Goal: Task Accomplishment & Management: Use online tool/utility

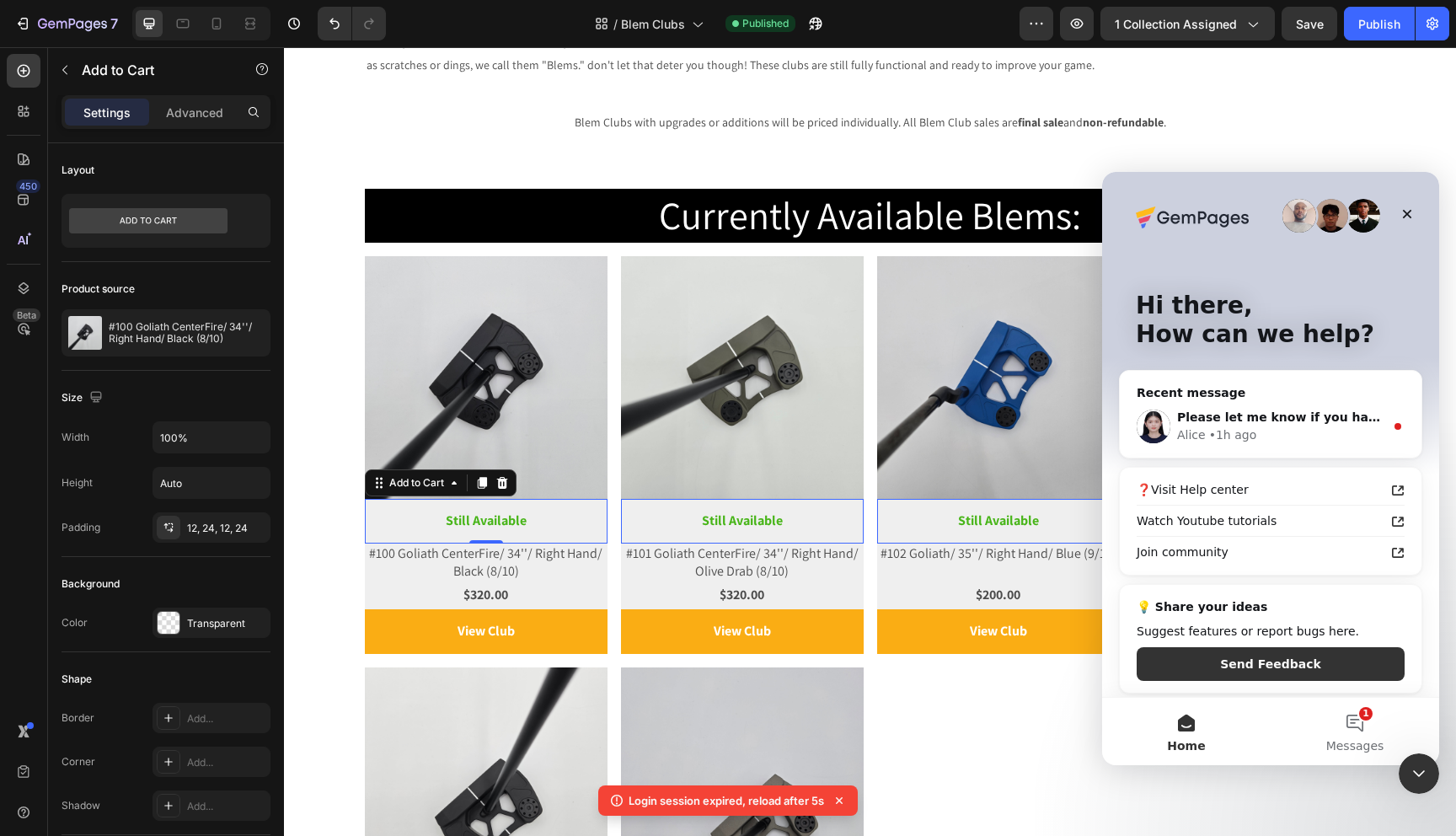
scroll to position [1240, 0]
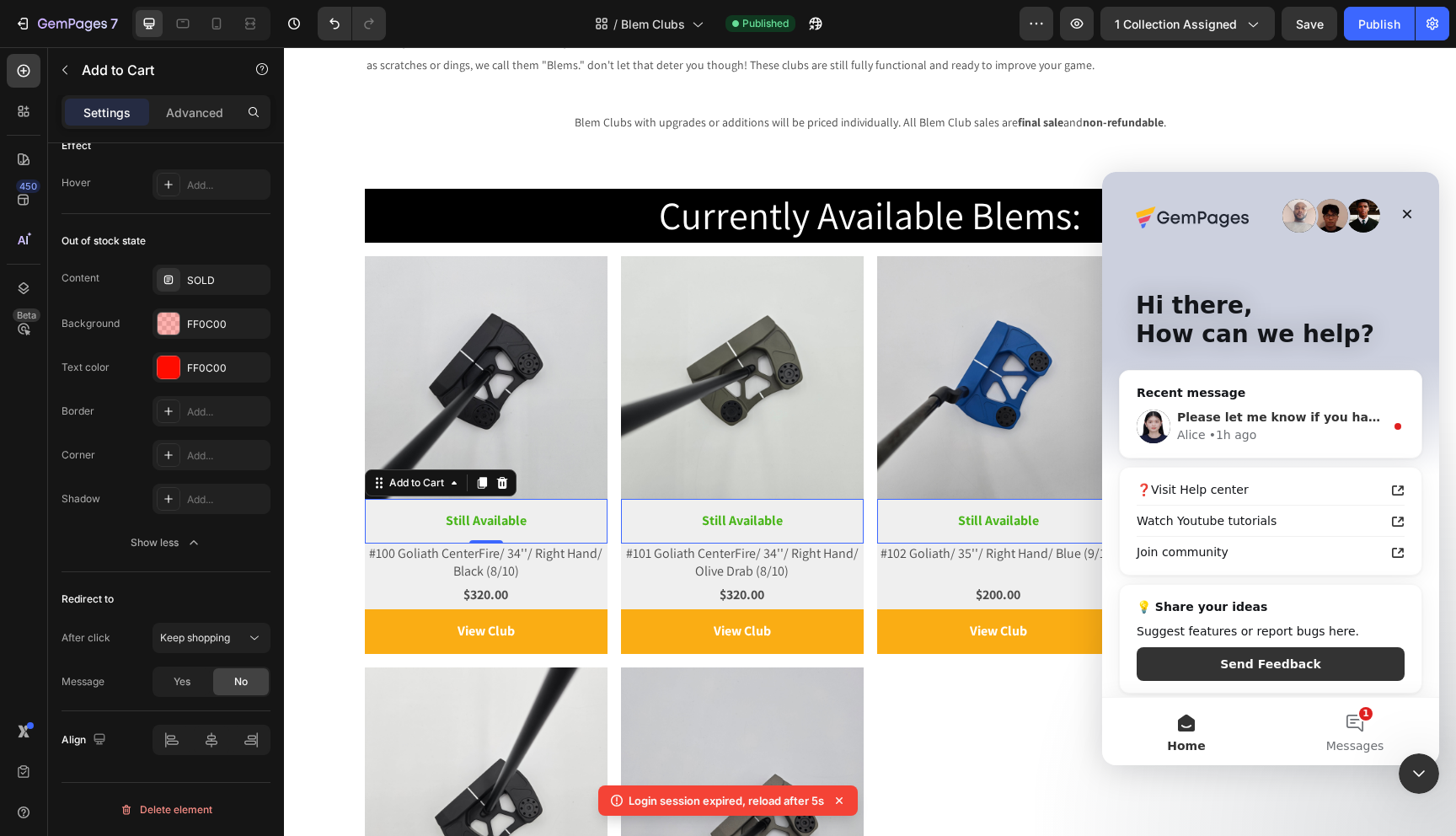
click at [1222, 398] on div "Please let me know if you have any concerns or requests. Alice • 1h ago" at bounding box center [1271, 426] width 302 height 62
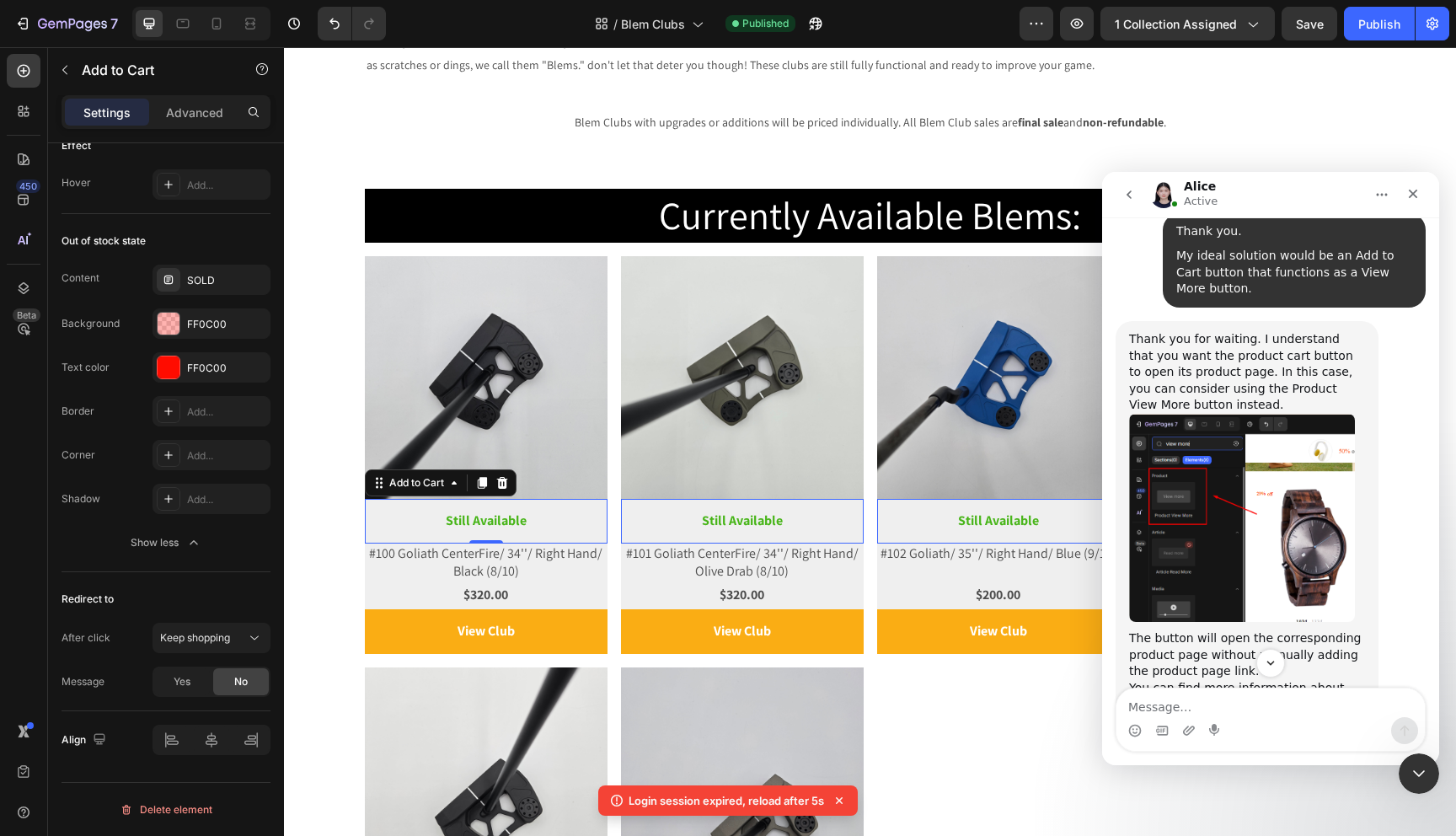
scroll to position [1236, 0]
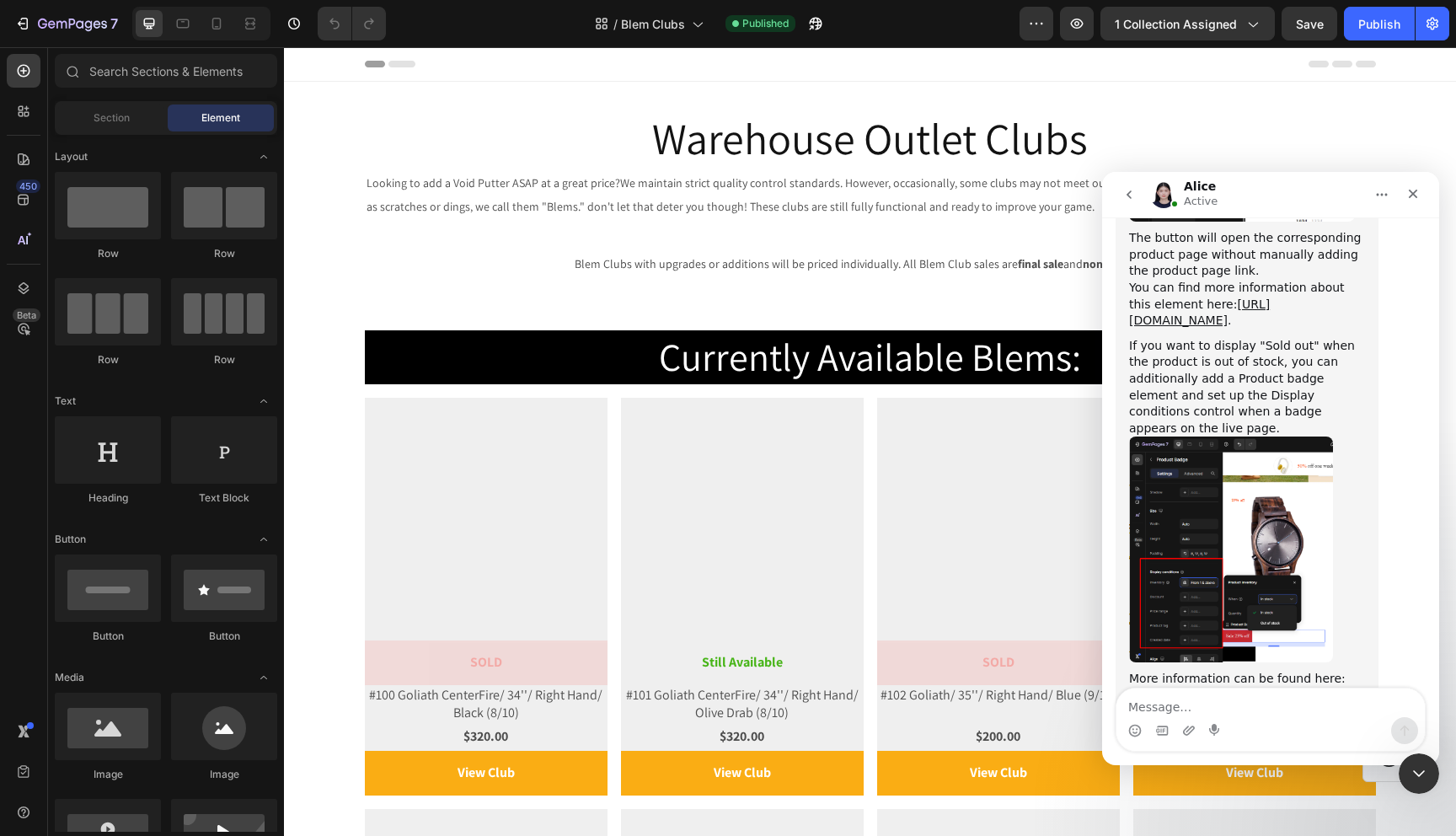
scroll to position [1714, 0]
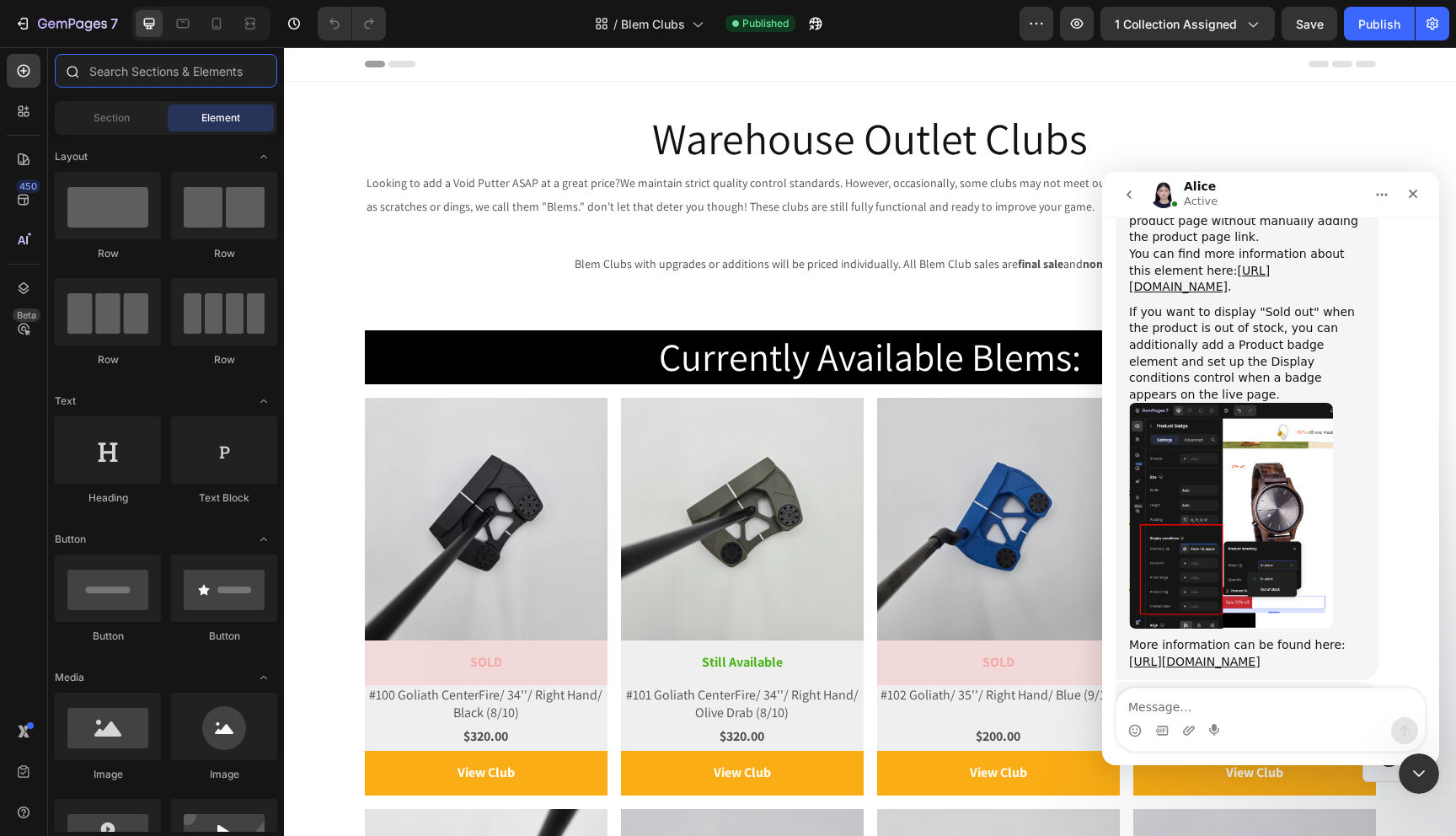
click at [152, 68] on input "text" at bounding box center [167, 71] width 223 height 34
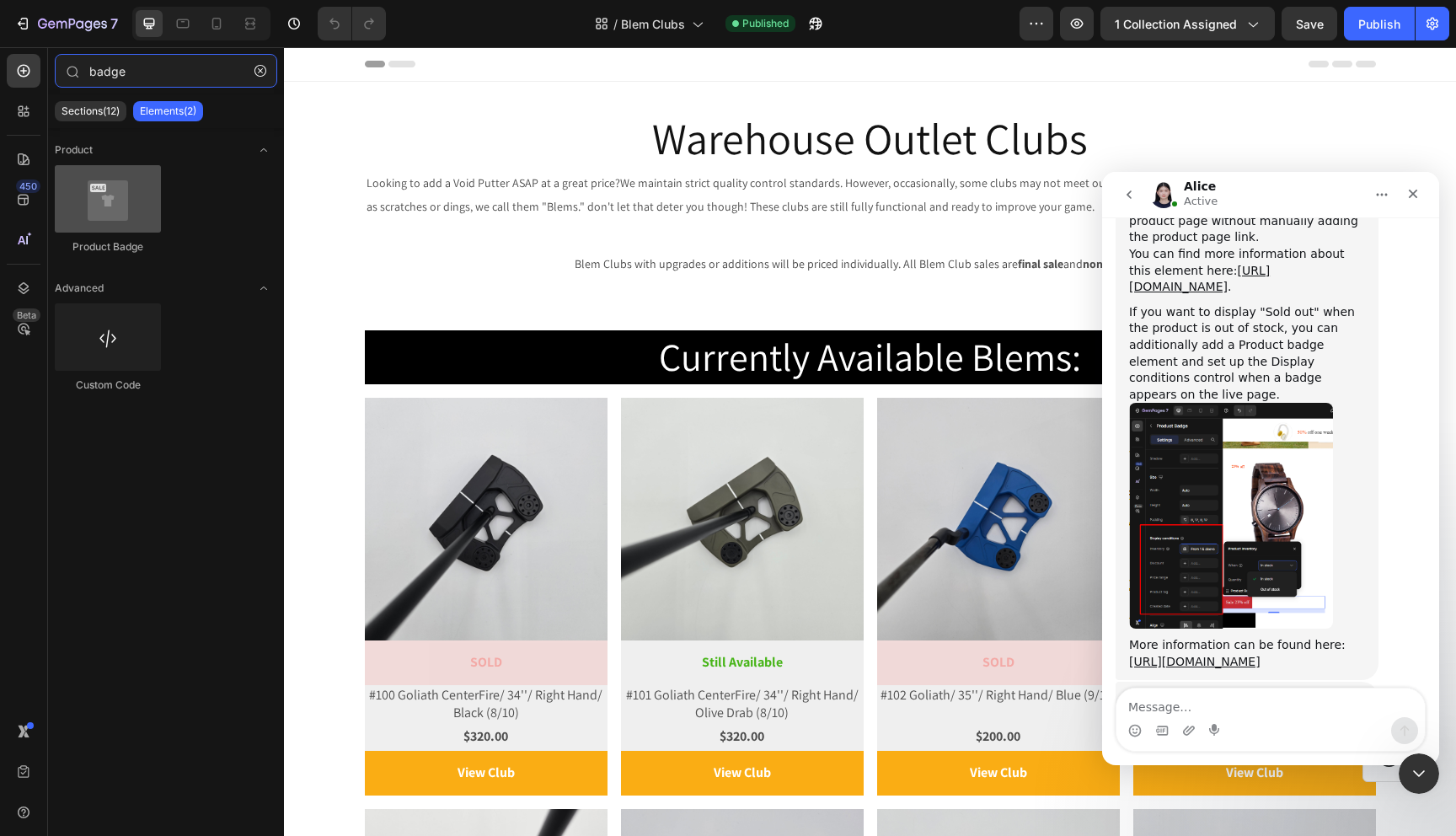
type input "badge"
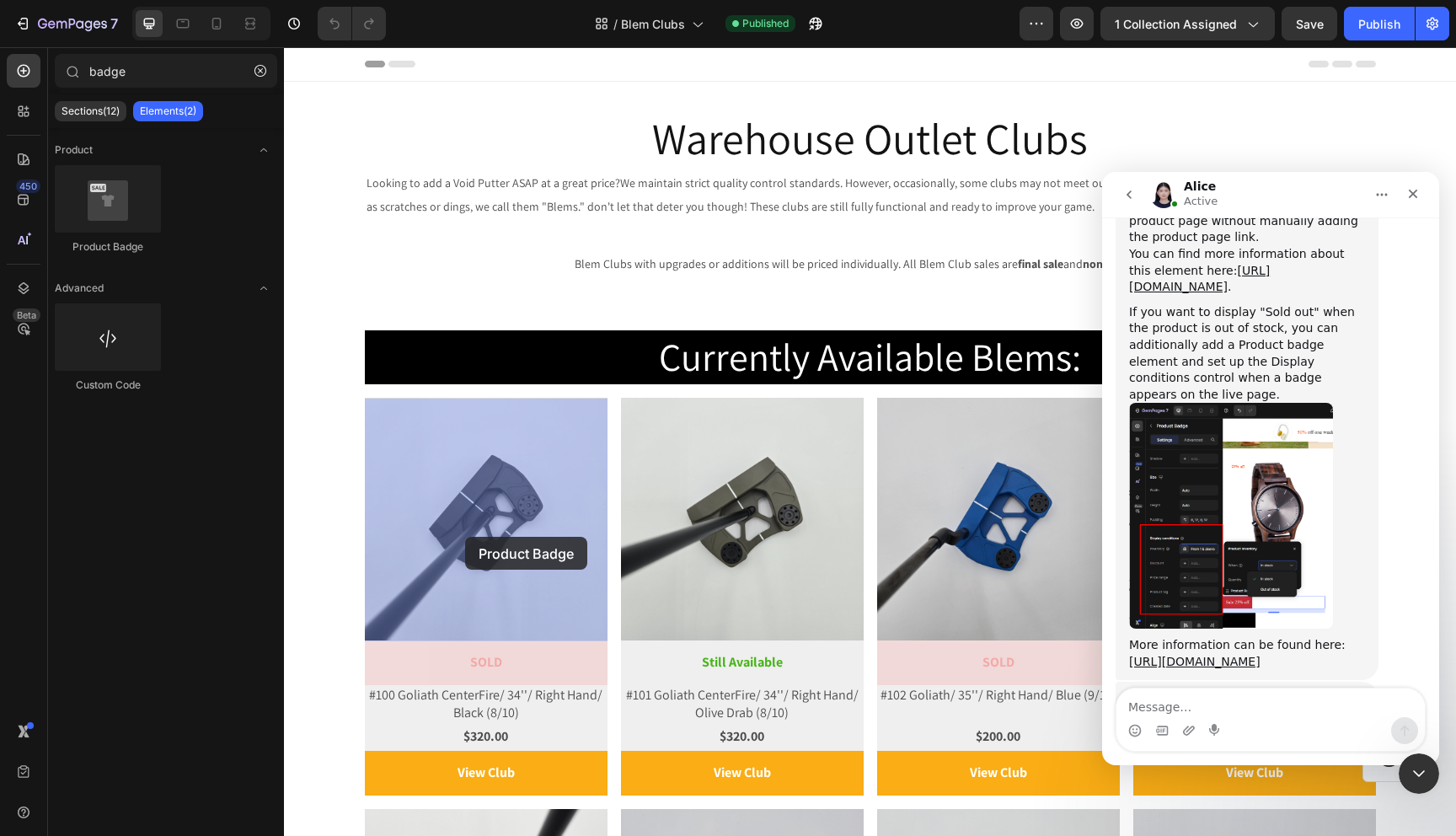
drag, startPoint x: 399, startPoint y: 238, endPoint x: 465, endPoint y: 537, distance: 306.2
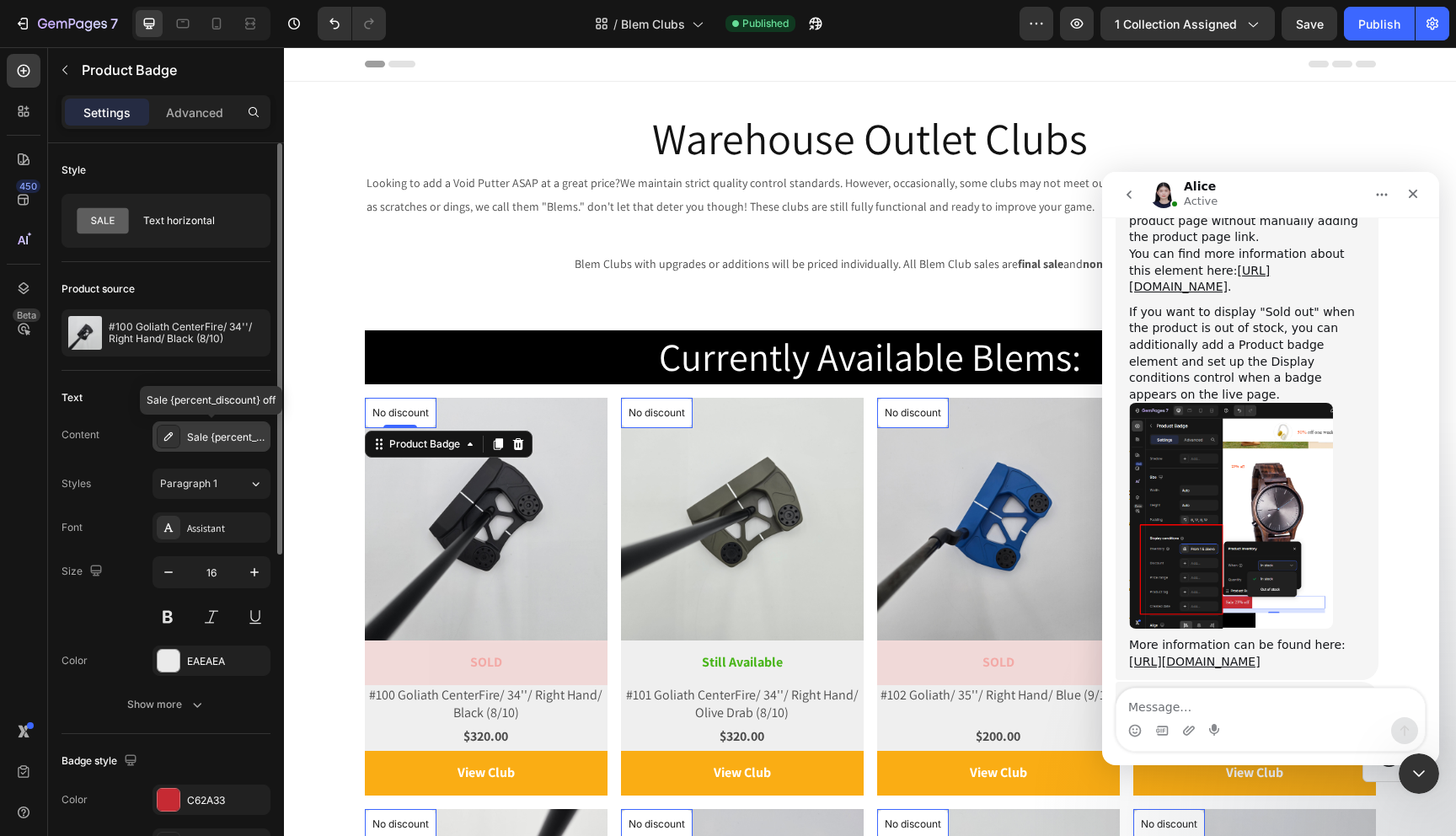
click at [196, 439] on div "Sale {percent_discount} off" at bounding box center [227, 437] width 79 height 15
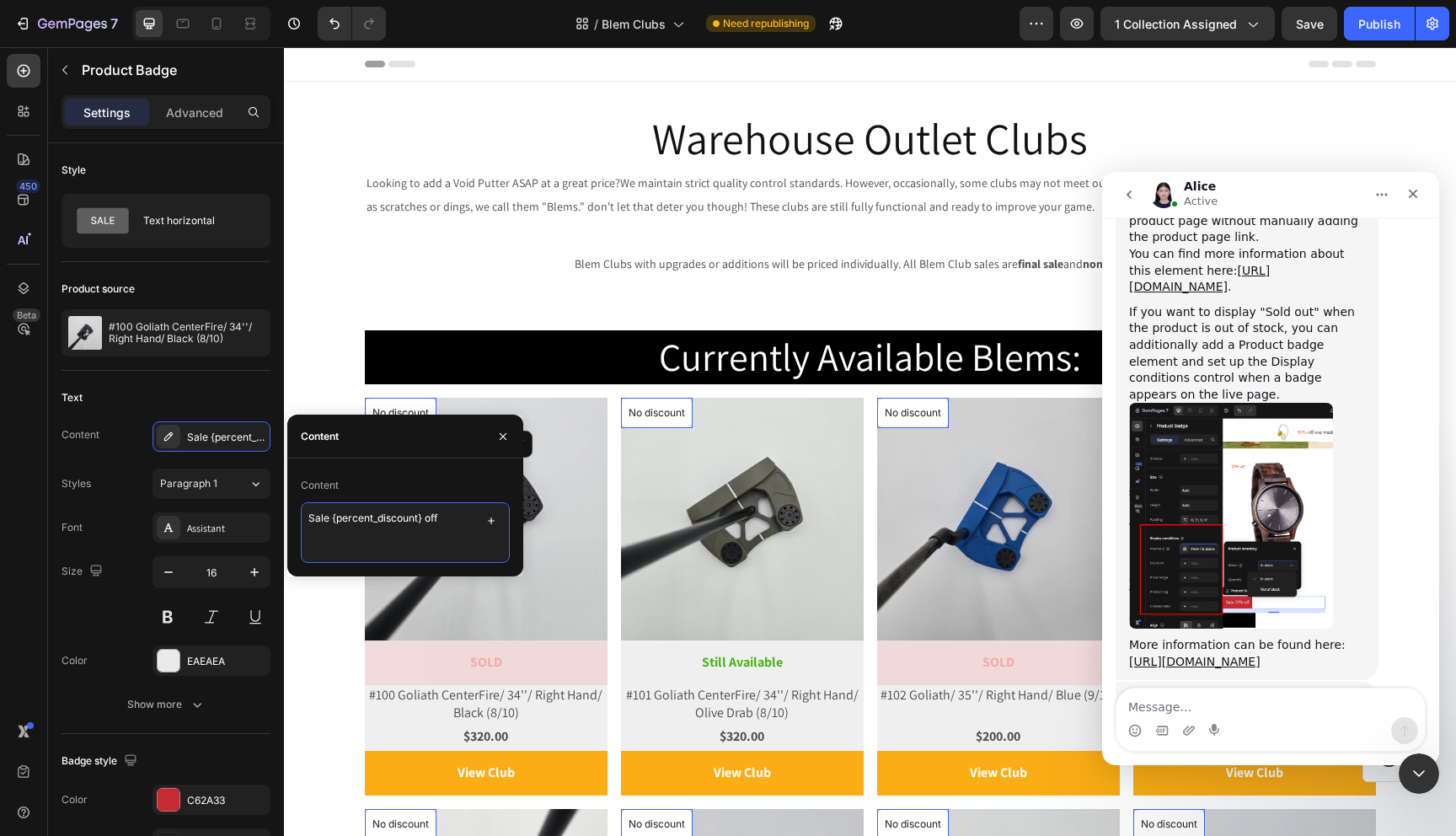
drag, startPoint x: 422, startPoint y: 522, endPoint x: 333, endPoint y: 523, distance: 89.0
click at [333, 523] on textarea "Sale {percent_discount} off" at bounding box center [405, 533] width 209 height 61
paste textarea "inventory_quantity"
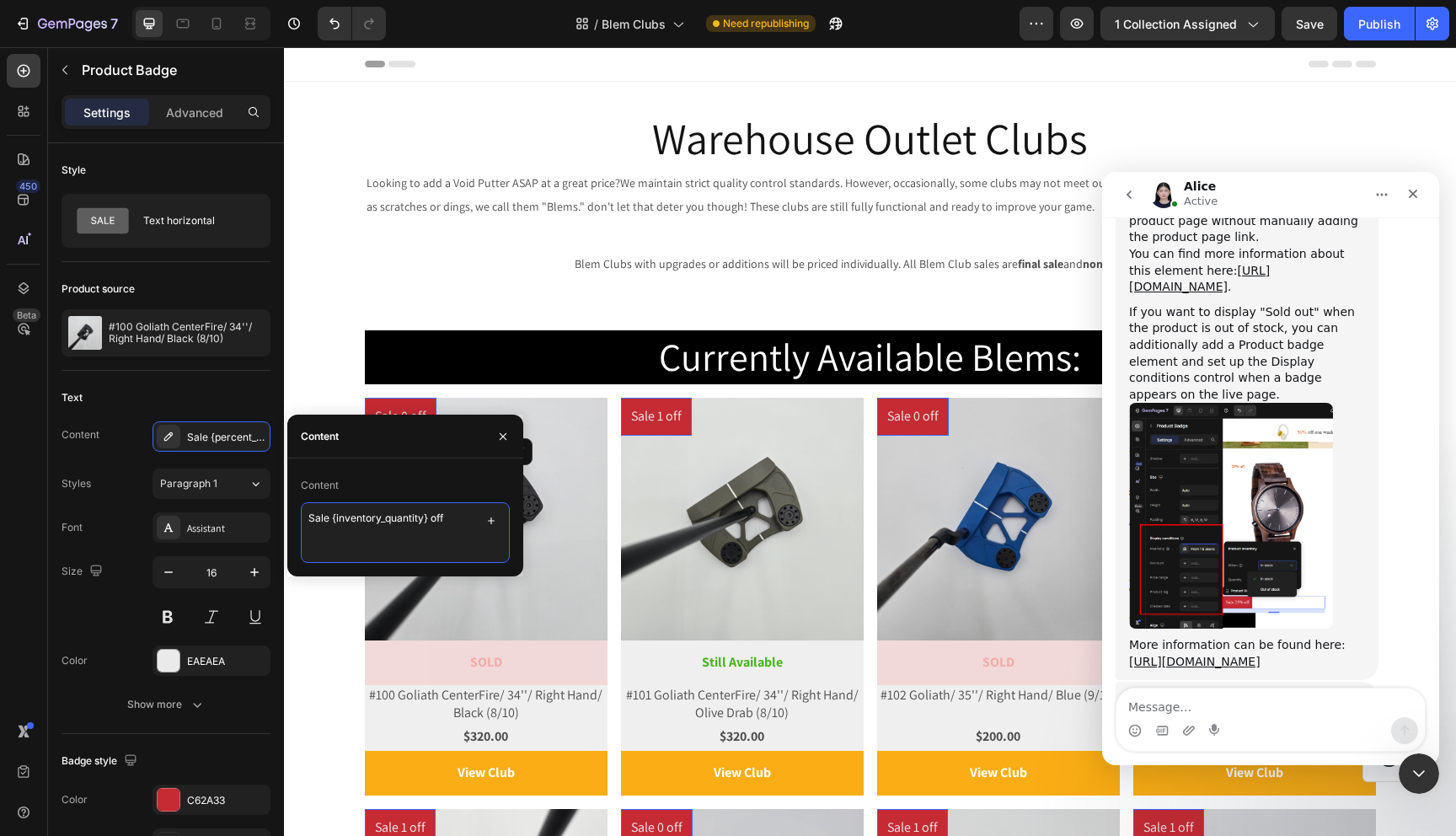
click at [451, 522] on textarea "Sale {inventory_quantity} off" at bounding box center [405, 533] width 209 height 61
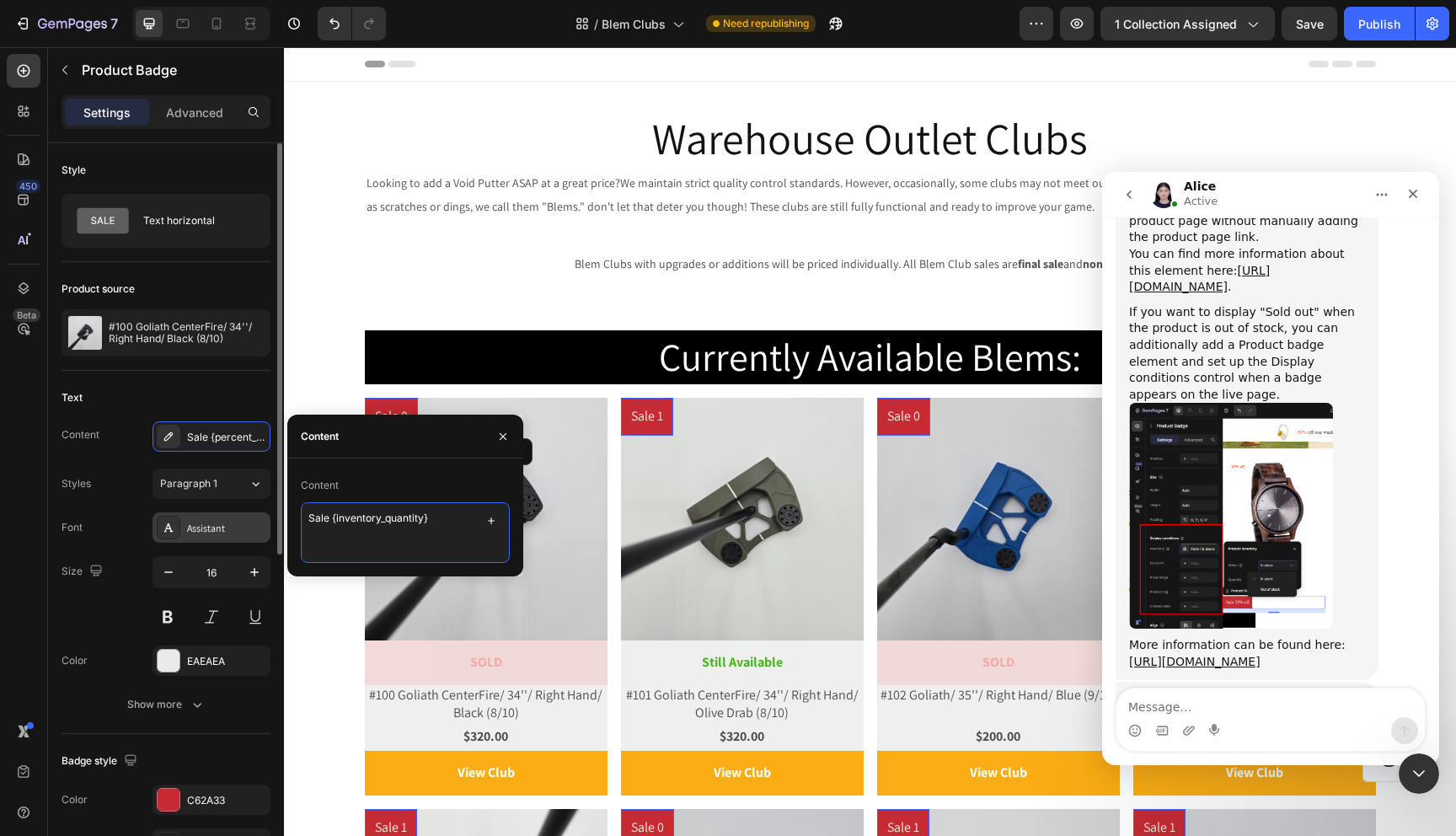
drag, startPoint x: 333, startPoint y: 524, endPoint x: 260, endPoint y: 524, distance: 73.0
click at [260, 524] on div "450 Beta badge Sections(12) Elements(2) Product Product Badge Advanced Custom C…" at bounding box center [142, 442] width 284 height 789
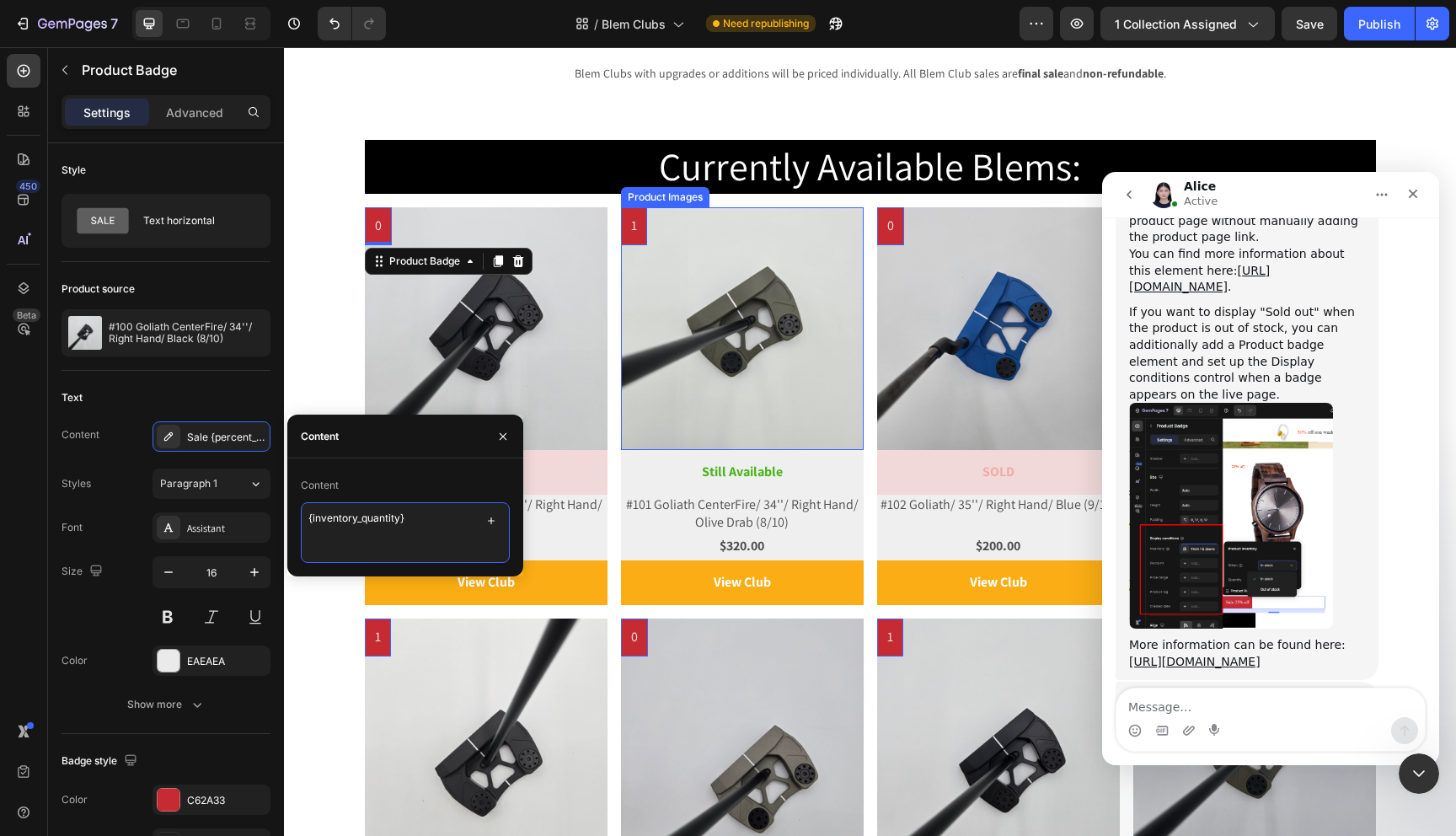
scroll to position [238, 0]
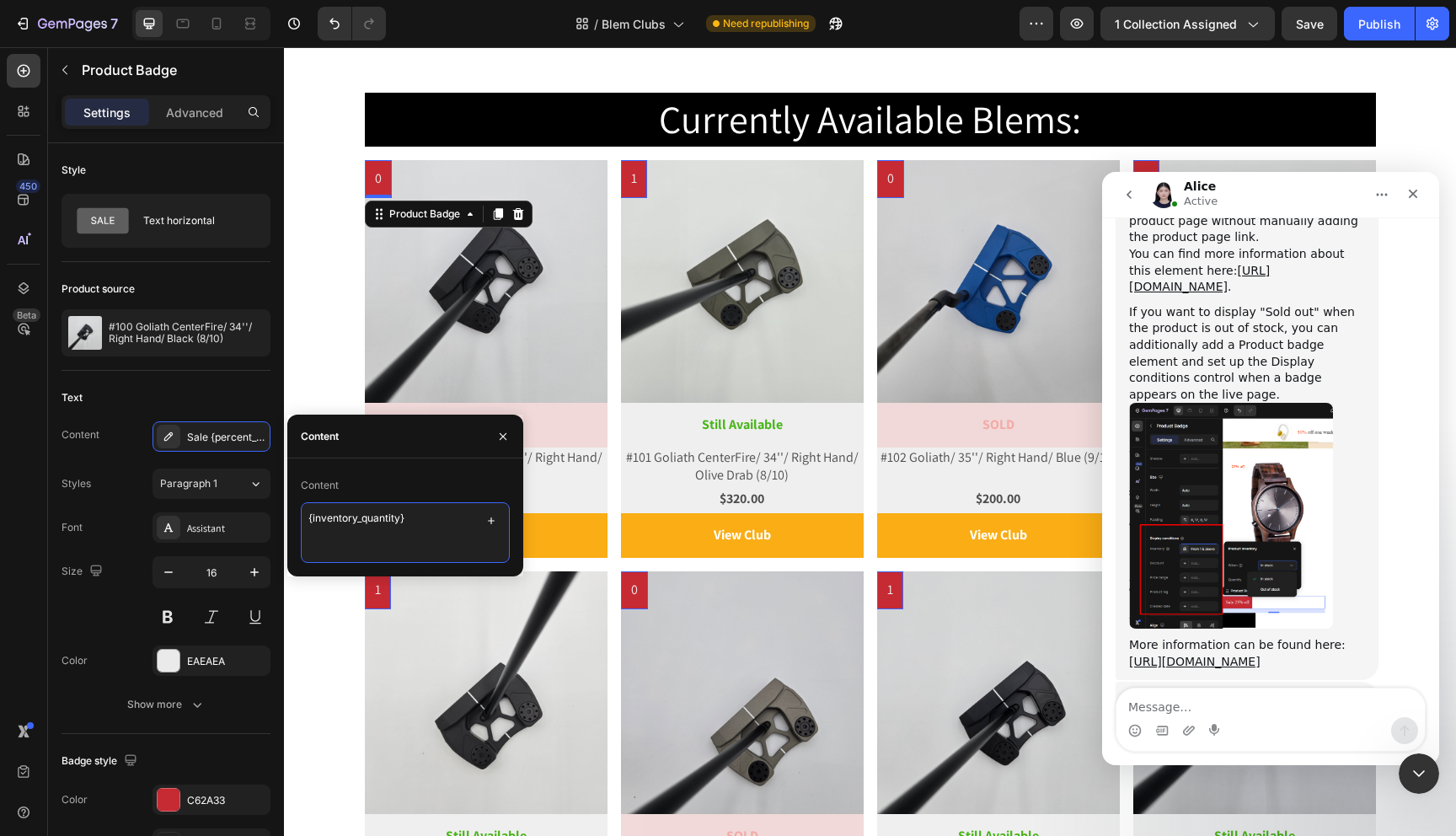
type textarea "{inventory_quantity}"
click at [1295, 403] on img "Alice says…" at bounding box center [1231, 516] width 204 height 226
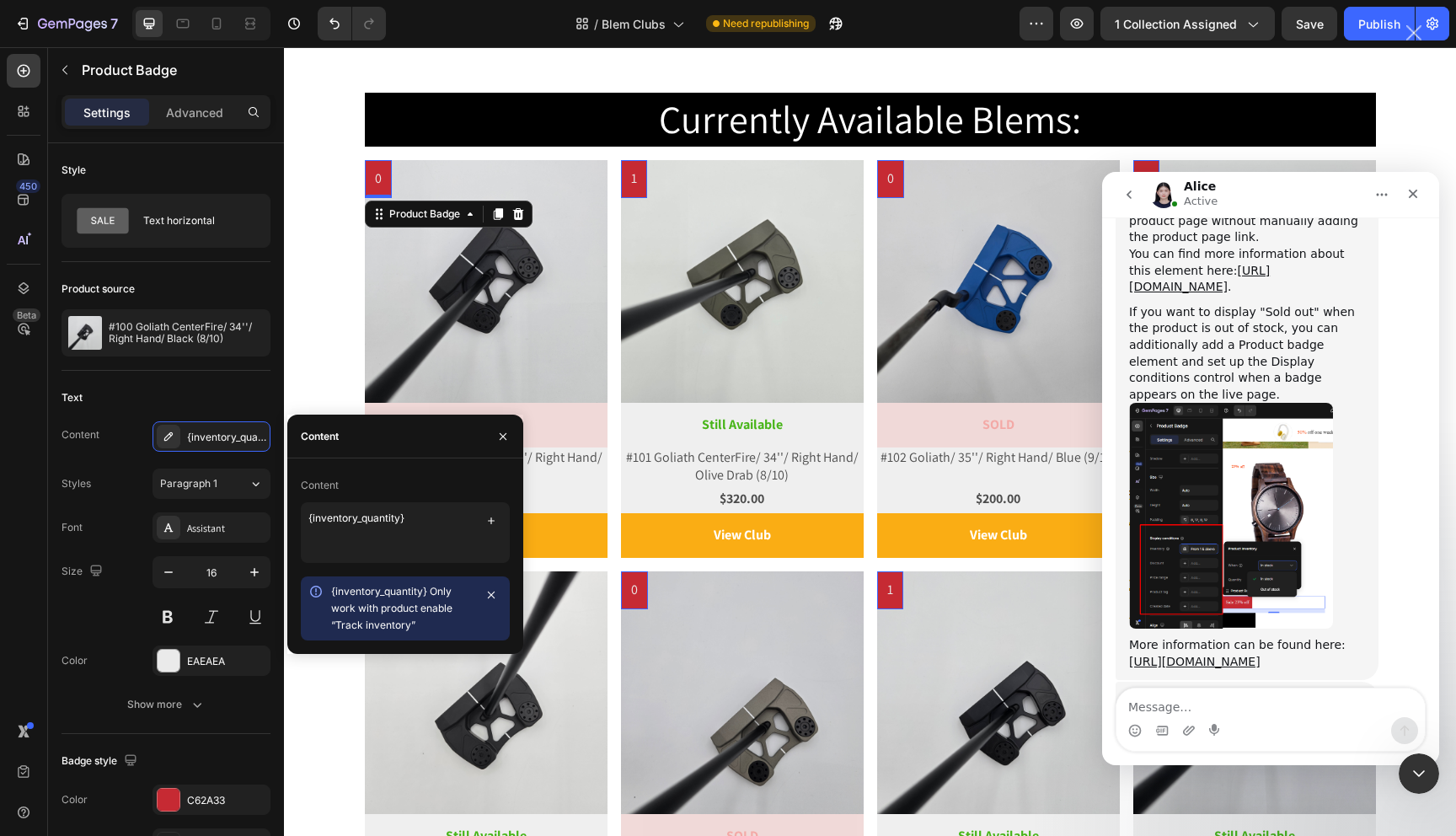
scroll to position [0, 0]
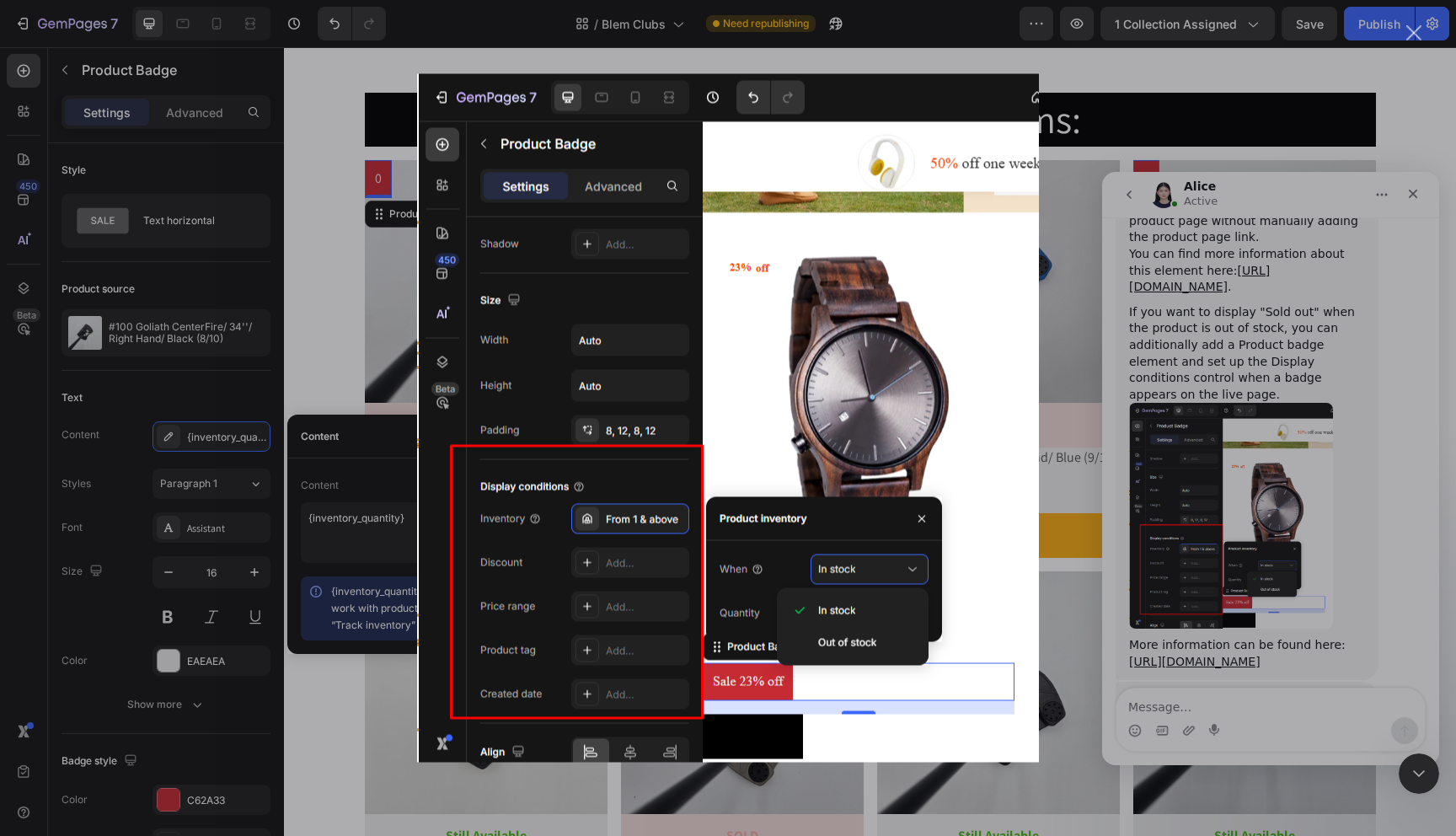
click at [1170, 201] on div "Intercom messenger" at bounding box center [728, 418] width 1456 height 836
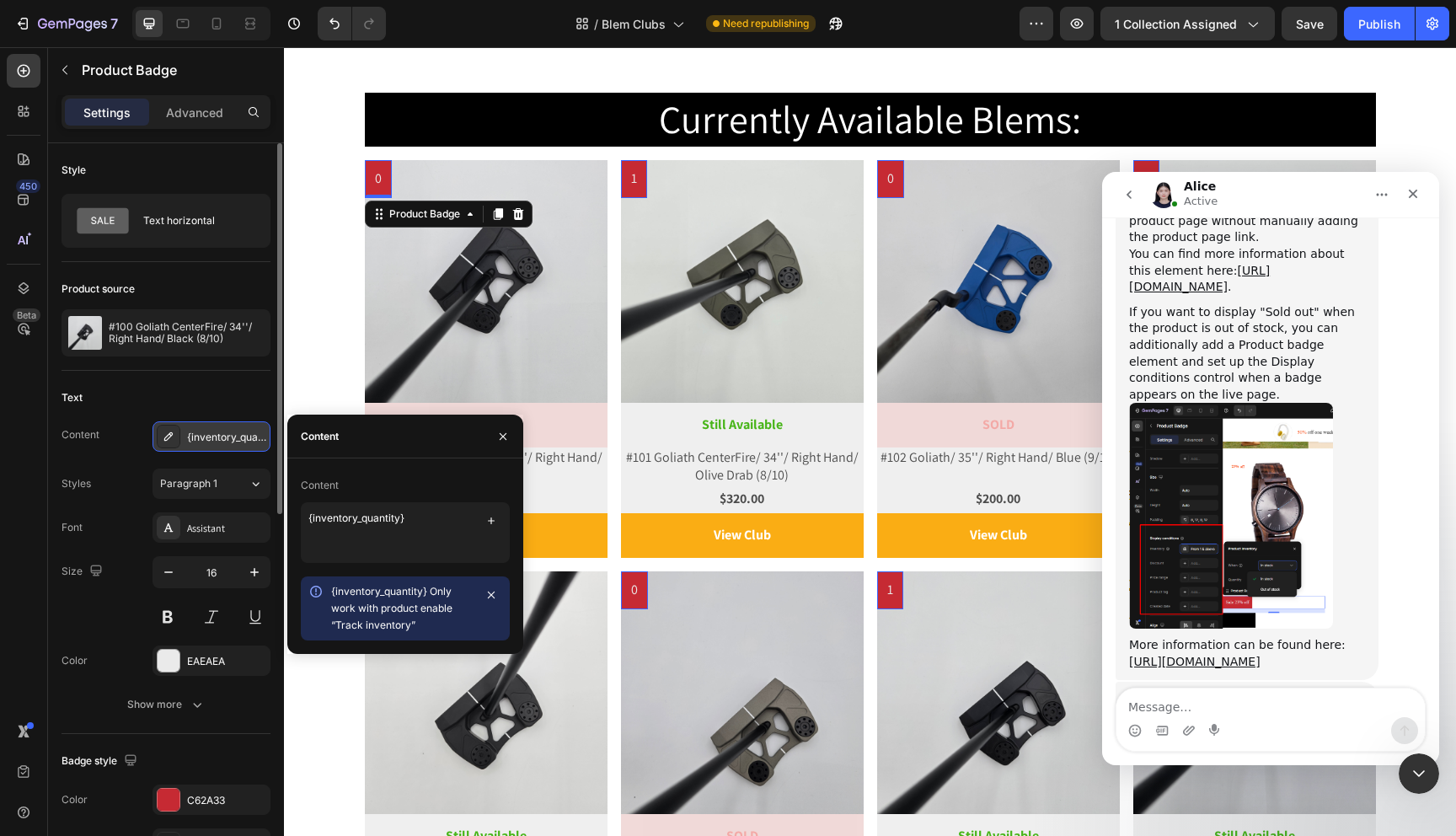
click at [237, 445] on div "{inventory_quantity}" at bounding box center [212, 436] width 118 height 31
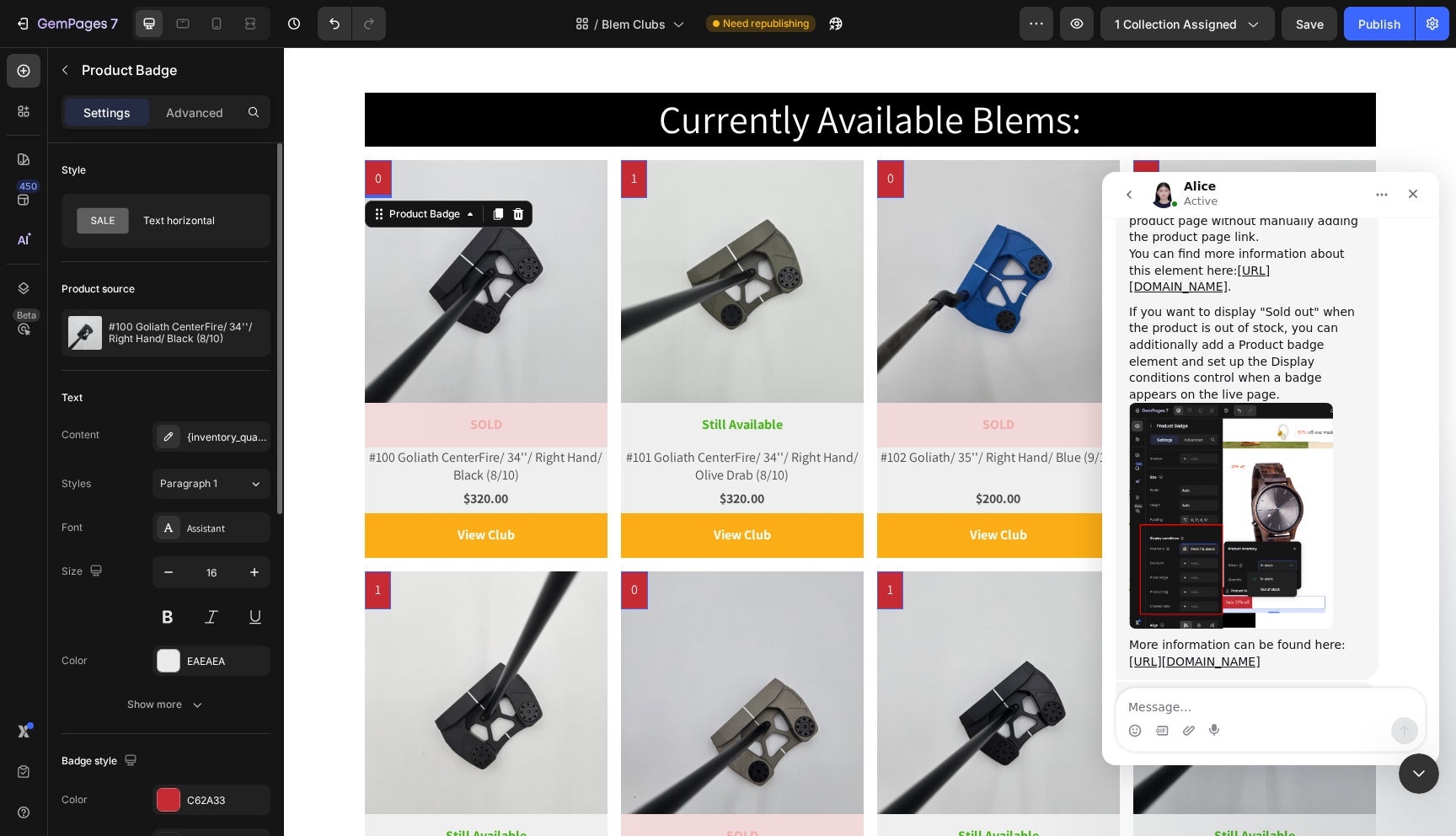
click at [129, 456] on div "Content {inventory_quantity} Styles Paragraph 1 Font Assistant Size 16 Color EA…" at bounding box center [166, 570] width 209 height 299
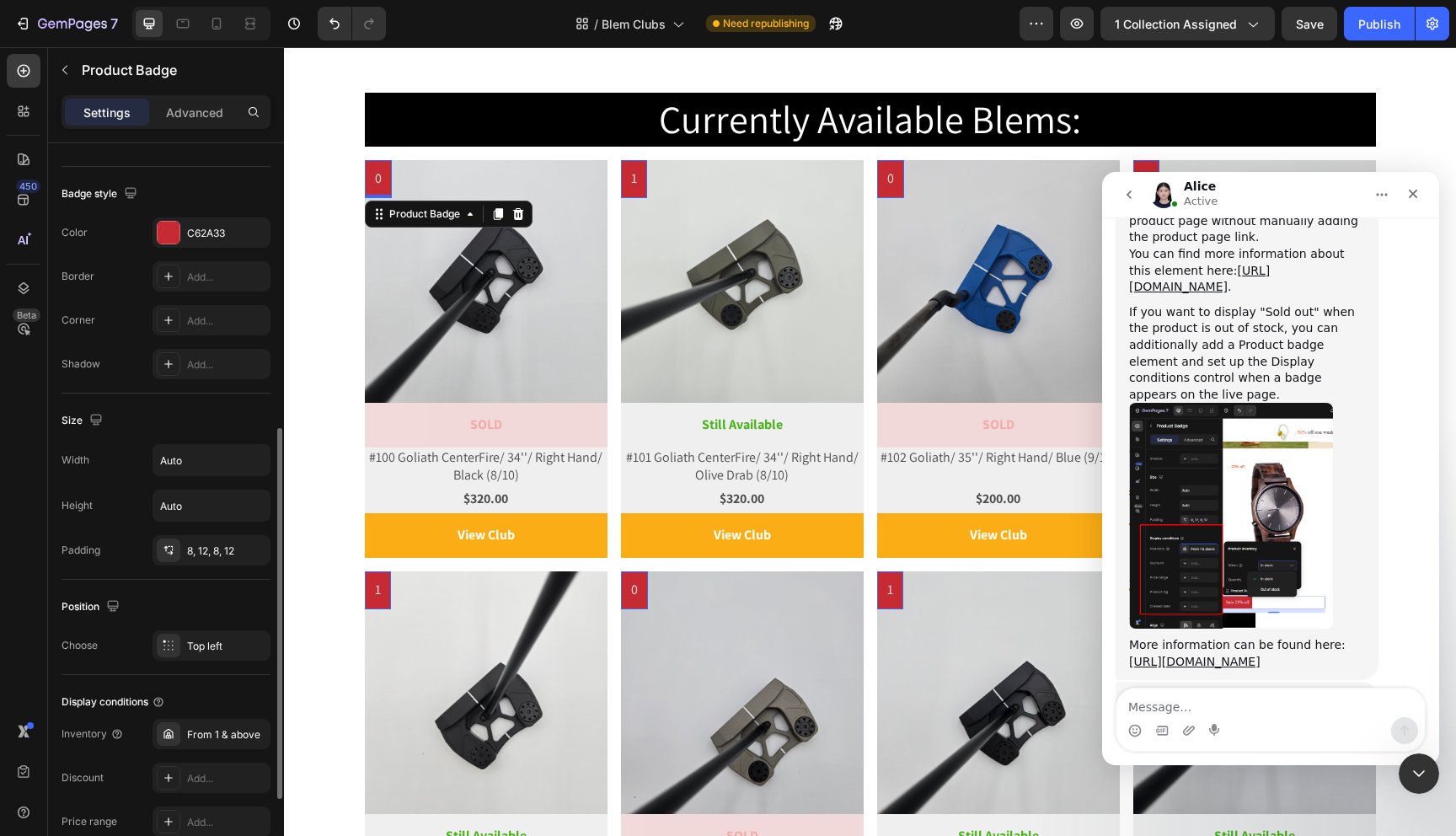
scroll to position [736, 0]
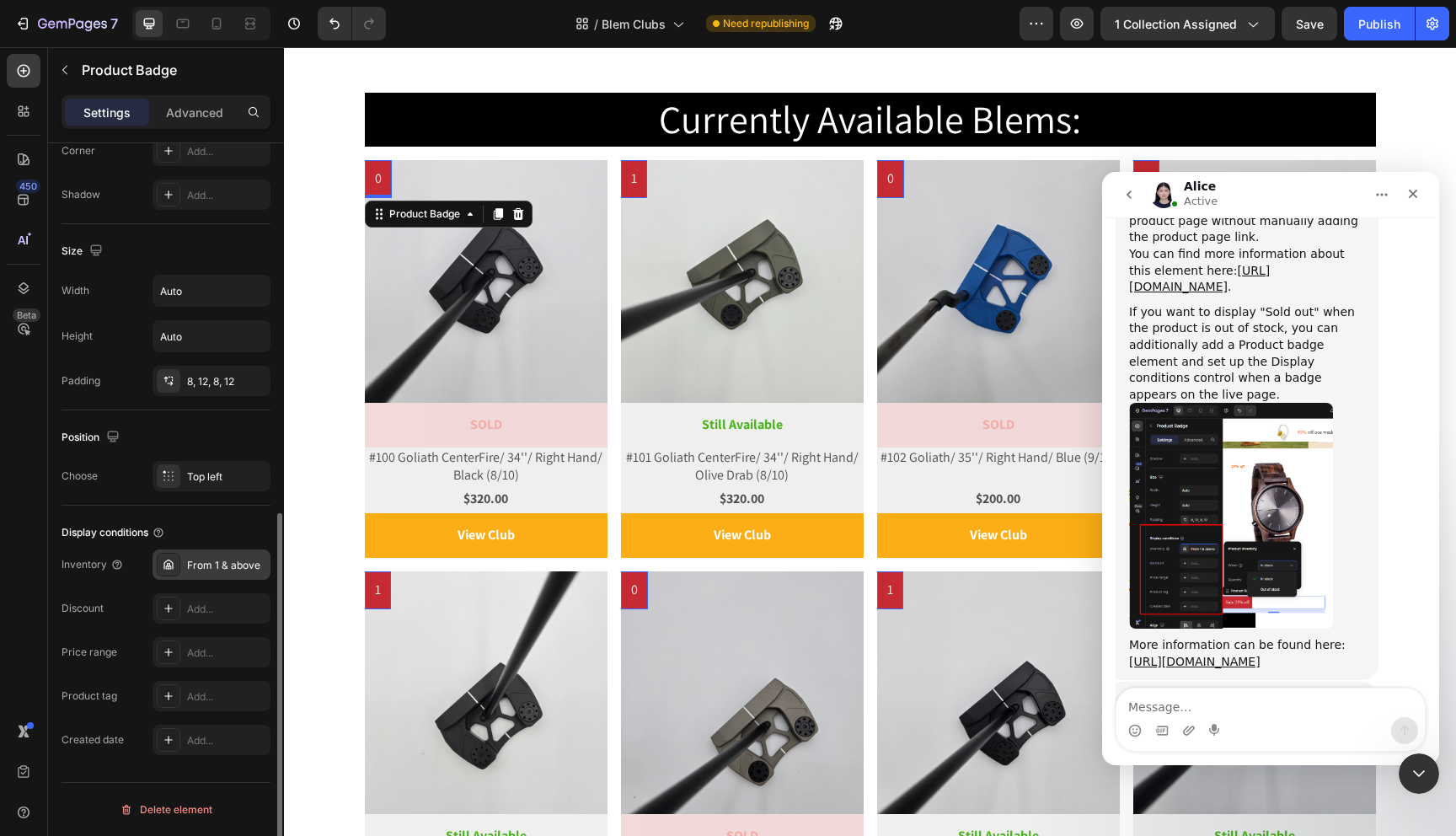
click at [214, 562] on div "From 1 & above" at bounding box center [227, 565] width 79 height 15
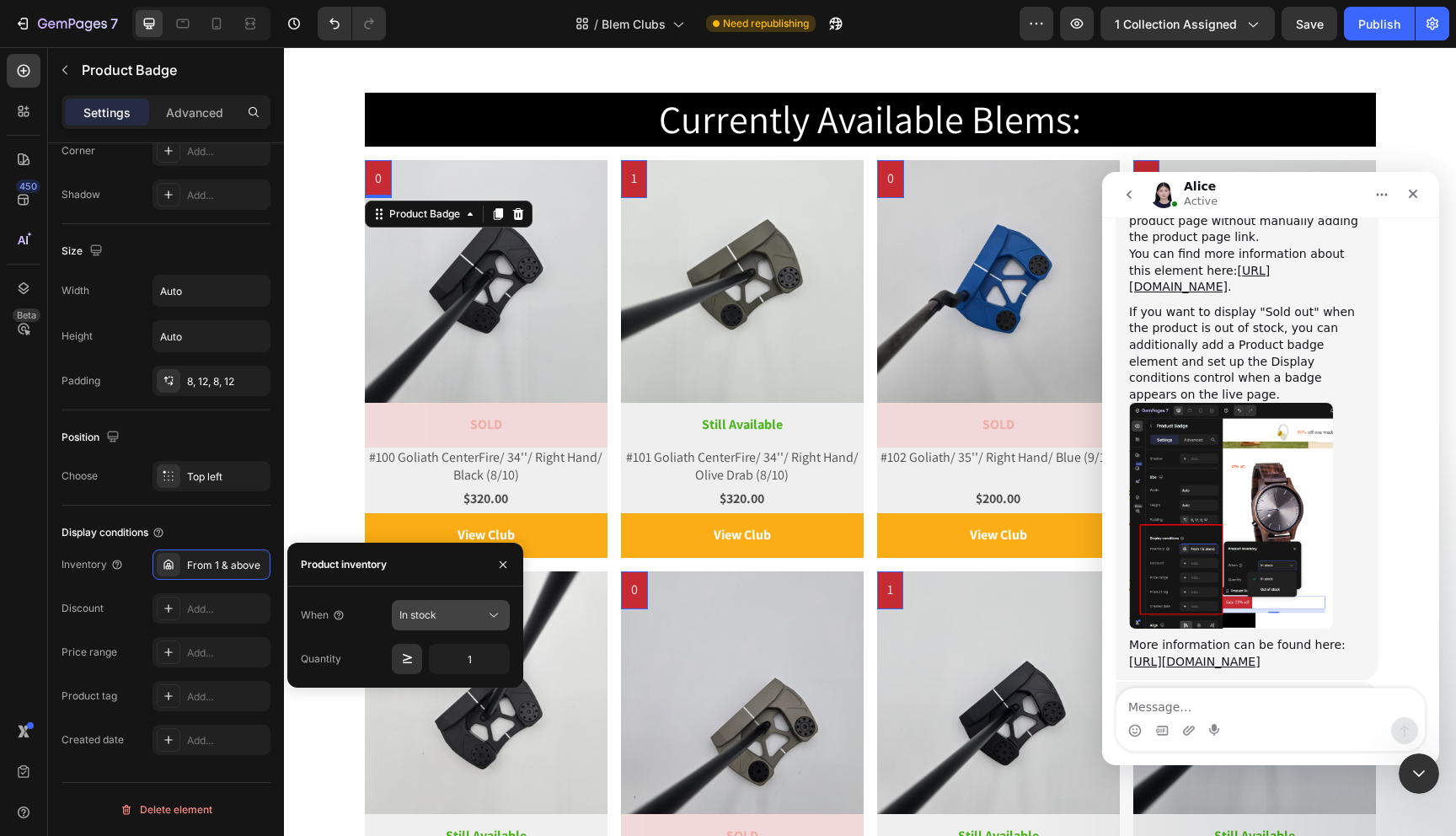
click at [485, 612] on icon at bounding box center [493, 615] width 17 height 17
click at [442, 681] on span "Out of stock" at bounding box center [428, 688] width 57 height 15
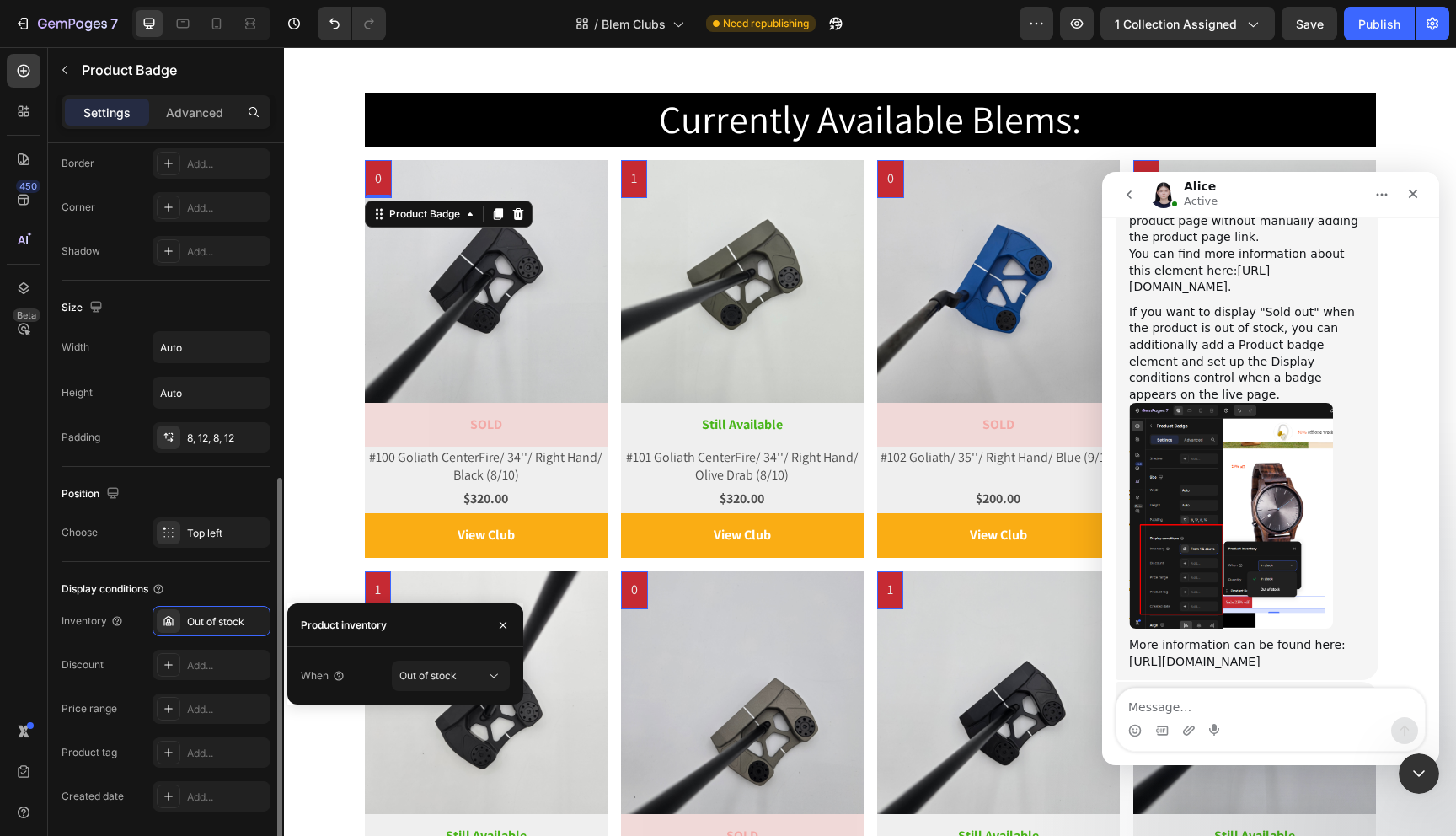
scroll to position [676, 0]
click at [101, 566] on div "Display conditions Inventory Out of stock Discount Add... Price range Add... Pr…" at bounding box center [166, 697] width 209 height 263
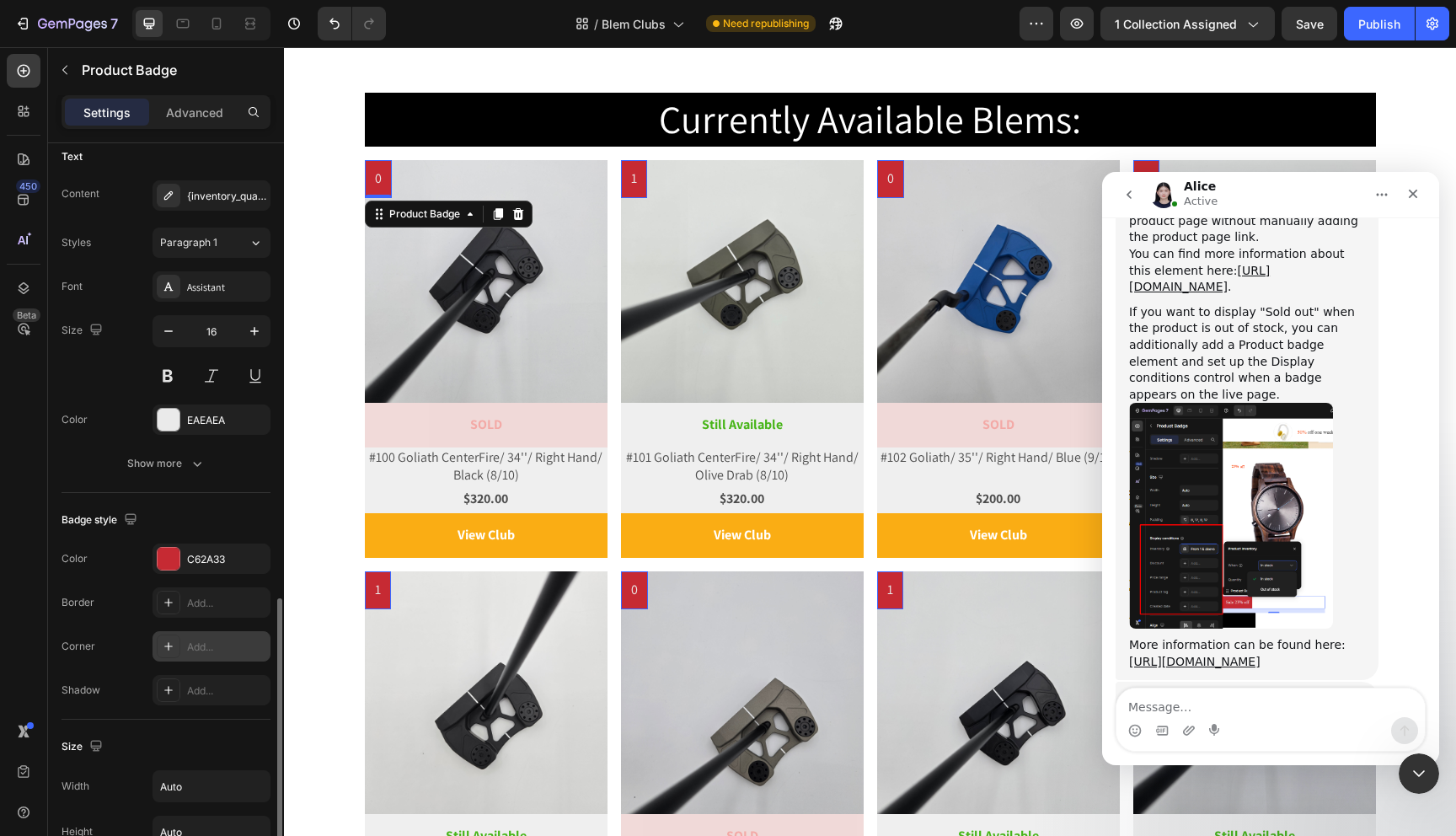
scroll to position [123, 0]
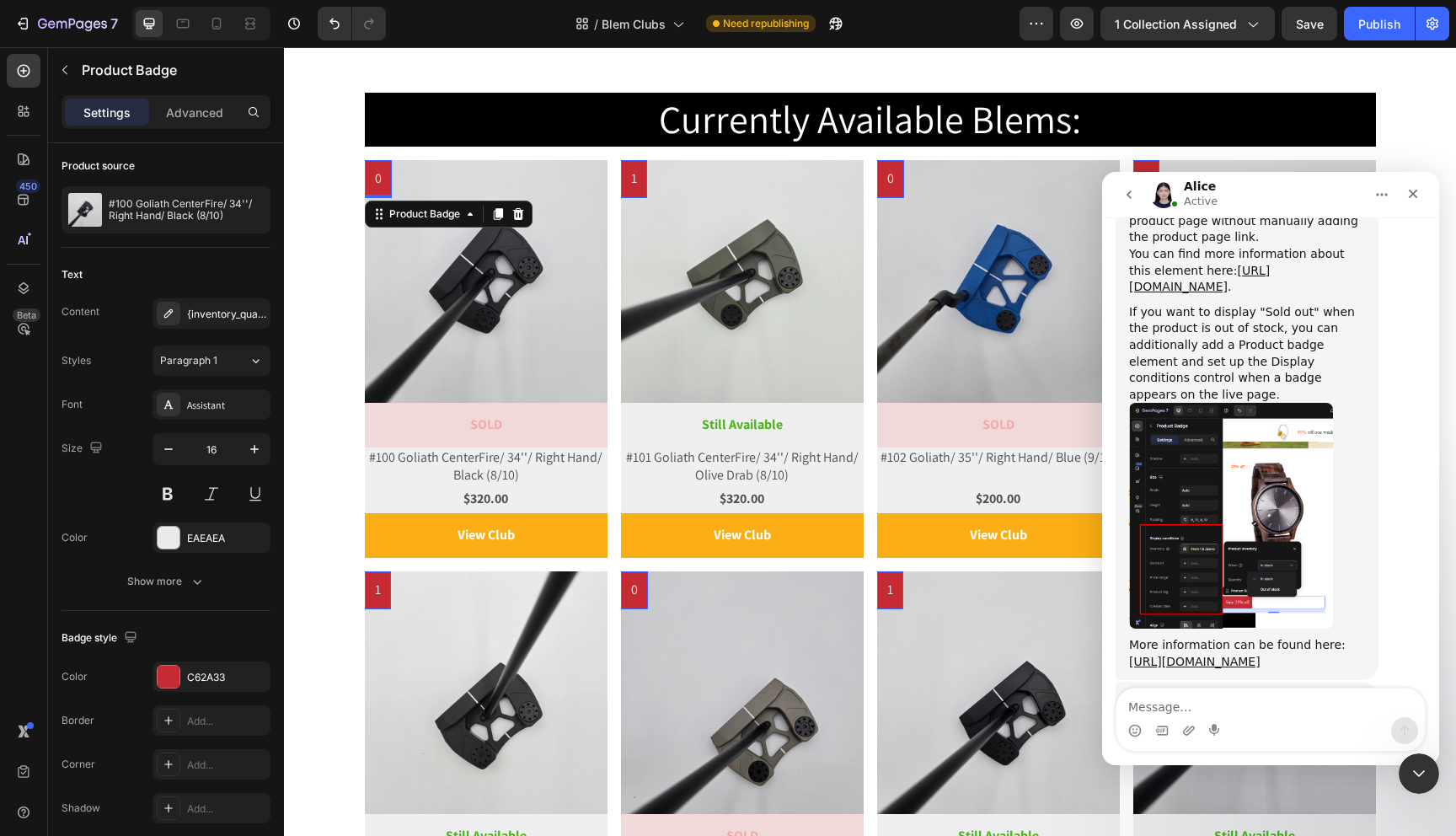
click at [1281, 403] on img "Alice says…" at bounding box center [1231, 516] width 204 height 226
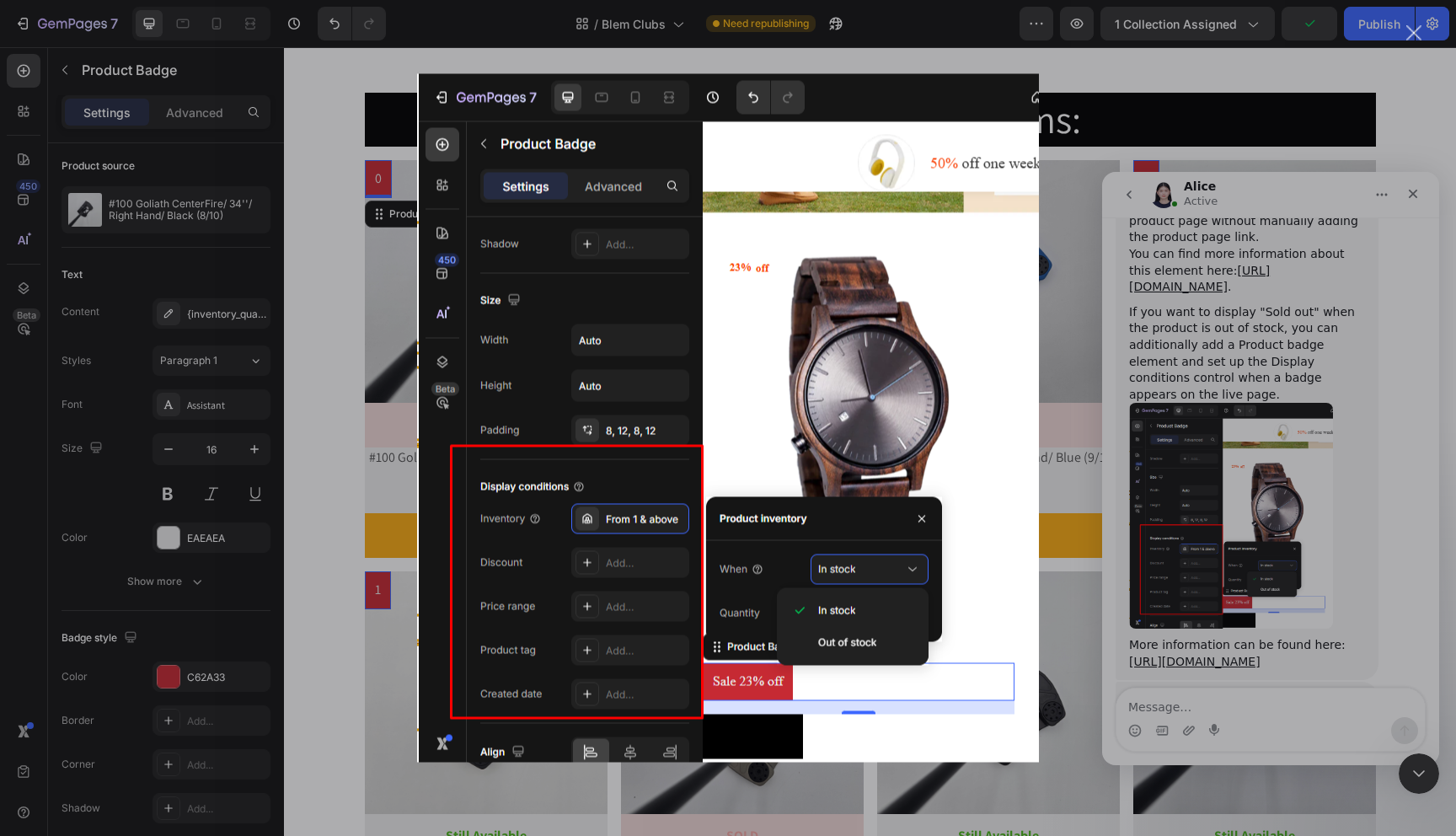
click at [167, 288] on div "Intercom messenger" at bounding box center [728, 418] width 1456 height 836
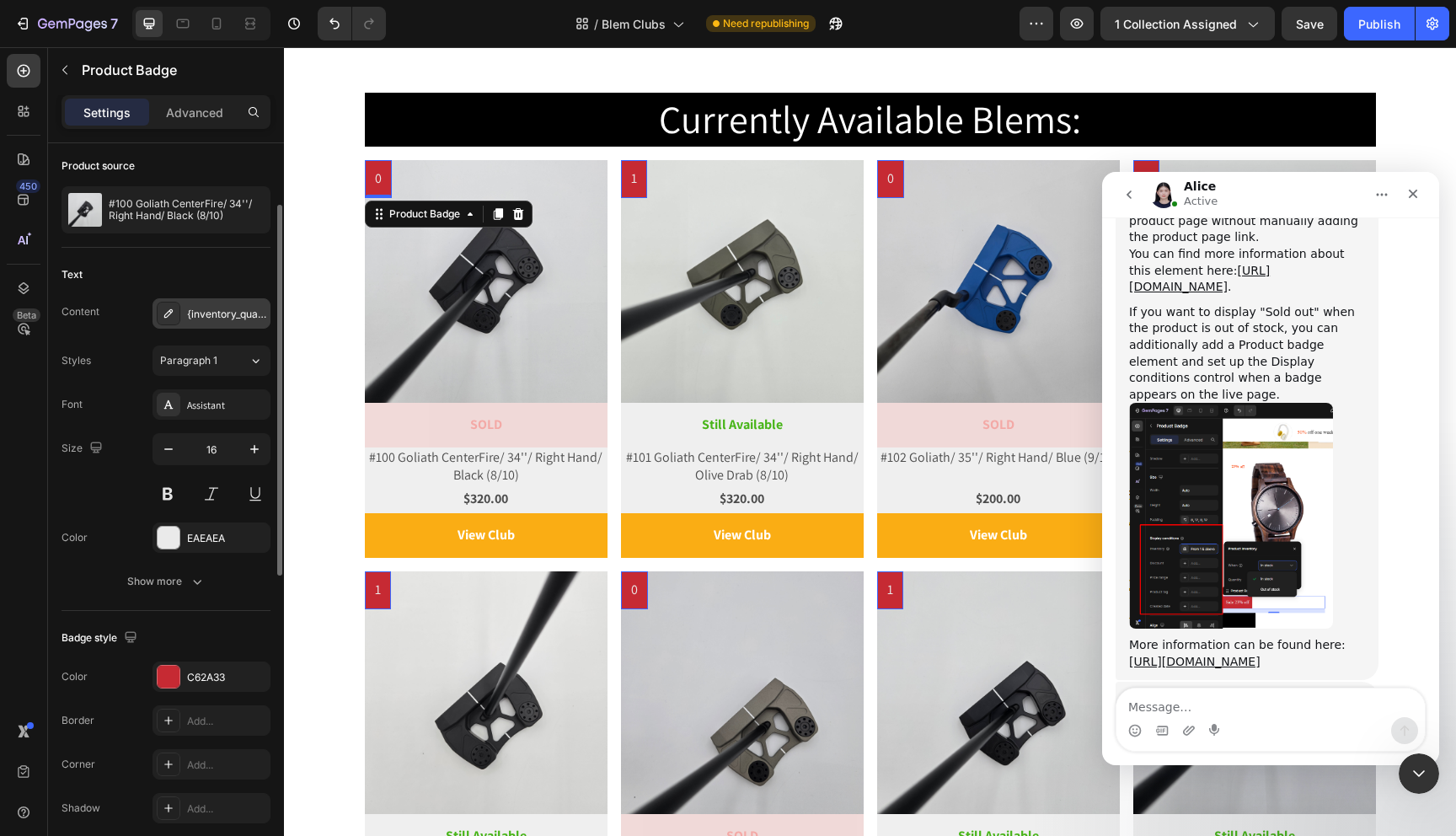
click at [207, 309] on div "{inventory_quantity}" at bounding box center [227, 314] width 79 height 15
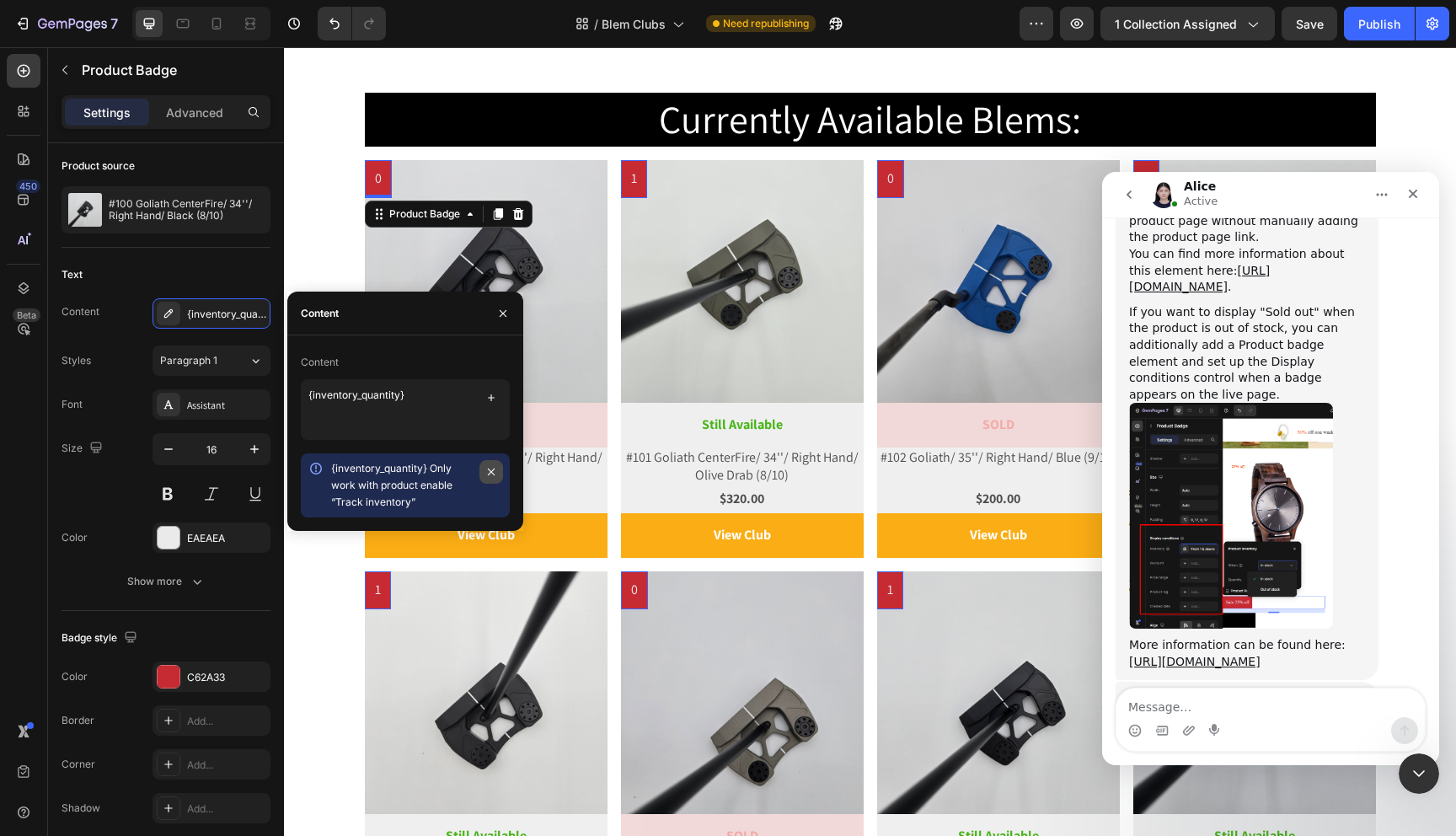
click at [492, 478] on icon "button" at bounding box center [492, 472] width 14 height 14
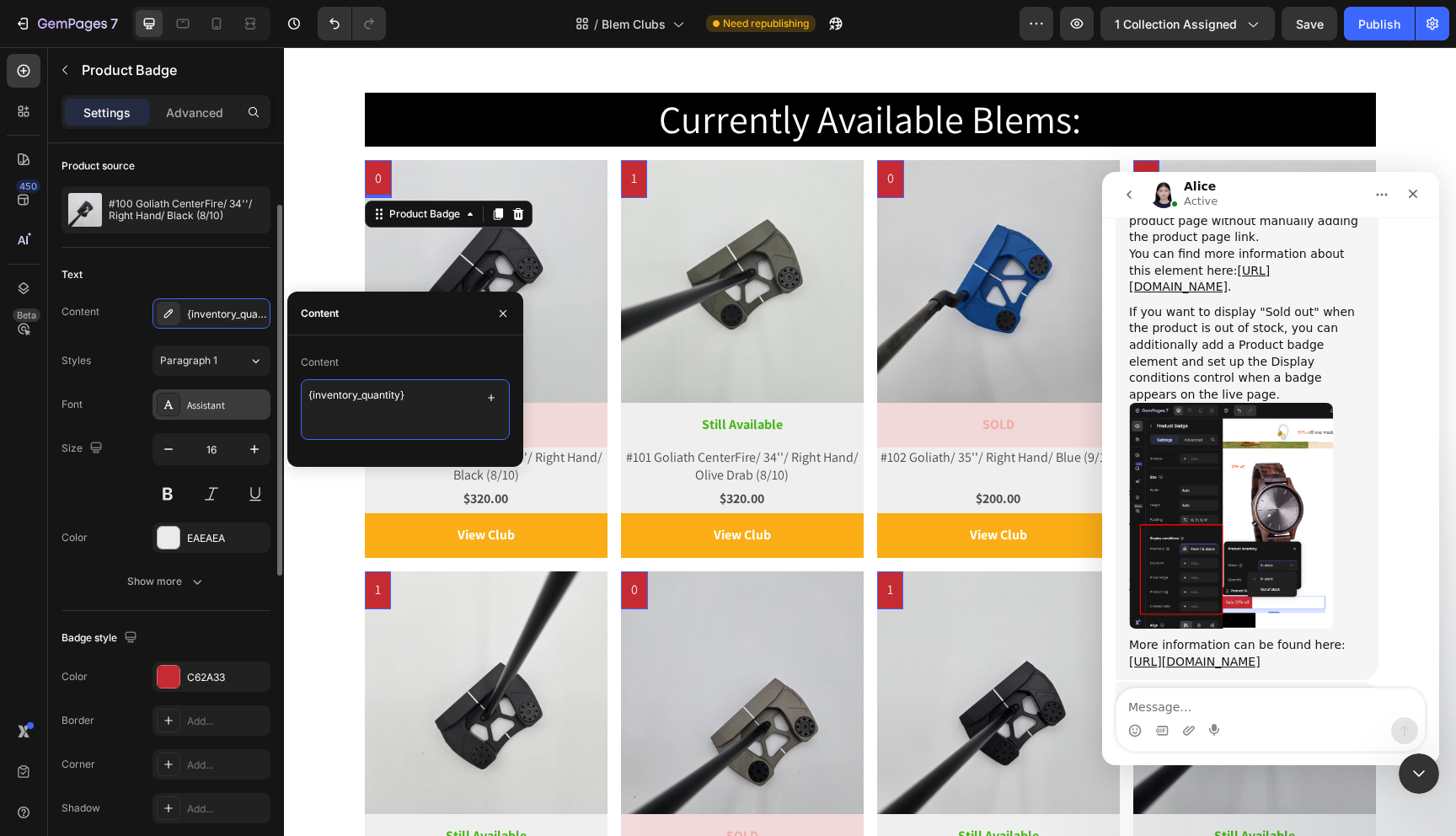
drag, startPoint x: 430, startPoint y: 398, endPoint x: 258, endPoint y: 399, distance: 172.0
click at [258, 399] on div "450 Beta badge Sections(12) Elements(2) Product Product Badge Advanced Custom C…" at bounding box center [142, 442] width 284 height 789
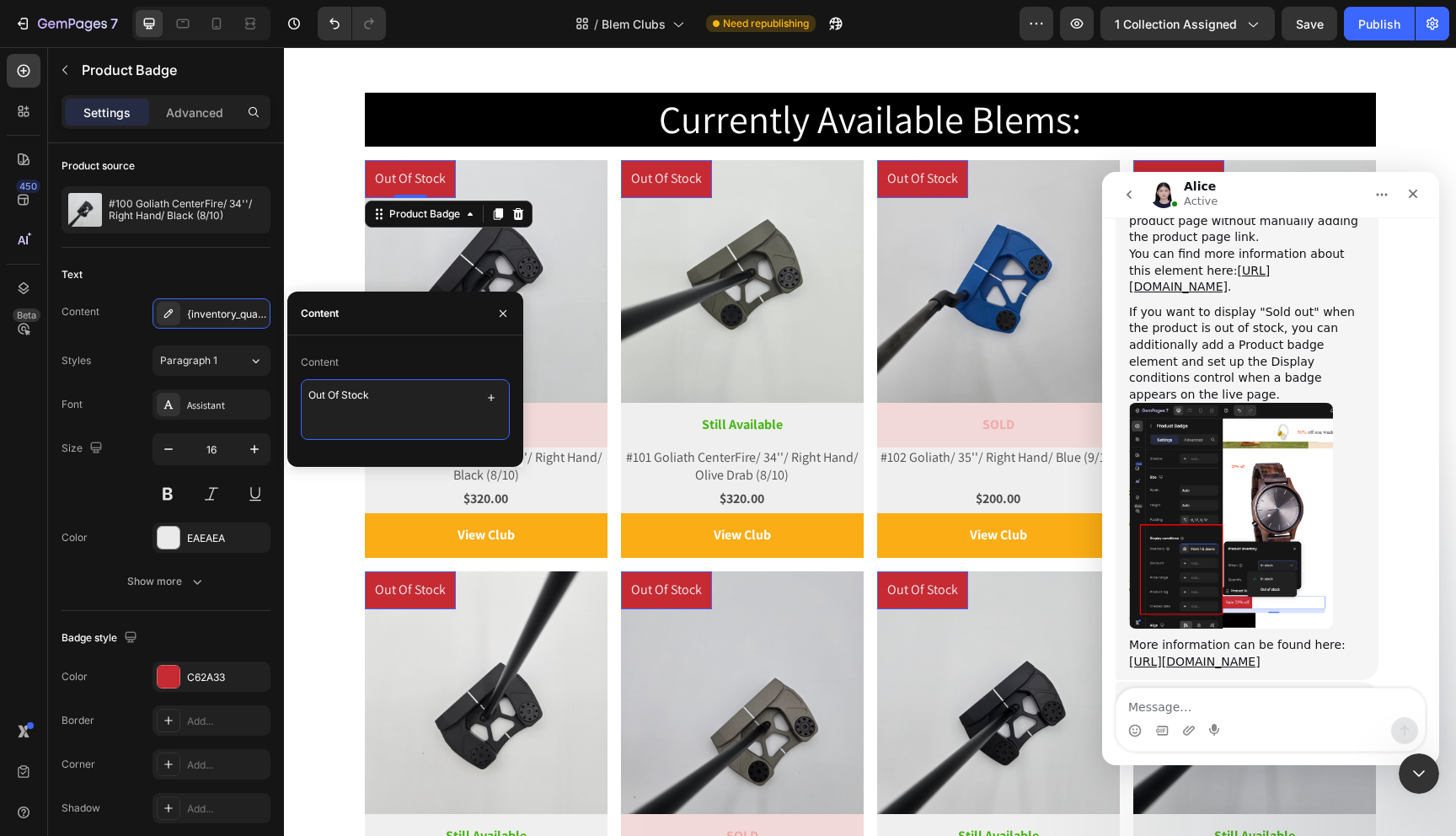
drag, startPoint x: 391, startPoint y: 403, endPoint x: 269, endPoint y: 396, distance: 122.2
click at [269, 396] on div "450 Beta badge Sections(12) Elements(2) Product Product Badge Advanced Custom C…" at bounding box center [142, 442] width 284 height 789
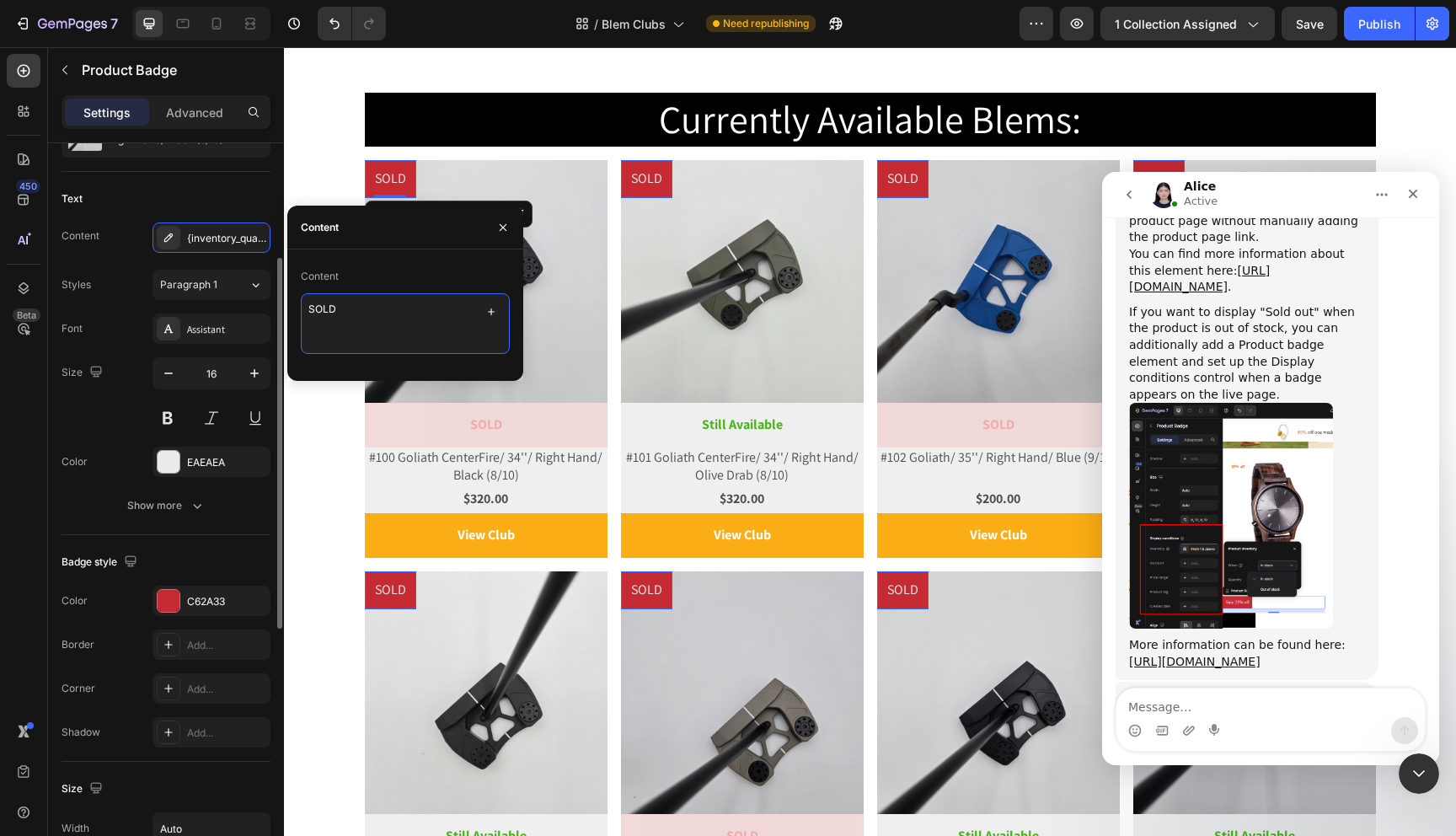
scroll to position [219, 0]
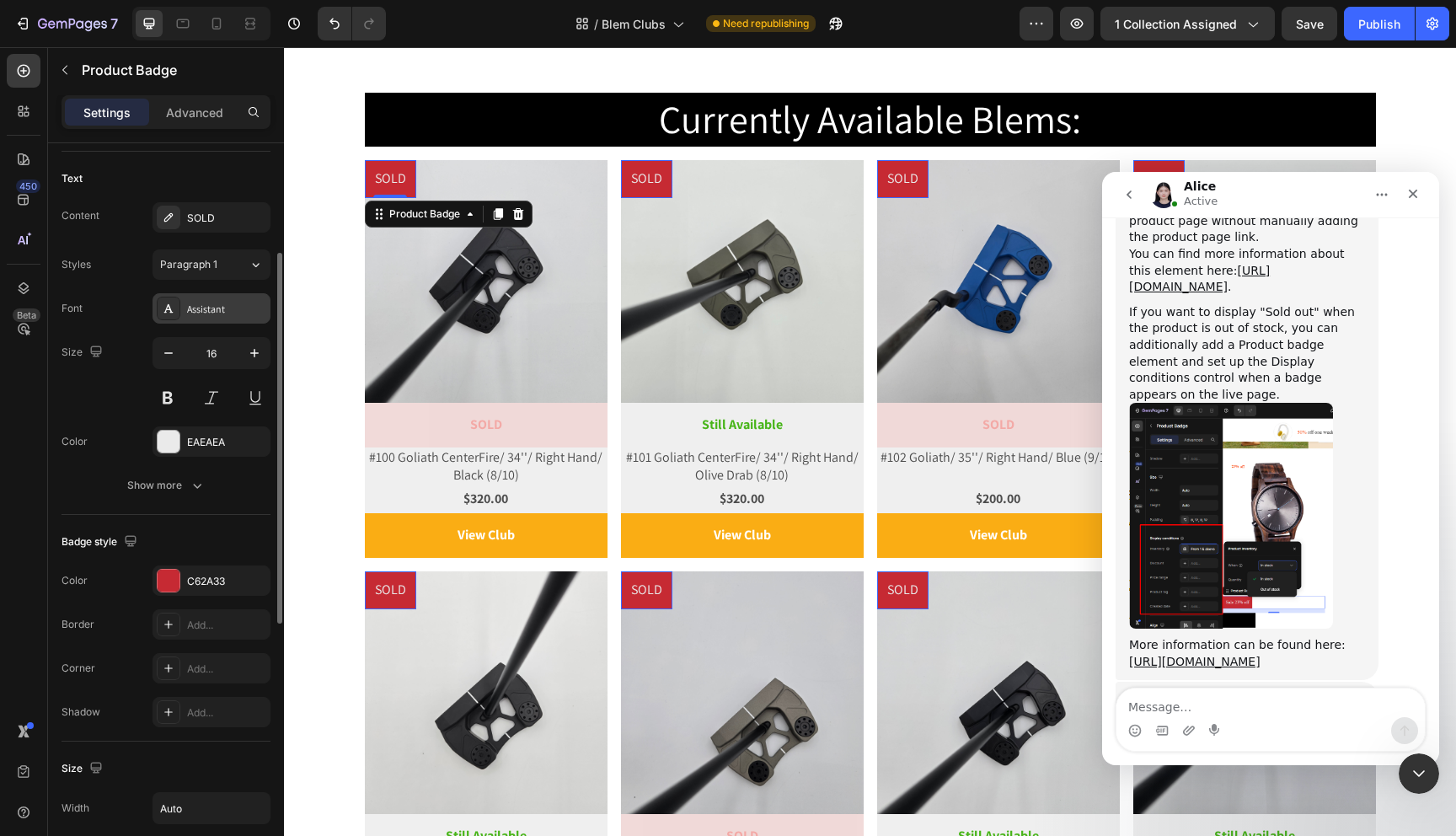
click at [172, 309] on icon at bounding box center [169, 309] width 14 height 14
click at [91, 341] on button "button" at bounding box center [96, 351] width 21 height 21
click at [92, 475] on button "Show more" at bounding box center [166, 485] width 209 height 31
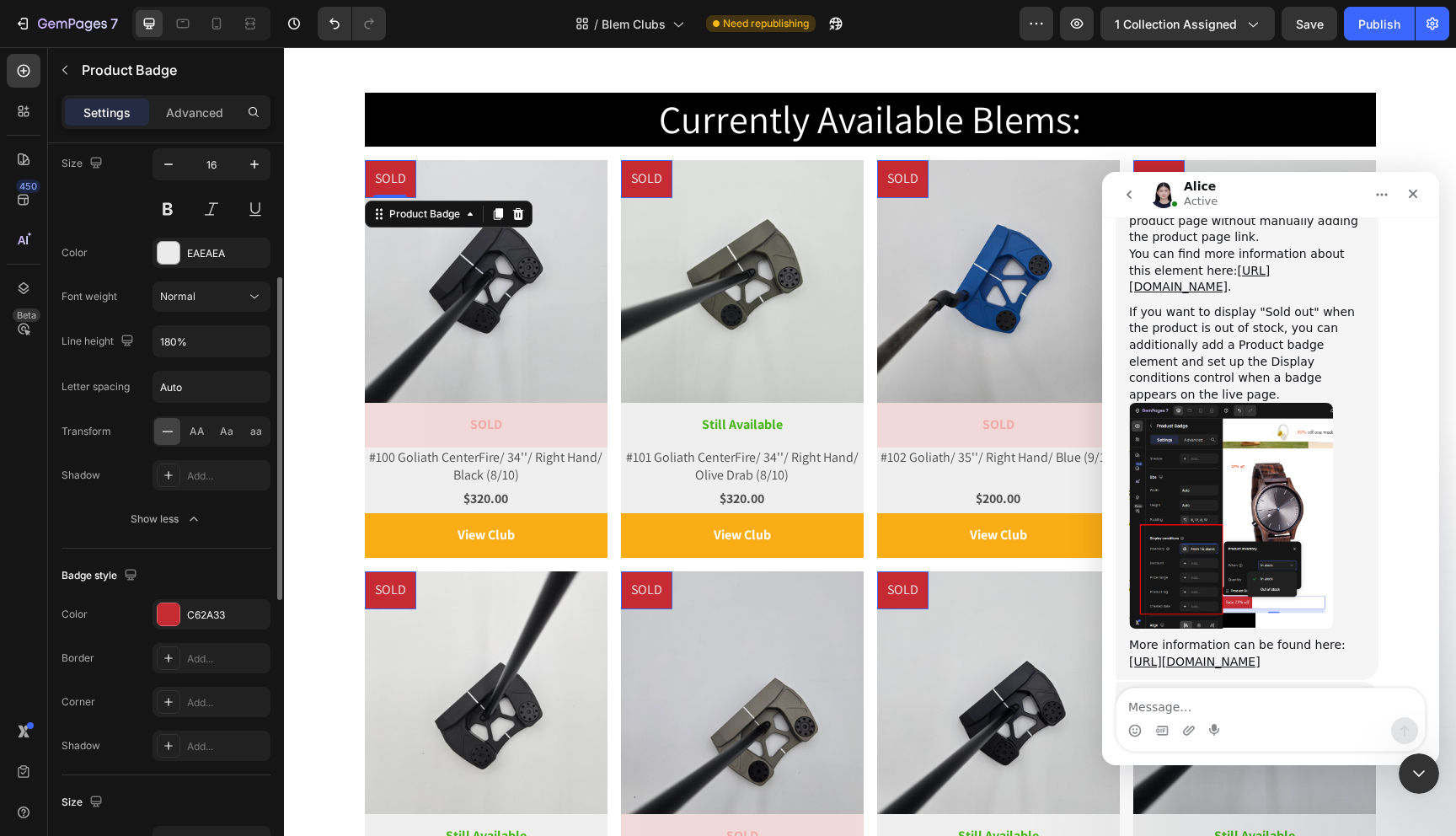
scroll to position [411, 0]
click at [166, 209] on button at bounding box center [168, 205] width 31 height 31
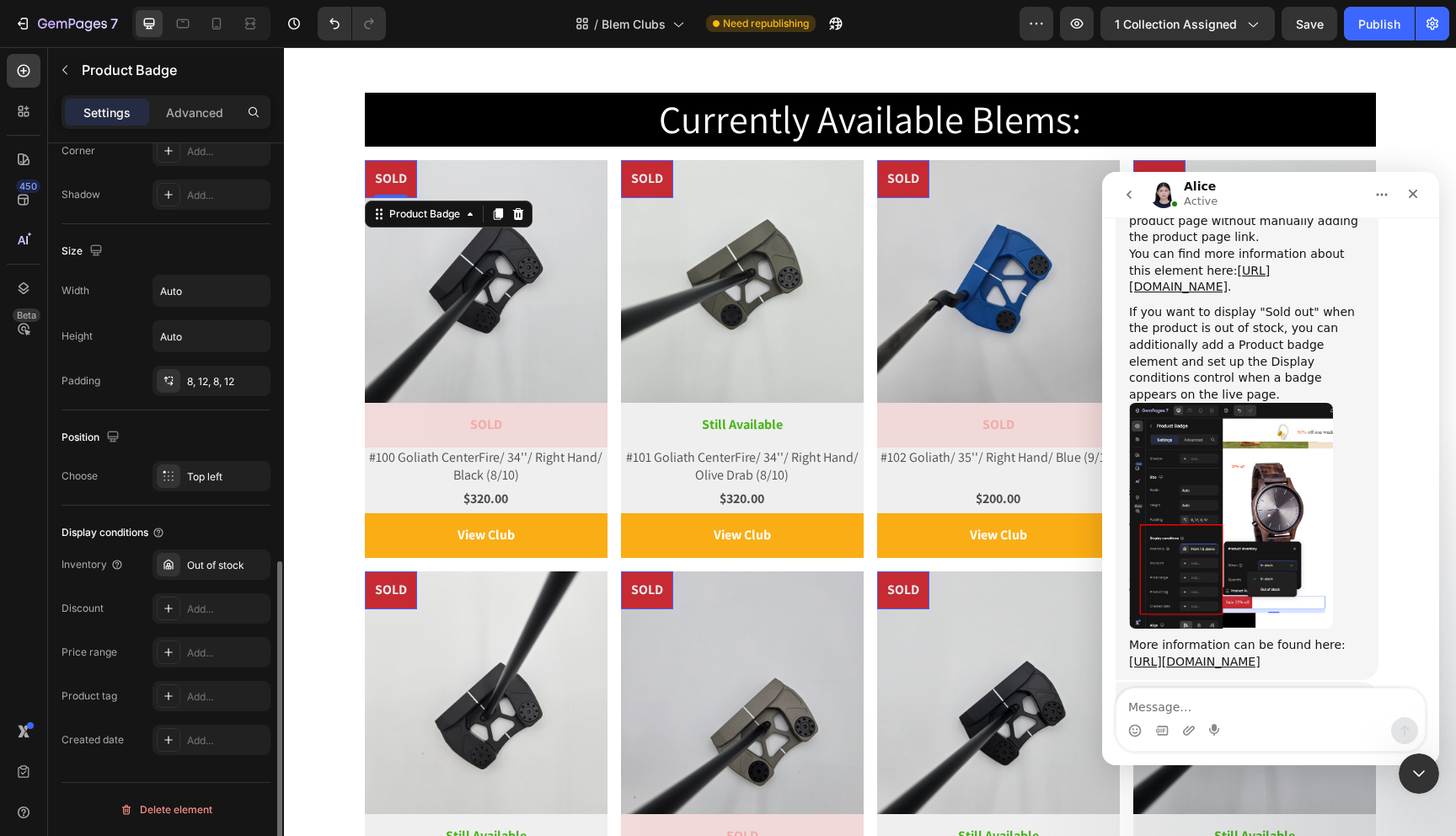
scroll to position [956, 0]
click at [205, 562] on div "Out of stock" at bounding box center [227, 567] width 79 height 15
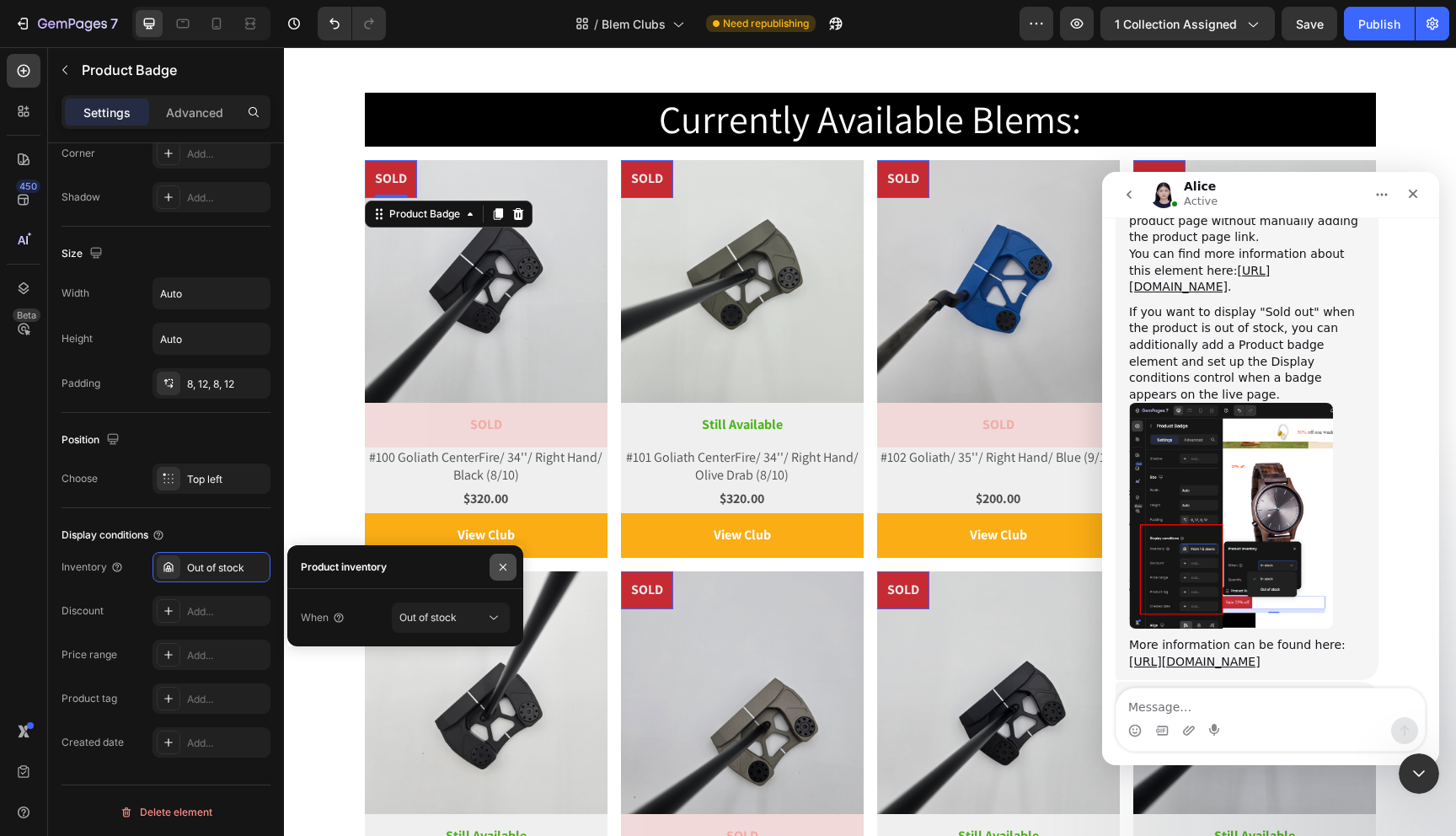
click at [503, 569] on icon "button" at bounding box center [504, 567] width 14 height 14
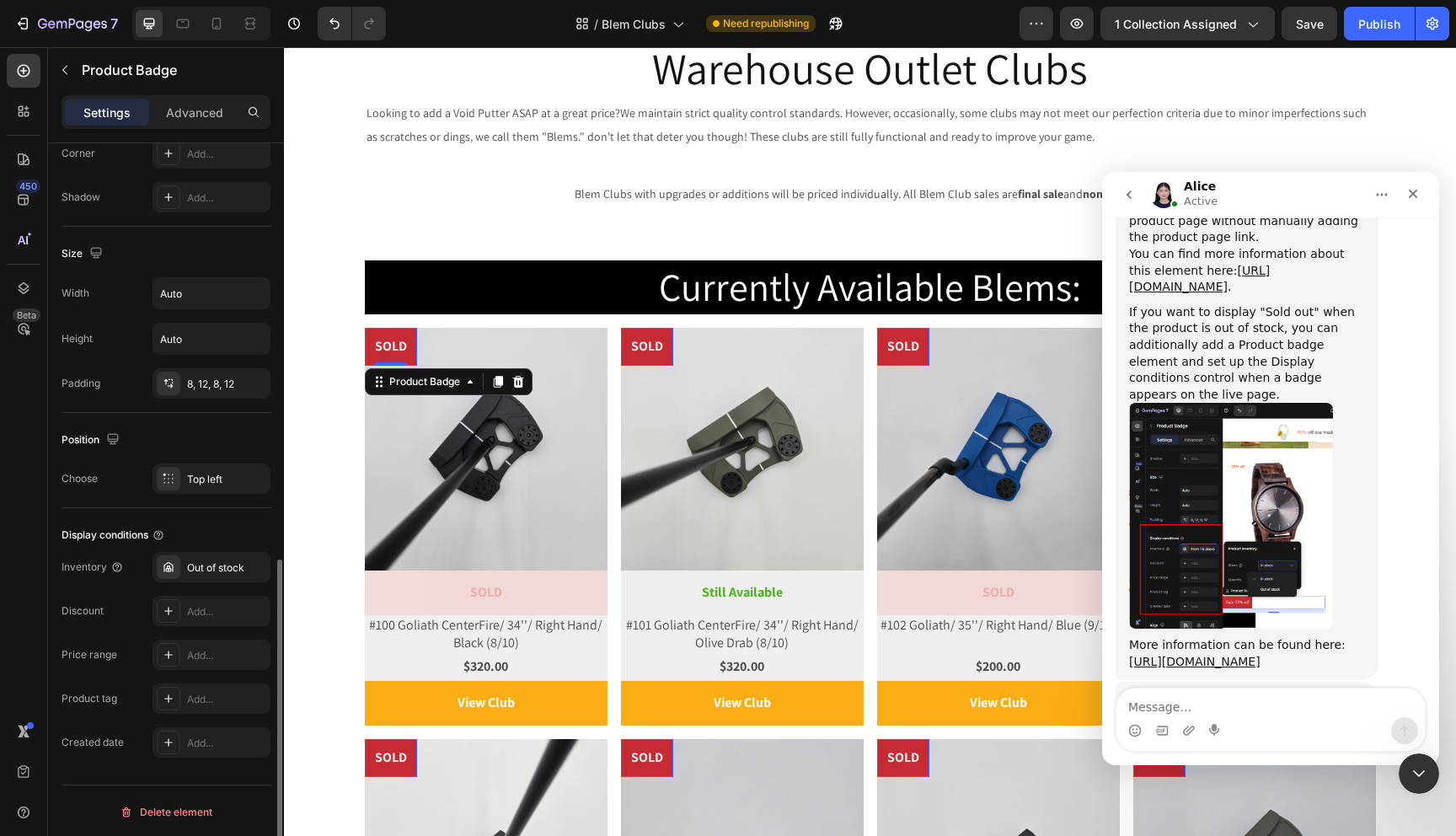
scroll to position [959, 0]
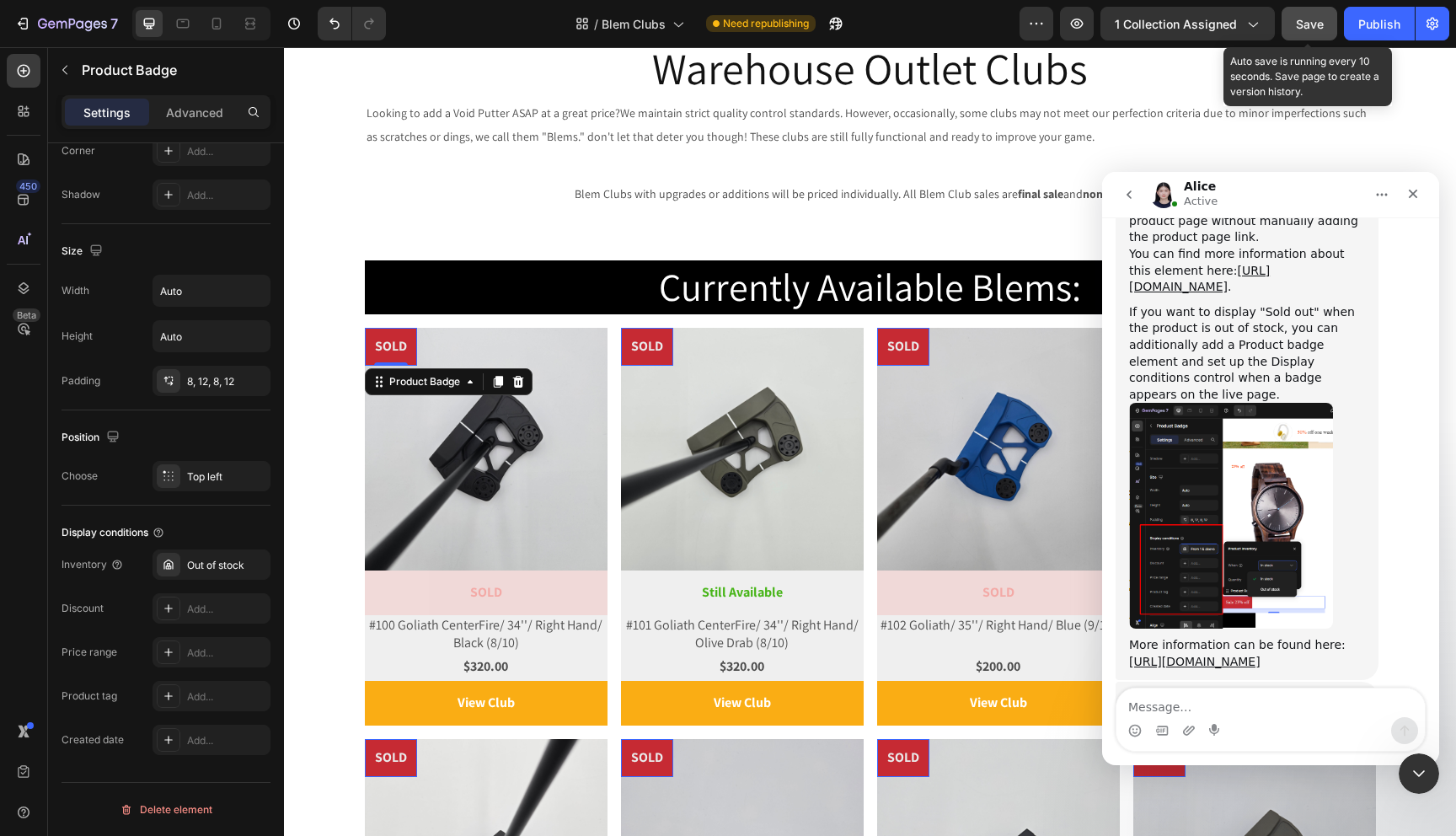
click at [1316, 30] on span "Save" at bounding box center [1310, 24] width 28 height 15
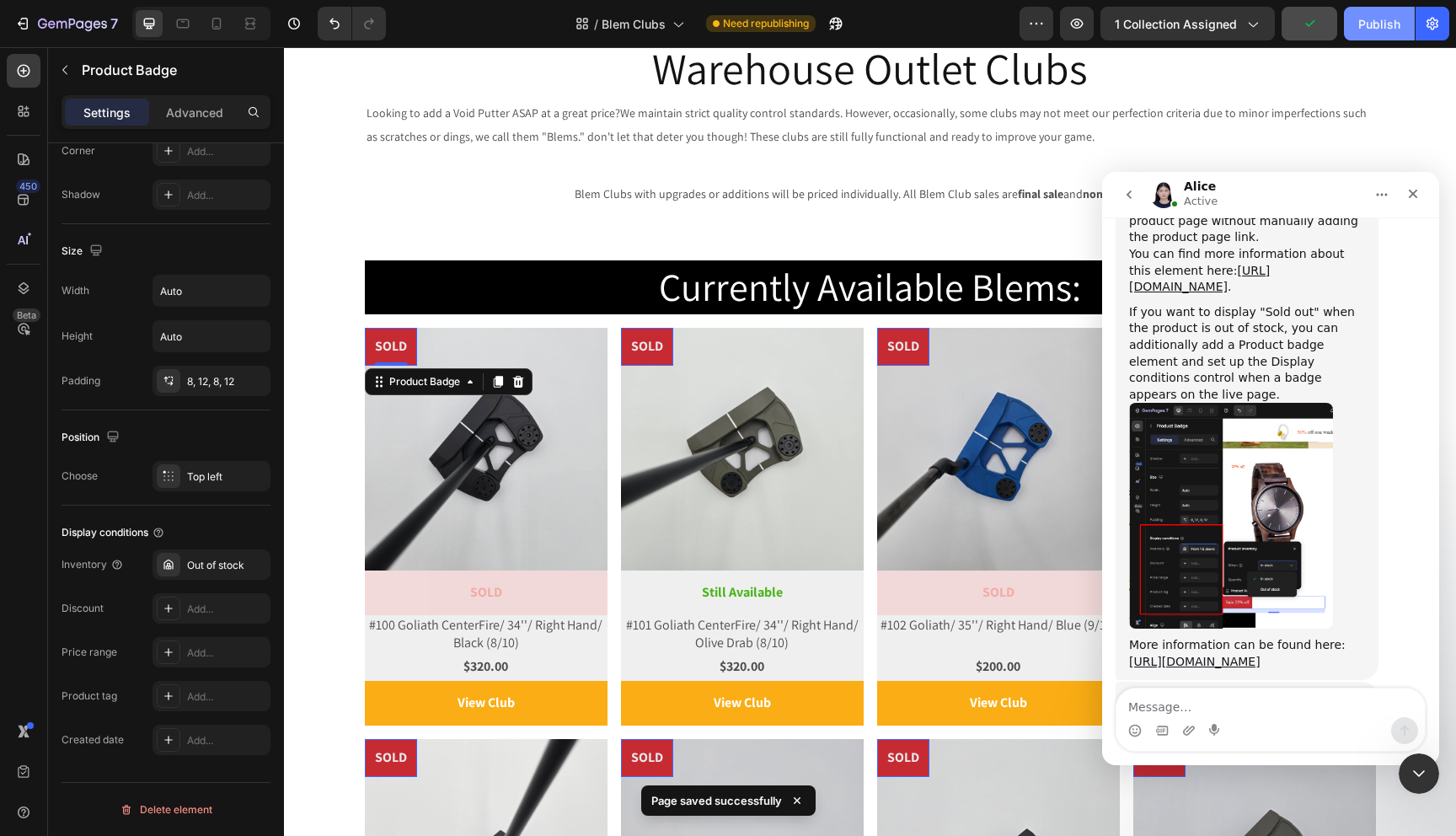
click at [1374, 20] on div "Publish" at bounding box center [1379, 24] width 42 height 18
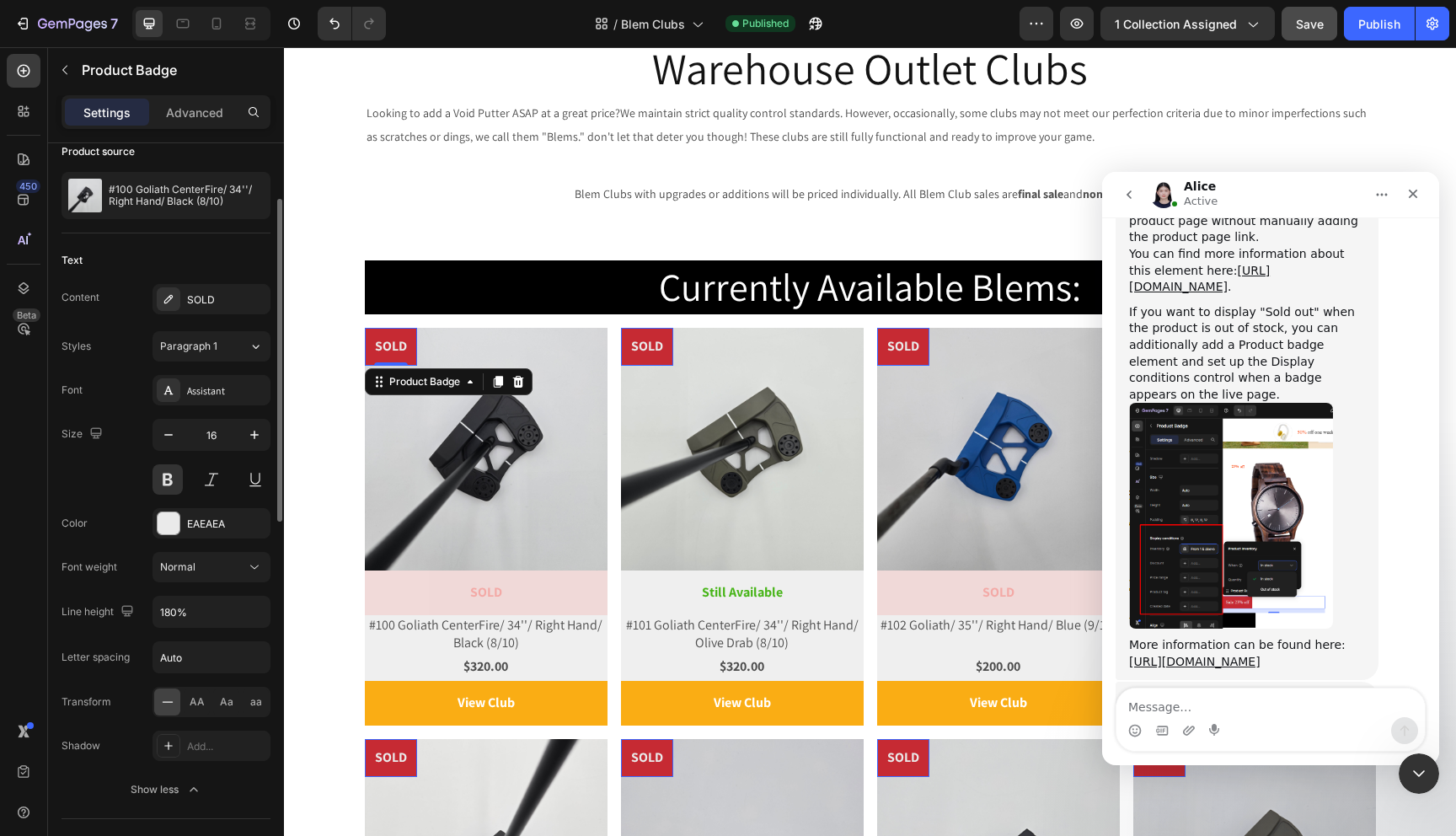
scroll to position [135, 0]
click at [230, 303] on div "SOLD" at bounding box center [227, 302] width 79 height 15
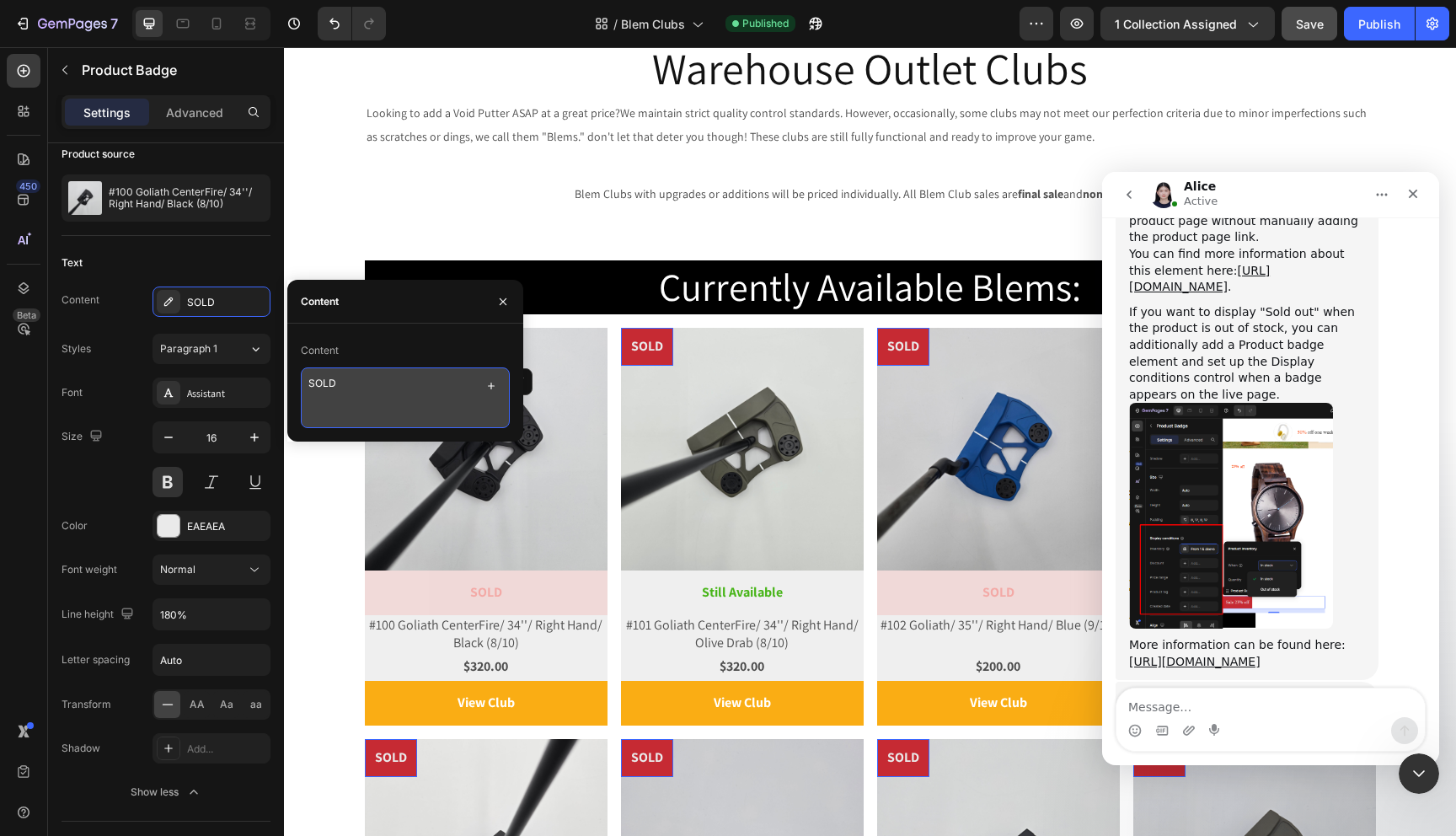
click at [409, 389] on textarea "SOLD" at bounding box center [405, 398] width 209 height 61
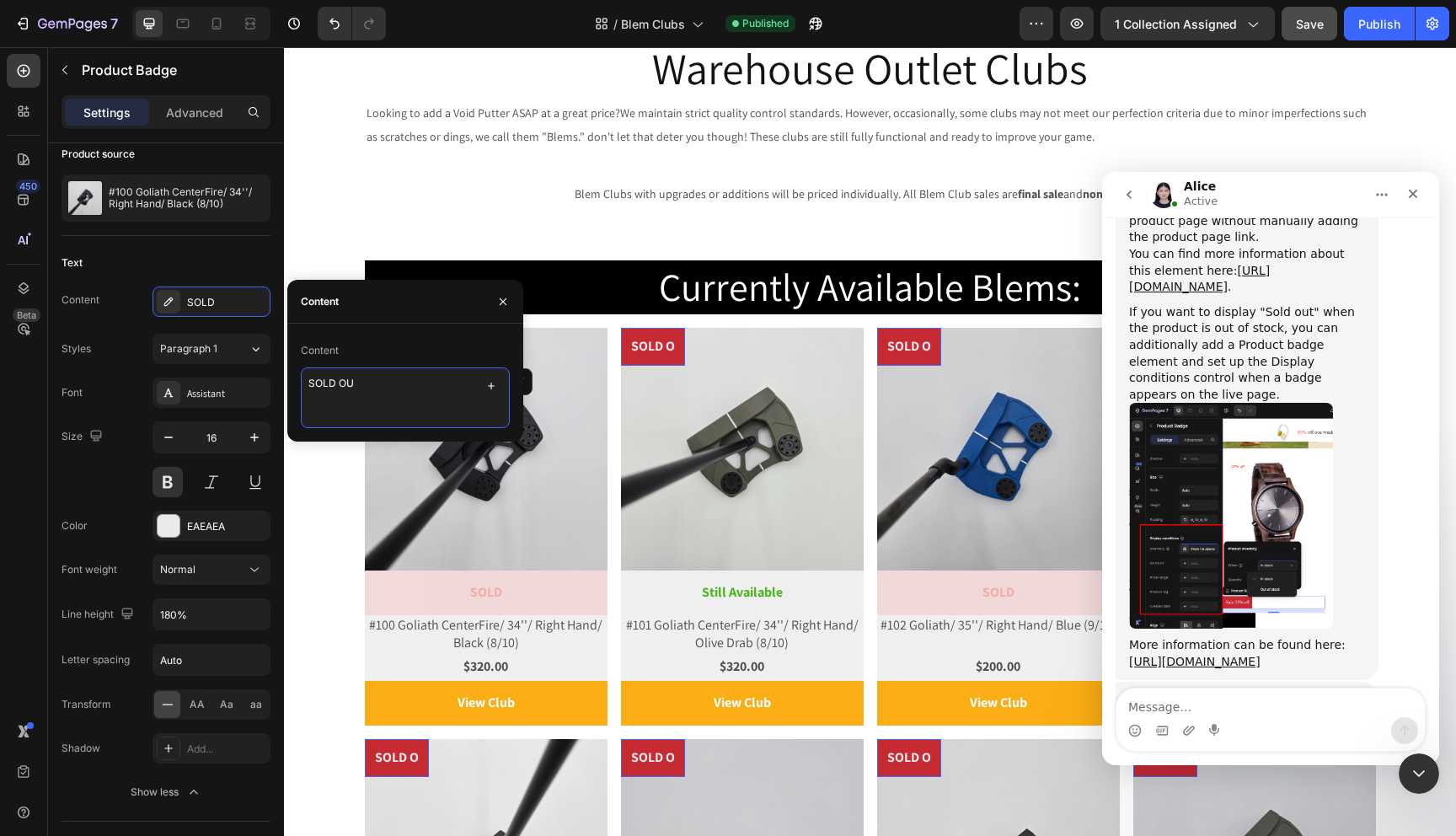
type textarea "SOLD OUT"
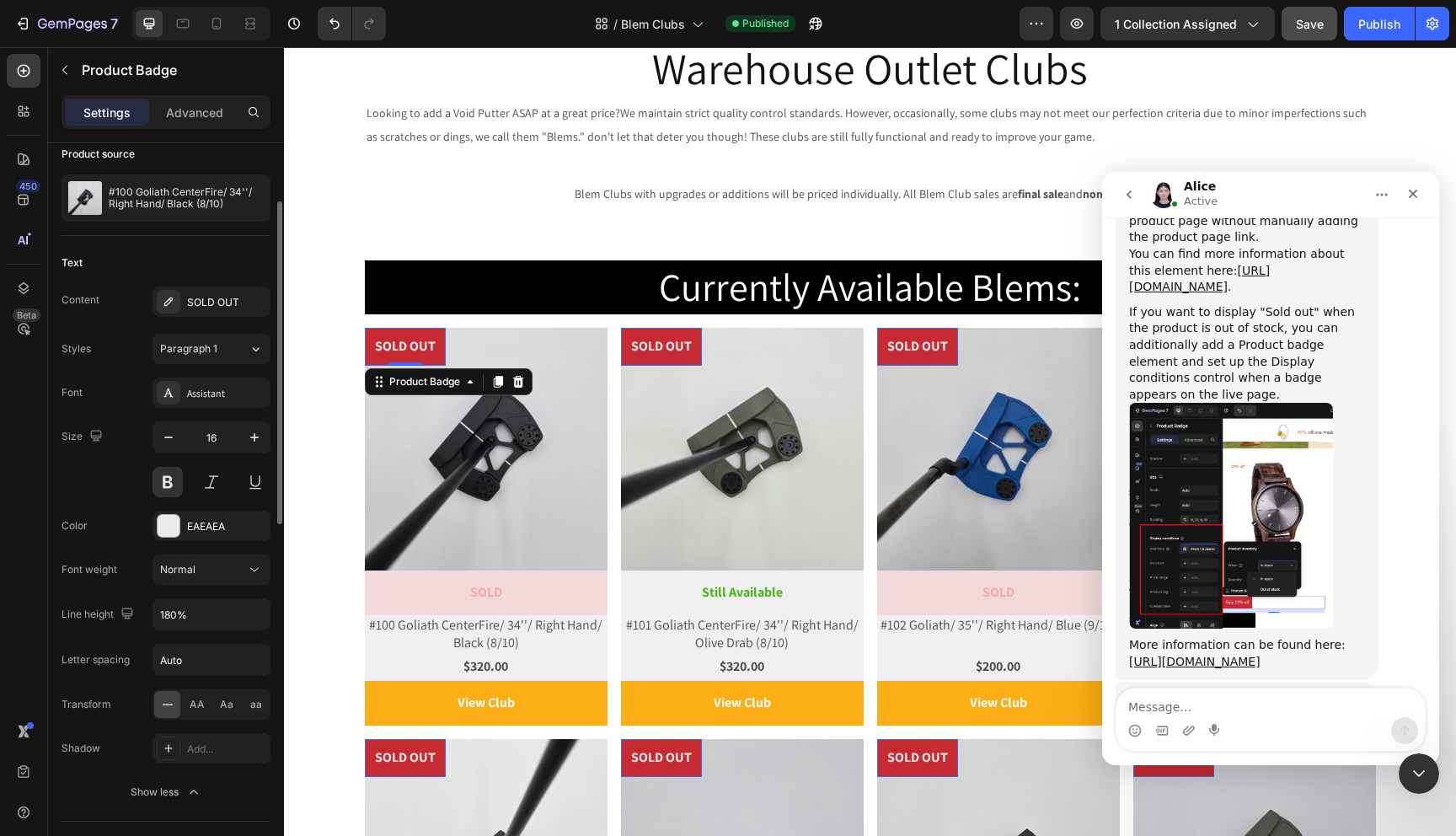
click at [228, 263] on div "Text" at bounding box center [166, 262] width 209 height 27
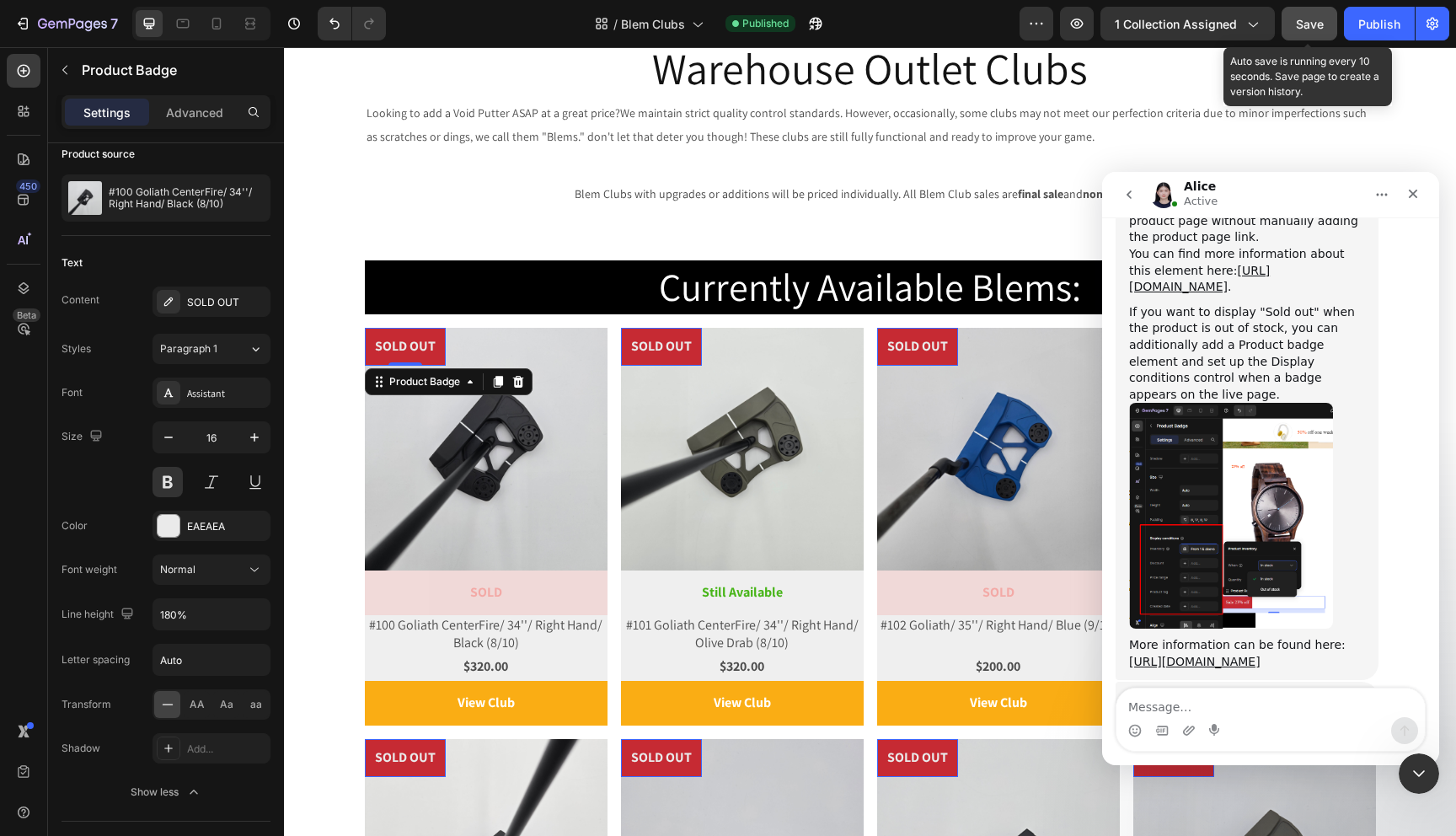
click at [1323, 23] on span "Save" at bounding box center [1310, 24] width 28 height 15
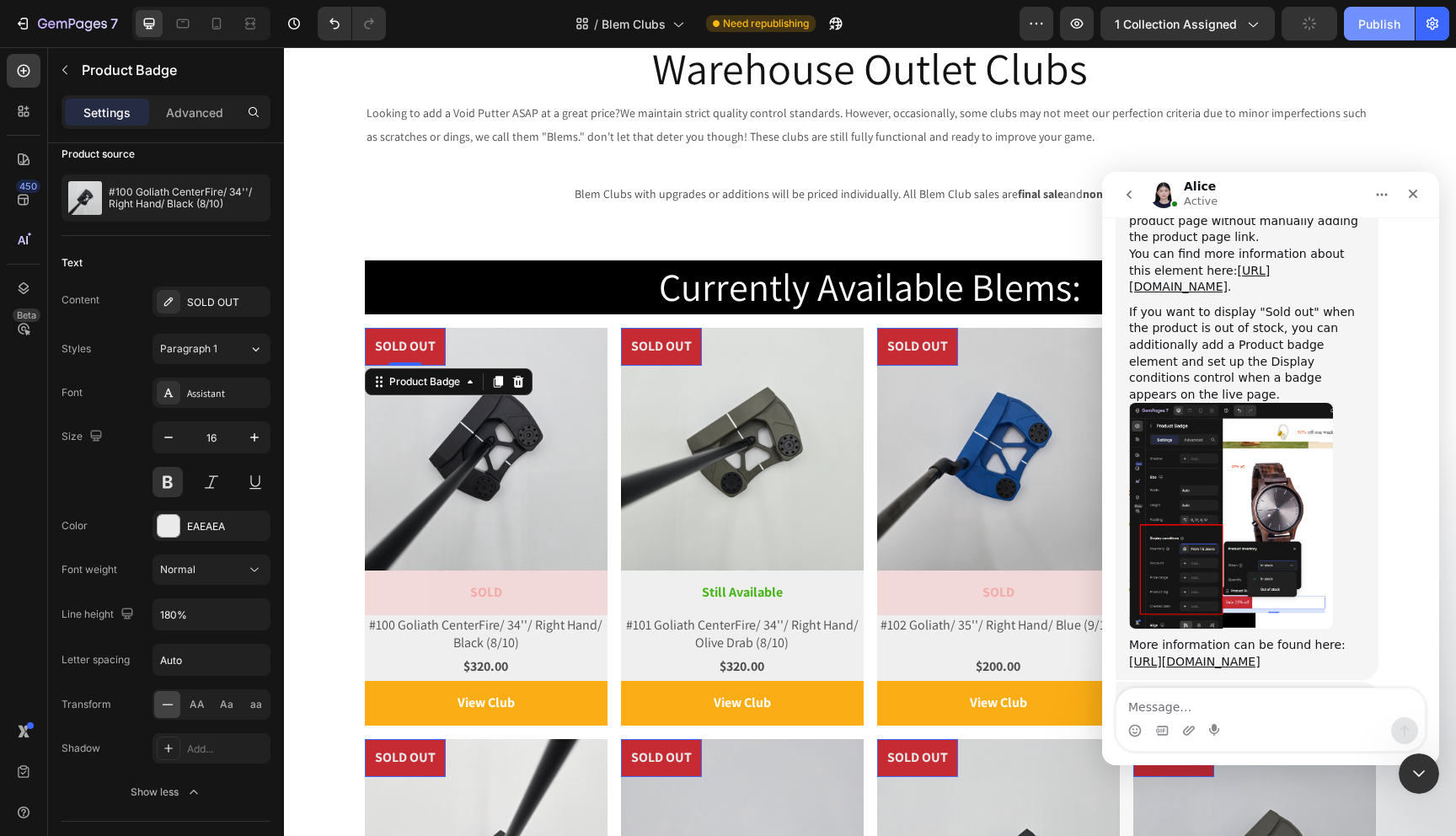
click at [1365, 21] on div "Publish" at bounding box center [1379, 24] width 42 height 18
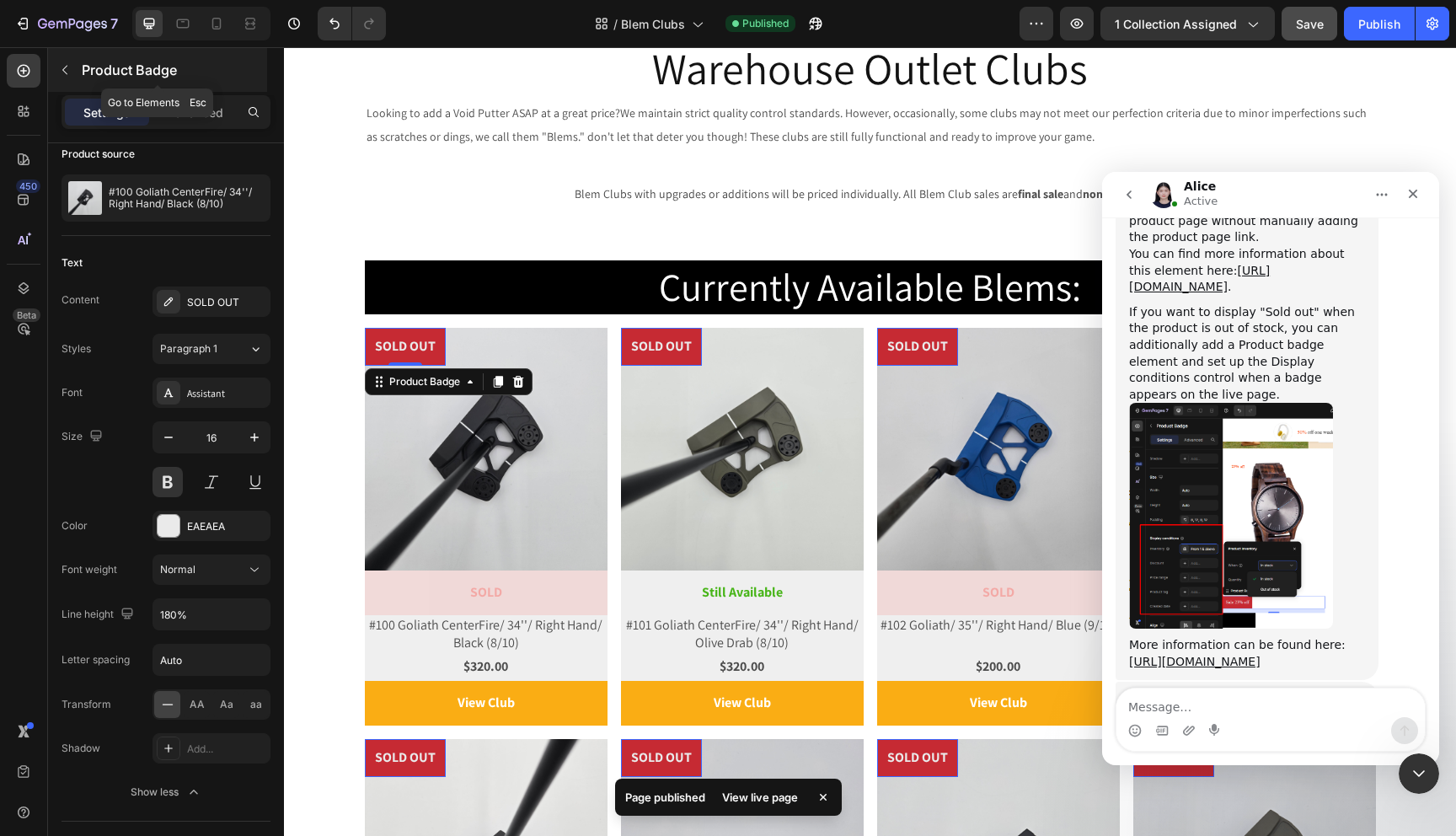
click at [57, 63] on button "button" at bounding box center [64, 69] width 27 height 27
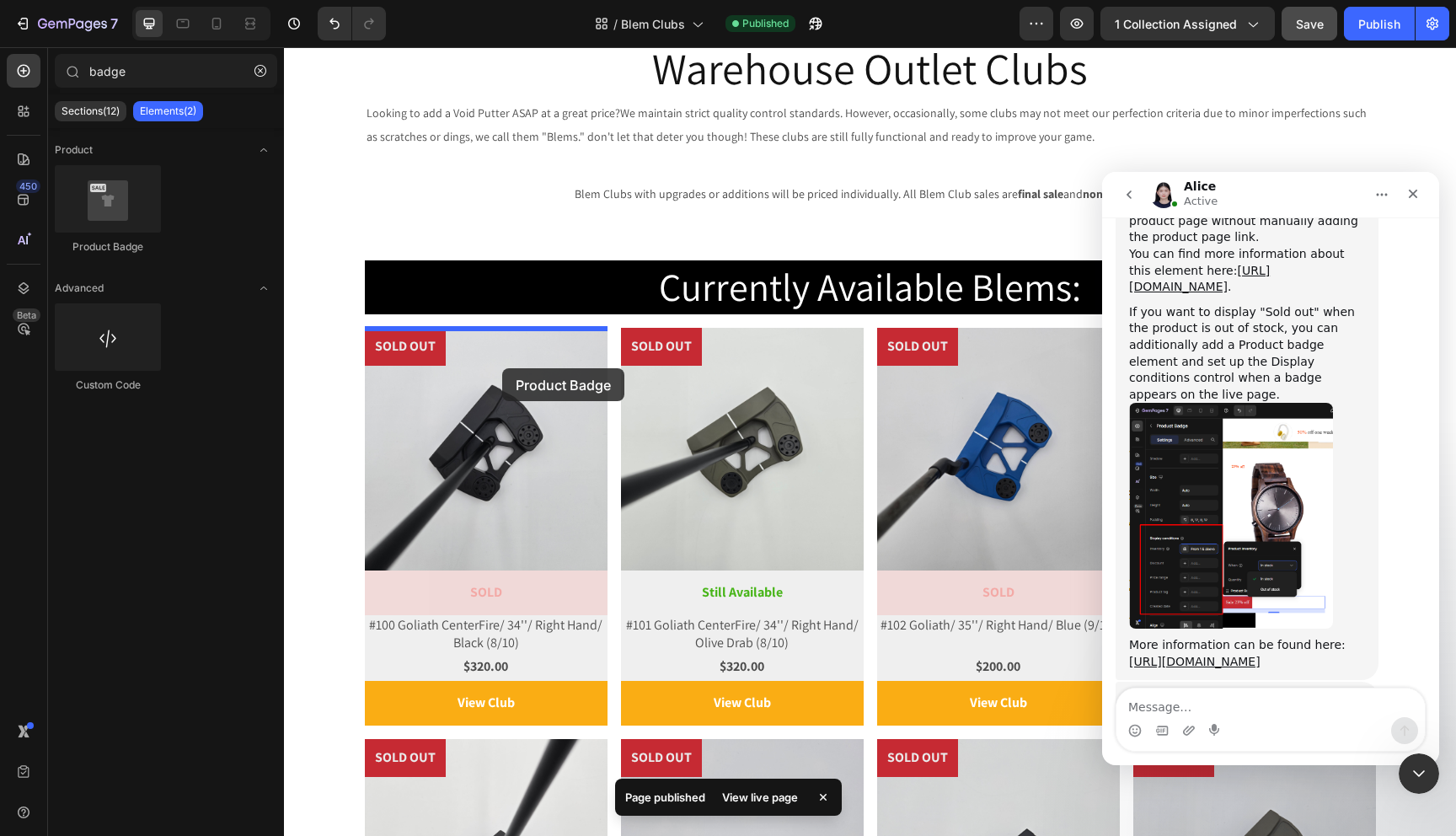
drag, startPoint x: 434, startPoint y: 244, endPoint x: 503, endPoint y: 369, distance: 142.8
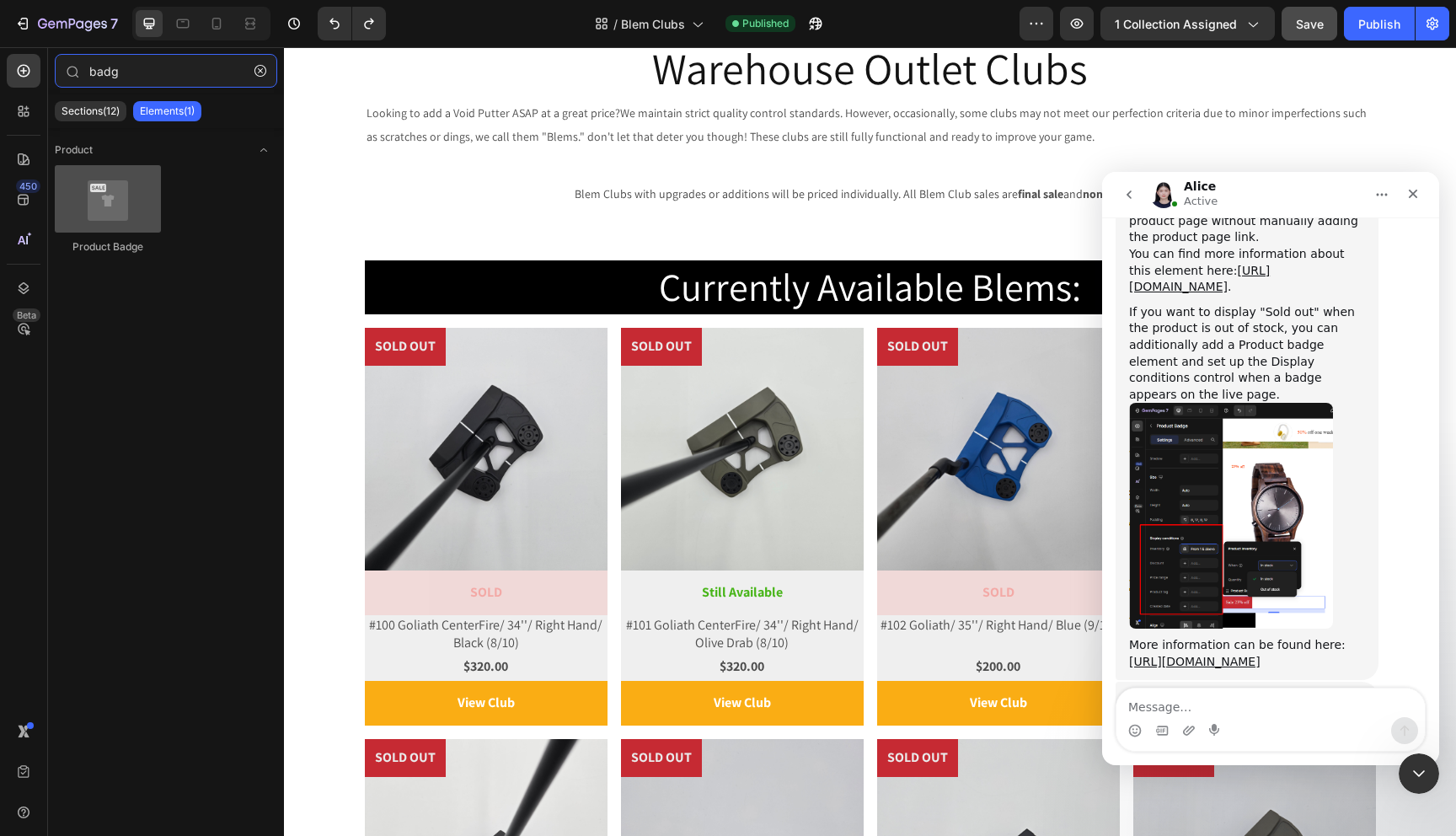
type input "badg"
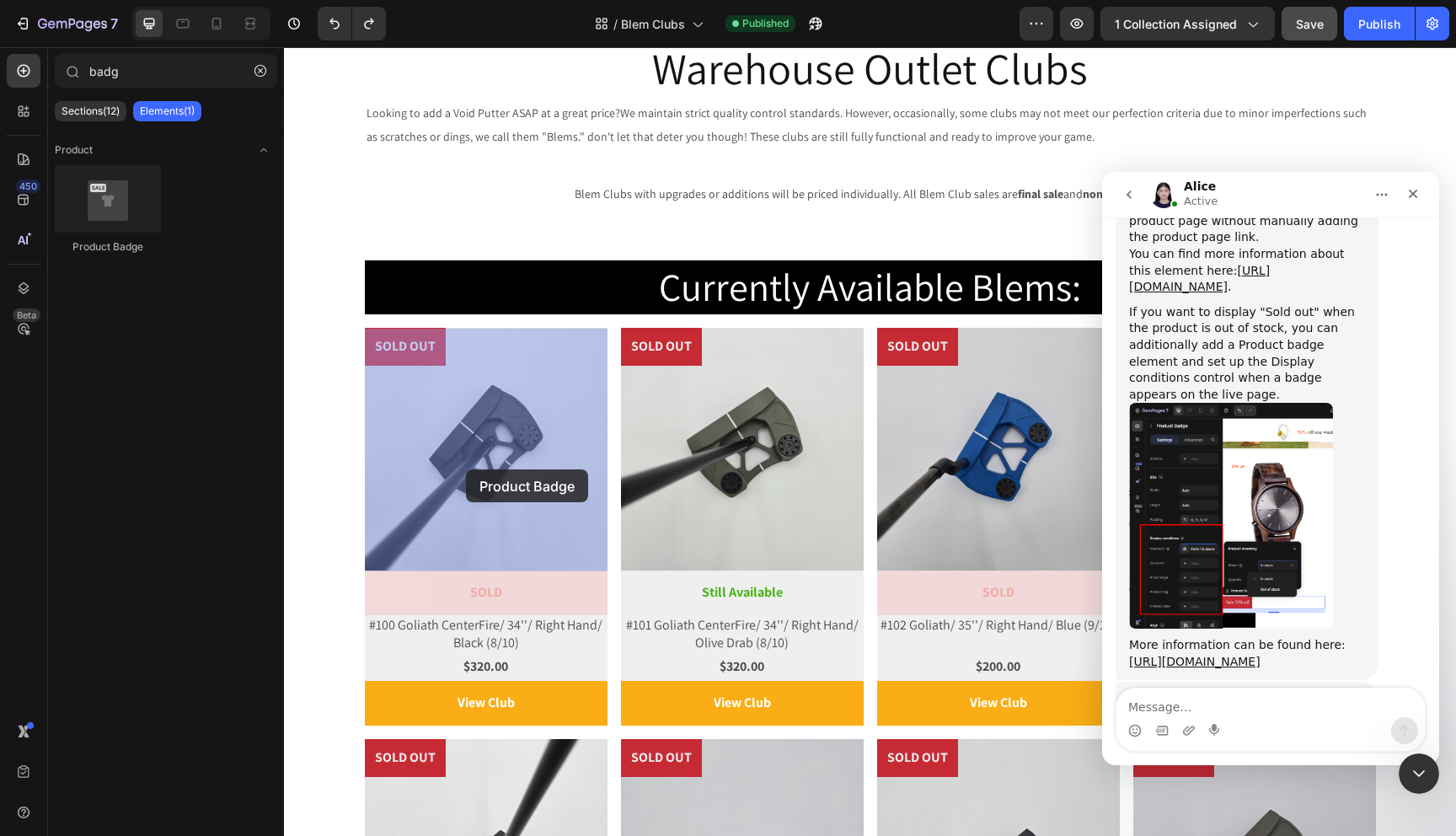
drag, startPoint x: 399, startPoint y: 248, endPoint x: 466, endPoint y: 469, distance: 230.9
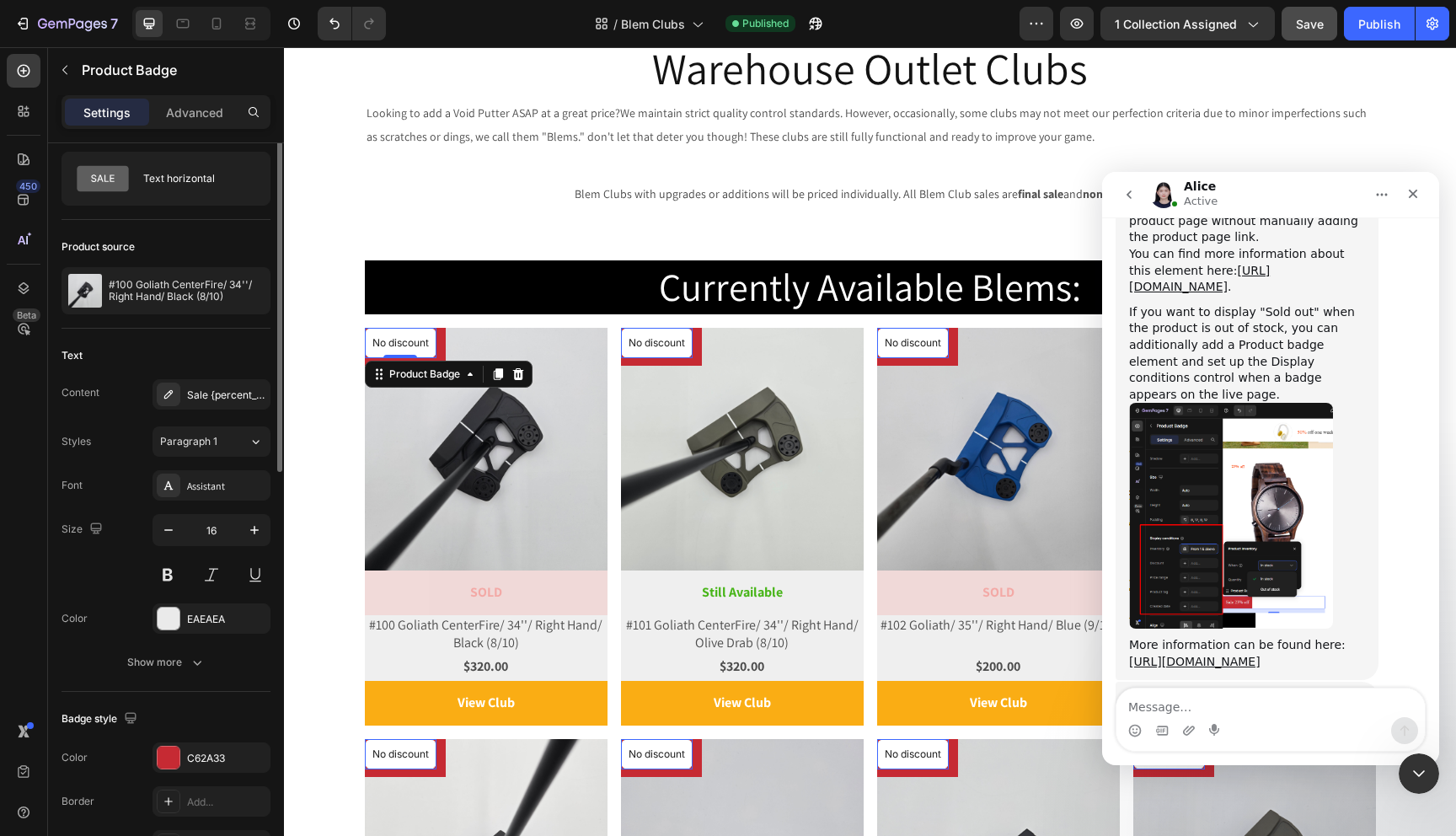
scroll to position [43, 0]
click at [199, 398] on div "Sale {percent_discount} off" at bounding box center [227, 393] width 79 height 15
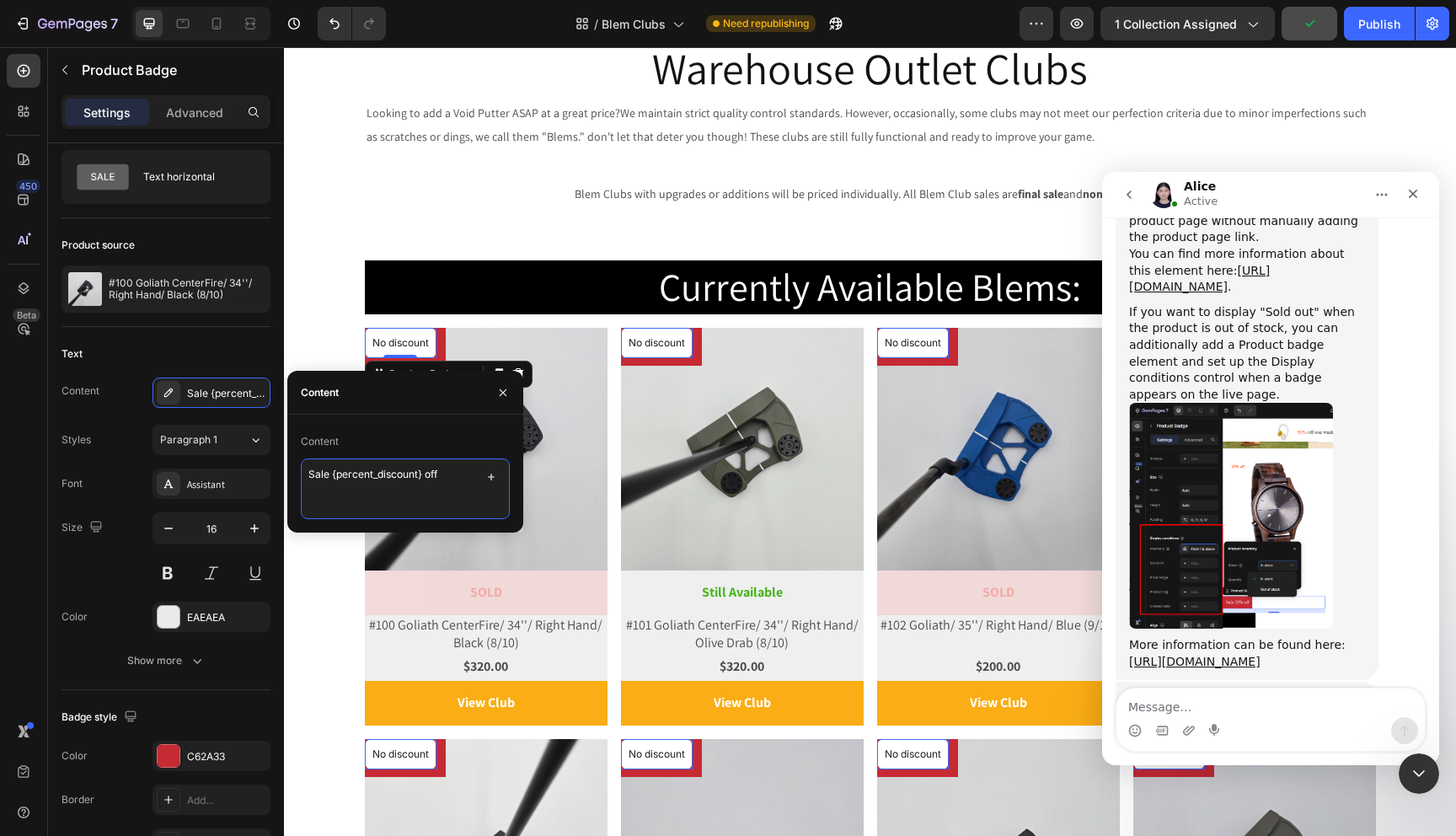
drag, startPoint x: 740, startPoint y: 524, endPoint x: 286, endPoint y: 473, distance: 456.9
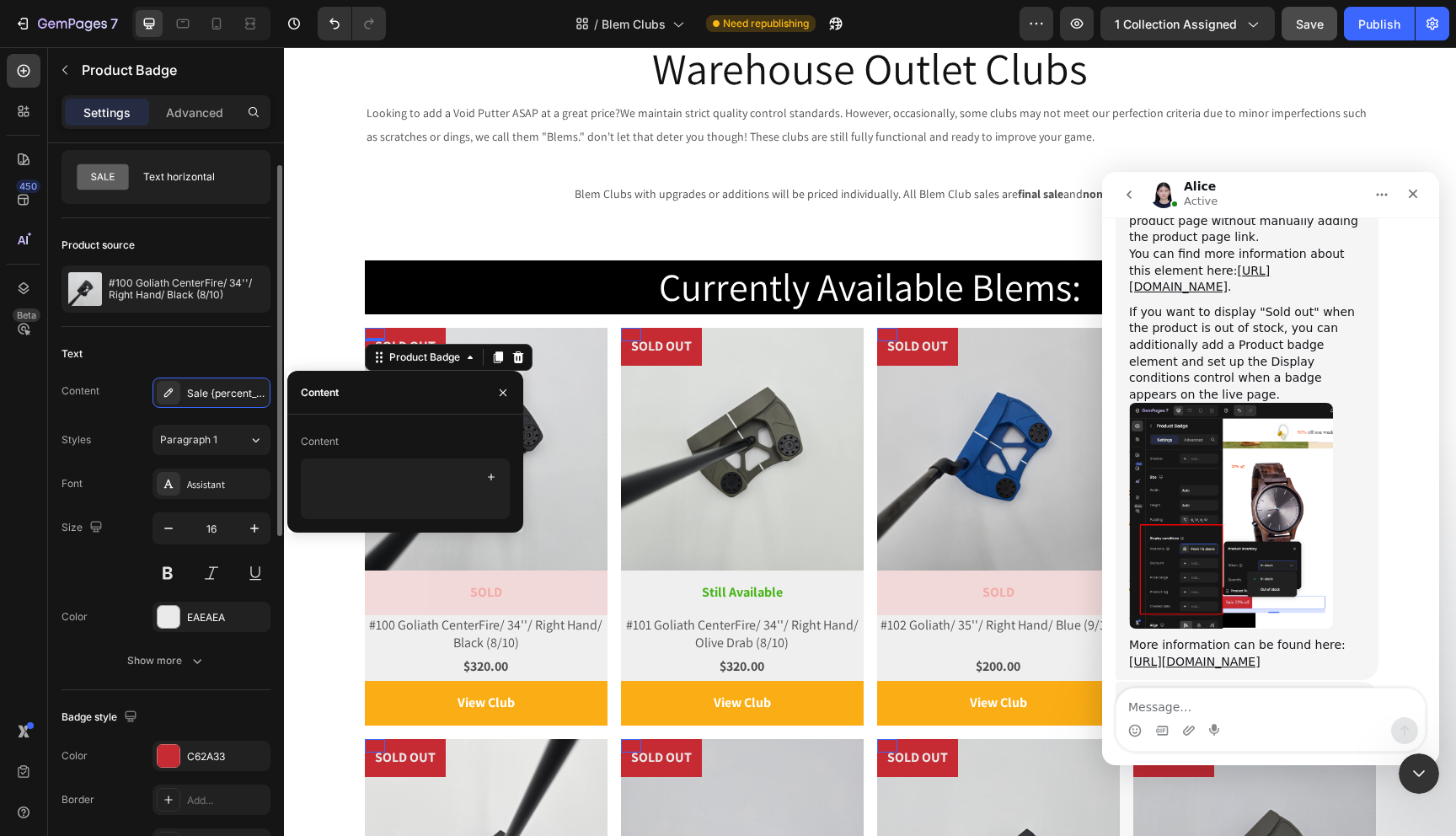
click at [128, 485] on div "Font Assistant" at bounding box center [166, 483] width 209 height 31
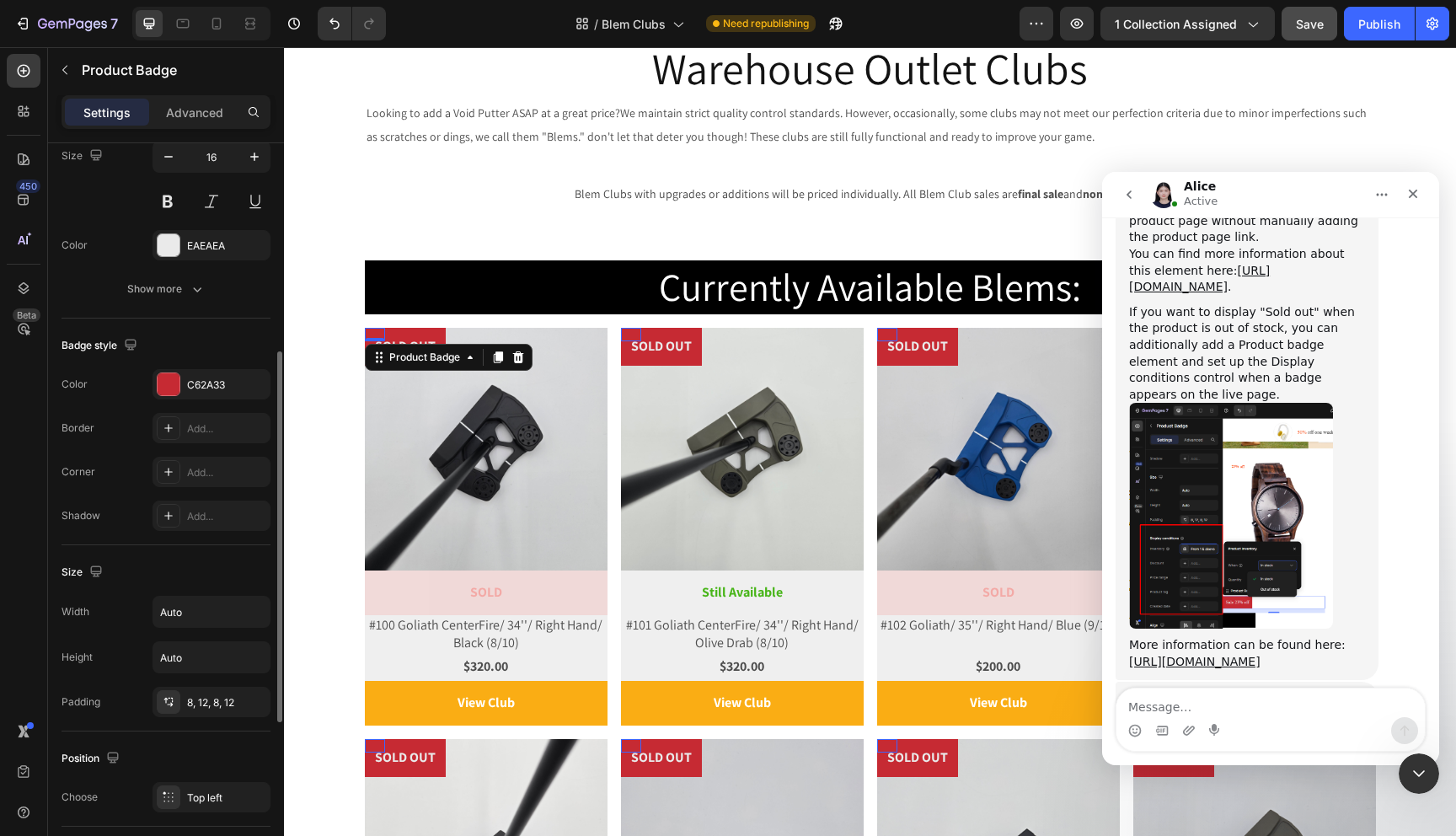
scroll to position [427, 0]
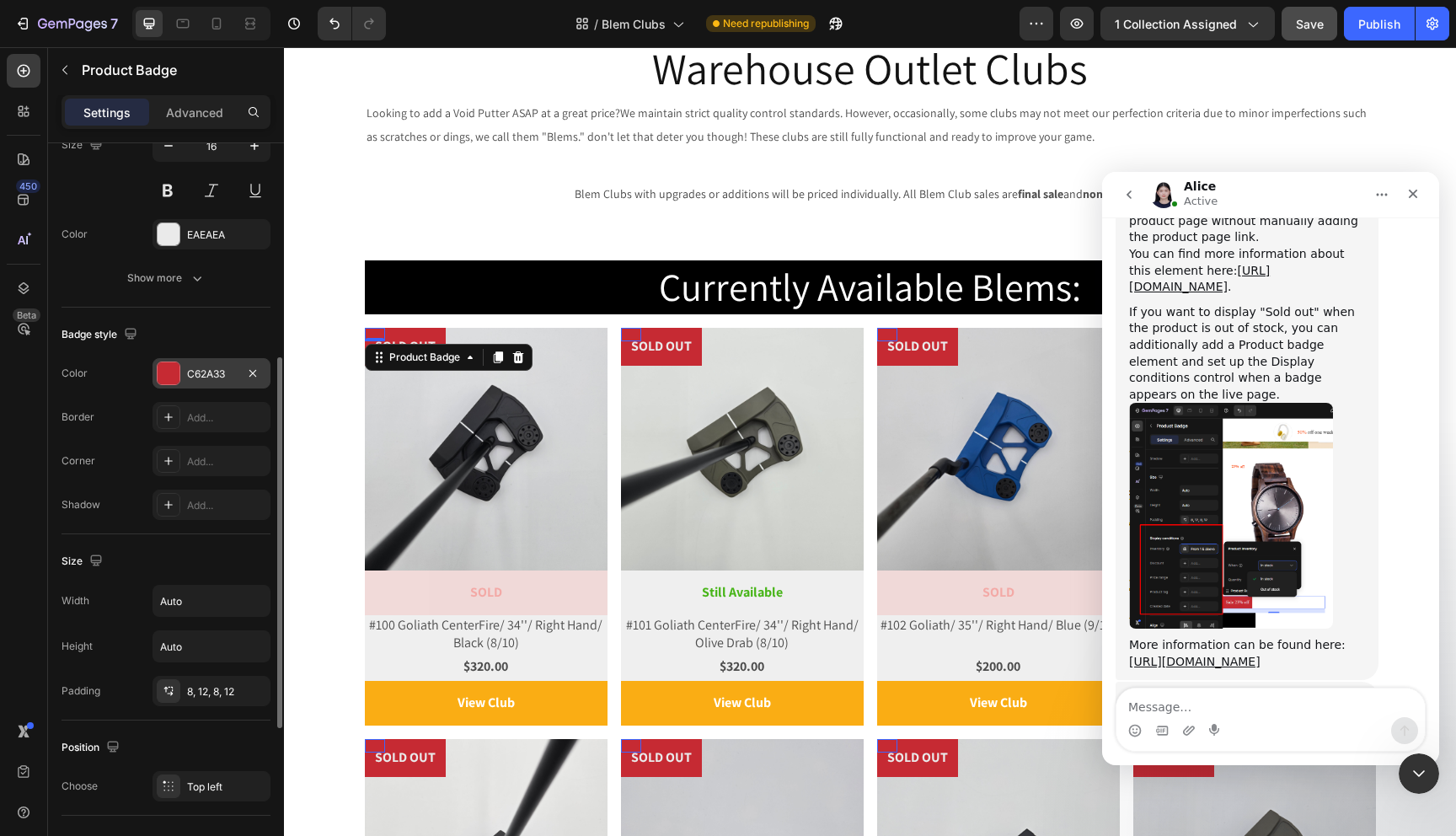
click at [171, 382] on div at bounding box center [169, 374] width 22 height 22
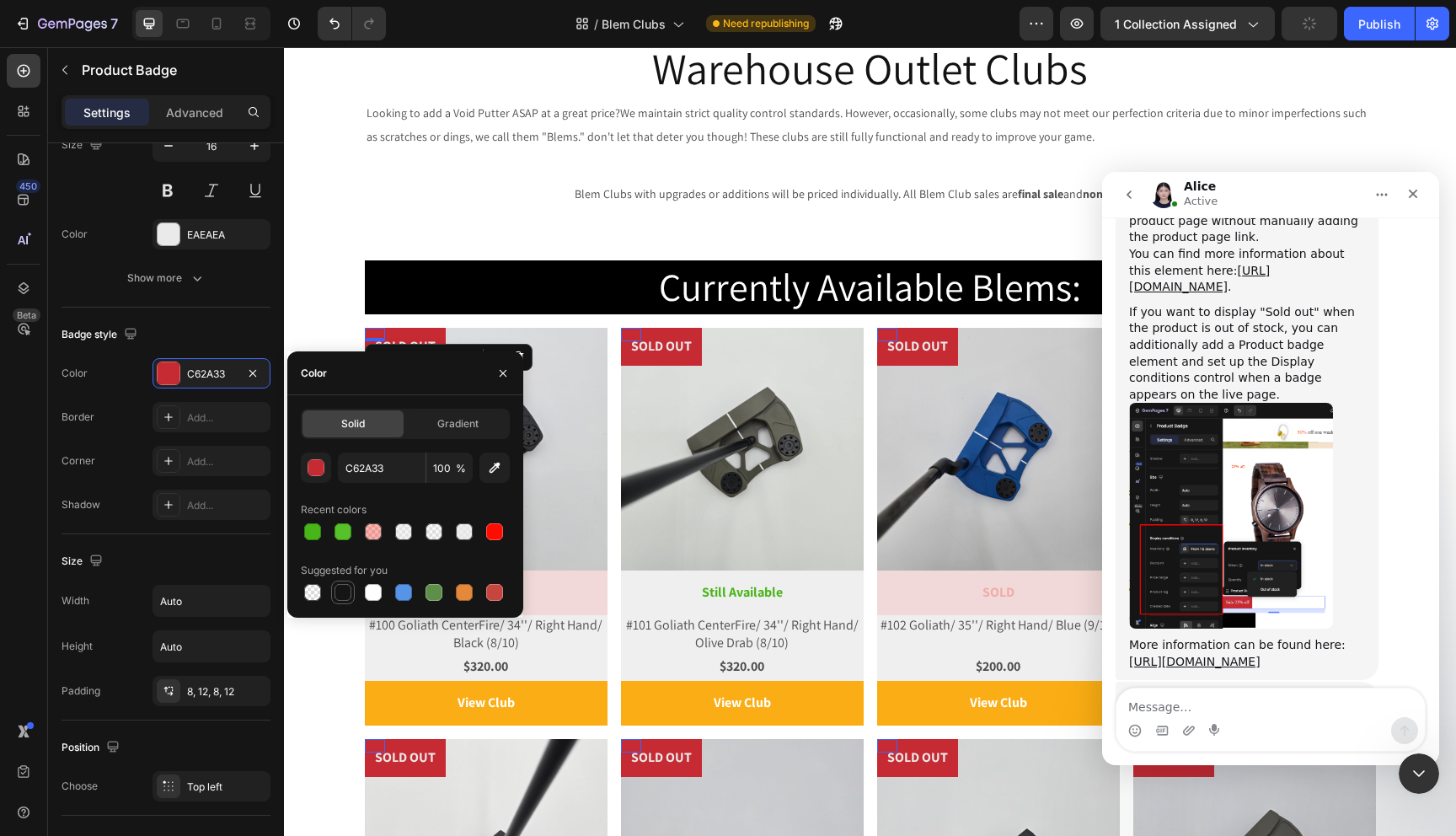
click at [349, 596] on div at bounding box center [342, 592] width 17 height 17
type input "151515"
click at [443, 467] on input "100" at bounding box center [450, 467] width 46 height 31
click at [317, 470] on div "button" at bounding box center [316, 468] width 17 height 17
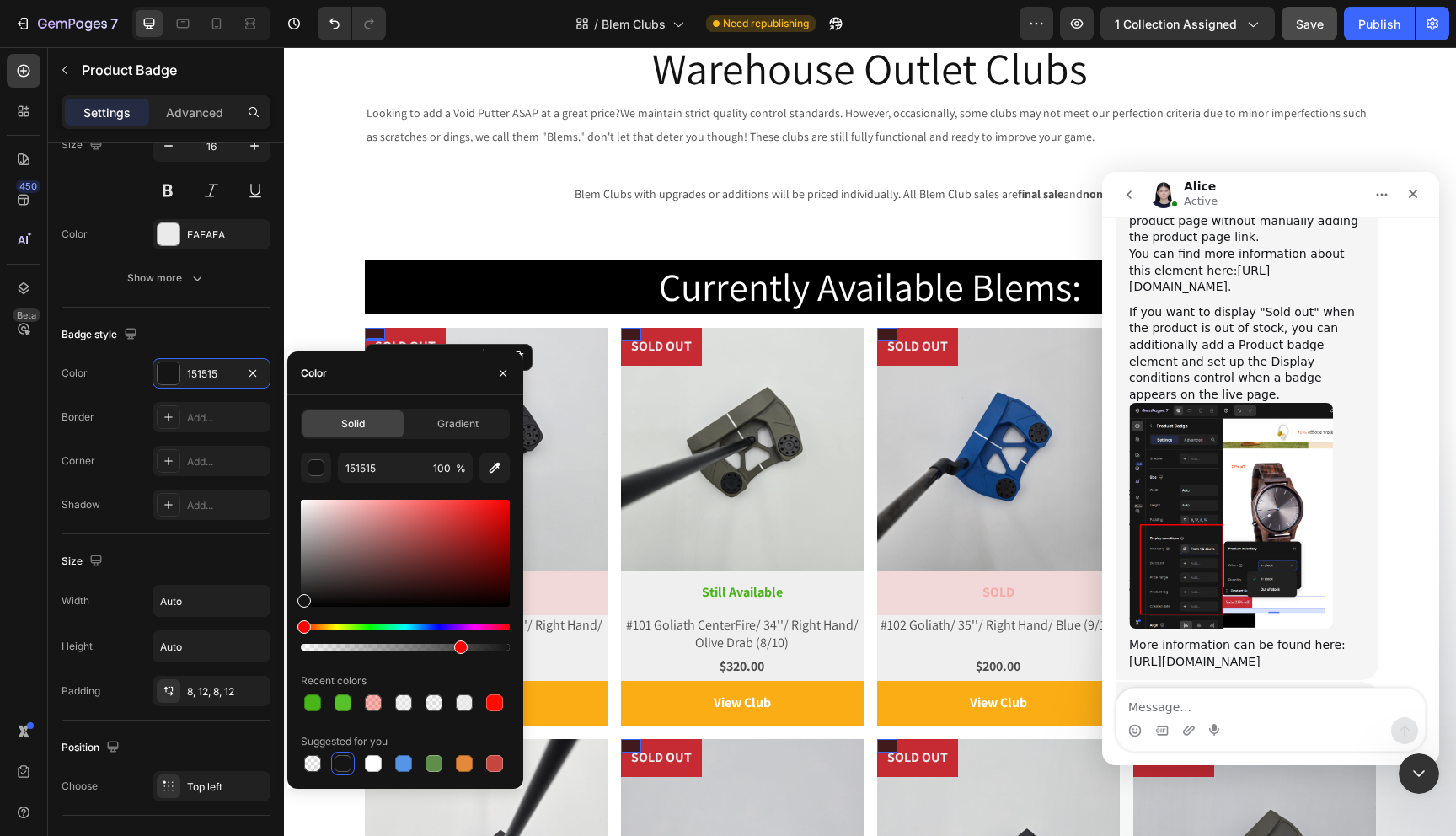
click at [456, 646] on div at bounding box center [405, 647] width 209 height 7
drag, startPoint x: 456, startPoint y: 646, endPoint x: 427, endPoint y: 648, distance: 29.1
click at [427, 648] on div at bounding box center [430, 648] width 14 height 14
type input "60"
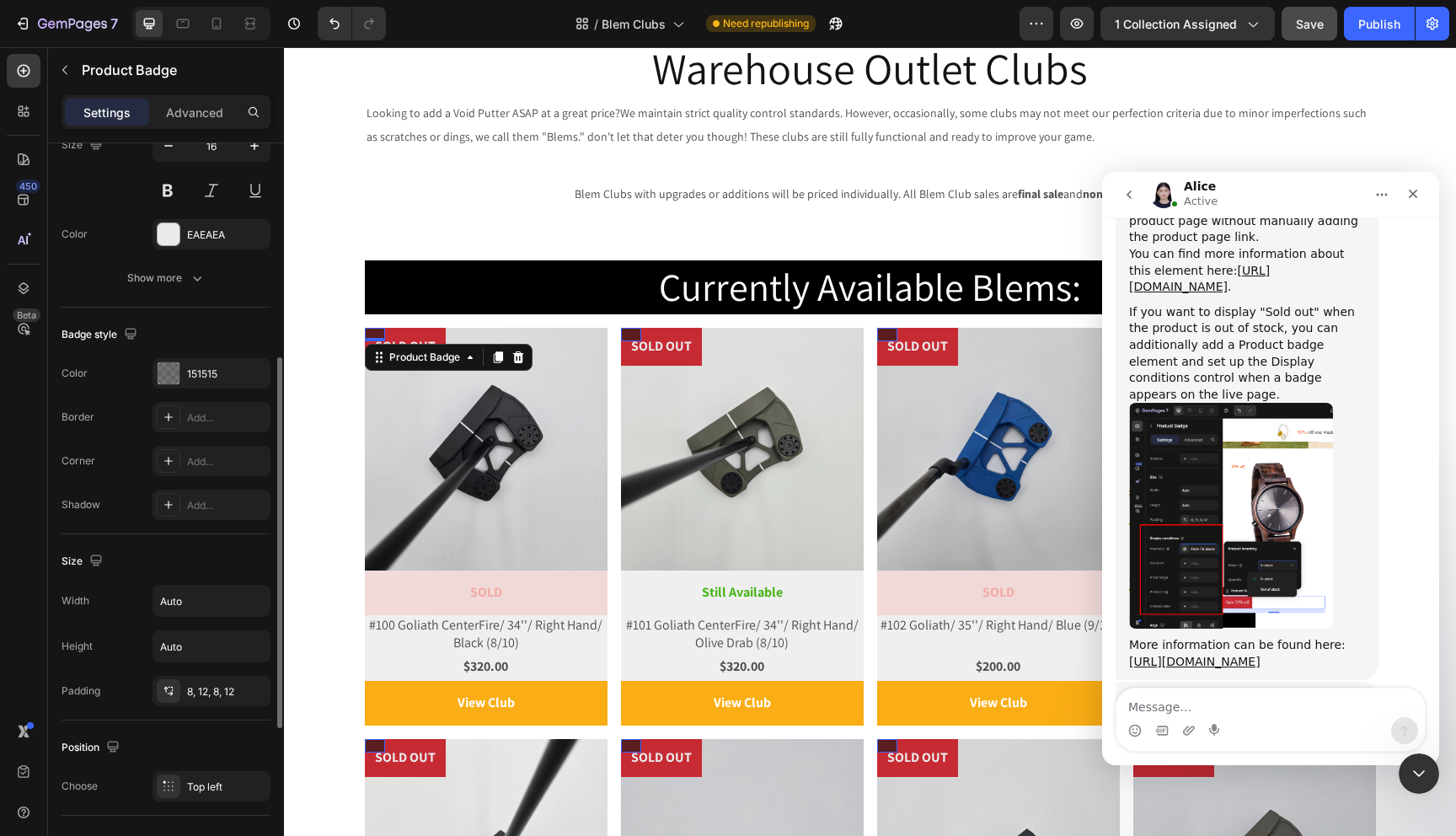
click at [110, 501] on div "Shadow Add..." at bounding box center [166, 505] width 209 height 31
click at [187, 594] on input "Auto" at bounding box center [212, 600] width 116 height 31
click at [260, 603] on icon "button" at bounding box center [254, 600] width 17 height 17
click at [224, 607] on input "Auto" at bounding box center [212, 600] width 116 height 31
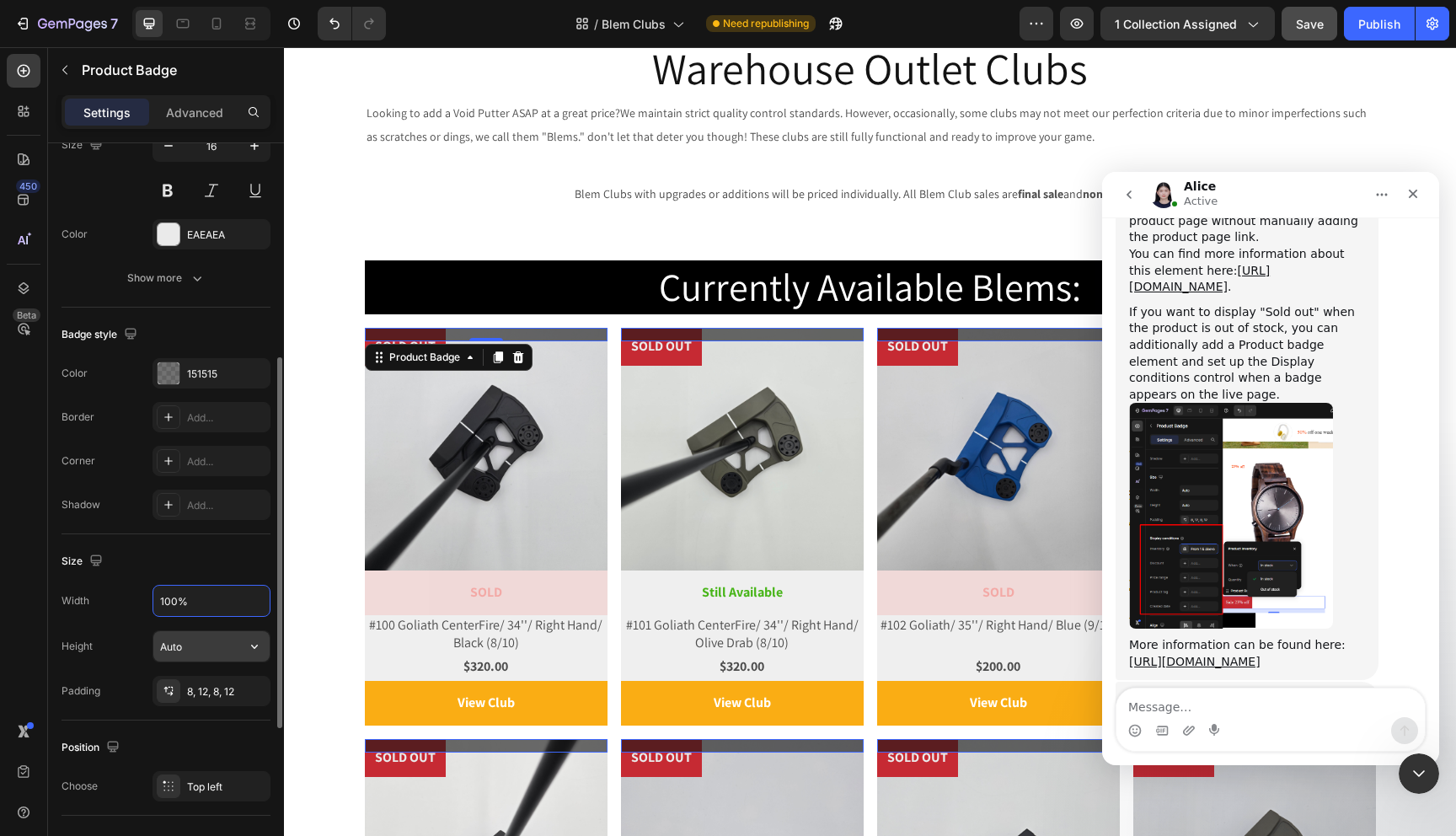
type input "100%"
click at [220, 649] on input "Auto" at bounding box center [212, 646] width 116 height 31
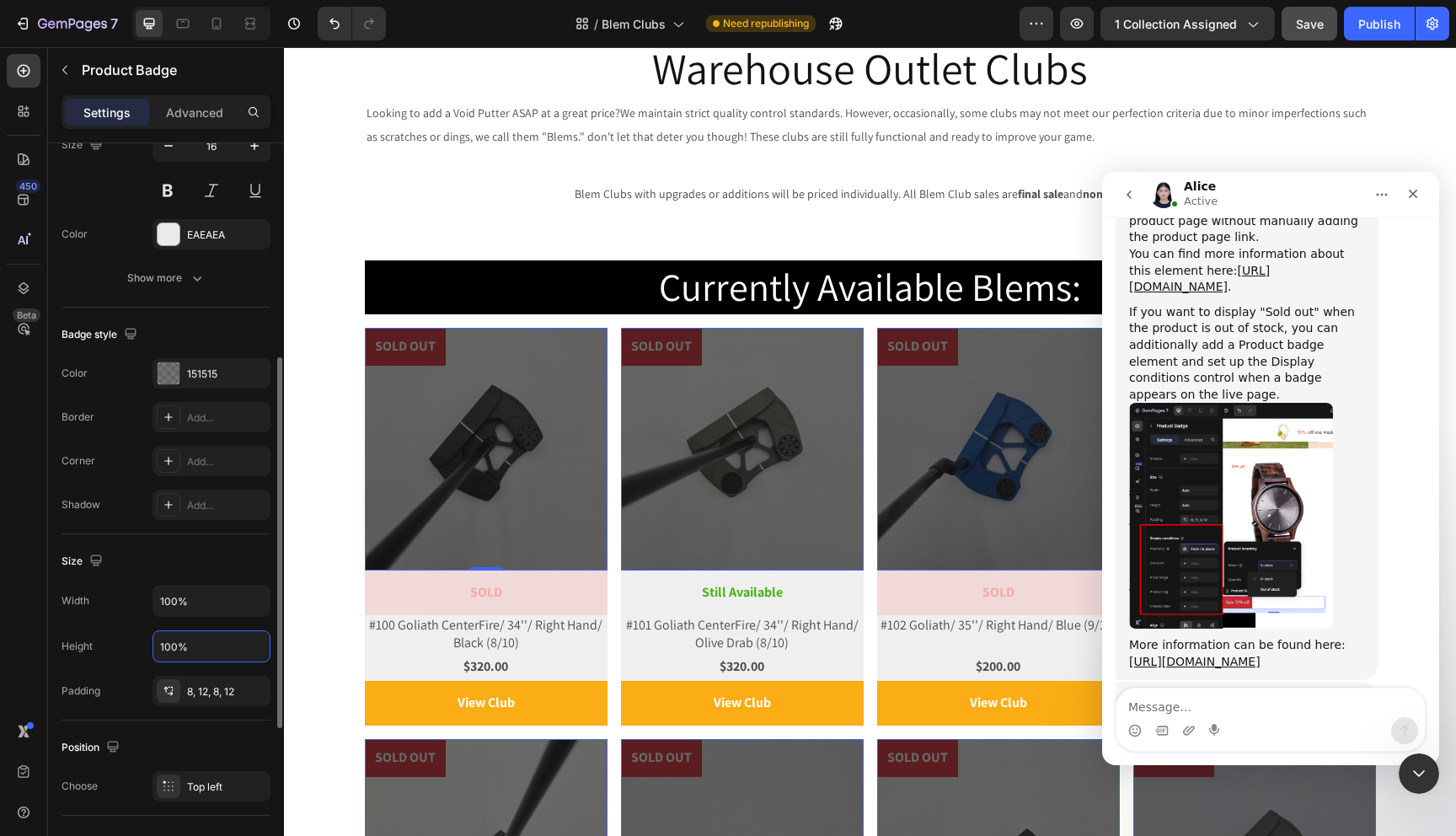
type input "100%"
click at [167, 556] on div "Size" at bounding box center [166, 561] width 209 height 27
click at [441, 363] on div at bounding box center [486, 450] width 243 height 243
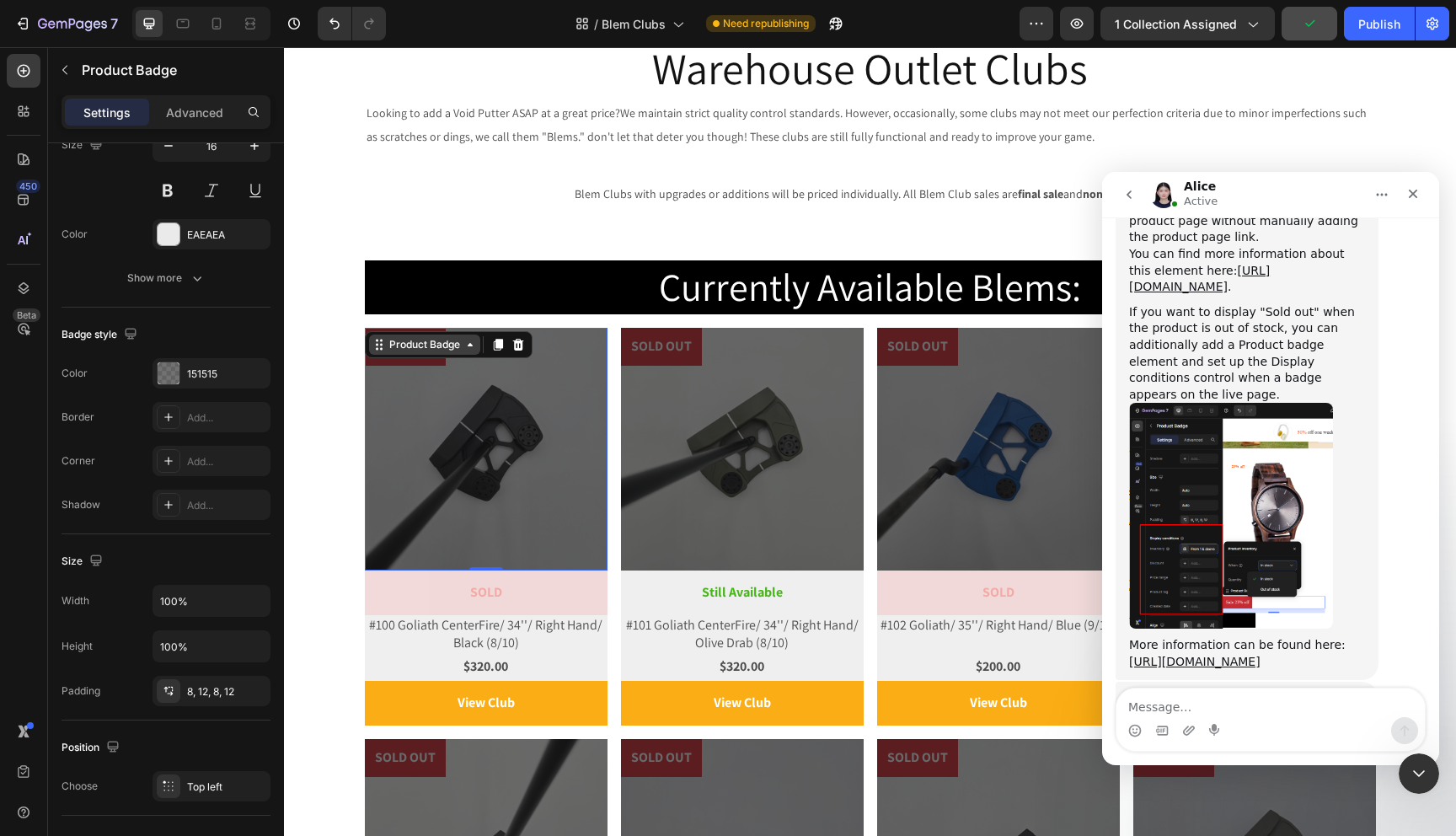
click at [459, 344] on div "Product Badge" at bounding box center [425, 344] width 78 height 15
click at [484, 425] on div at bounding box center [486, 450] width 243 height 243
click at [607, 357] on div "Product Badge 0" at bounding box center [486, 450] width 243 height 243
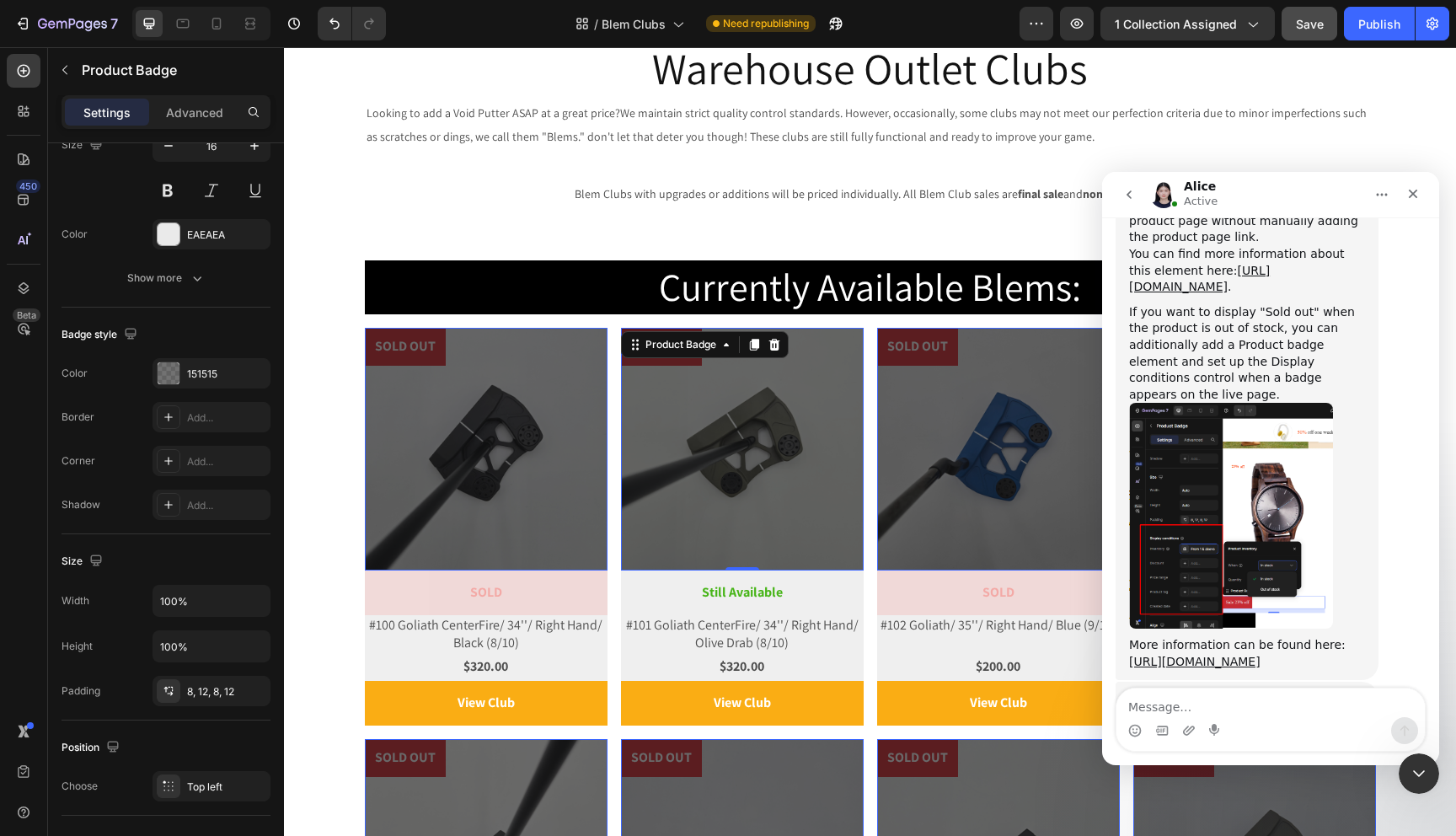
click at [607, 359] on div at bounding box center [486, 450] width 243 height 243
click at [607, 433] on div at bounding box center [486, 450] width 243 height 243
click at [508, 371] on div at bounding box center [486, 450] width 243 height 243
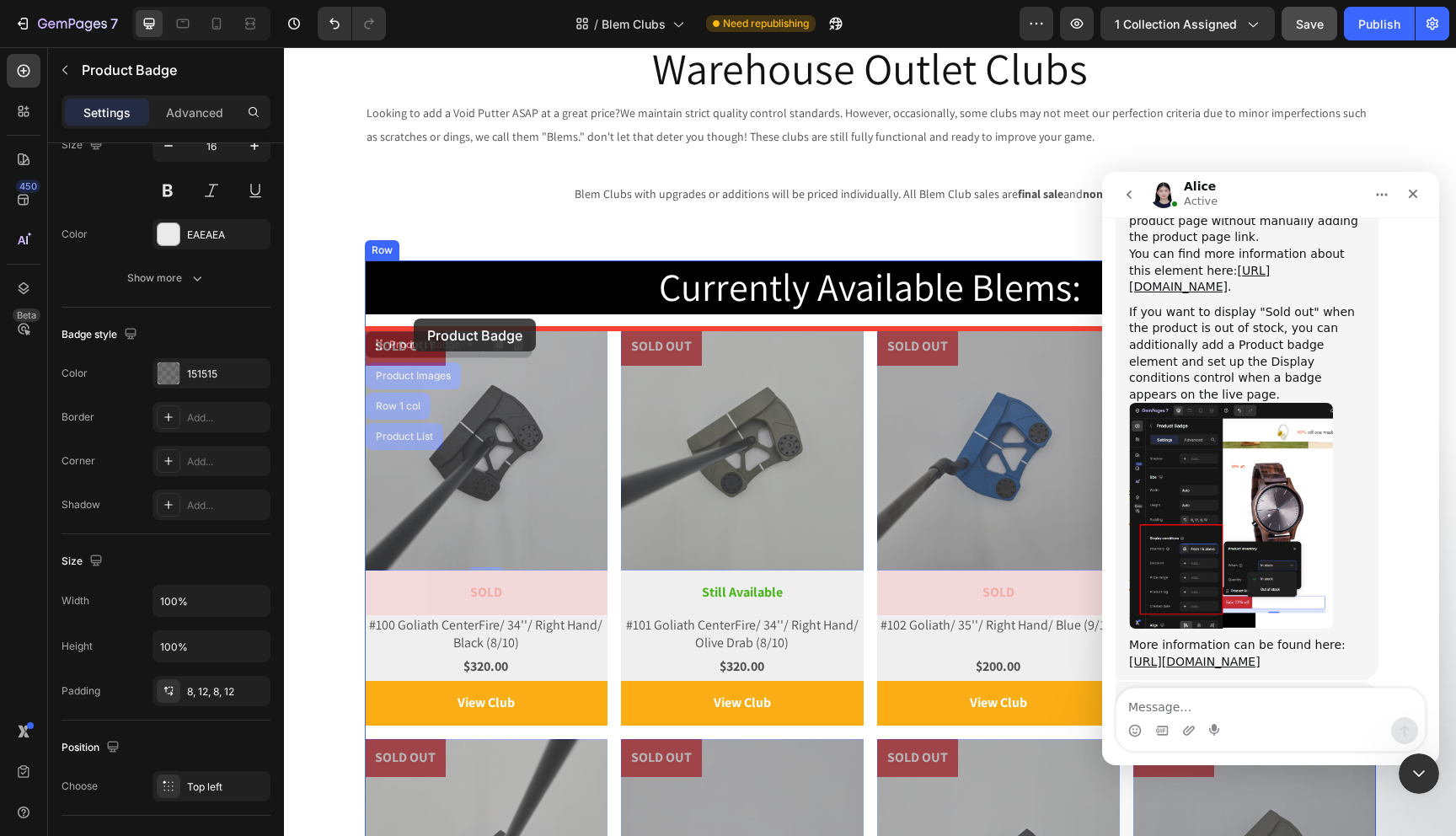
drag, startPoint x: 382, startPoint y: 348, endPoint x: 413, endPoint y: 318, distance: 43.1
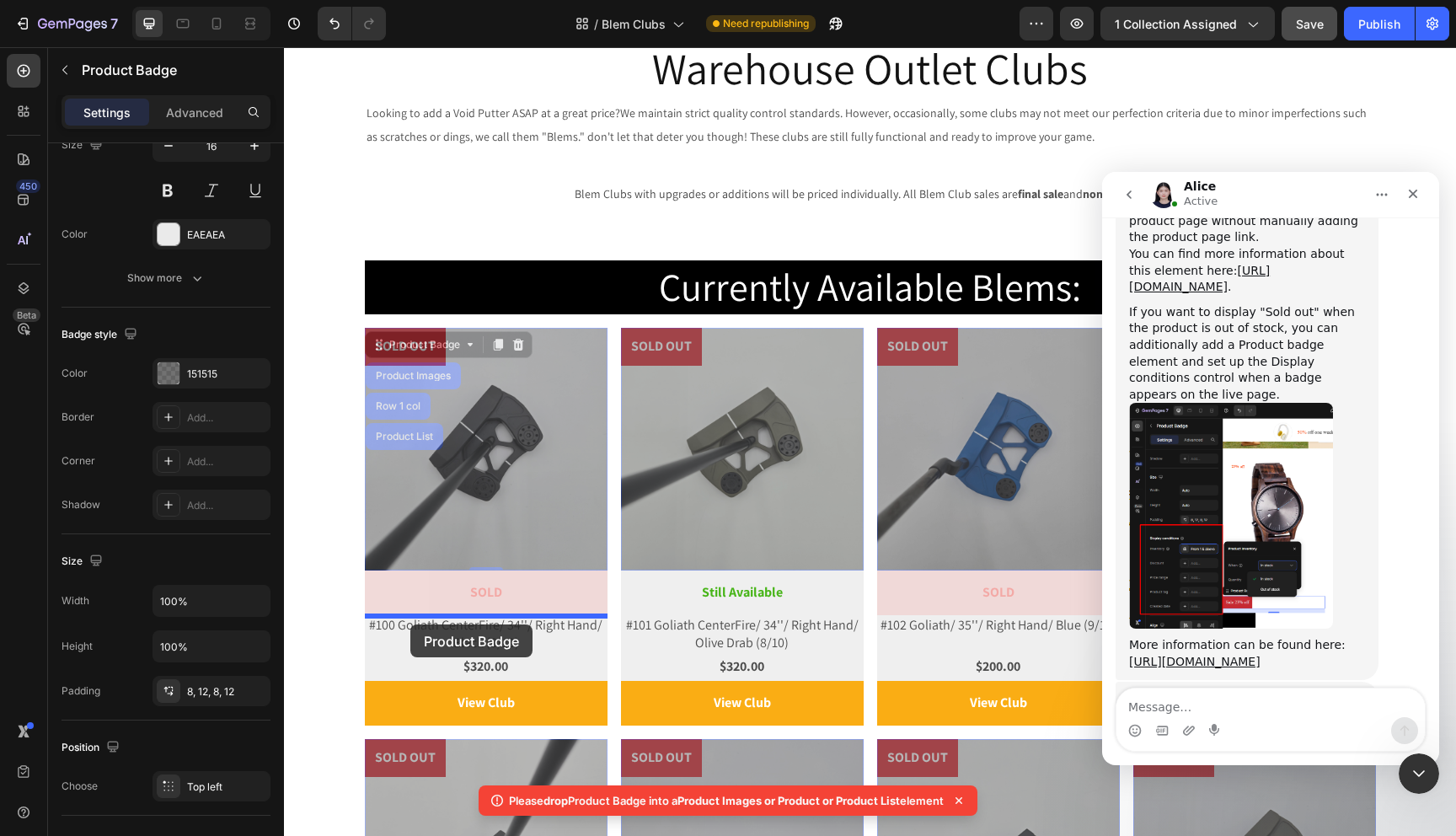
drag, startPoint x: 375, startPoint y: 350, endPoint x: 415, endPoint y: 623, distance: 275.9
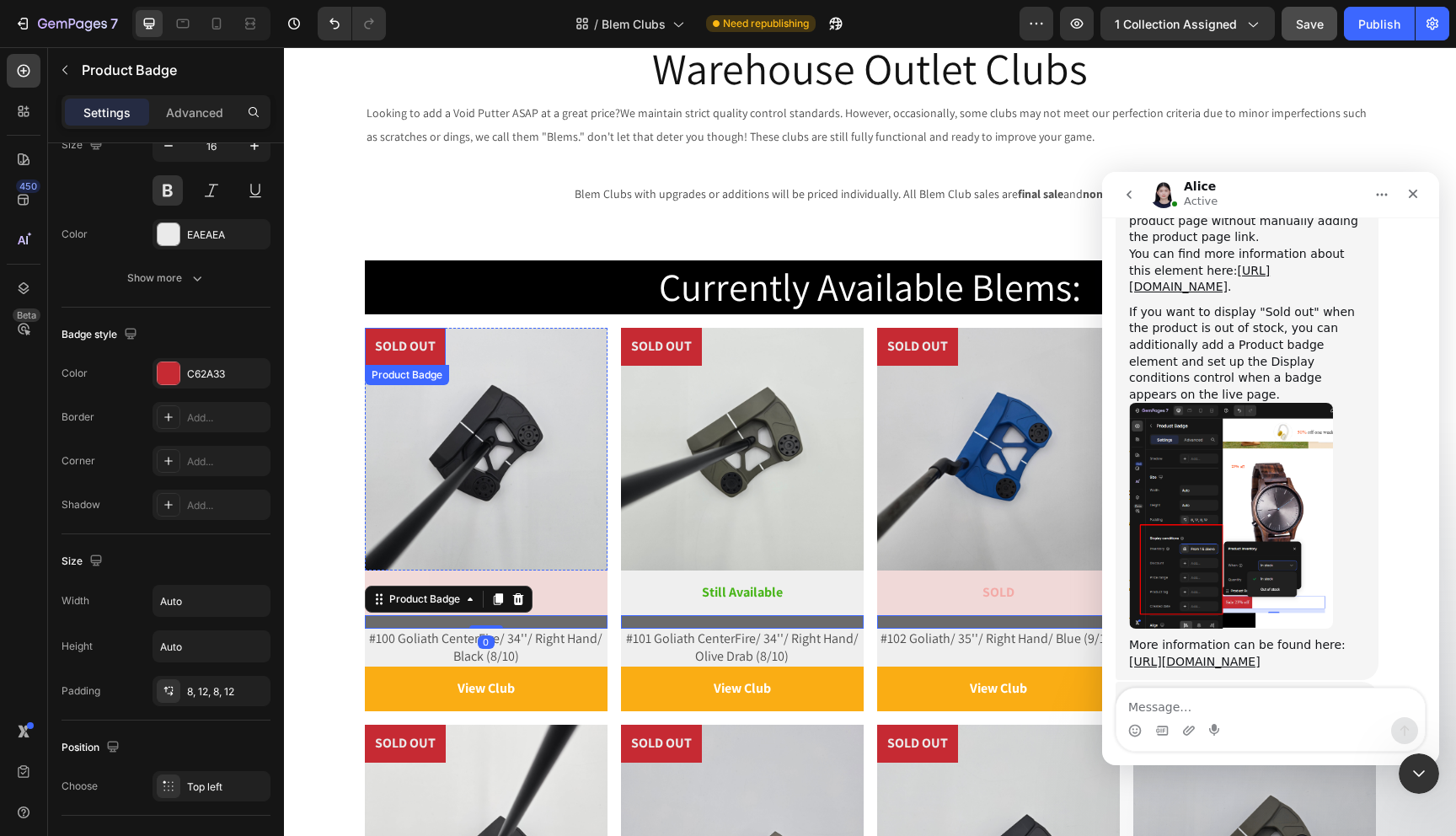
click at [406, 357] on pre "SOLD OUT" at bounding box center [405, 347] width 81 height 37
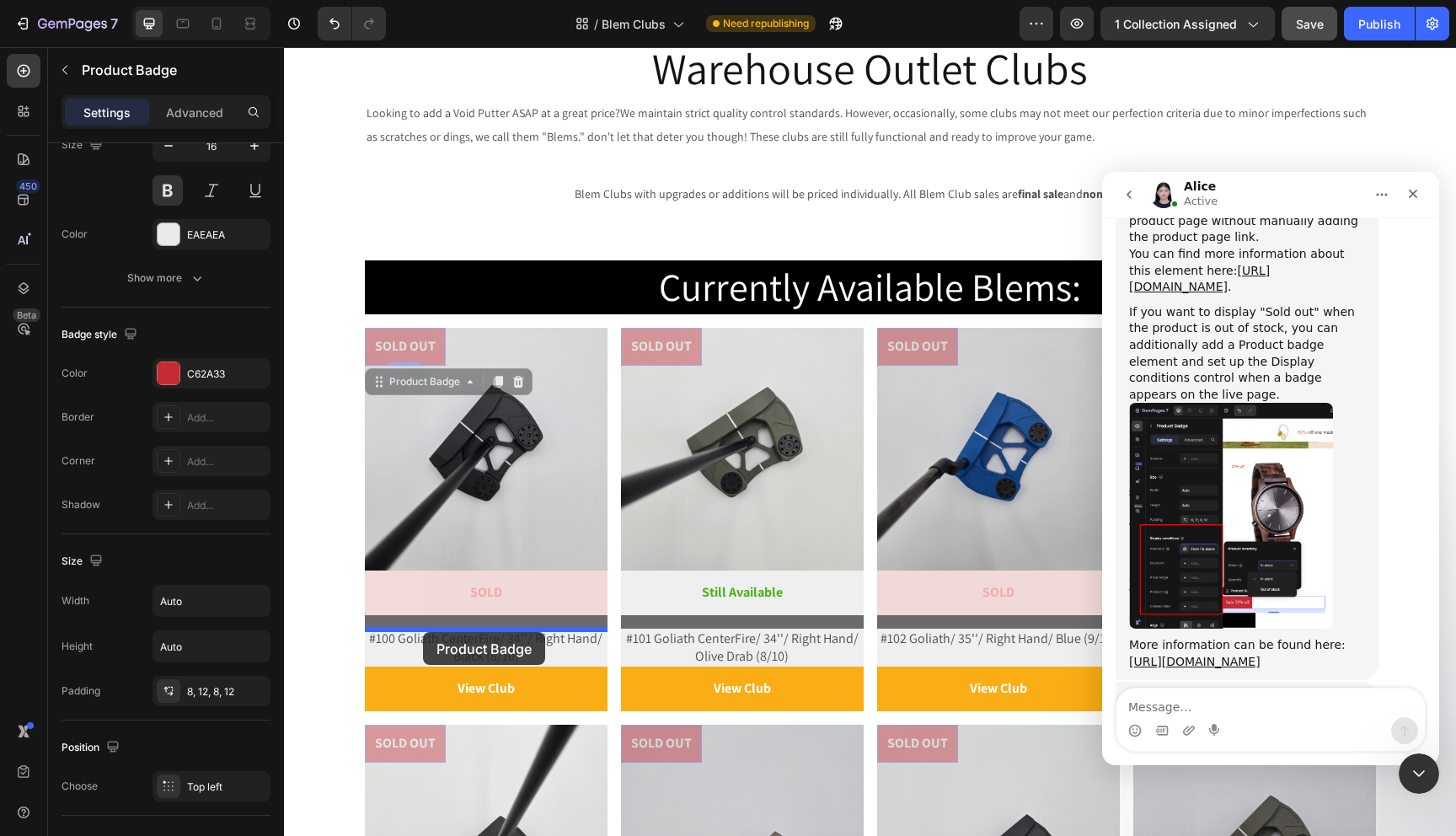
drag, startPoint x: 379, startPoint y: 386, endPoint x: 423, endPoint y: 632, distance: 249.9
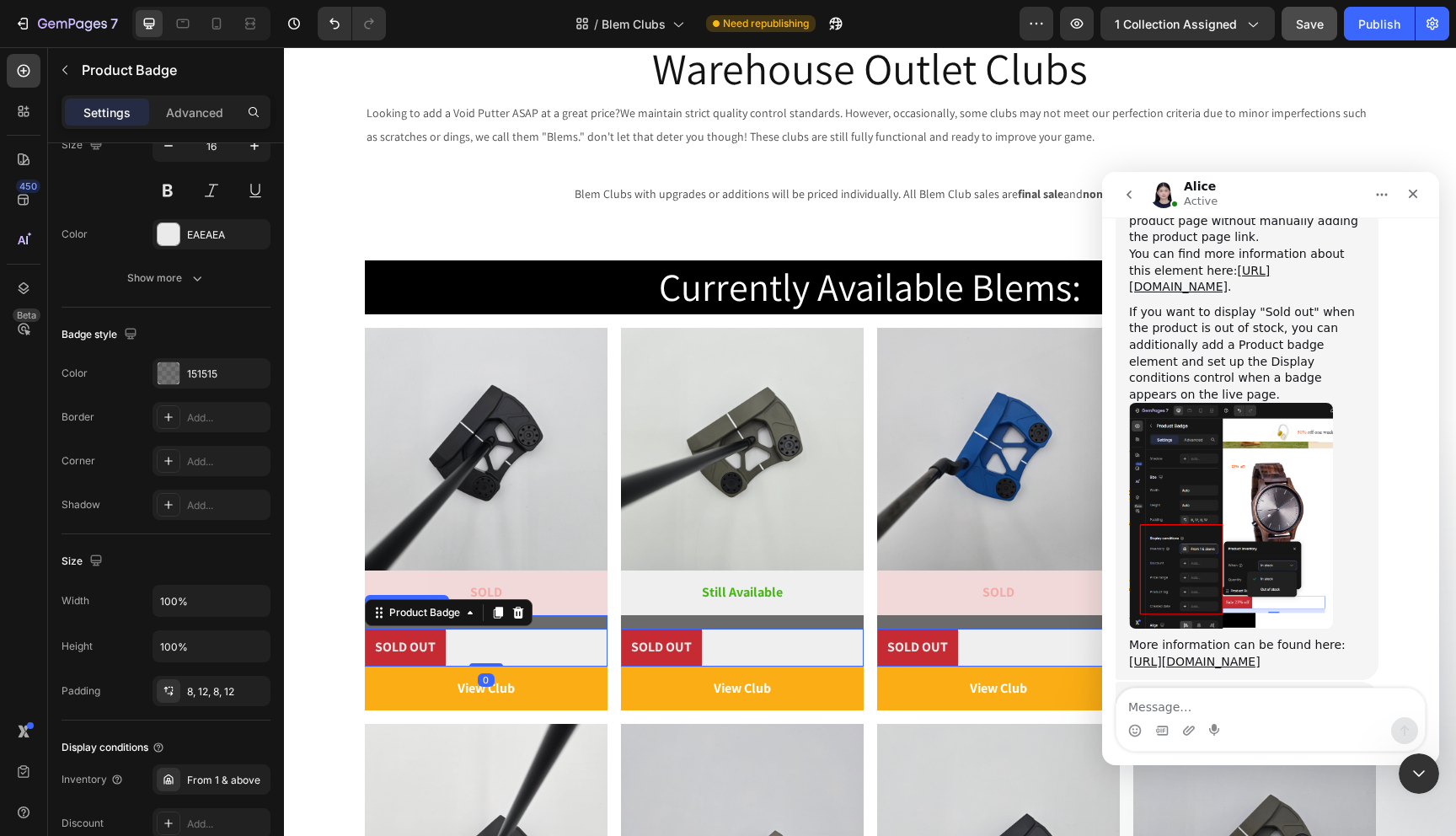
click at [577, 626] on div at bounding box center [486, 622] width 243 height 14
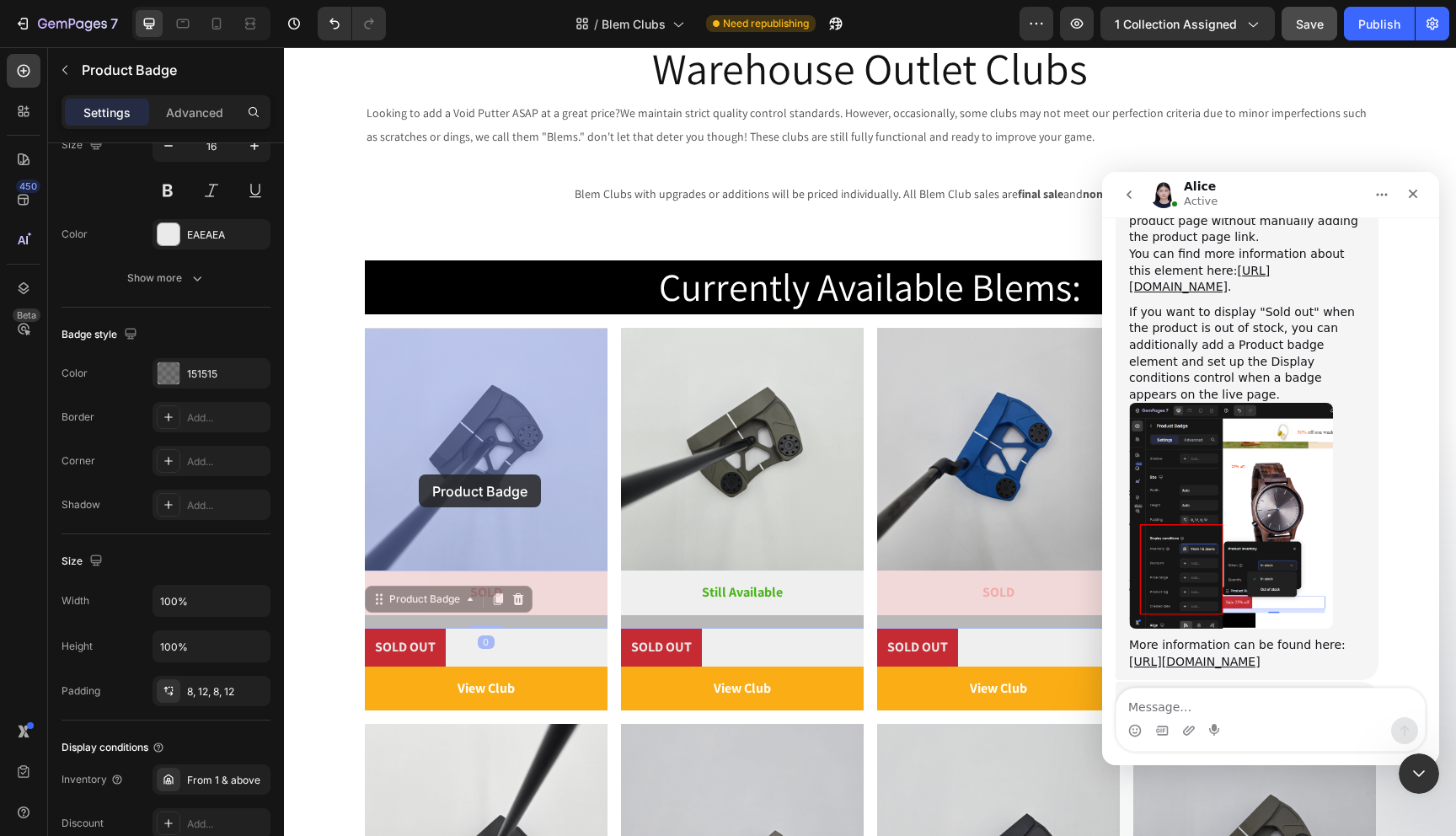
drag, startPoint x: 386, startPoint y: 605, endPoint x: 421, endPoint y: 472, distance: 137.5
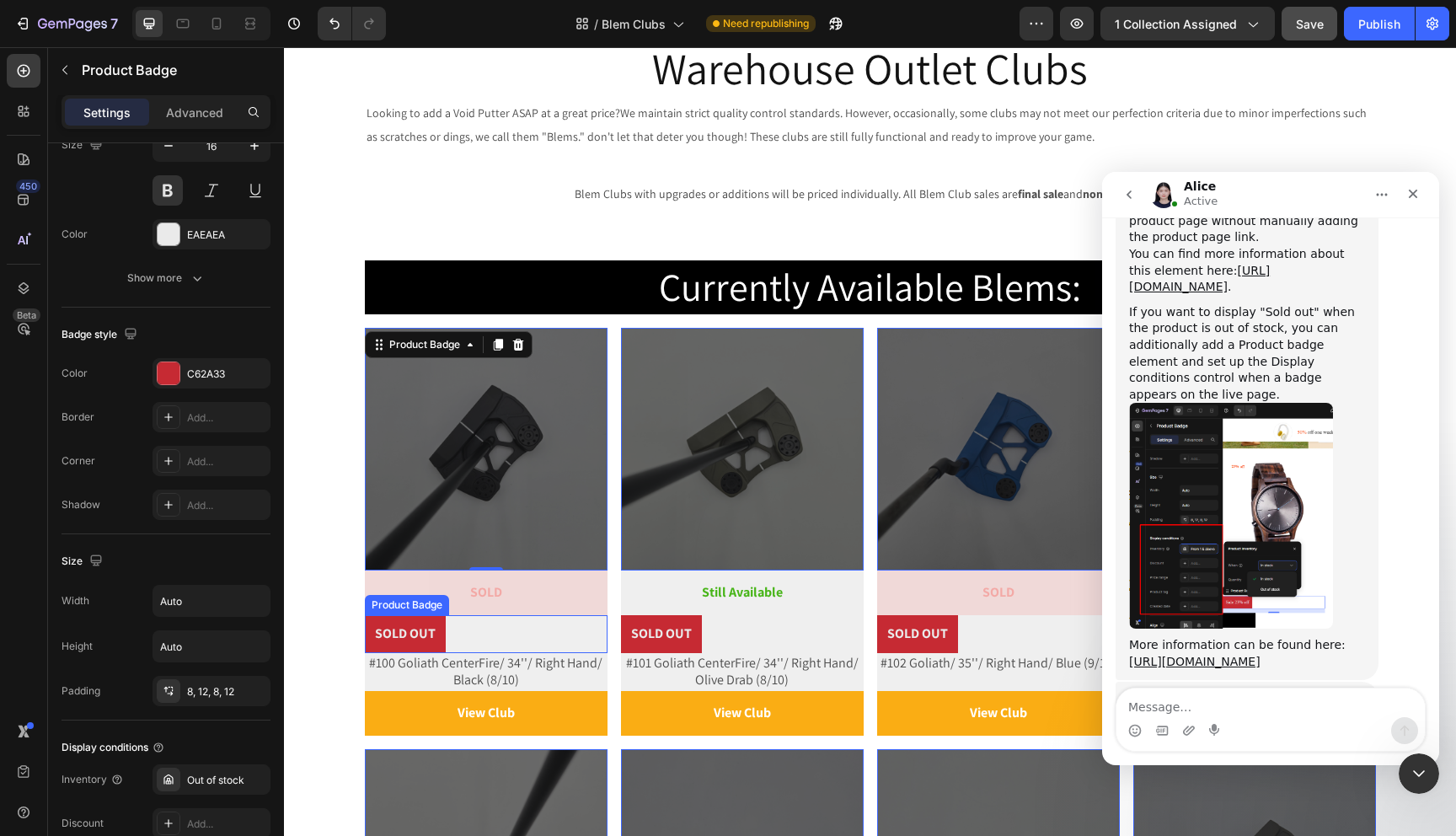
click at [392, 630] on pre "SOLD OUT" at bounding box center [405, 634] width 81 height 37
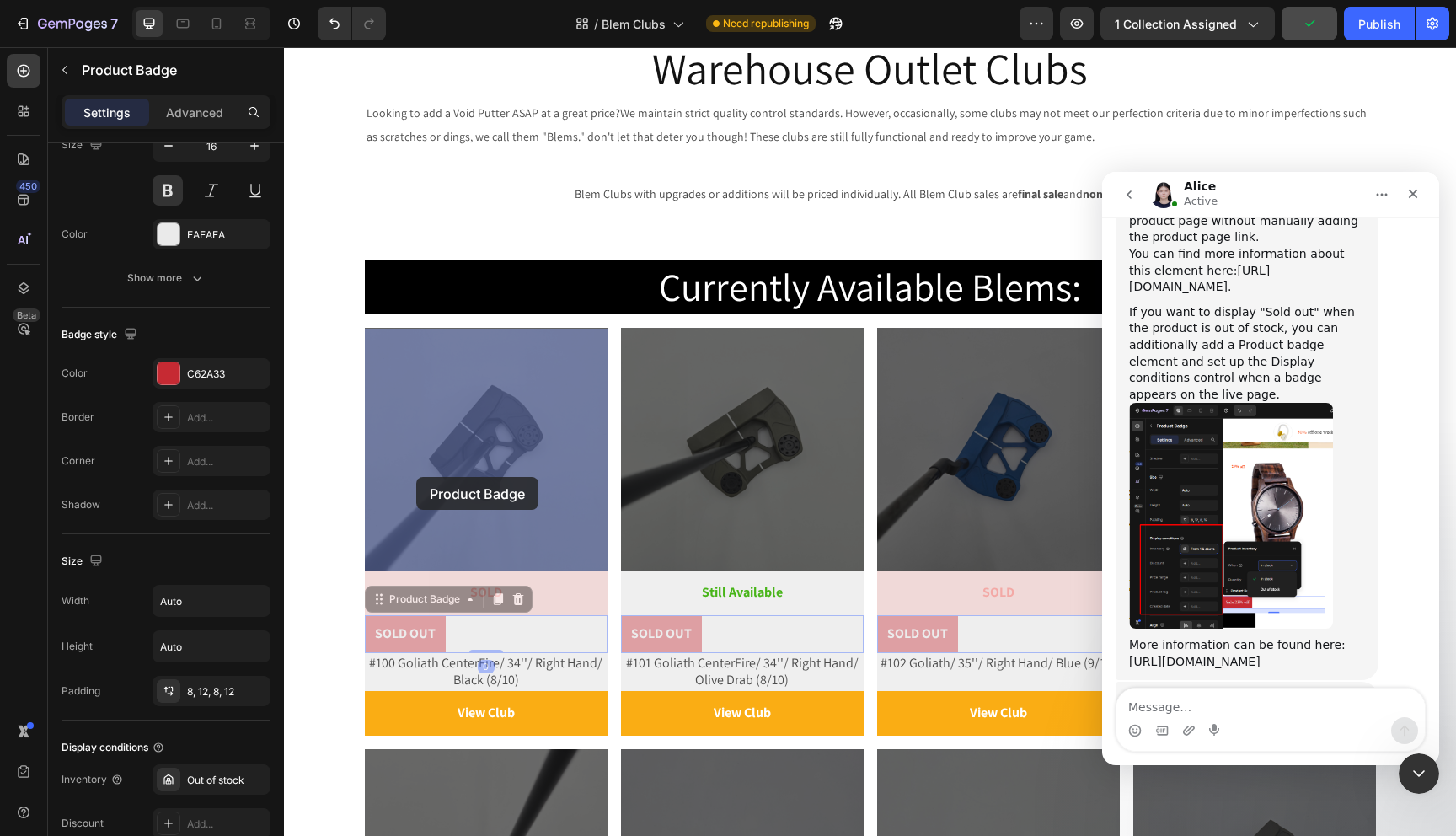
drag, startPoint x: 381, startPoint y: 602, endPoint x: 416, endPoint y: 477, distance: 129.8
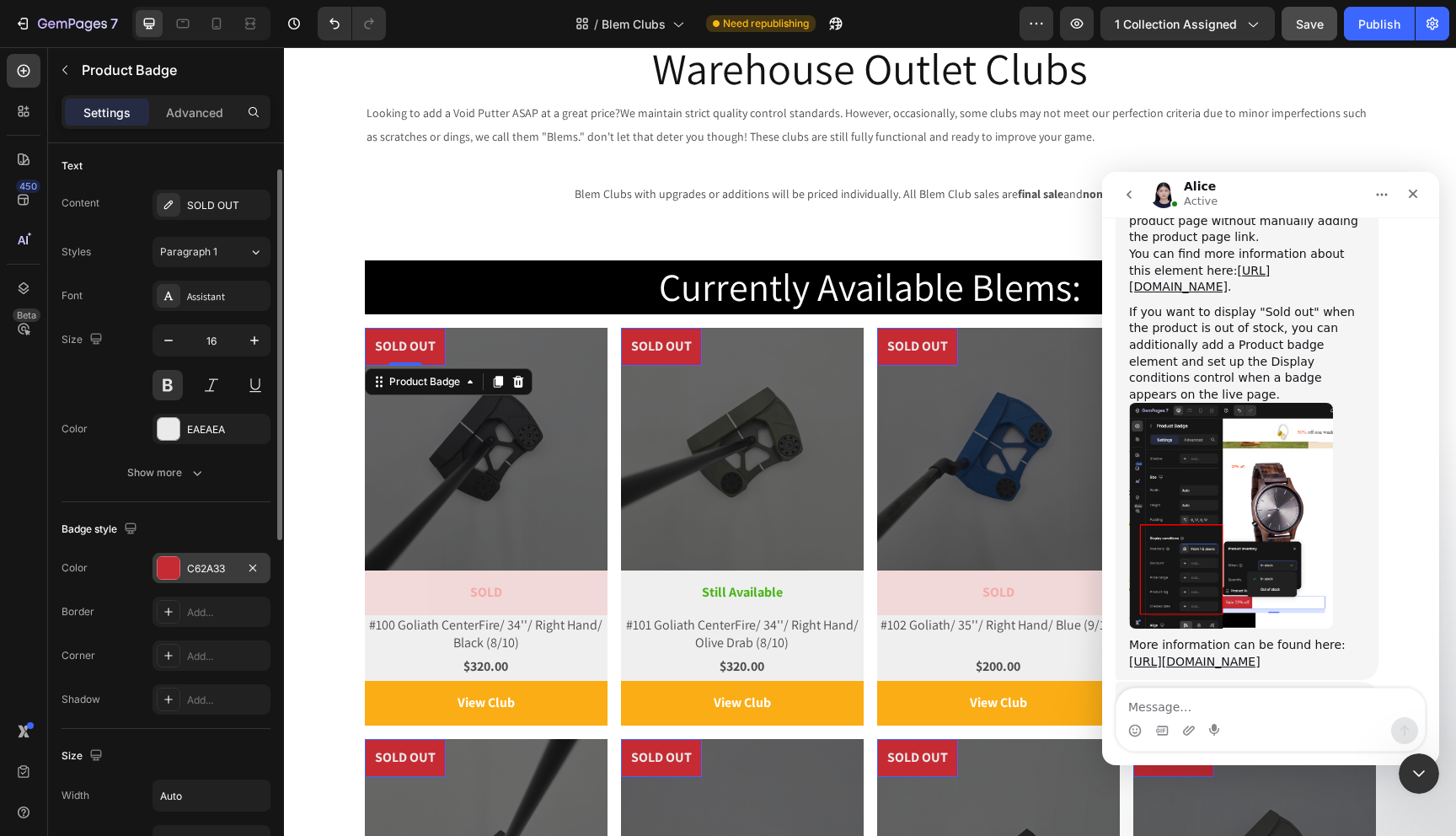
scroll to position [172, 0]
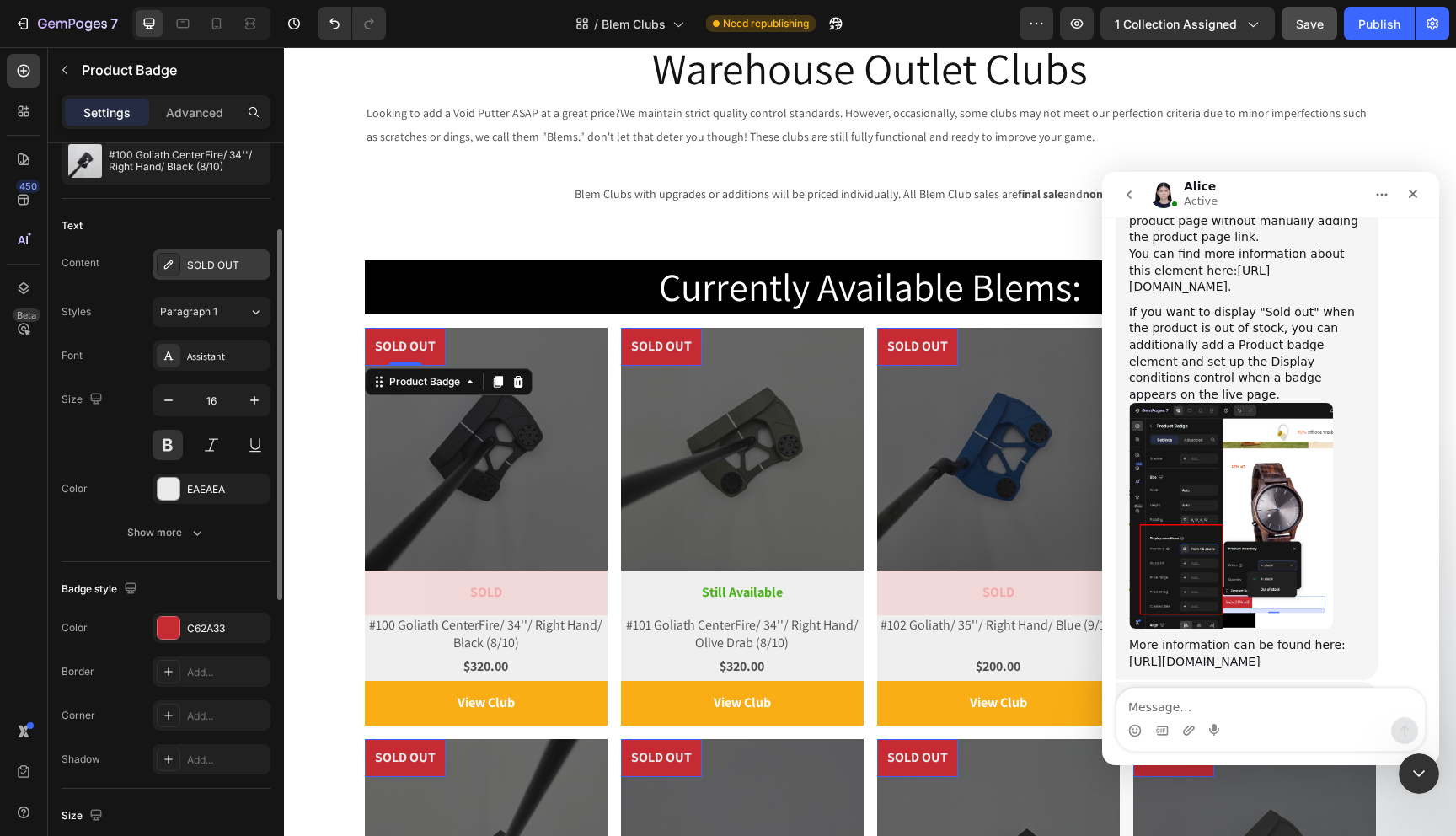
click at [224, 264] on div "SOLD OUT" at bounding box center [227, 265] width 79 height 15
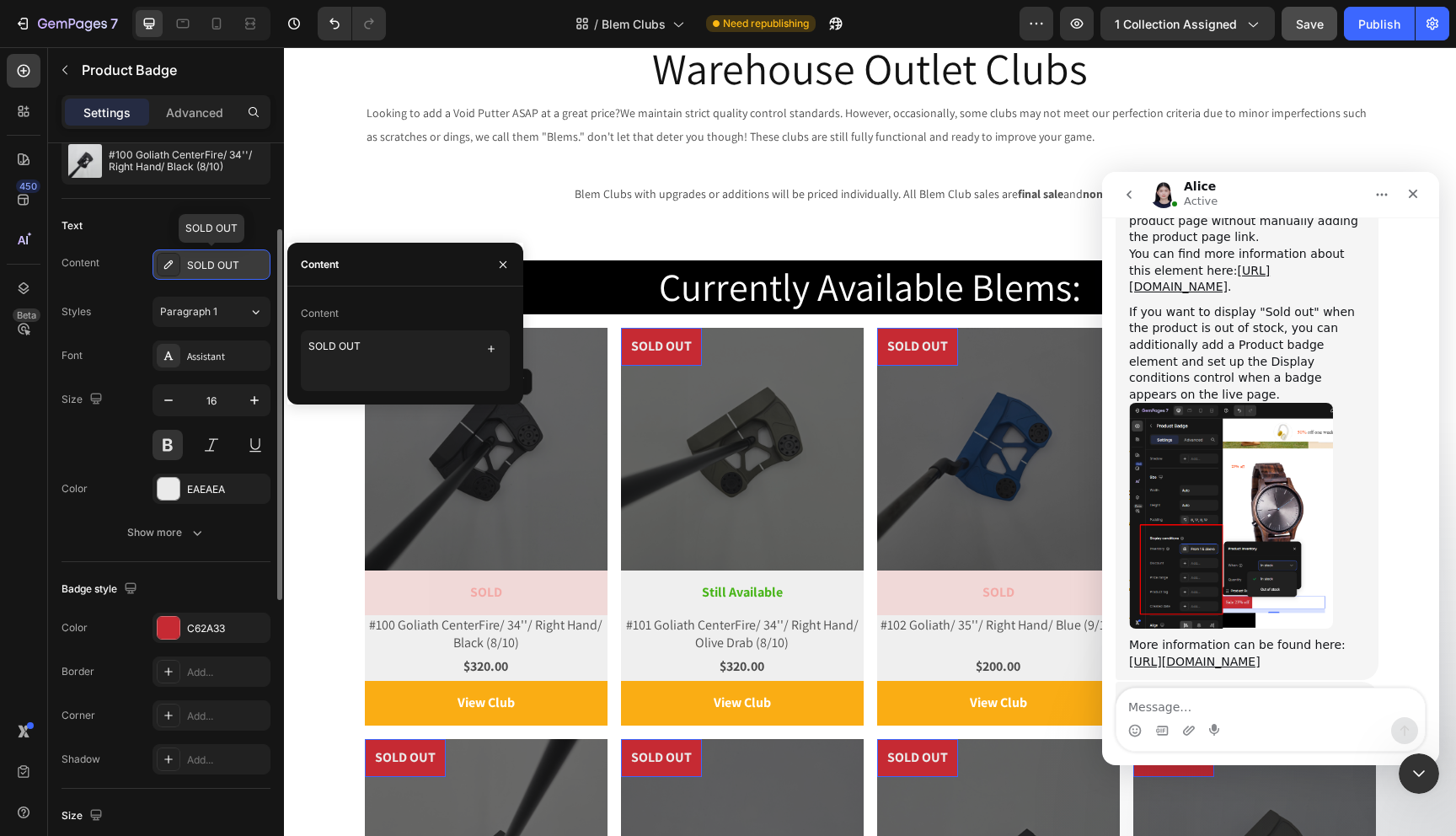
click at [248, 265] on div "SOLD OUT" at bounding box center [227, 265] width 79 height 15
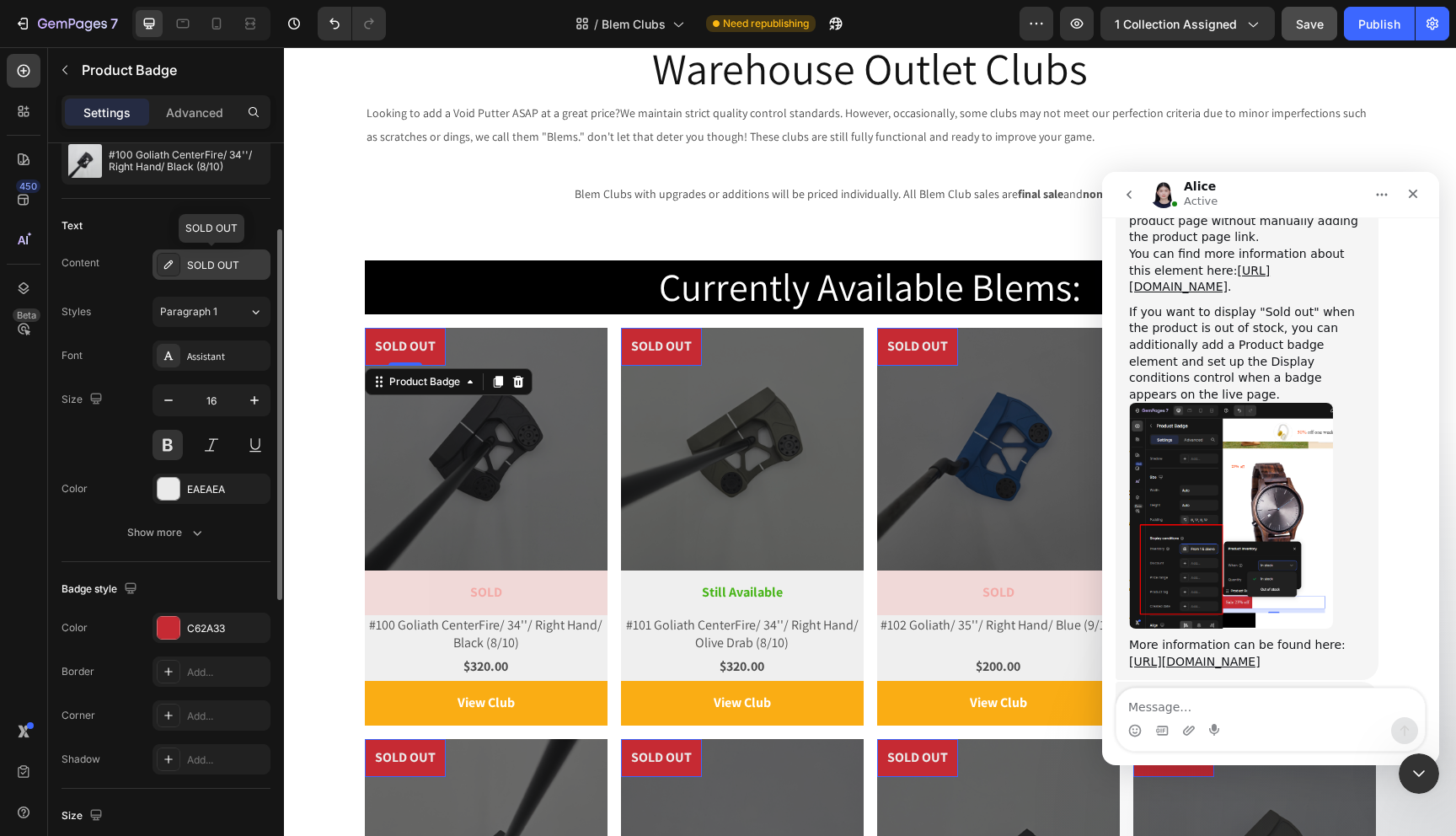
click at [241, 263] on div "SOLD OUT" at bounding box center [227, 265] width 79 height 15
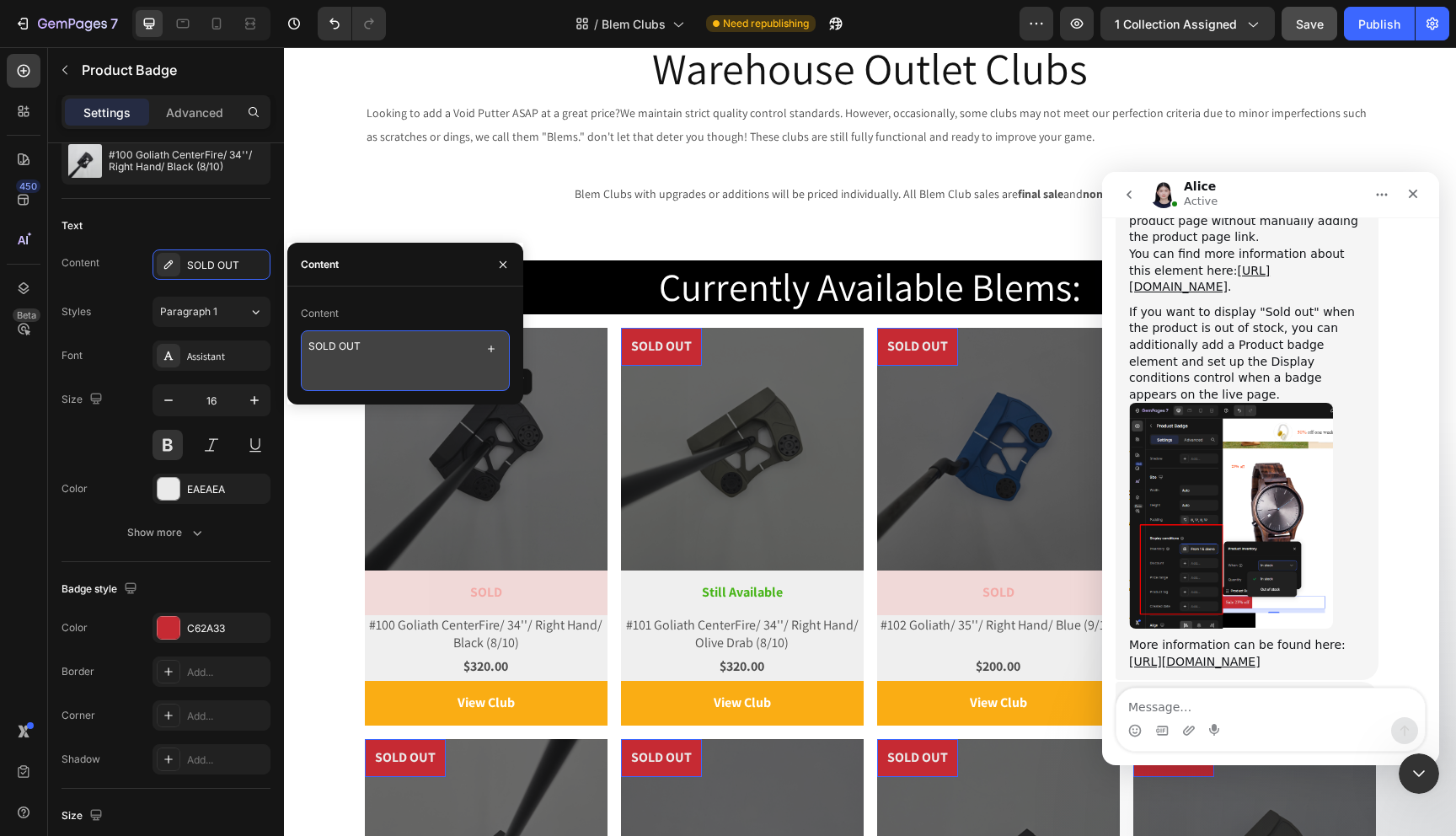
click at [370, 340] on textarea "SOLD OUT" at bounding box center [405, 361] width 209 height 61
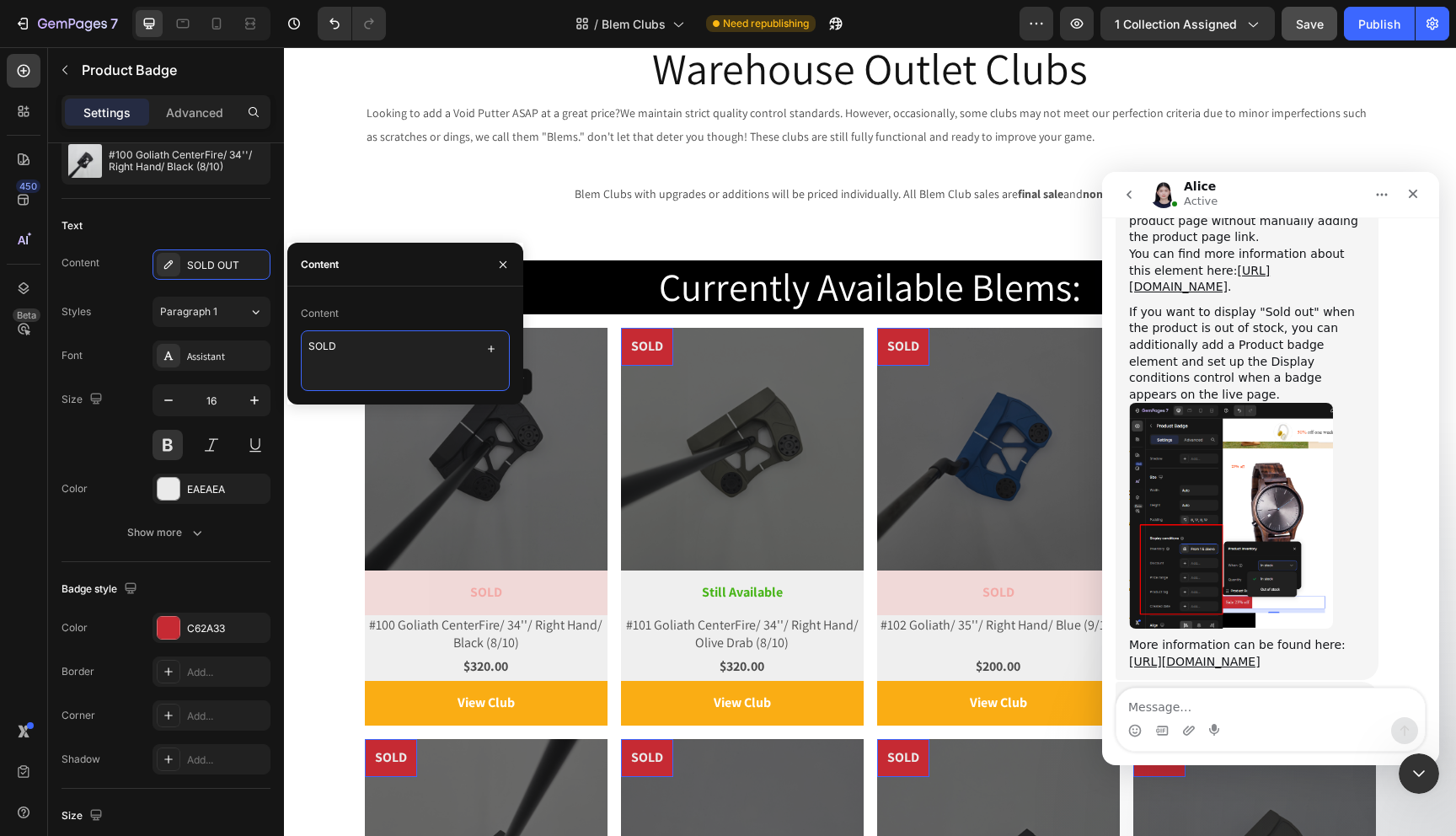
type textarea "SOLD"
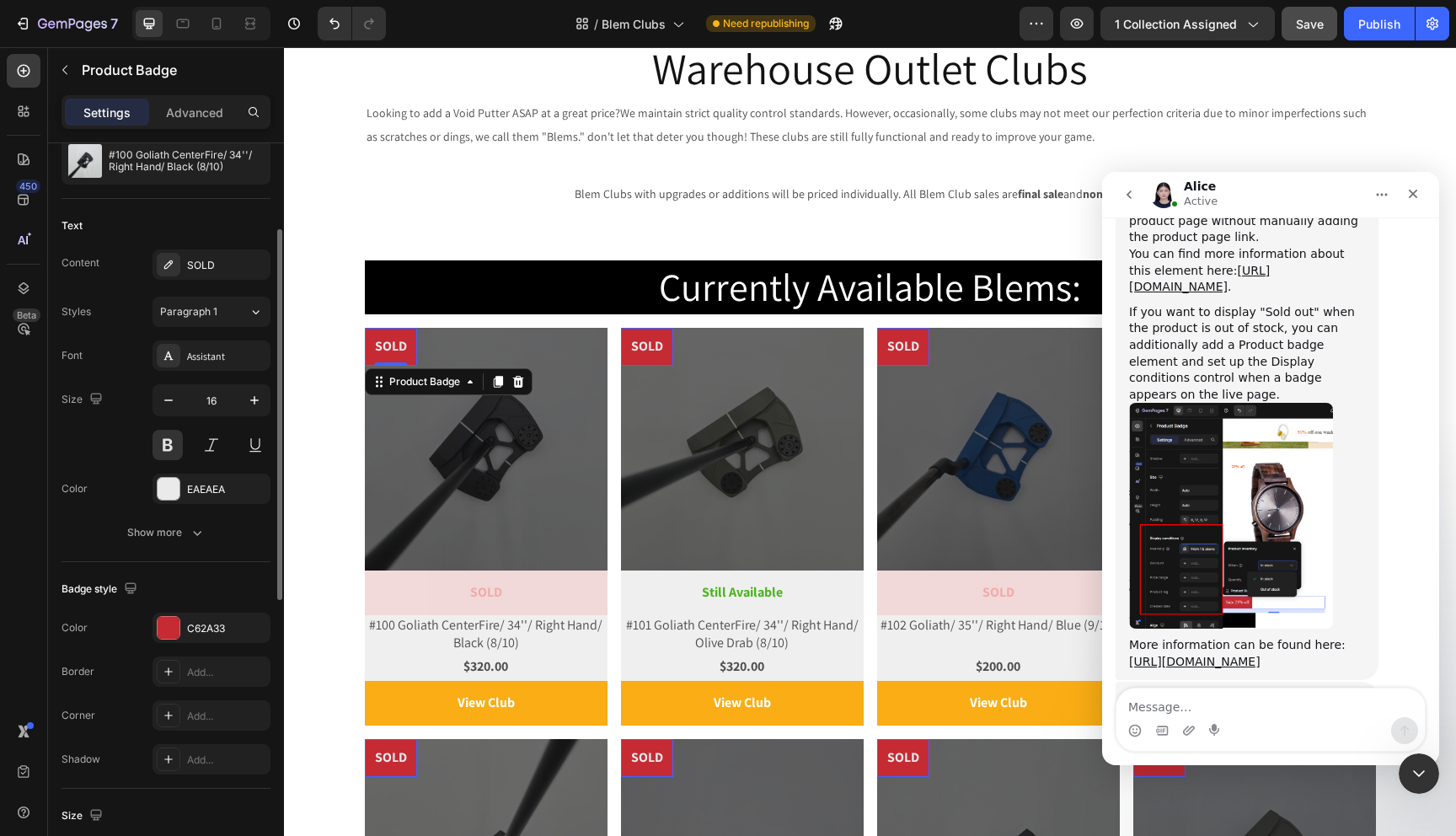
click at [118, 563] on div "Badge style Color C62A33 Border Add... Corner Add... Shadow Add..." at bounding box center [166, 675] width 209 height 227
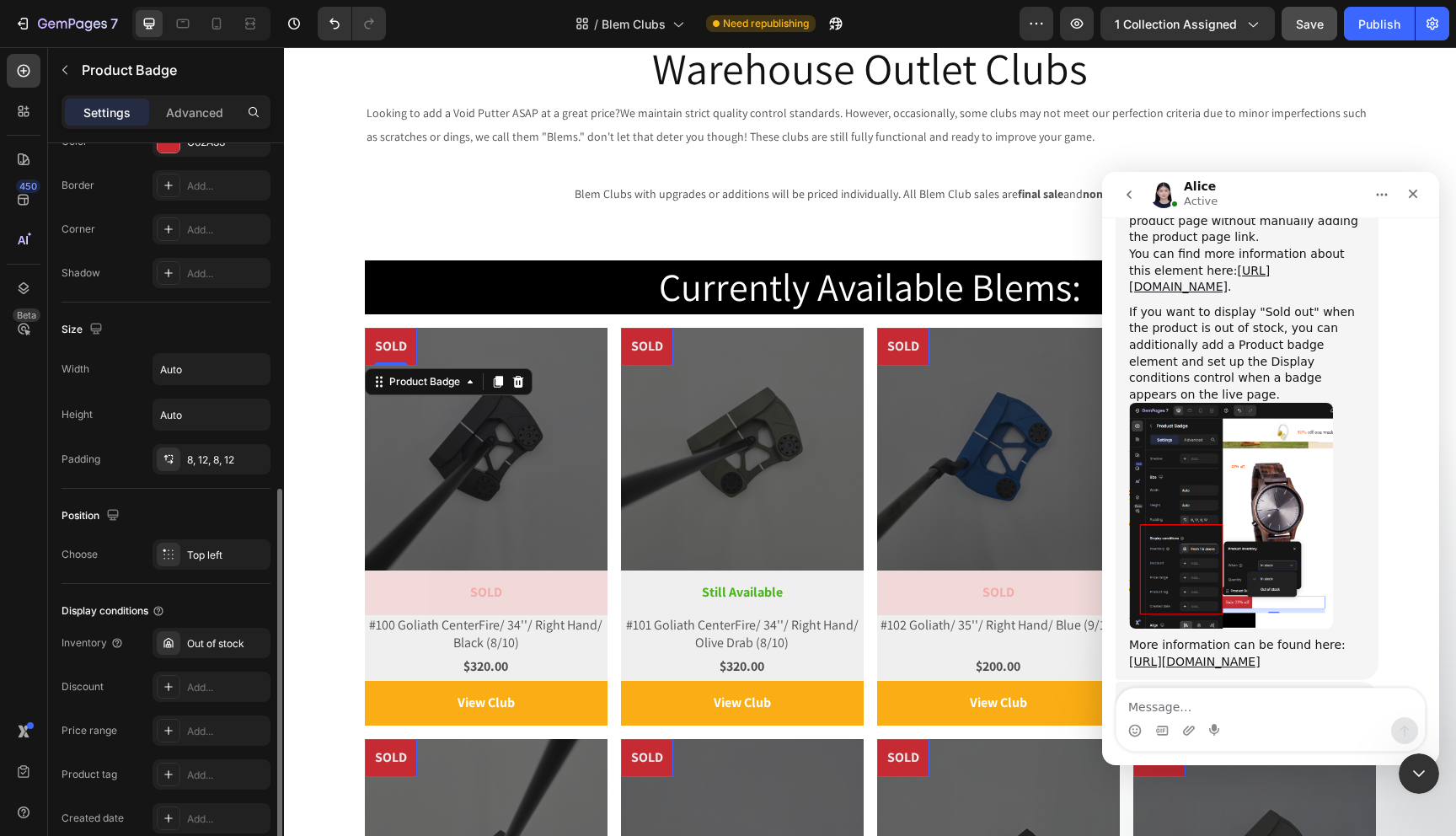
scroll to position [657, 0]
click at [183, 556] on div "Top left" at bounding box center [212, 556] width 118 height 31
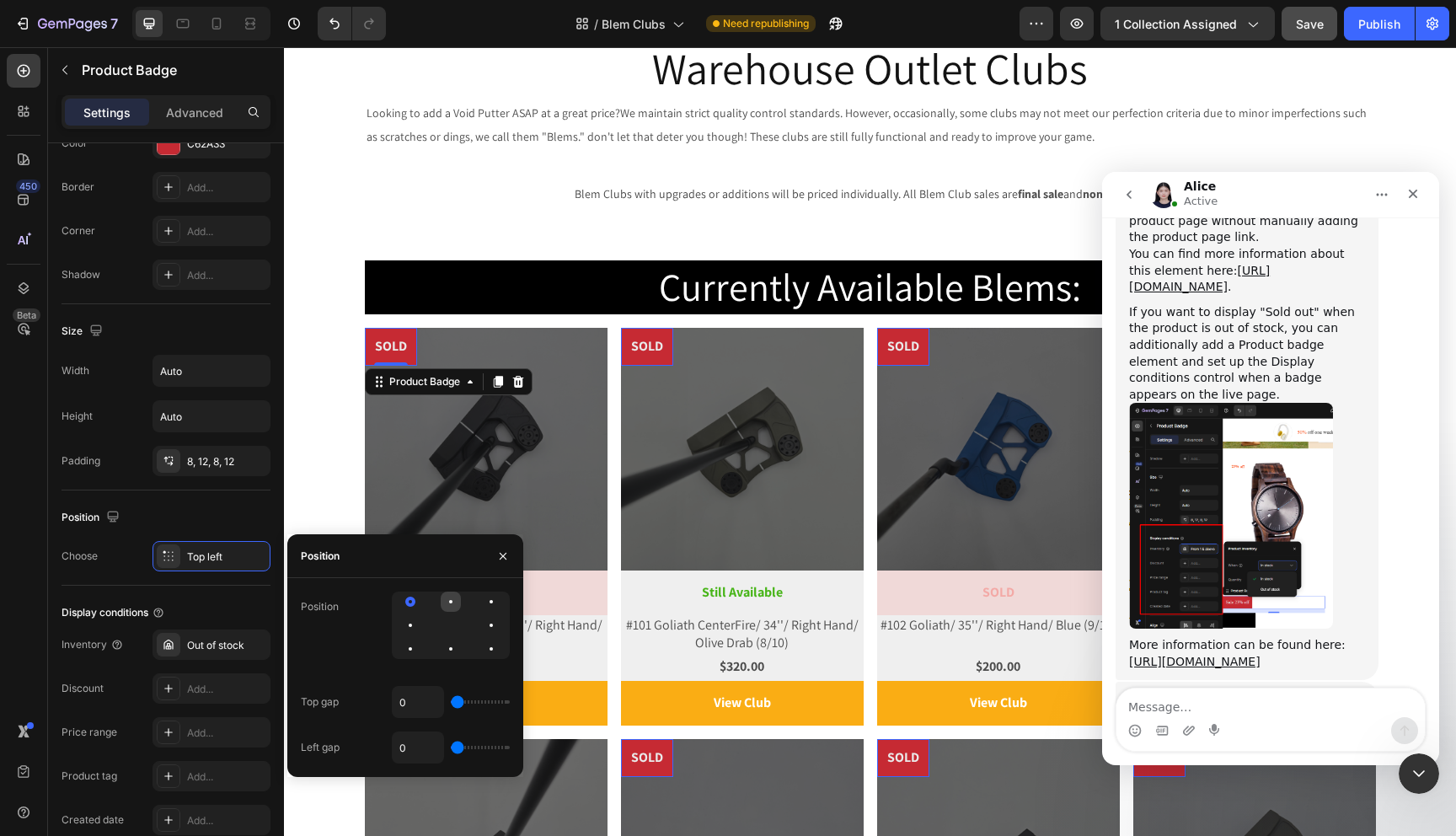
click at [481, 605] on div at bounding box center [491, 601] width 21 height 21
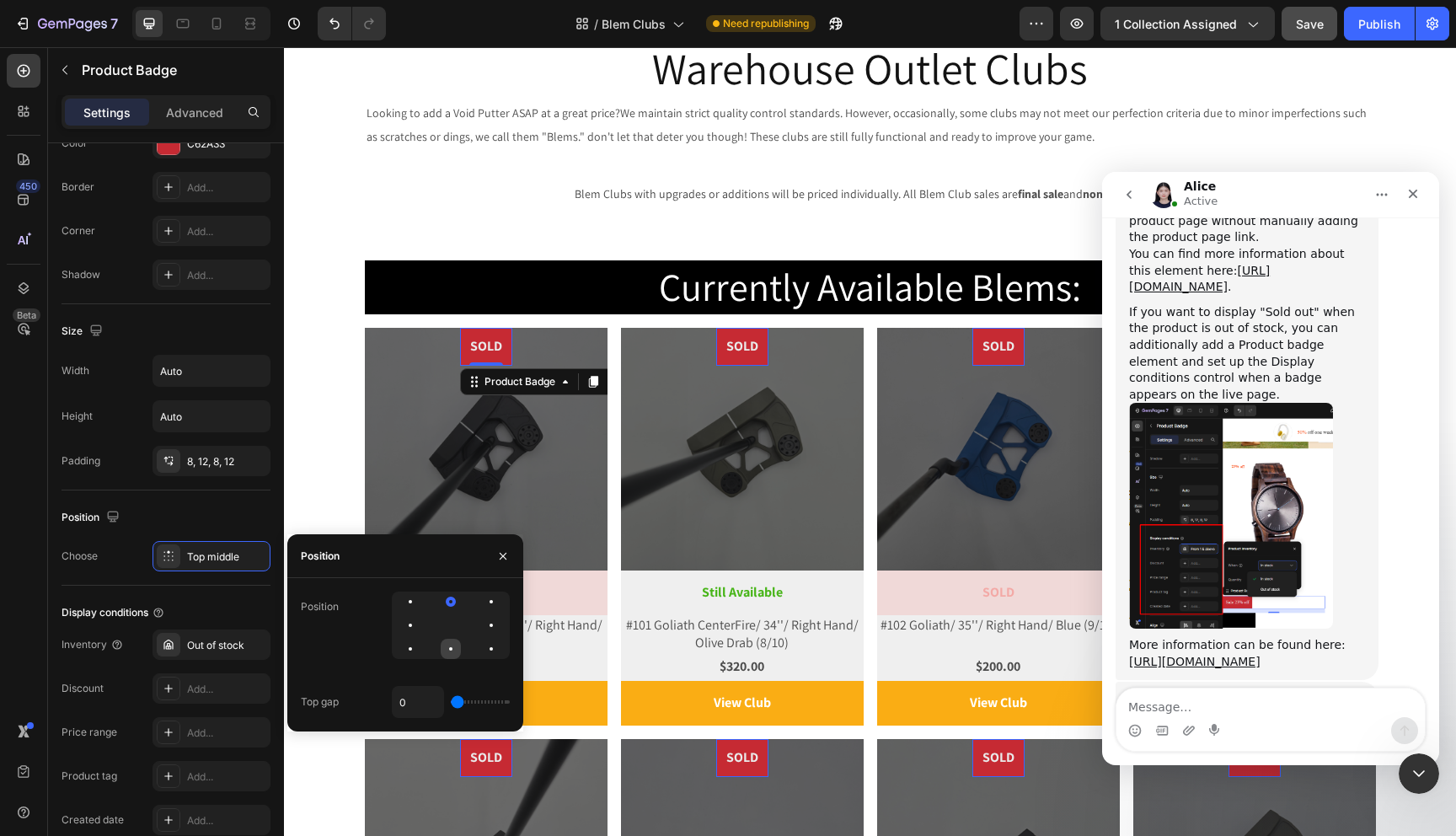
click at [481, 652] on div at bounding box center [491, 649] width 21 height 21
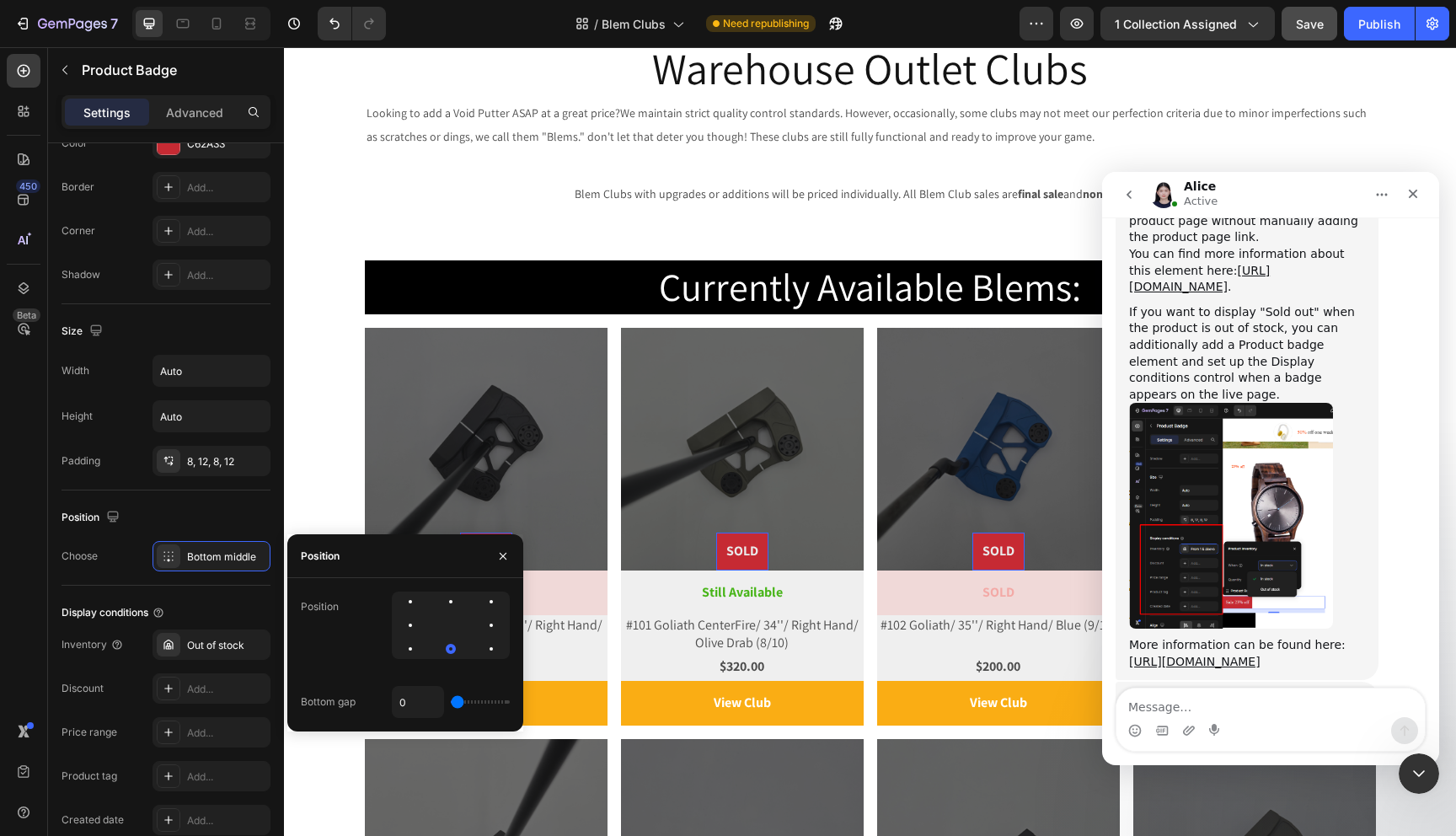
click at [451, 627] on div at bounding box center [451, 625] width 118 height 67
click at [481, 604] on div at bounding box center [491, 601] width 21 height 21
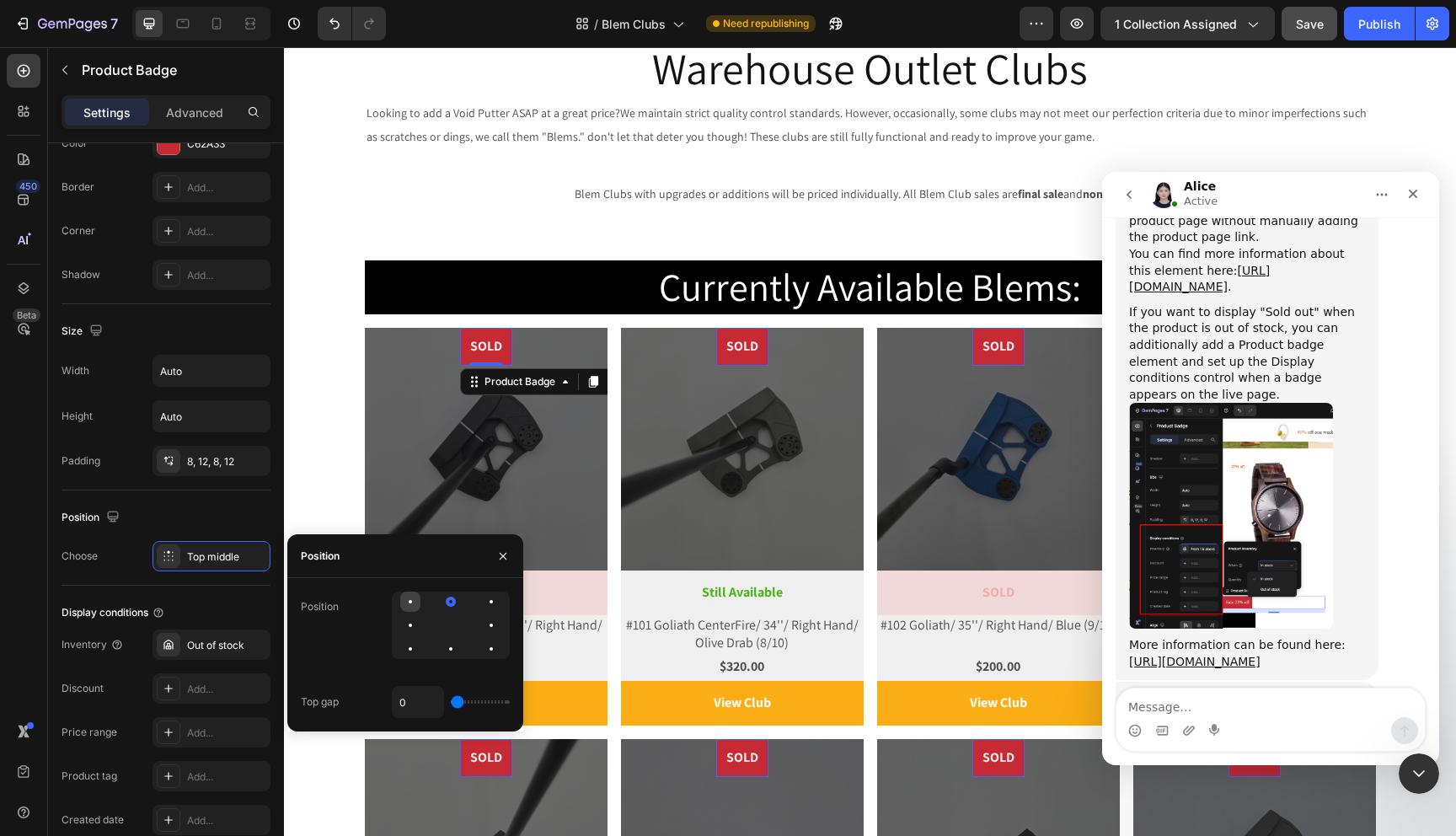
click at [409, 602] on div at bounding box center [410, 601] width 3 height 3
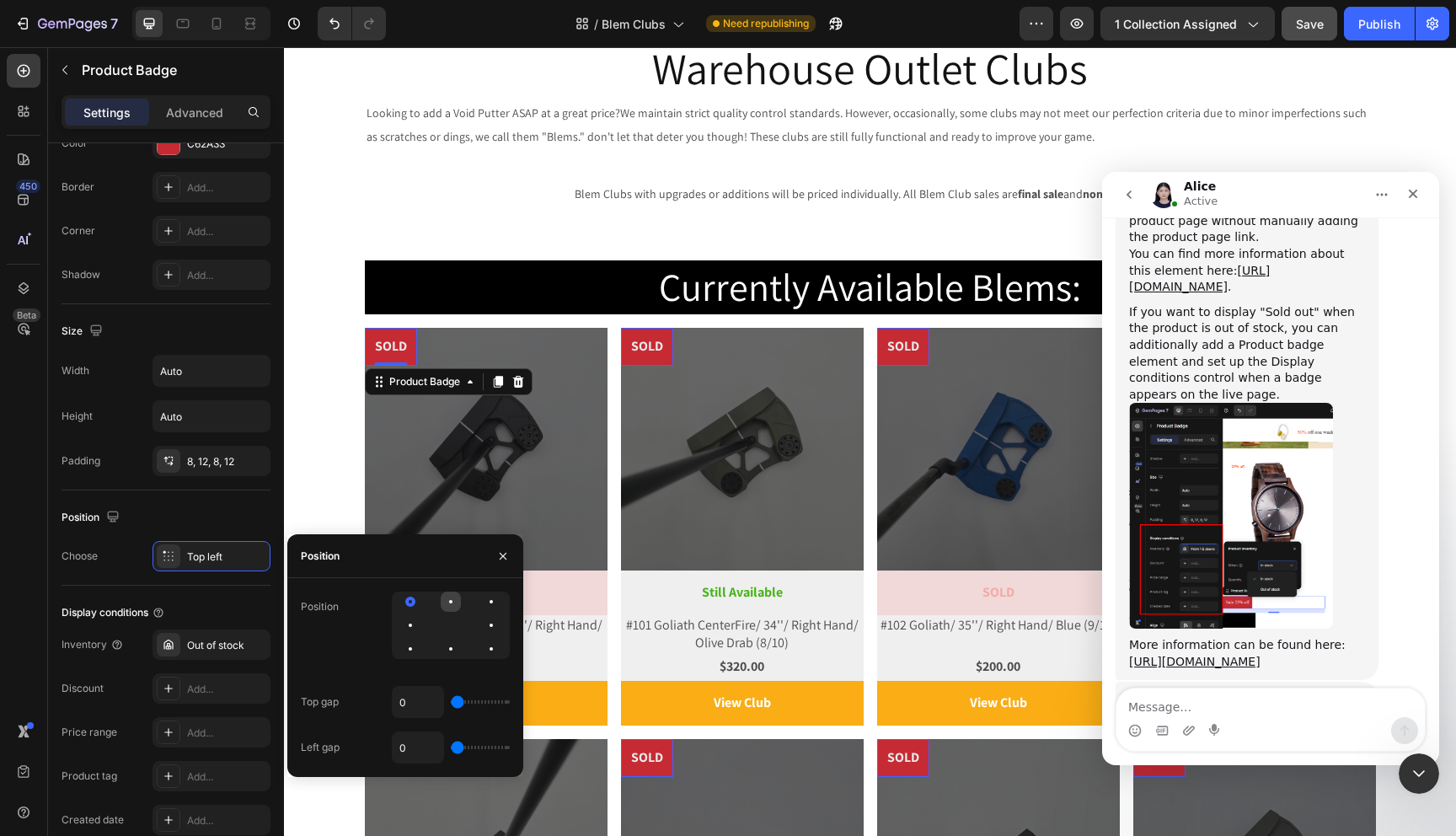
click at [481, 599] on div at bounding box center [491, 601] width 21 height 21
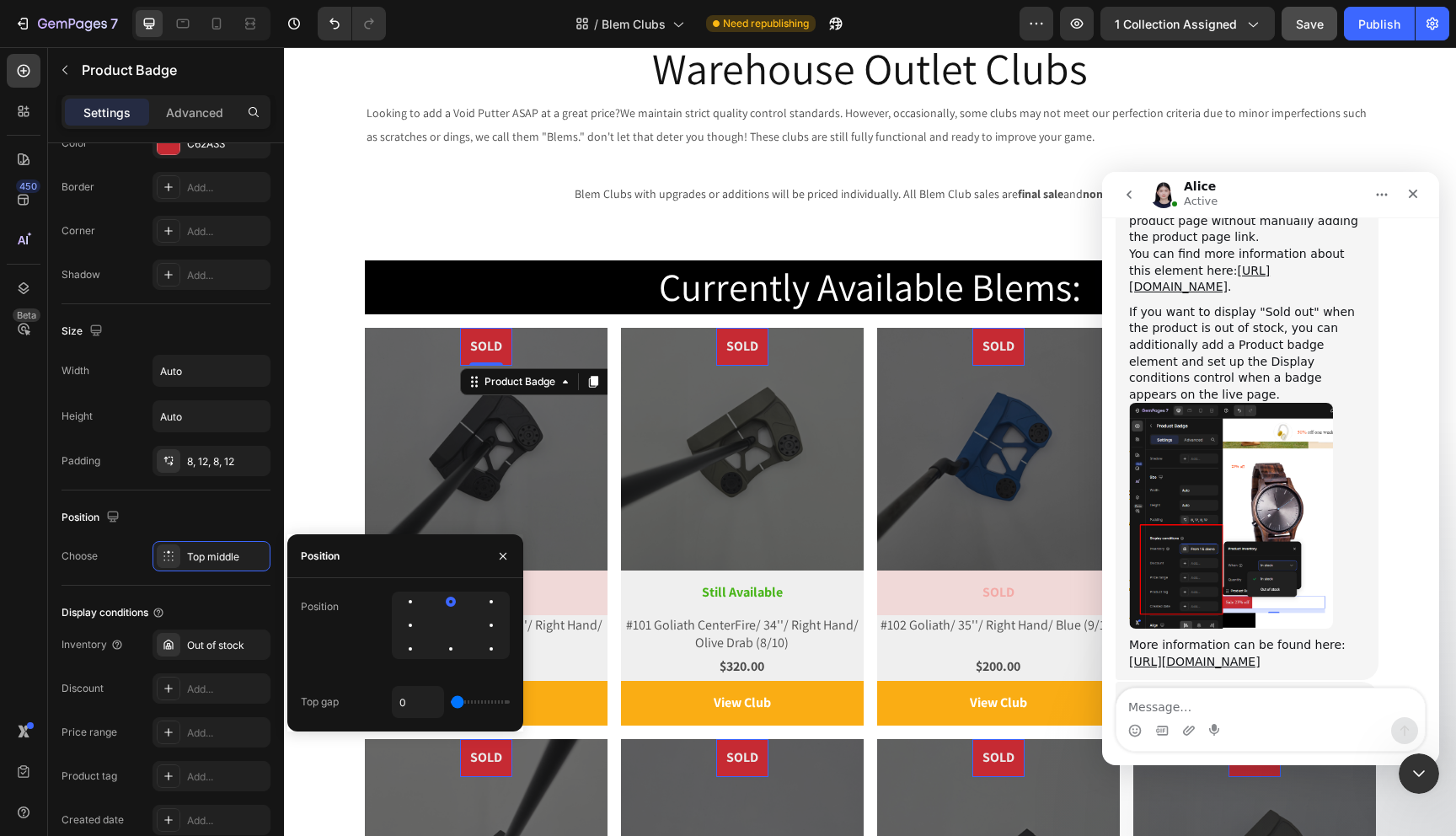
type input "11"
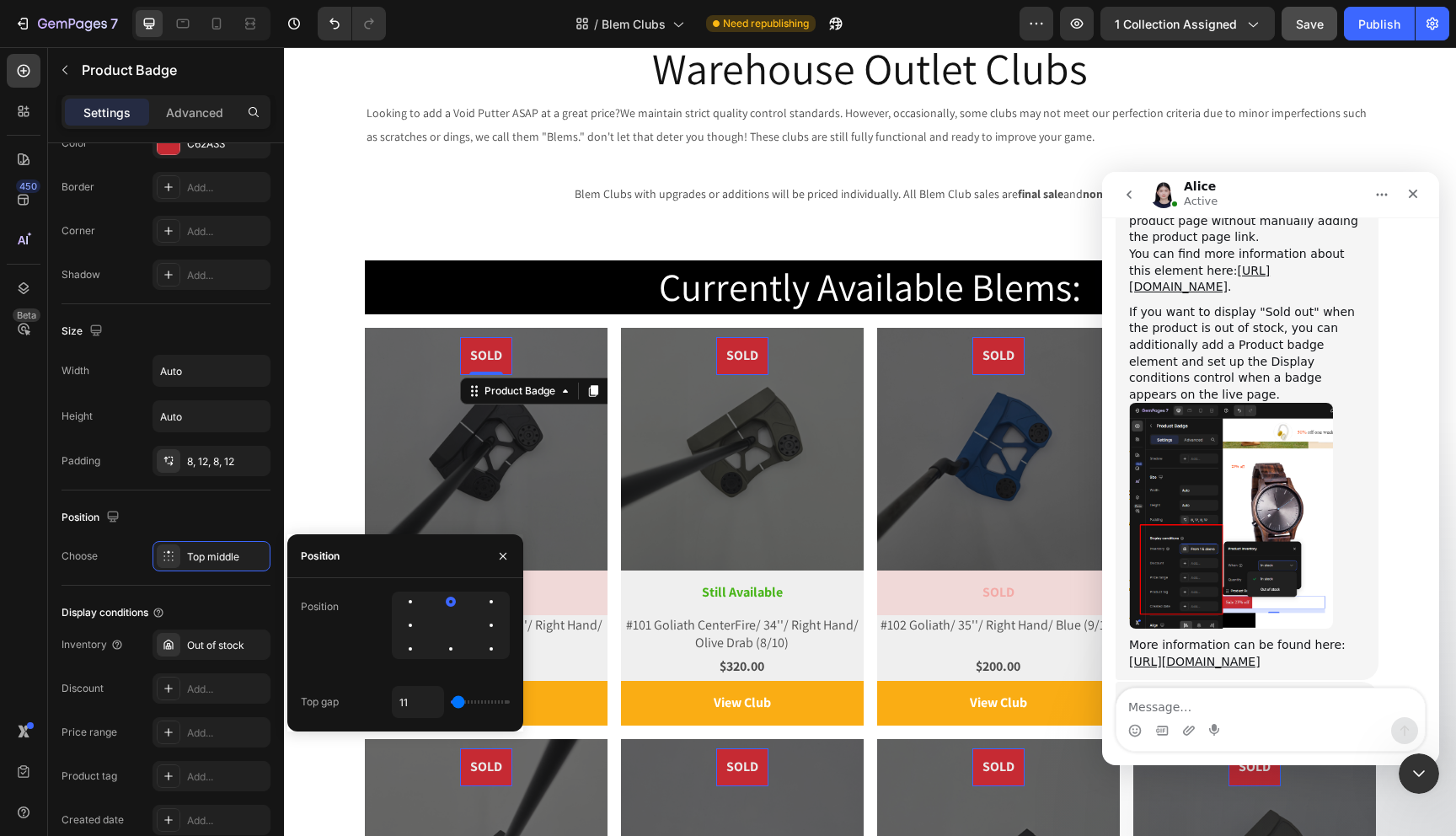
type input "31"
type input "347"
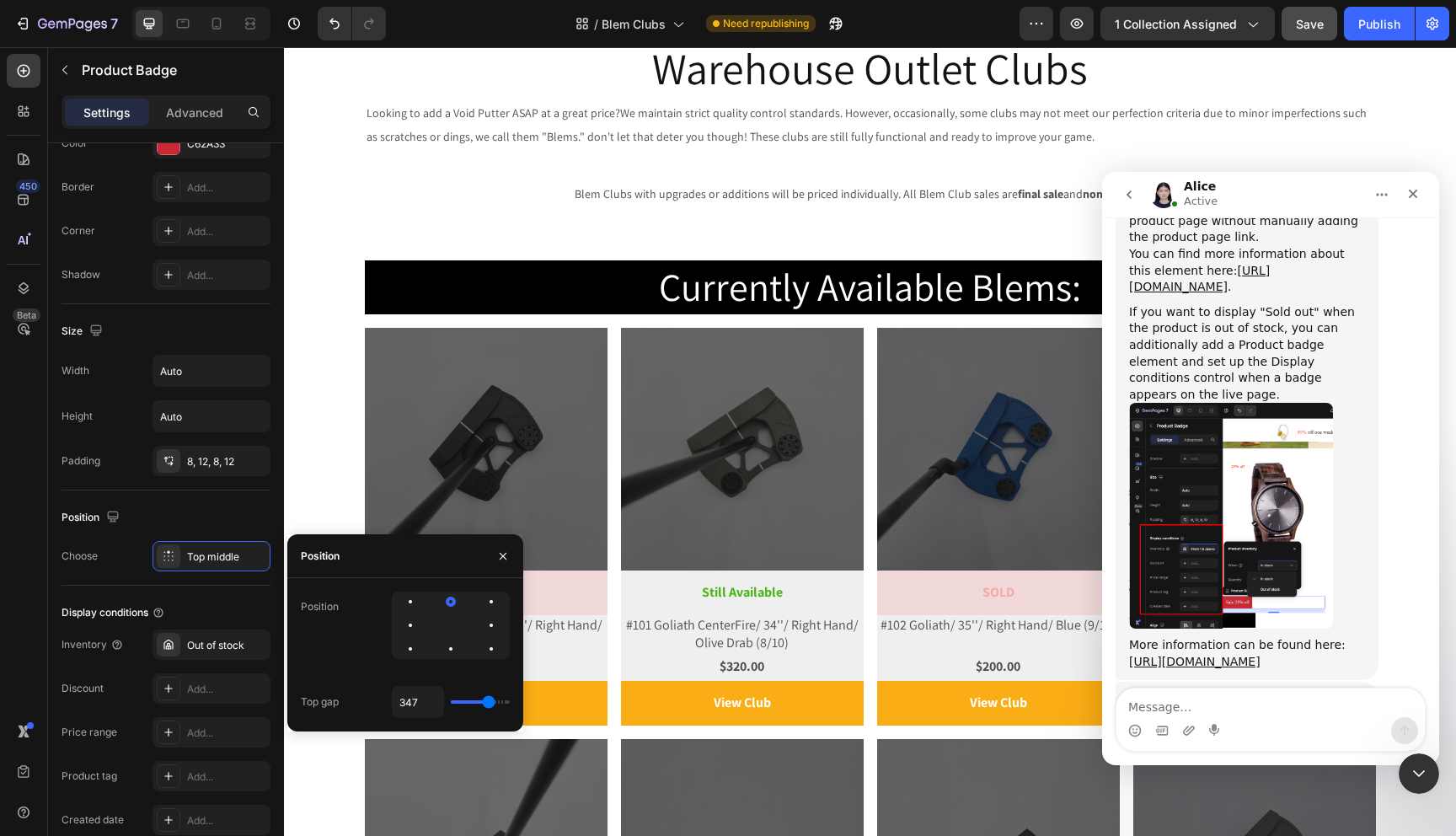
type input "368"
type input "381"
type input "389"
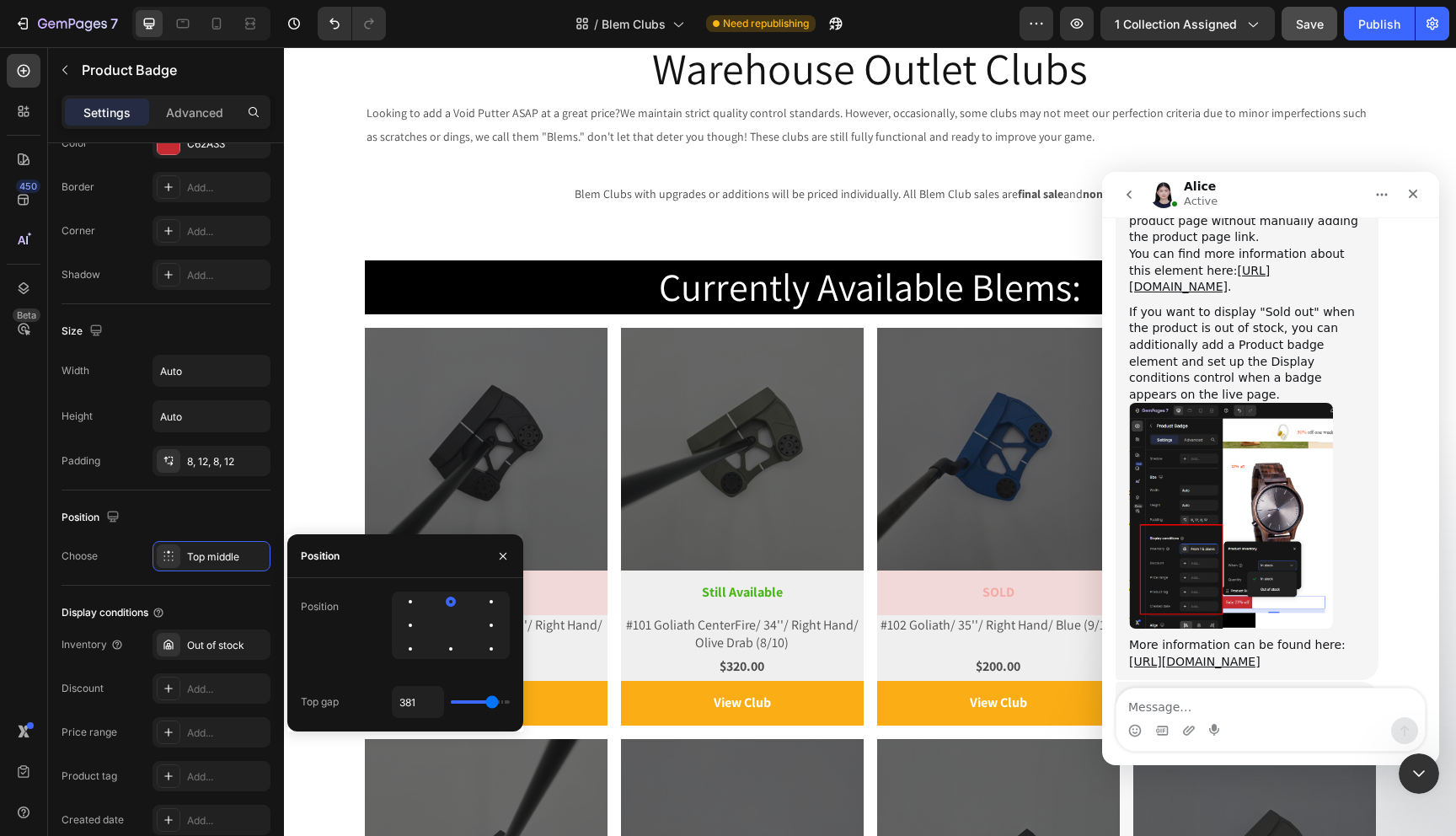
type input "389"
type input "390"
type input "389"
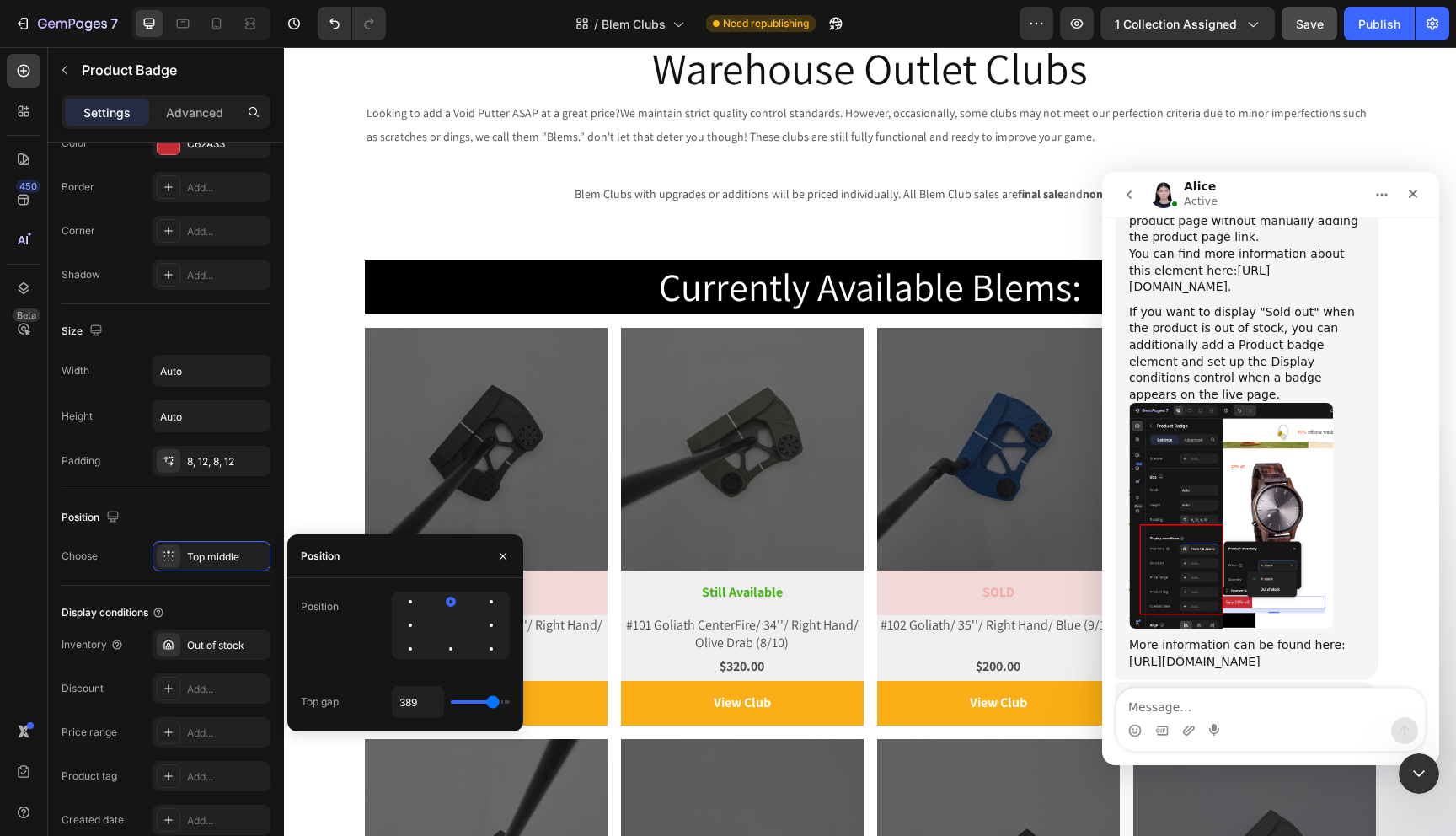
type input "355"
type input "307"
type input "283"
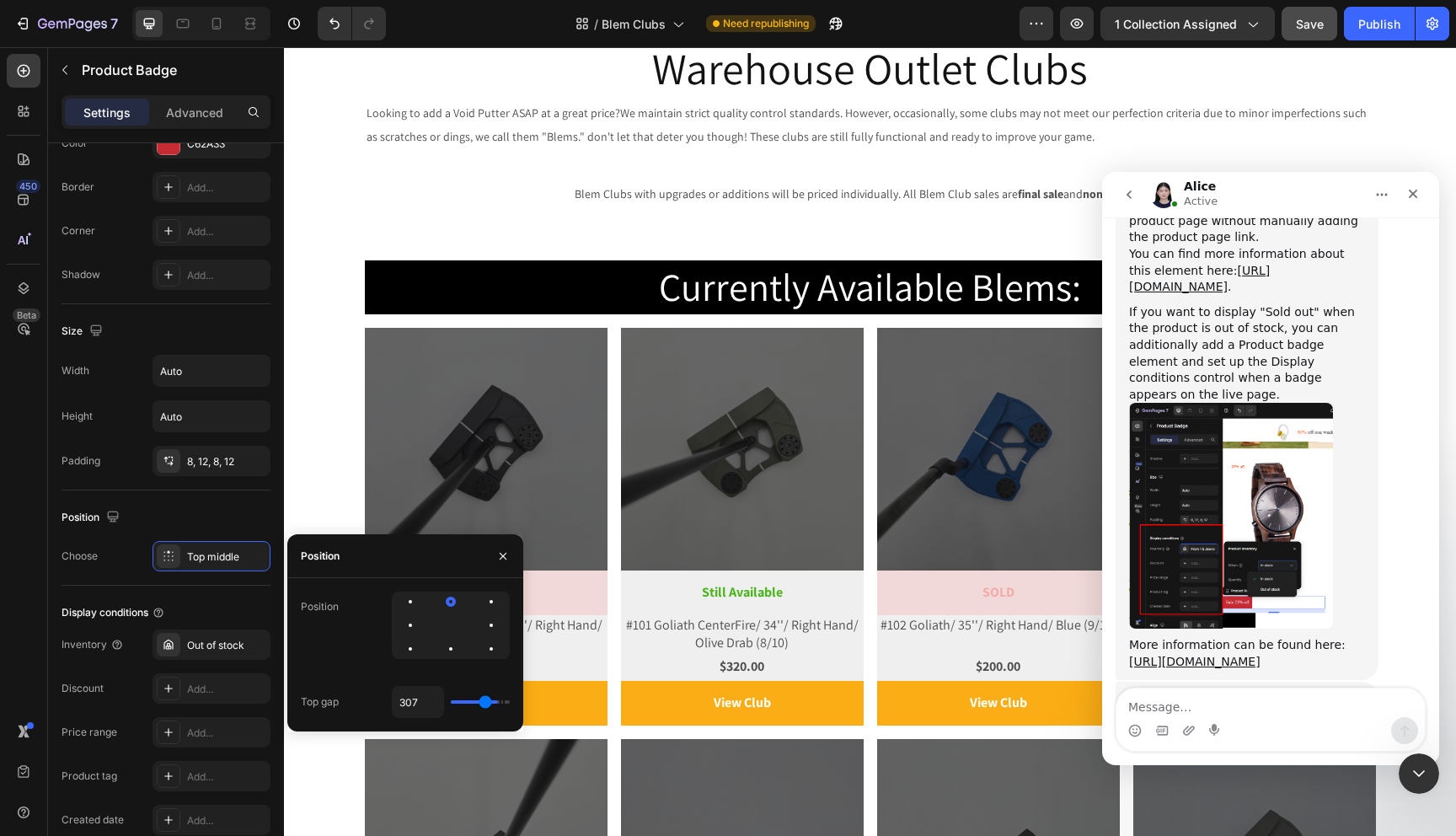
type input "283"
type input "268"
type input "258"
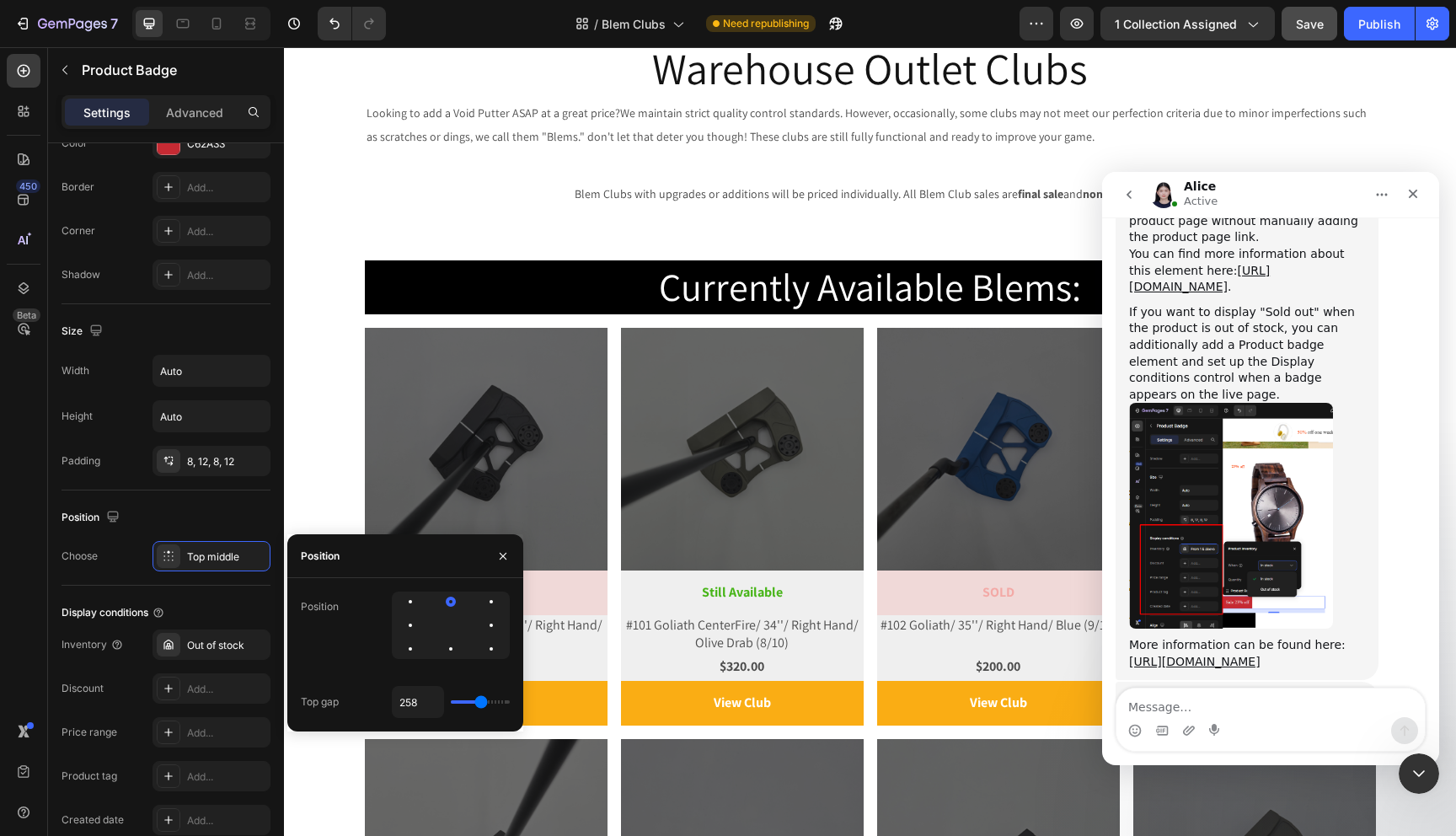
type input "253"
type input "251"
type input "247"
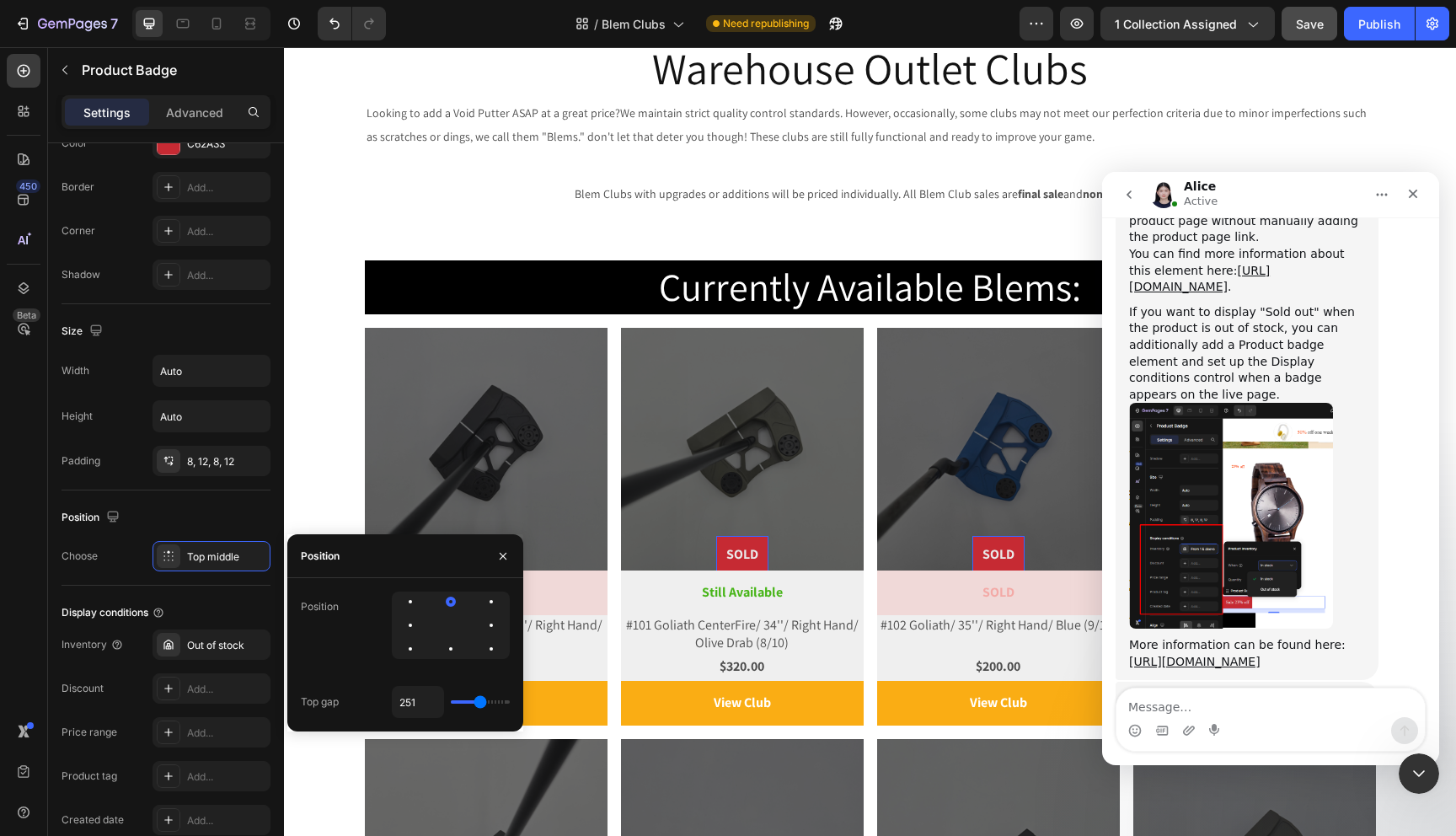
type input "247"
type input "242"
type input "235"
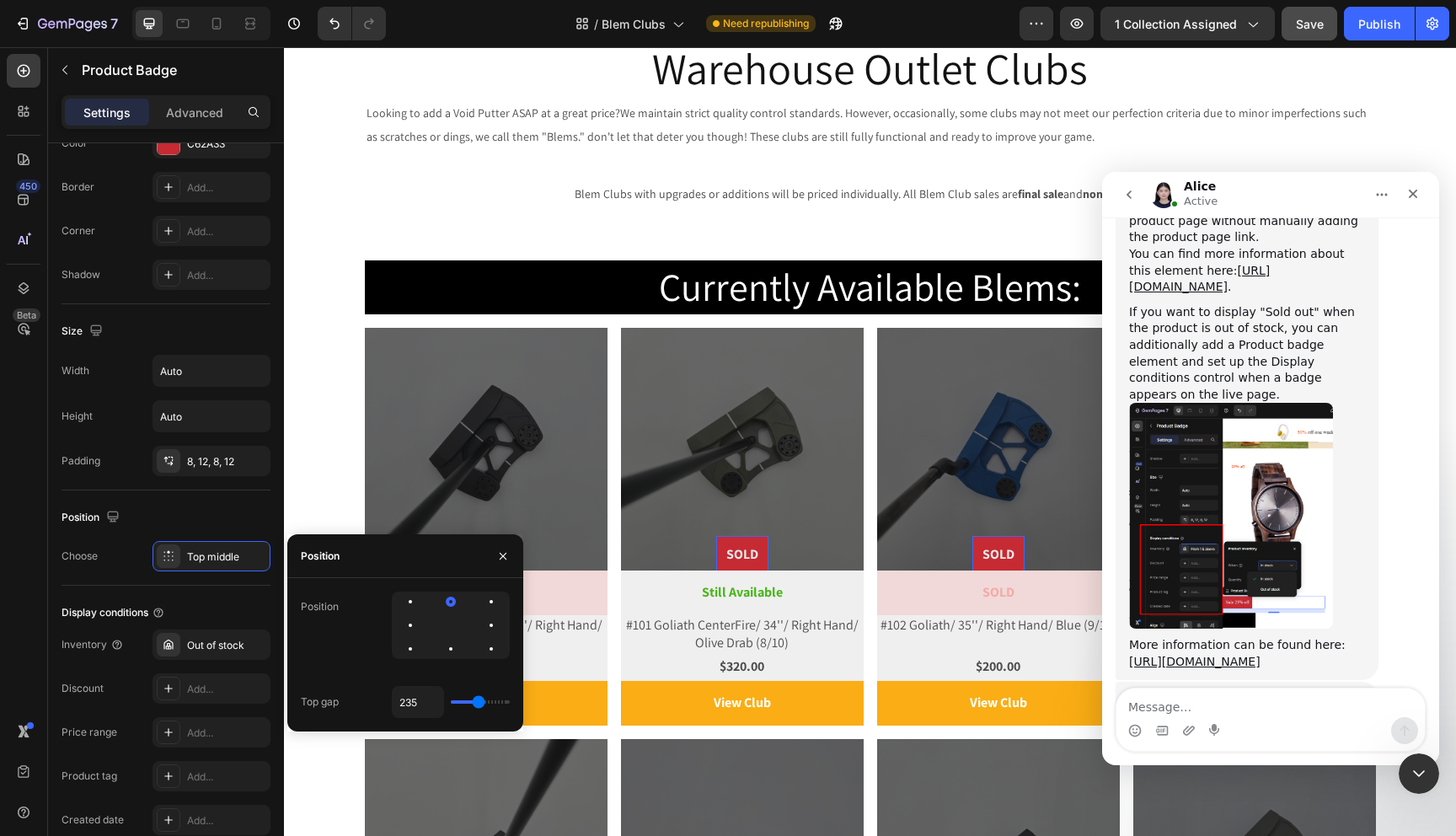
type input "228"
type input "218"
type input "211"
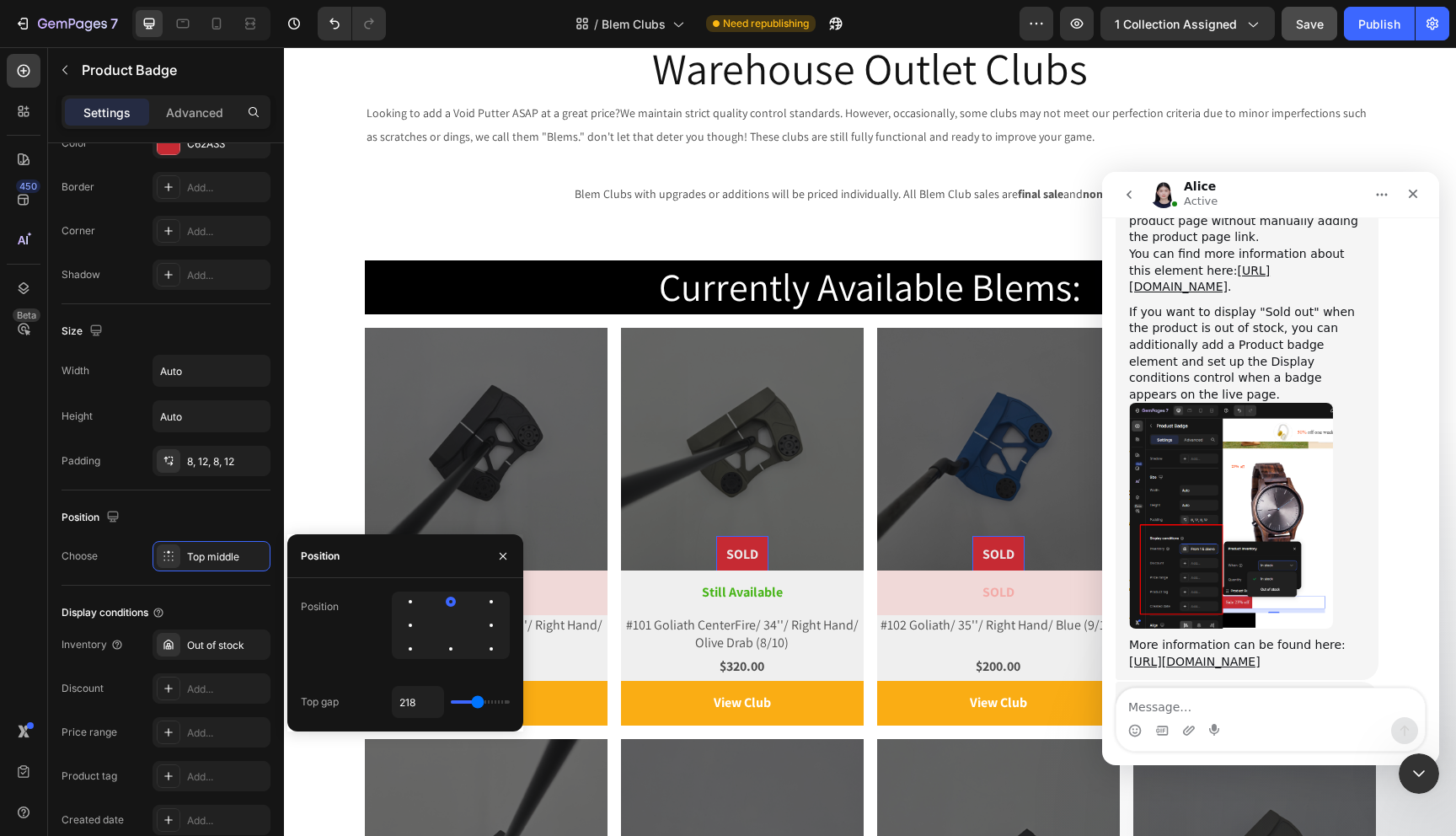
type input "211"
type input "203"
type input "196"
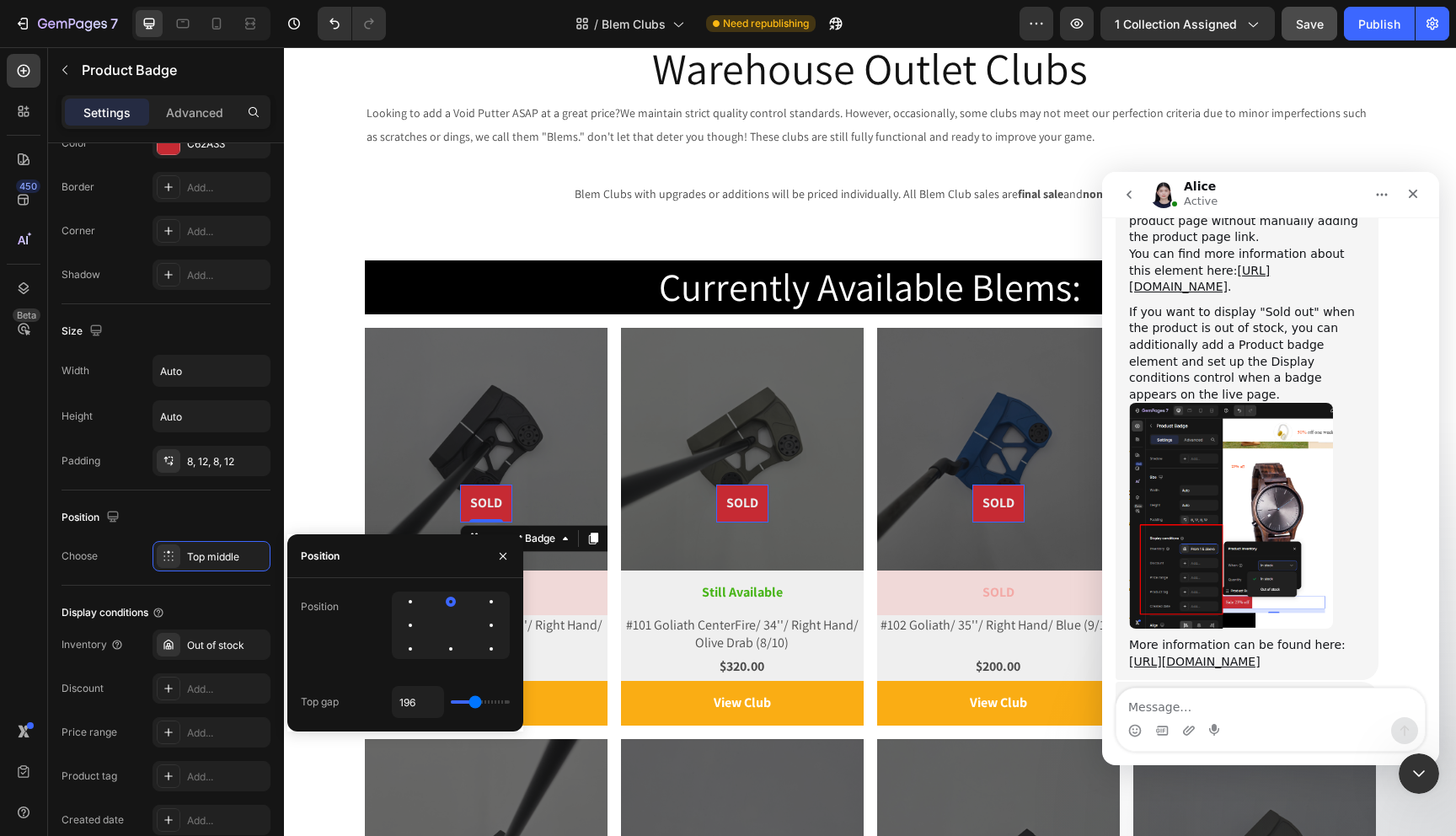
type input "186"
type input "174"
type input "165"
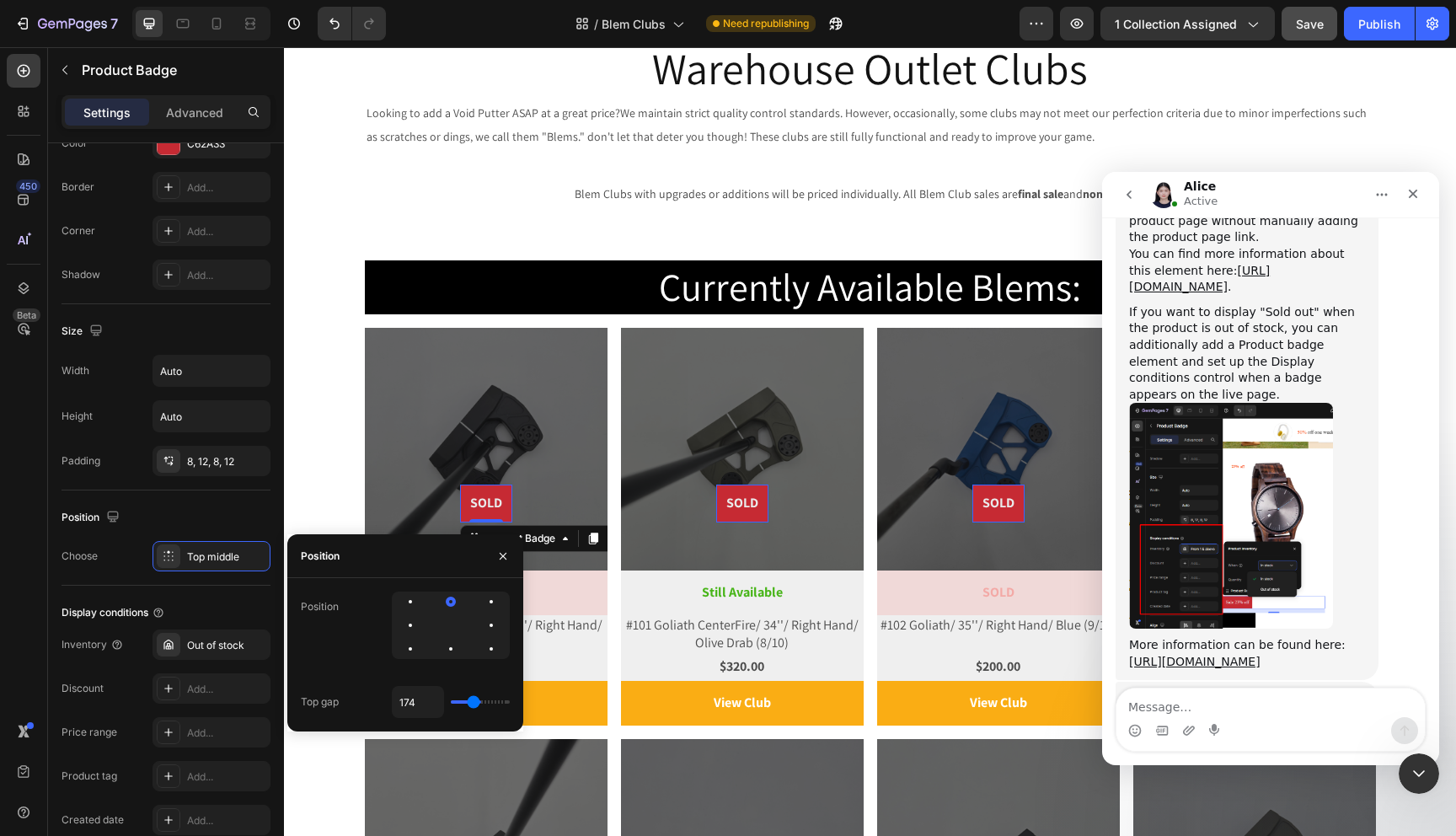
type input "165"
type input "161"
type input "151"
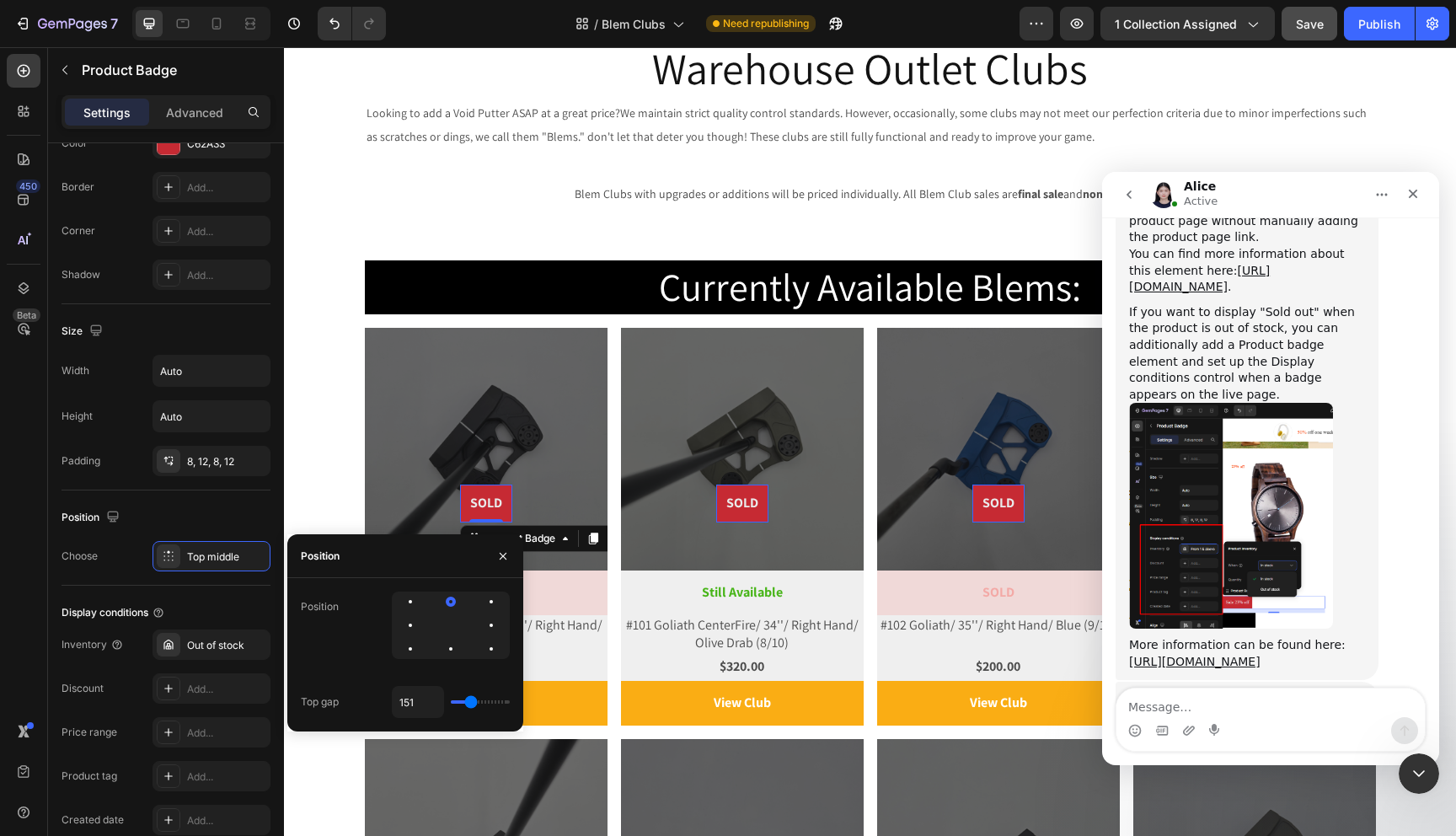
type input "143"
type input "139"
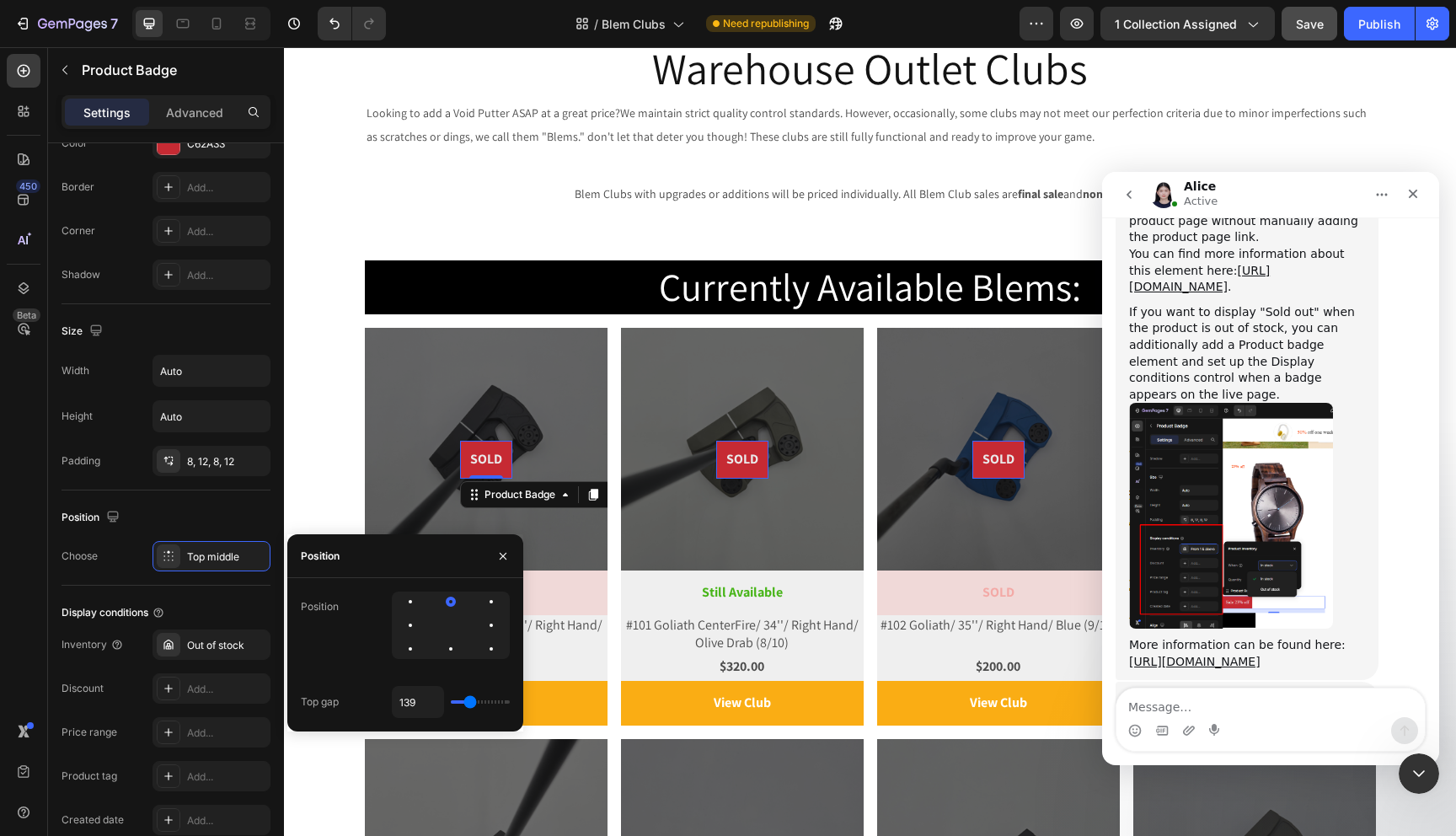
type input "134"
type input "129"
type input "124"
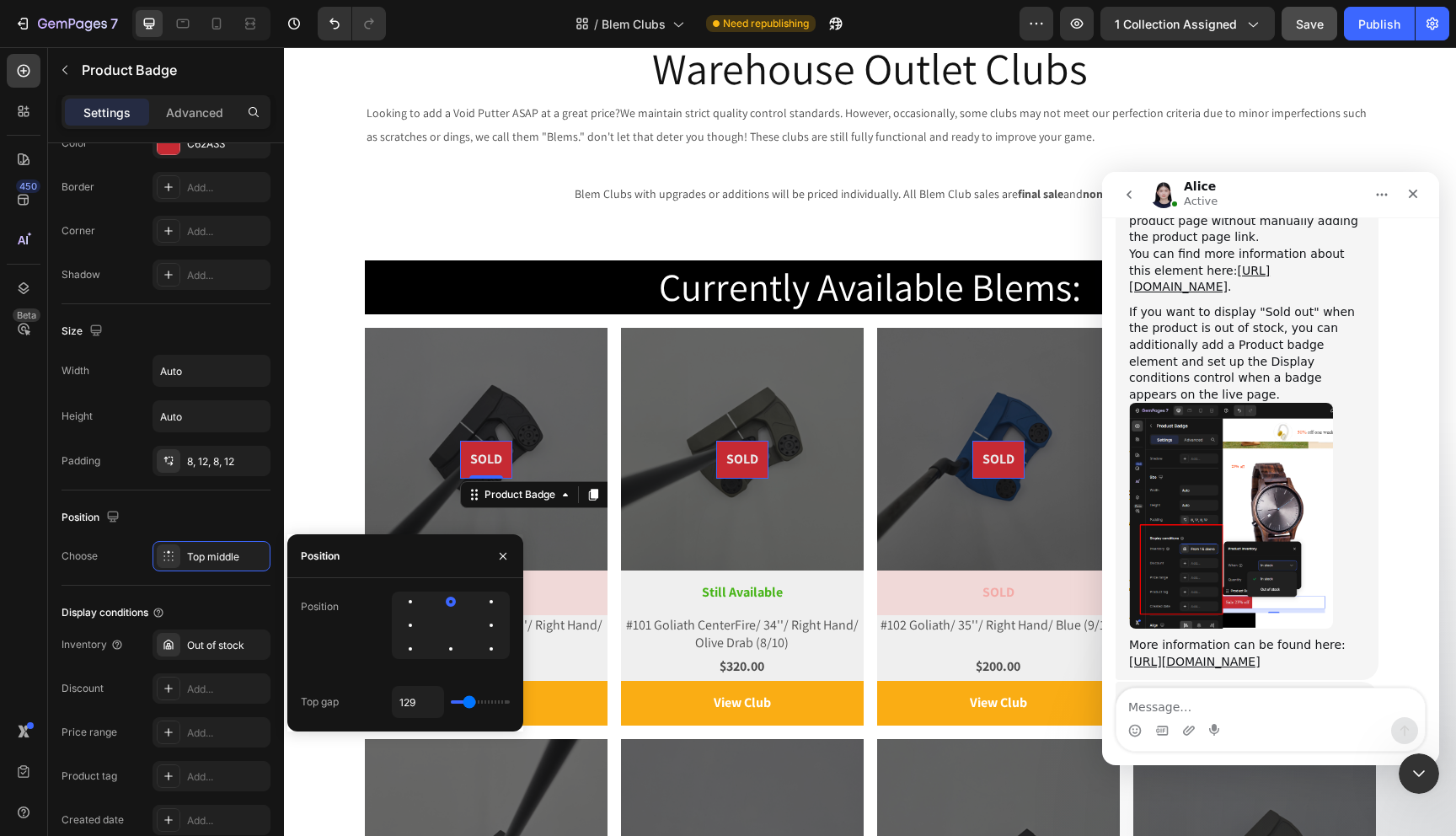
type input "124"
type input "122"
type input "120"
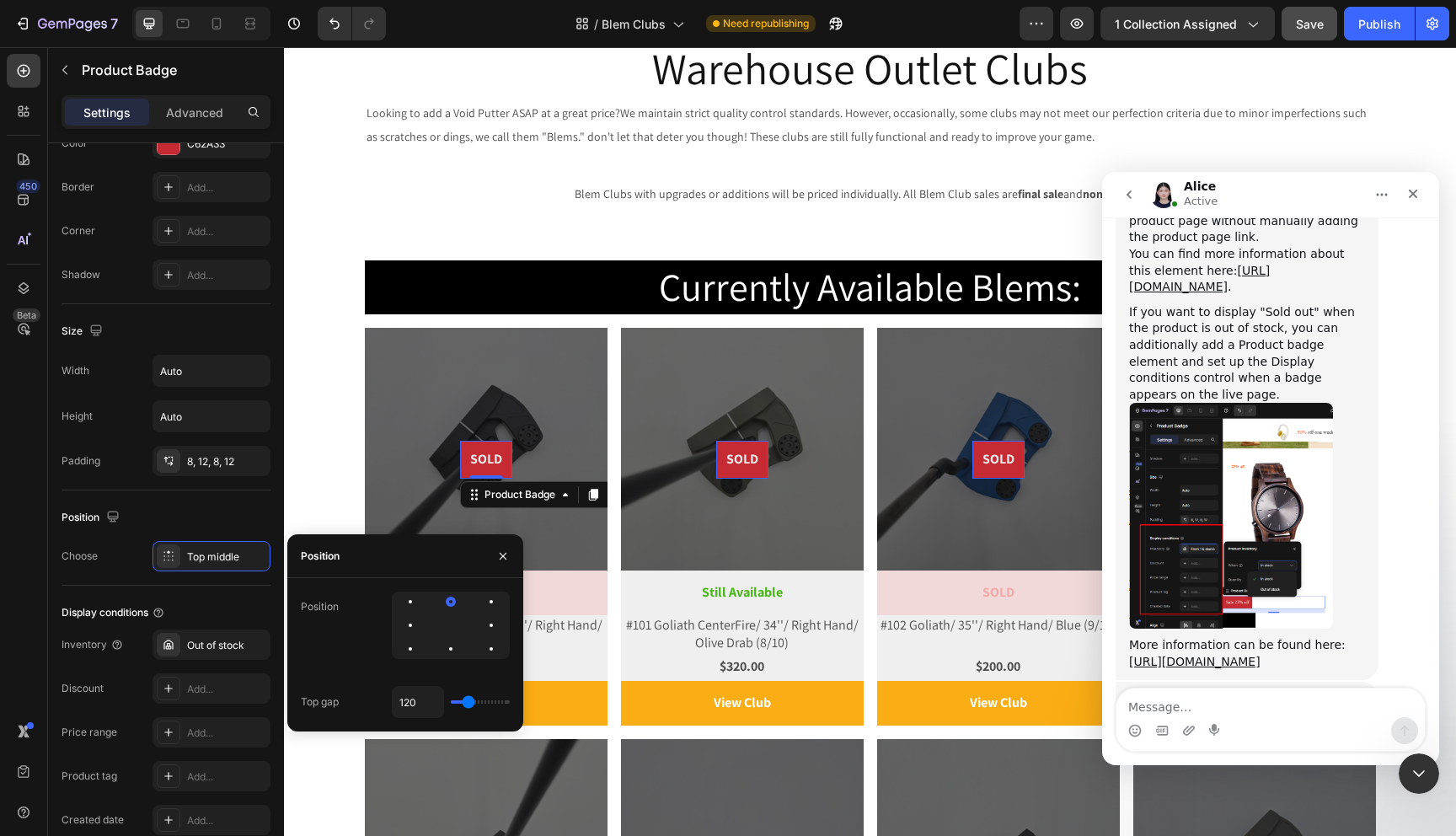
type input "119"
type input "118"
type input "115"
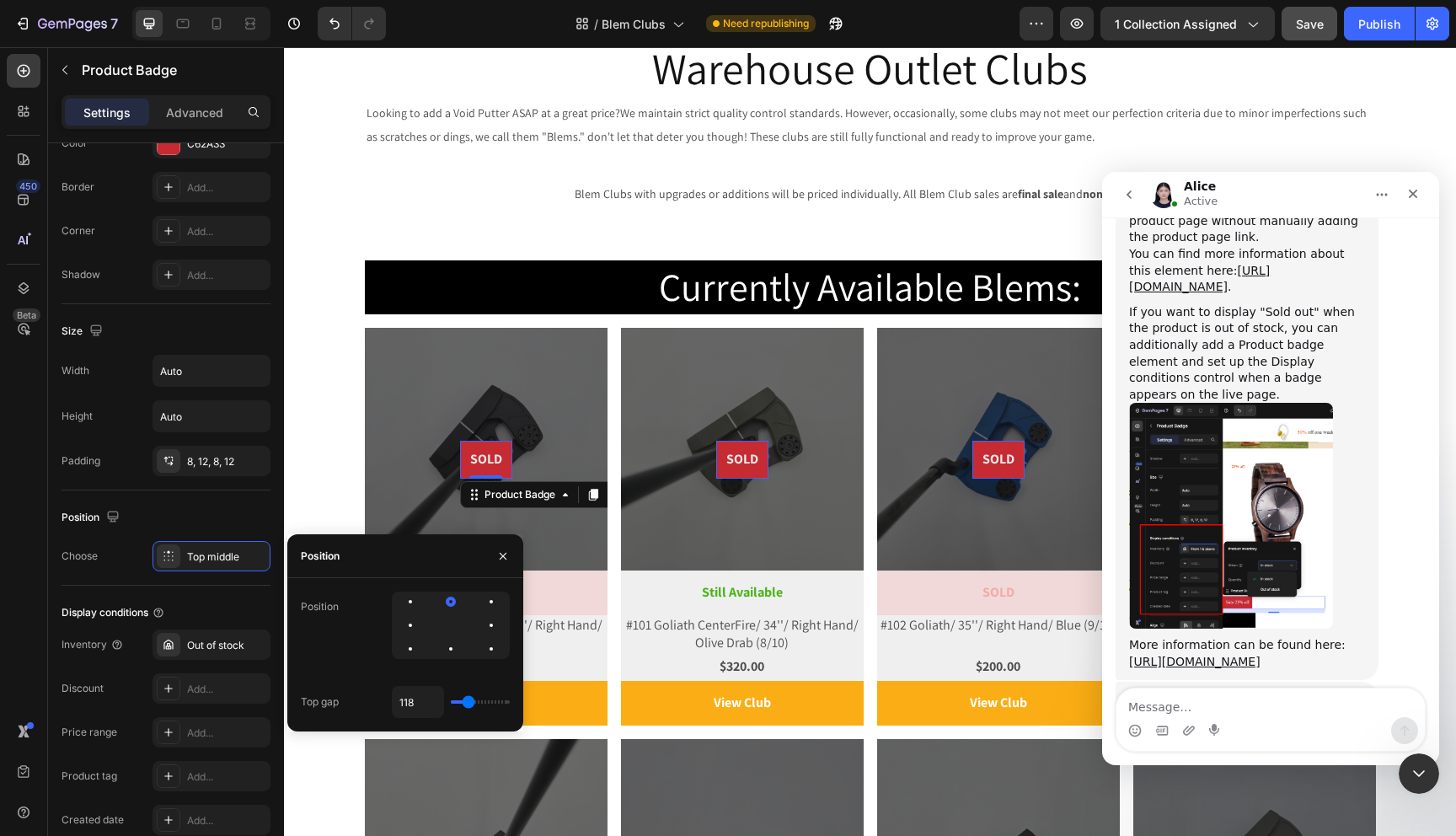
type input "115"
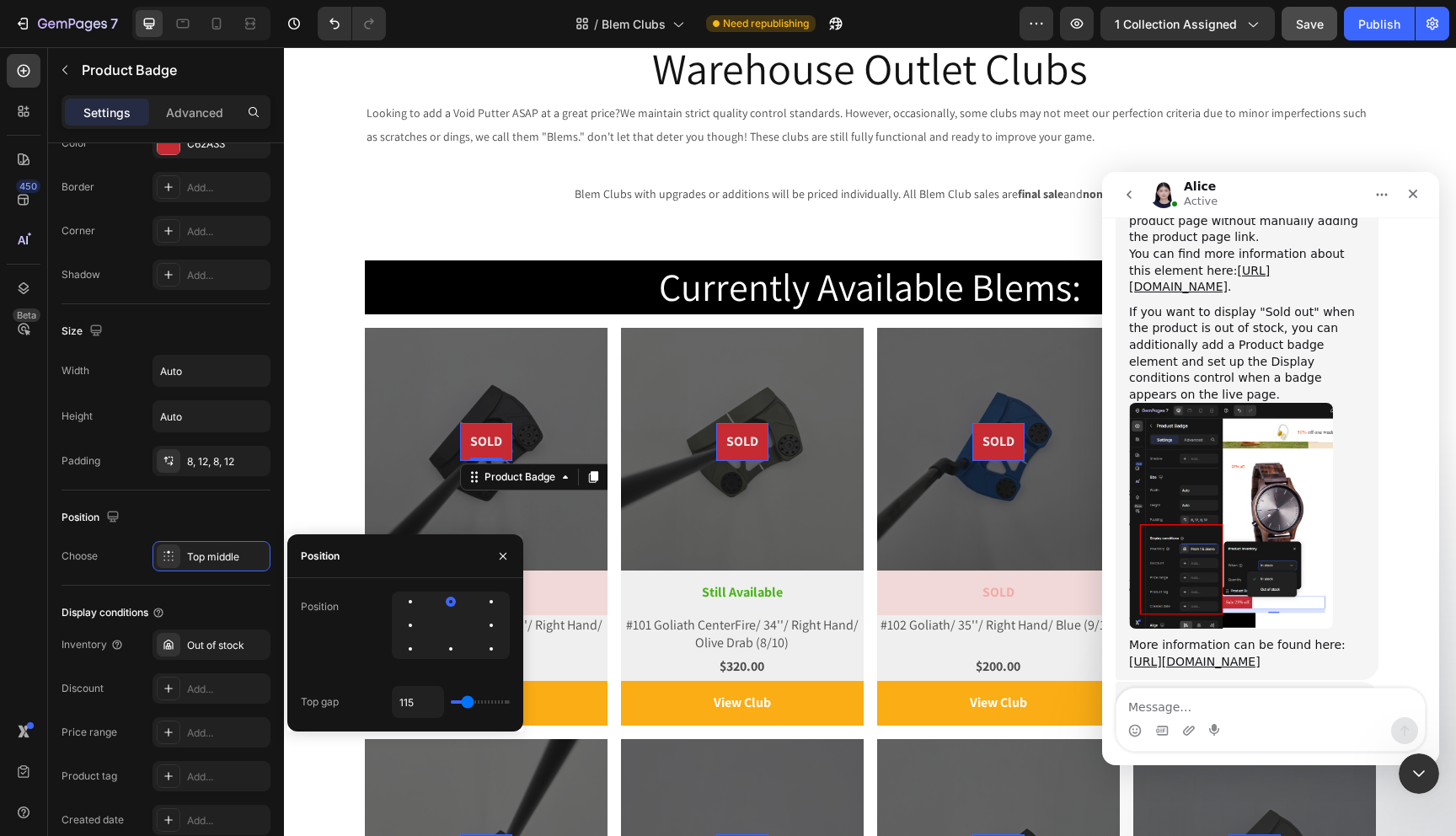
type input "113"
type input "111"
drag, startPoint x: 458, startPoint y: 703, endPoint x: 467, endPoint y: 710, distance: 11.4
type input "111"
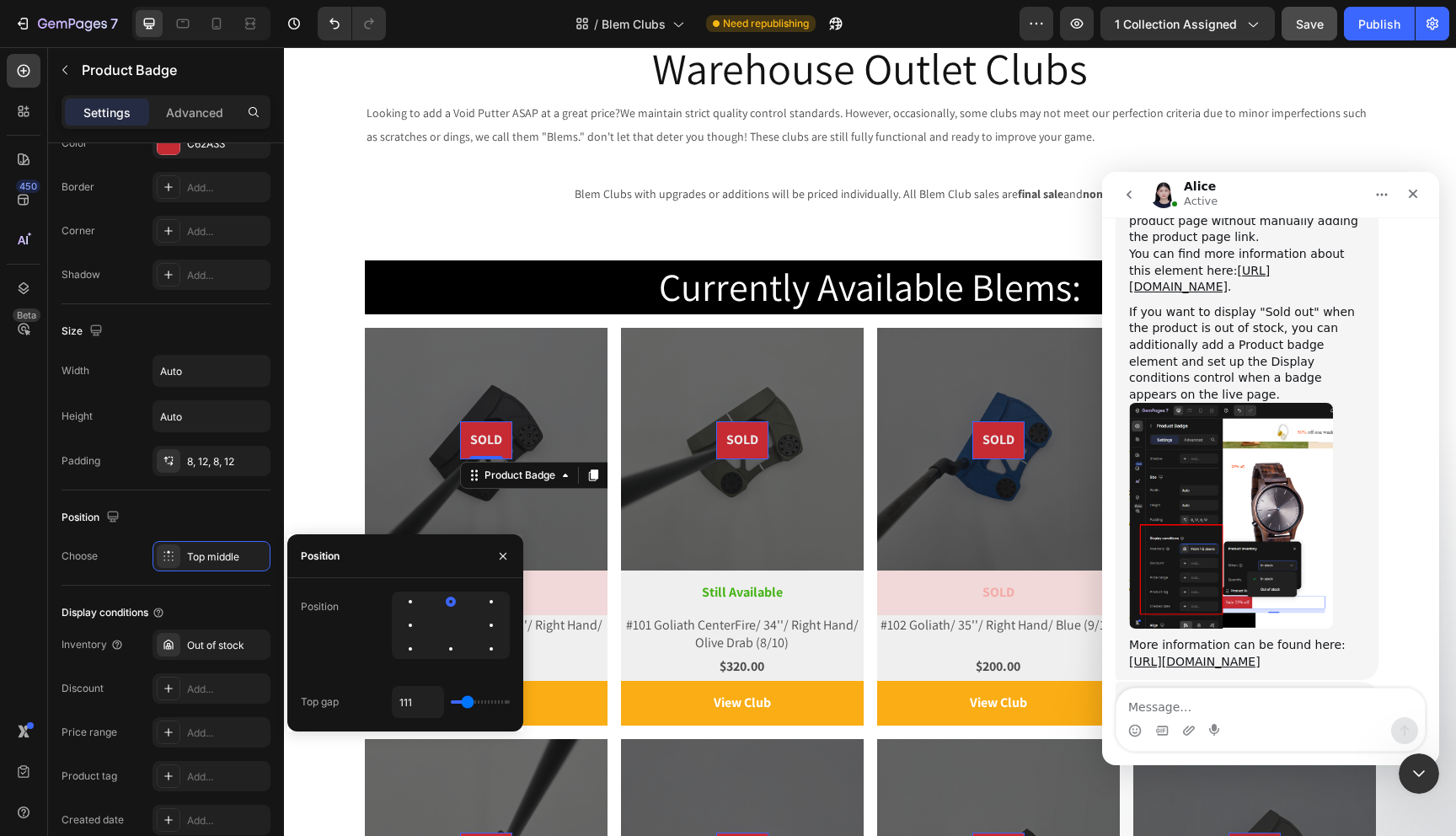
click at [467, 704] on input "range" at bounding box center [480, 701] width 59 height 3
click at [424, 702] on input "111" at bounding box center [417, 702] width 50 height 31
type input "1"
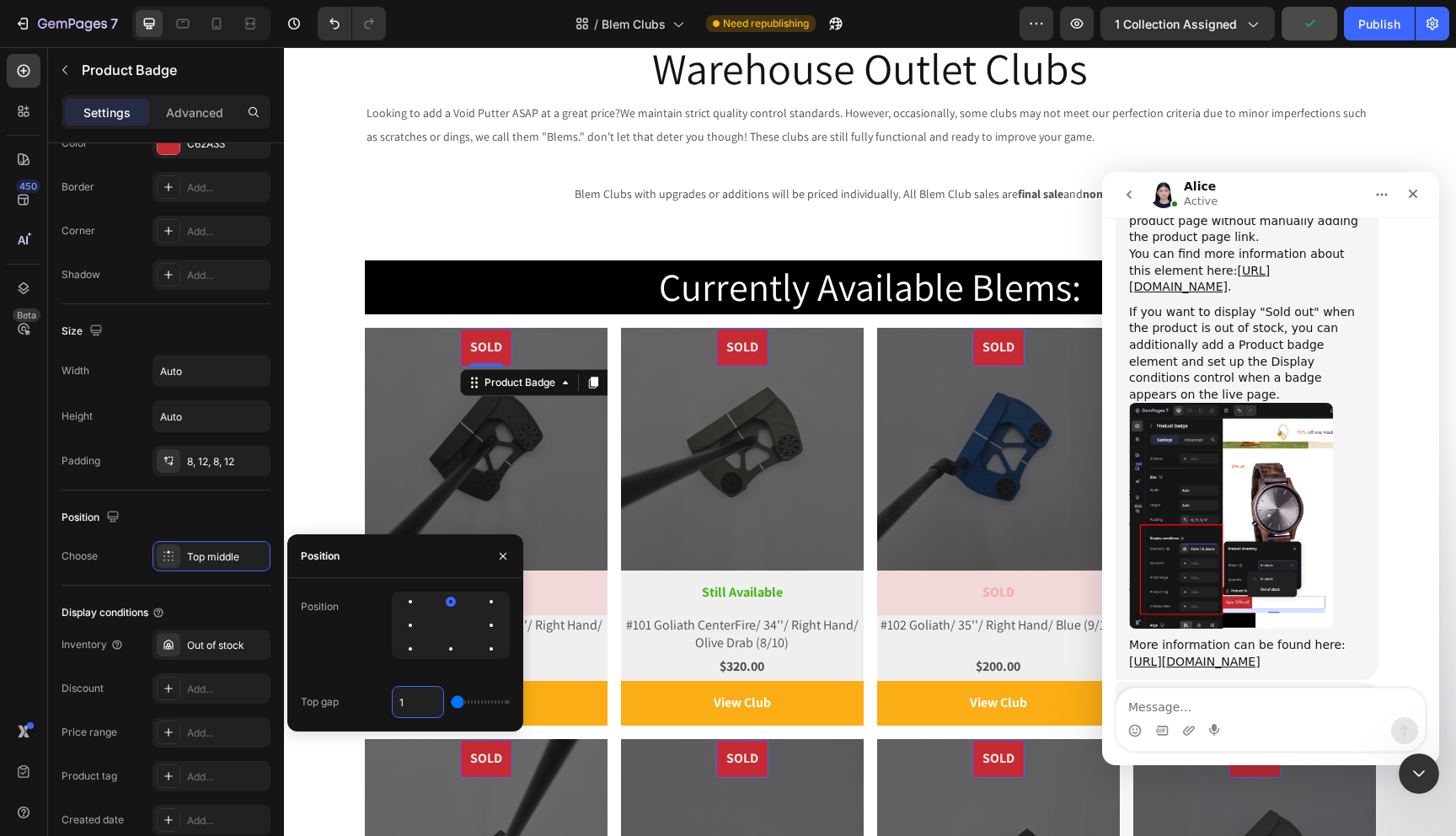
type input "15"
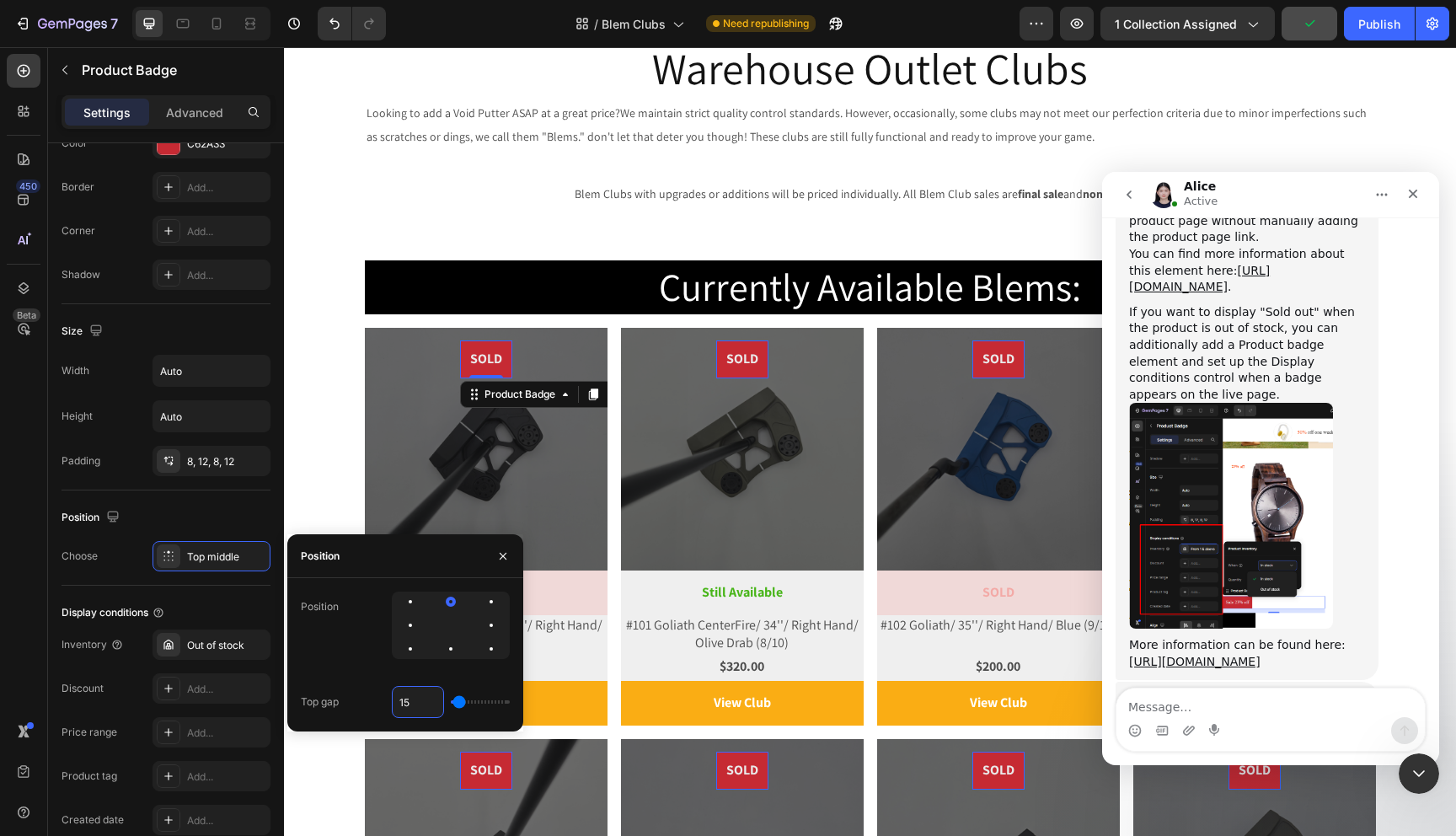
type input "150"
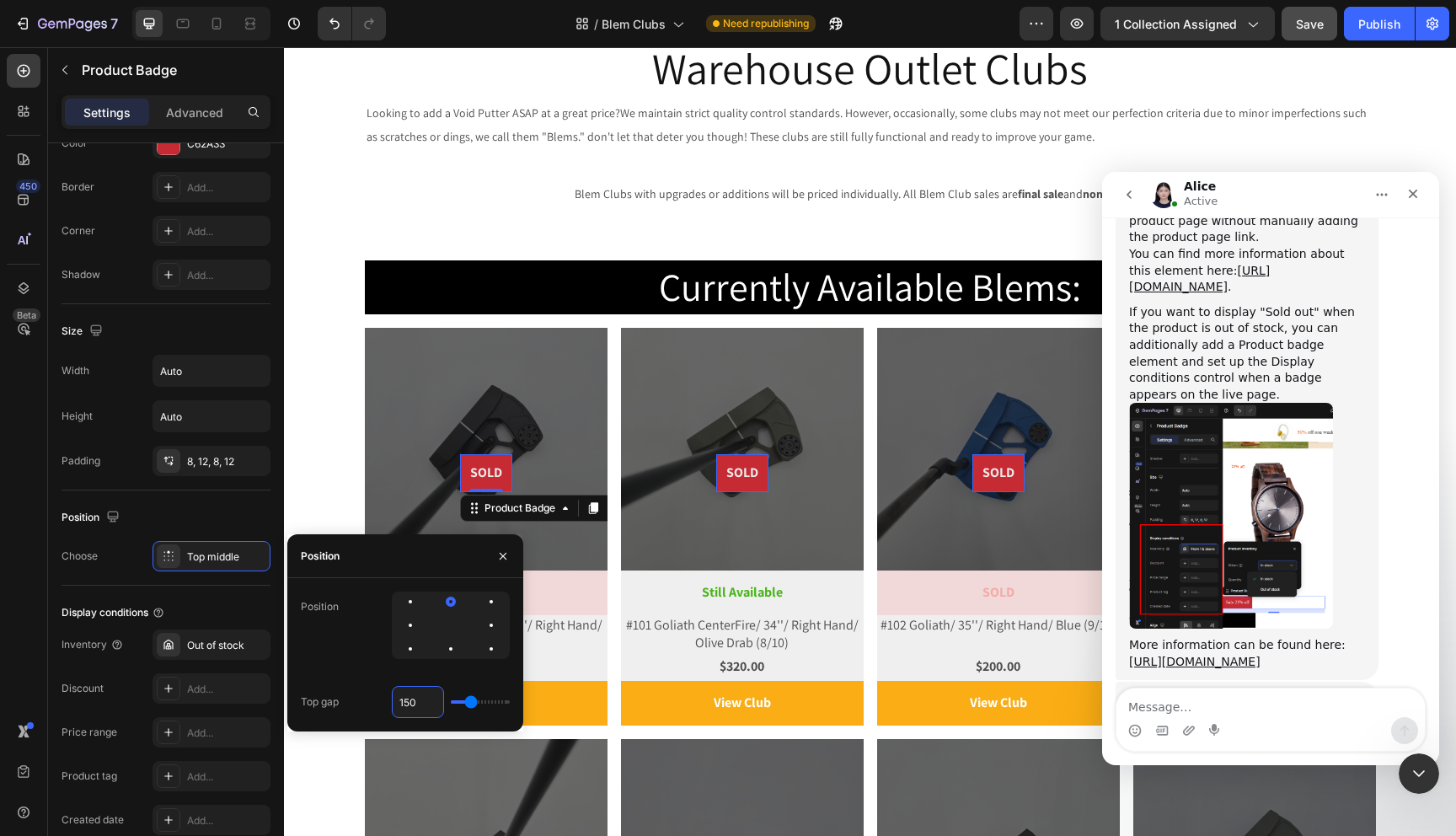
type input "15"
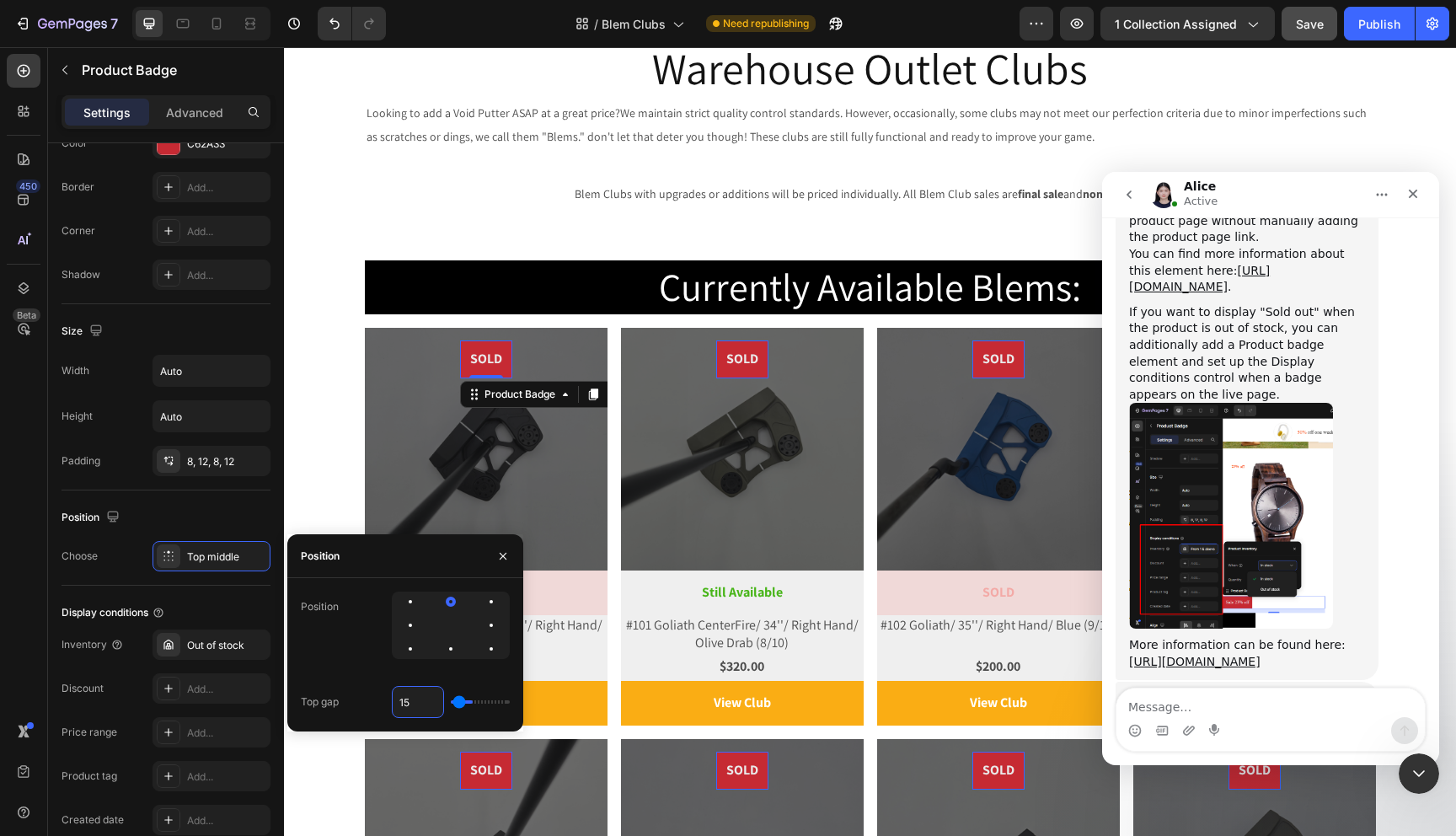
type input "1"
type input "12"
type input "125"
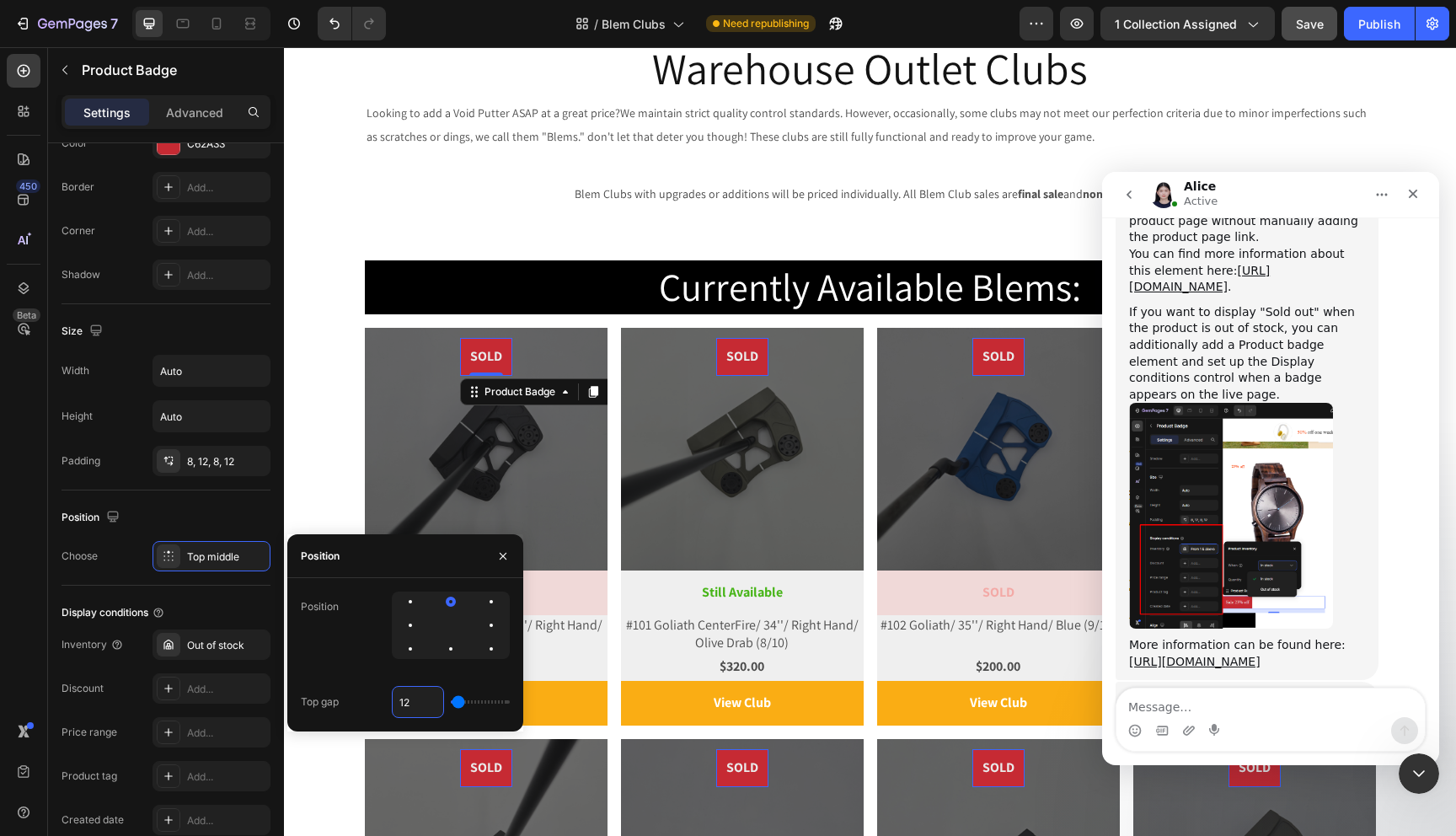
type input "125"
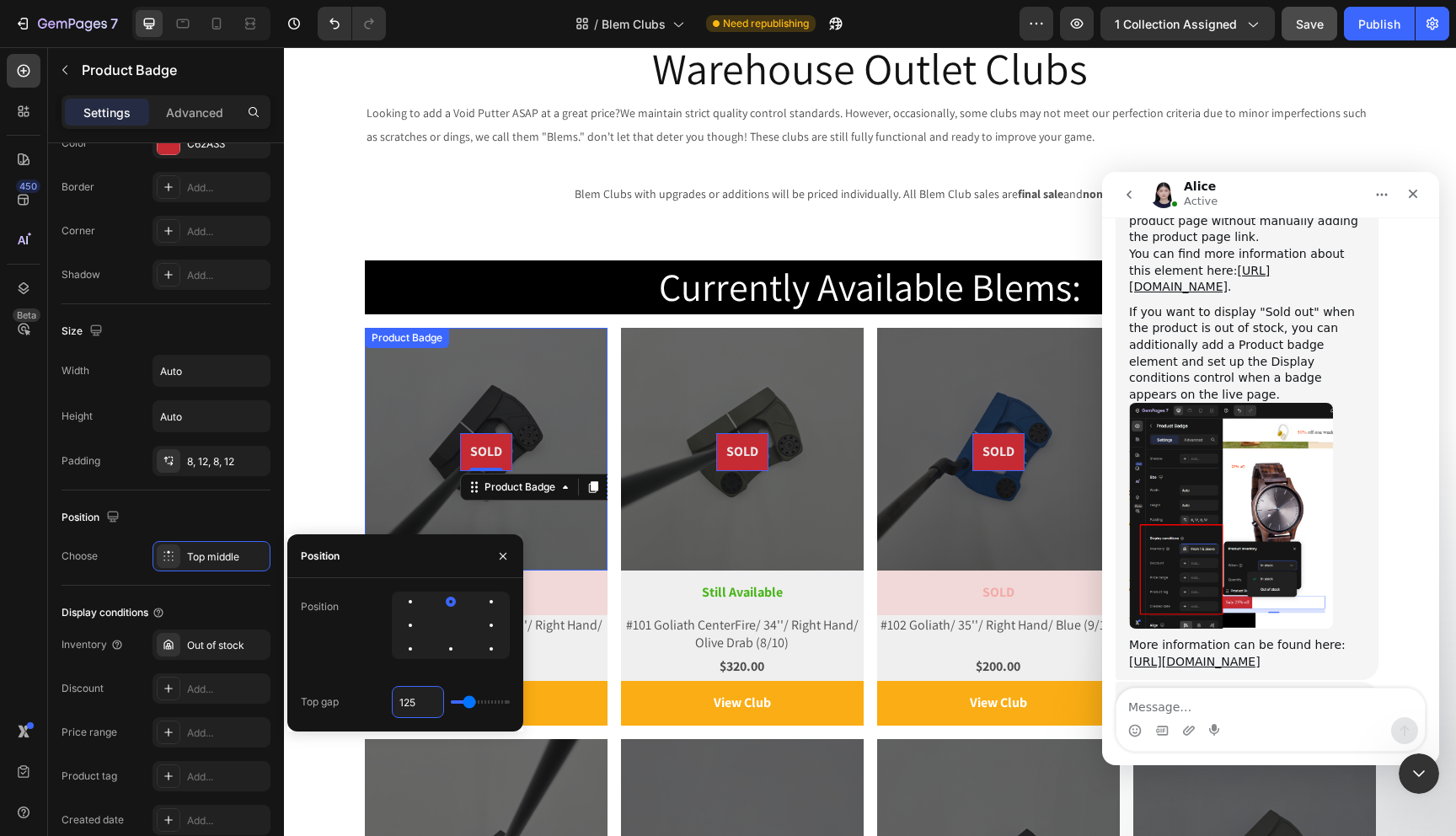
type input "12"
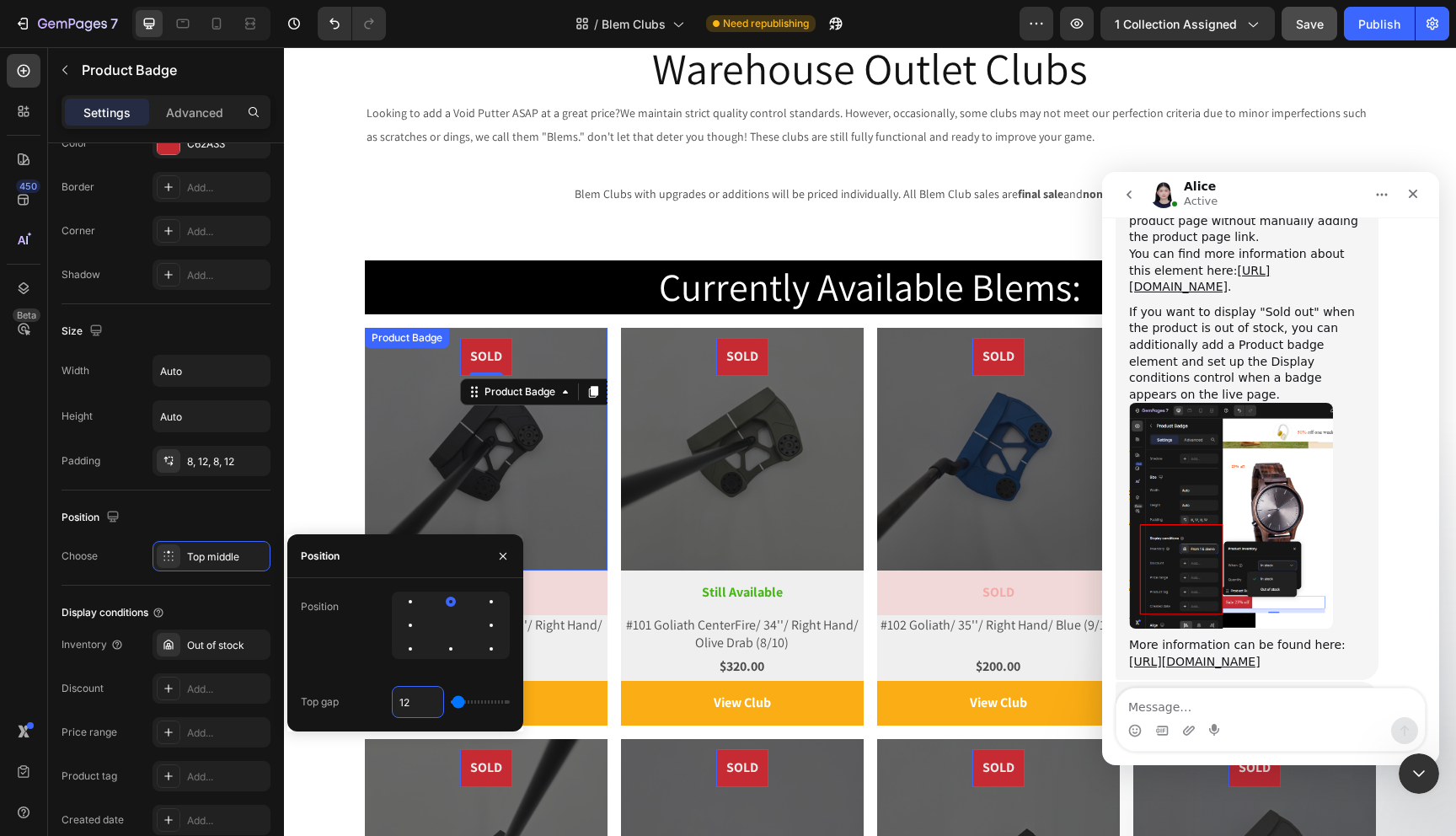
type input "120"
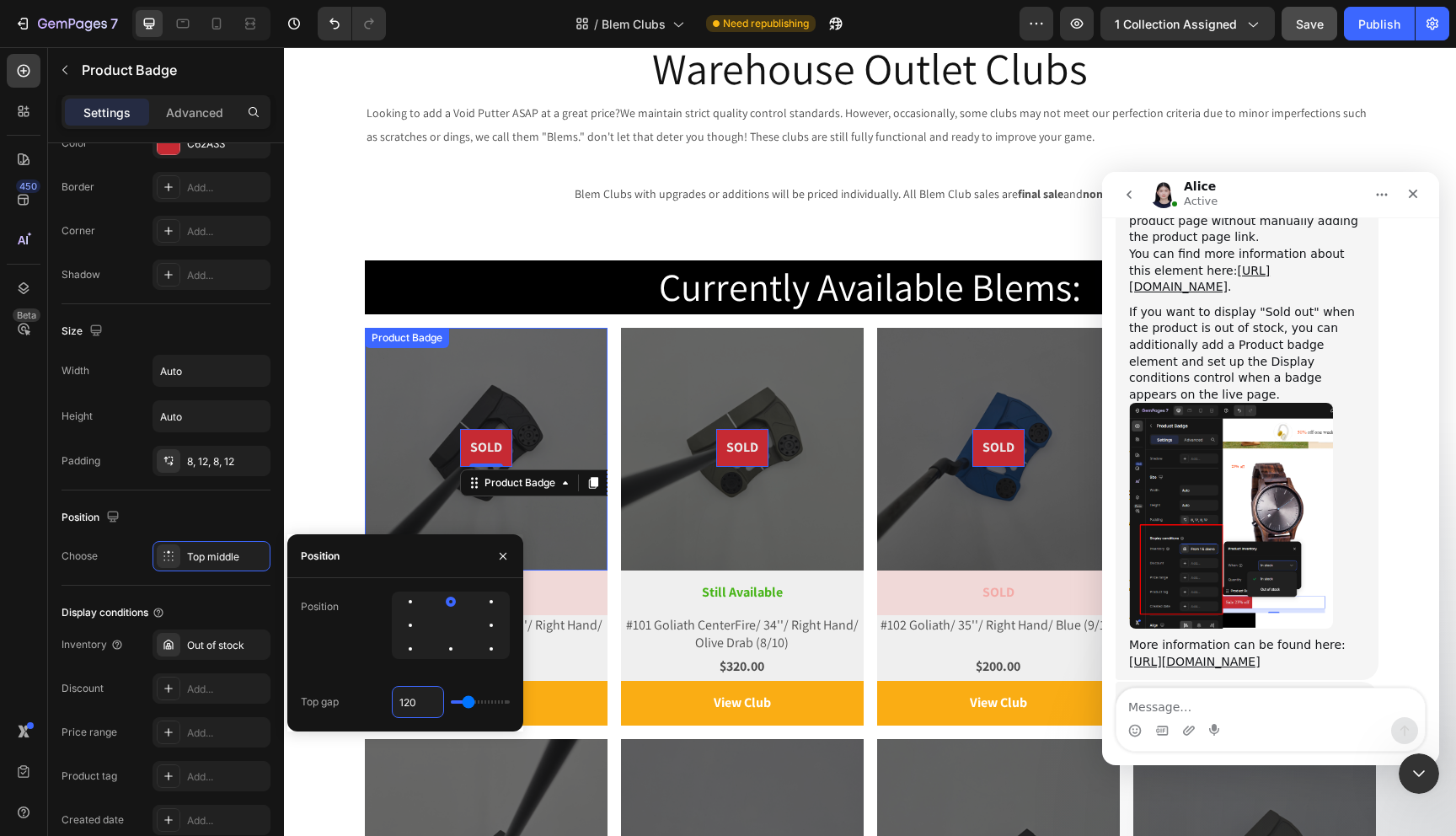
click at [498, 375] on div at bounding box center [486, 450] width 243 height 243
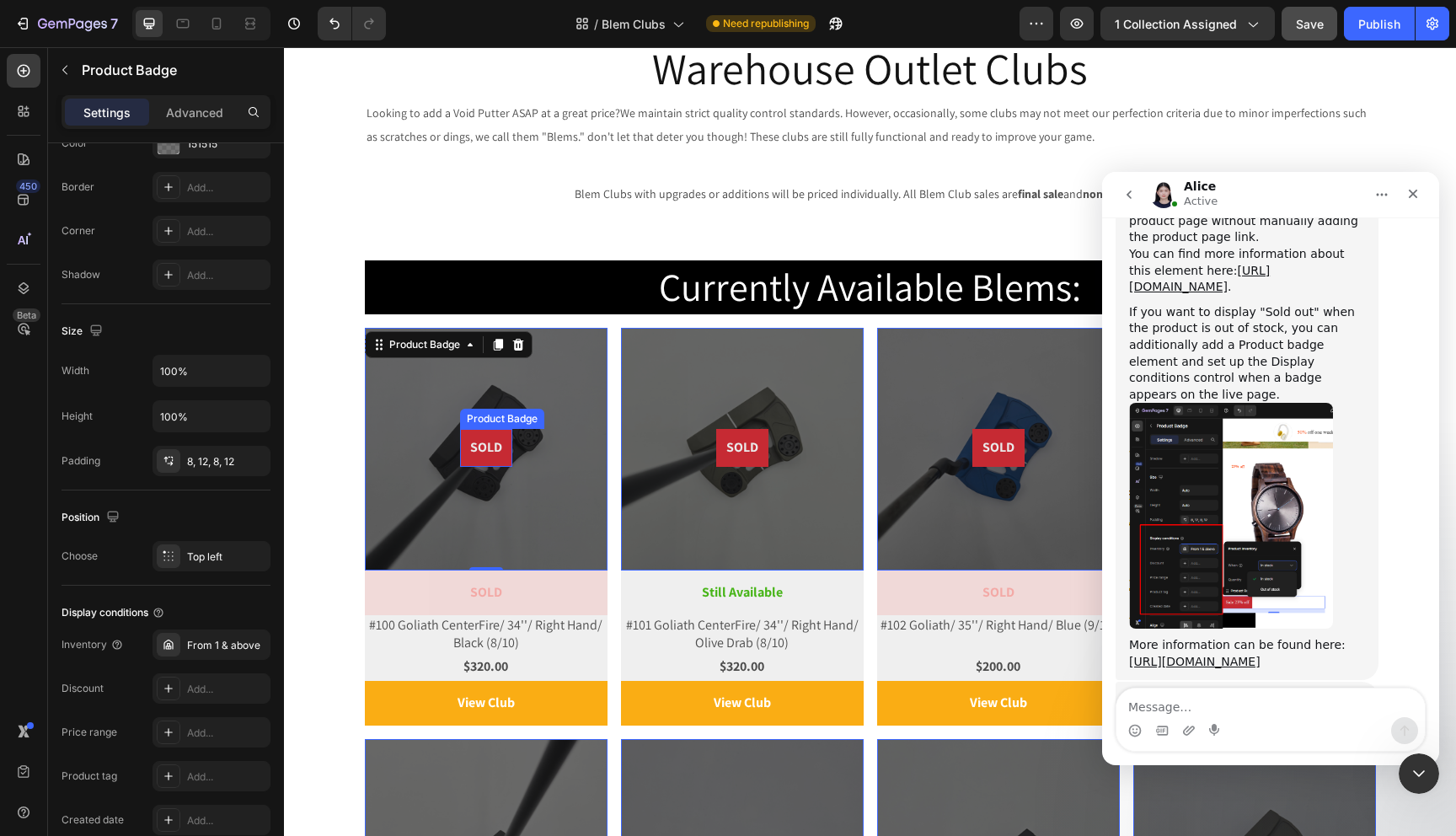
click at [480, 445] on pre "SOLD" at bounding box center [486, 448] width 52 height 37
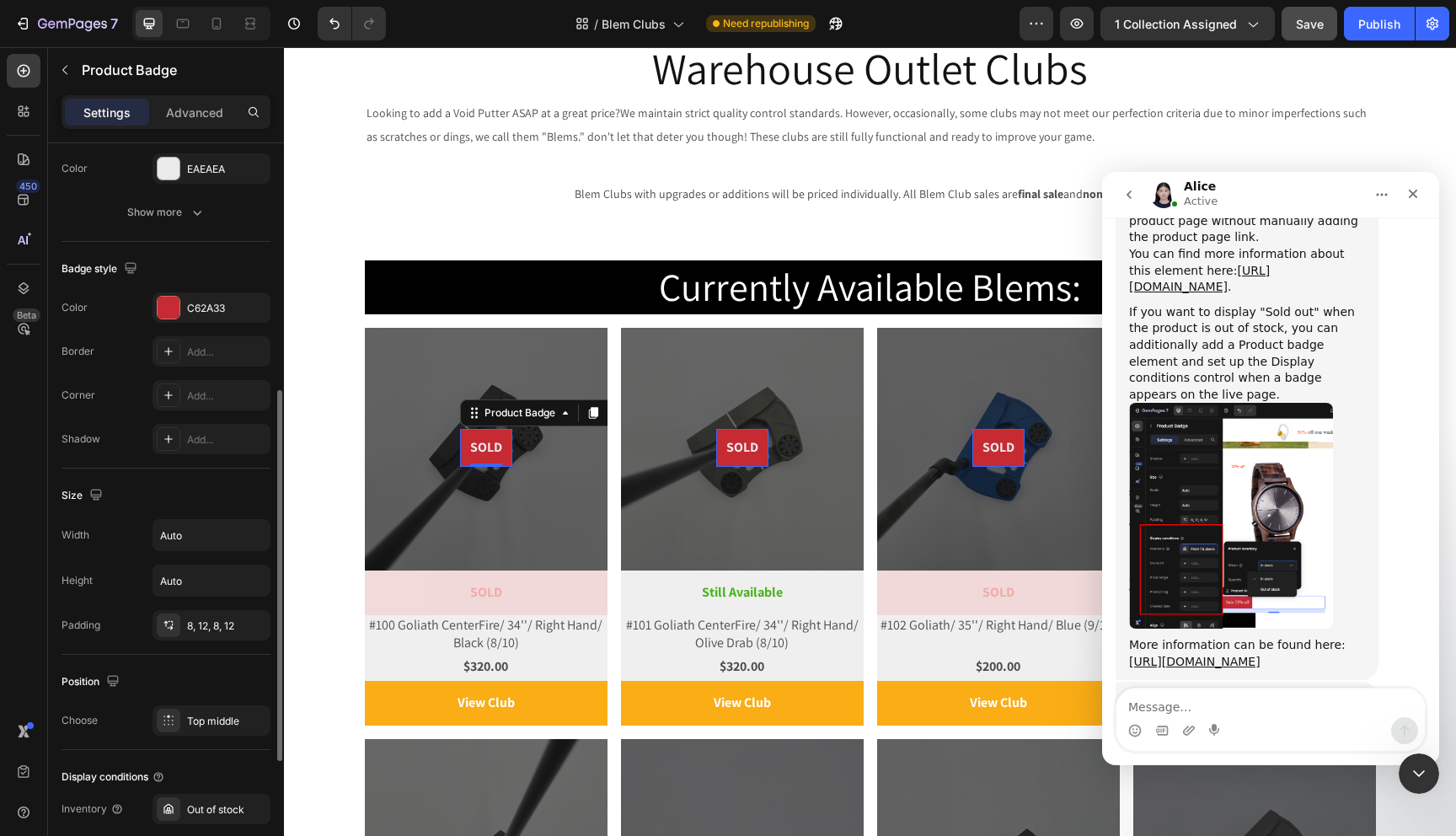
scroll to position [485, 0]
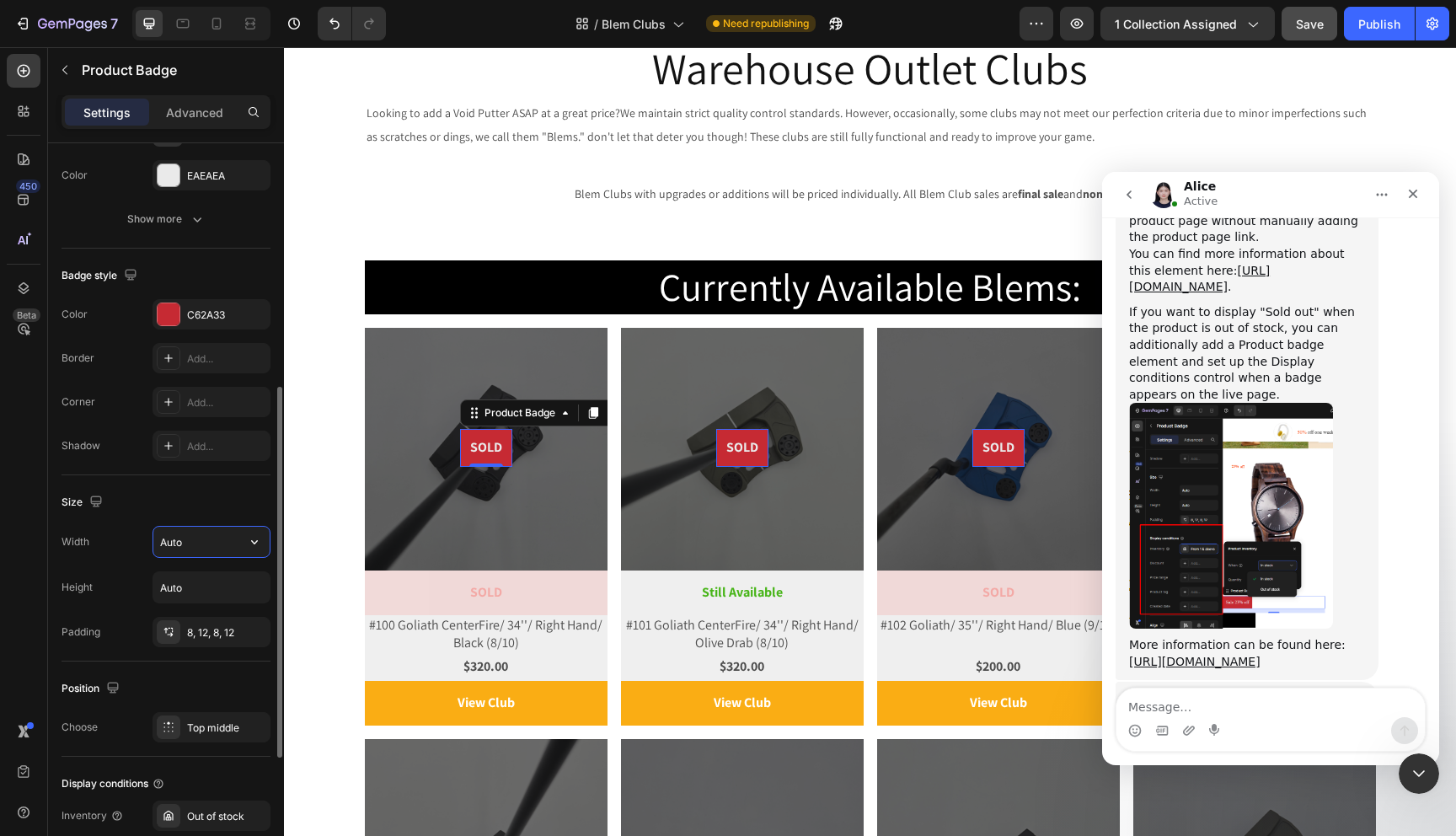
click at [183, 542] on input "Auto" at bounding box center [212, 541] width 116 height 31
click at [251, 542] on icon "button" at bounding box center [254, 541] width 17 height 17
click at [192, 583] on span "Fit content" at bounding box center [184, 585] width 50 height 15
click at [198, 507] on div "Size" at bounding box center [166, 502] width 209 height 27
click at [193, 541] on input "Auto" at bounding box center [212, 541] width 116 height 31
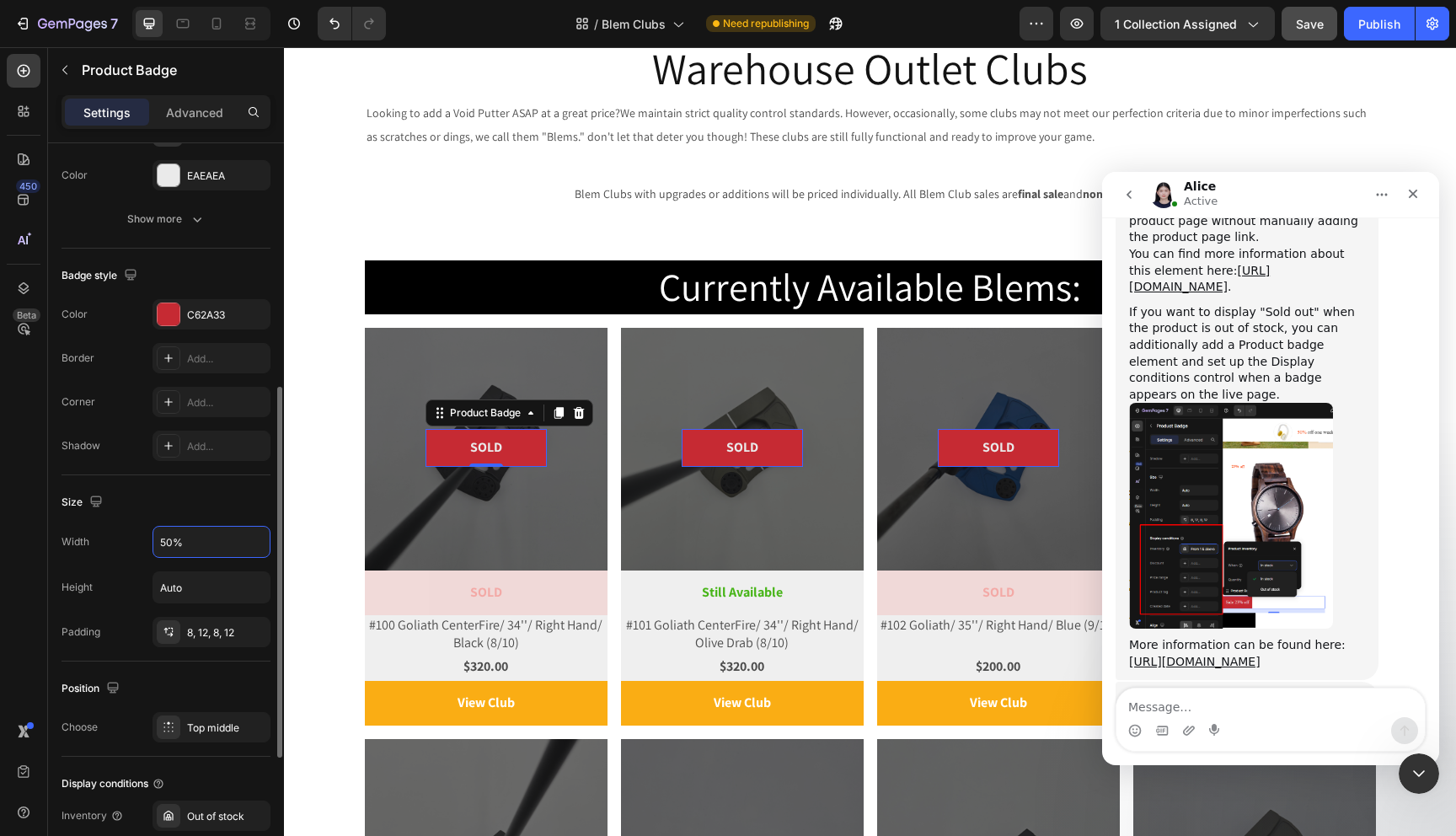
type input "50%"
click at [168, 503] on div "Size" at bounding box center [166, 502] width 209 height 27
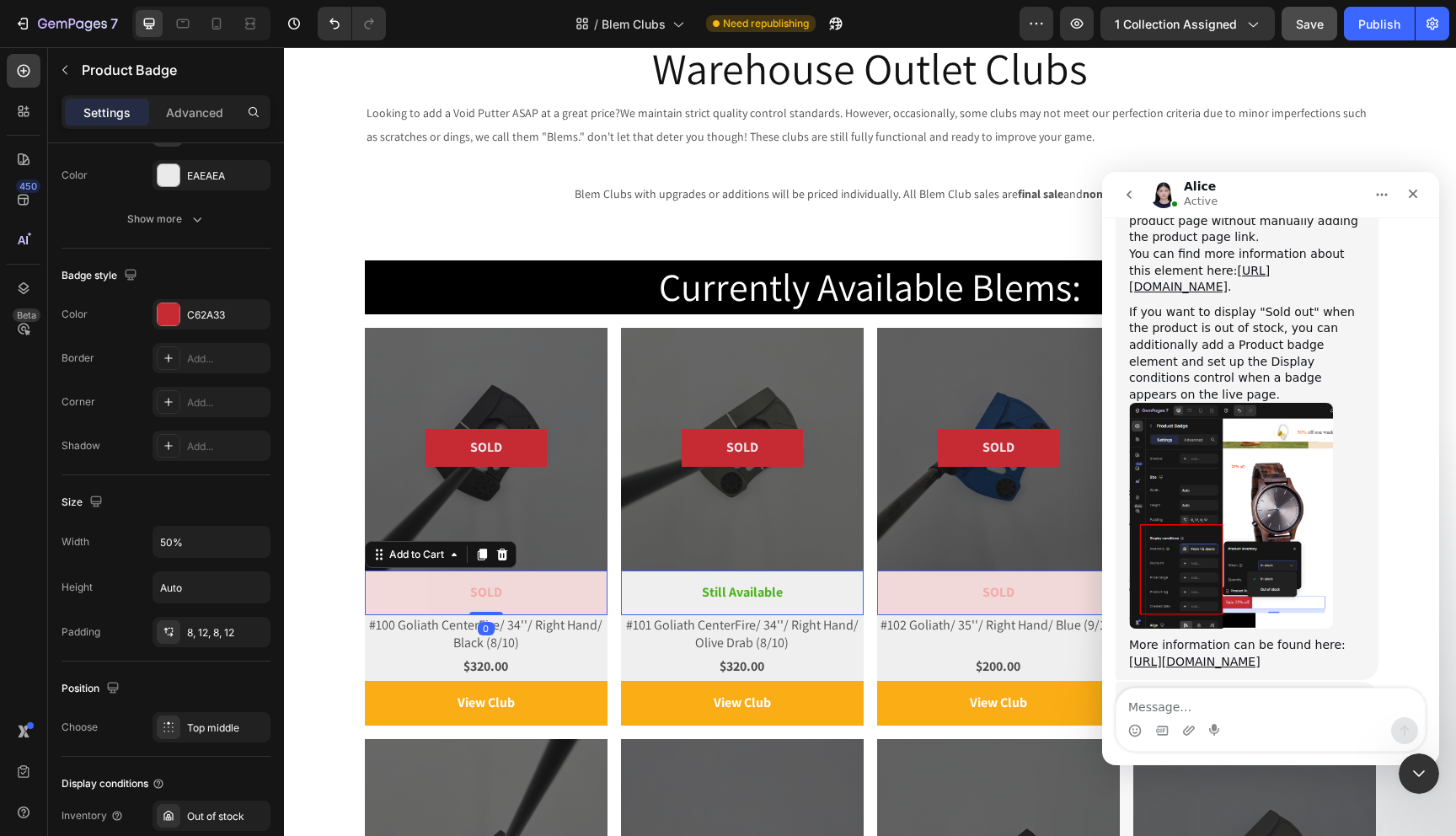
click at [410, 598] on button "SOLD" at bounding box center [486, 592] width 243 height 44
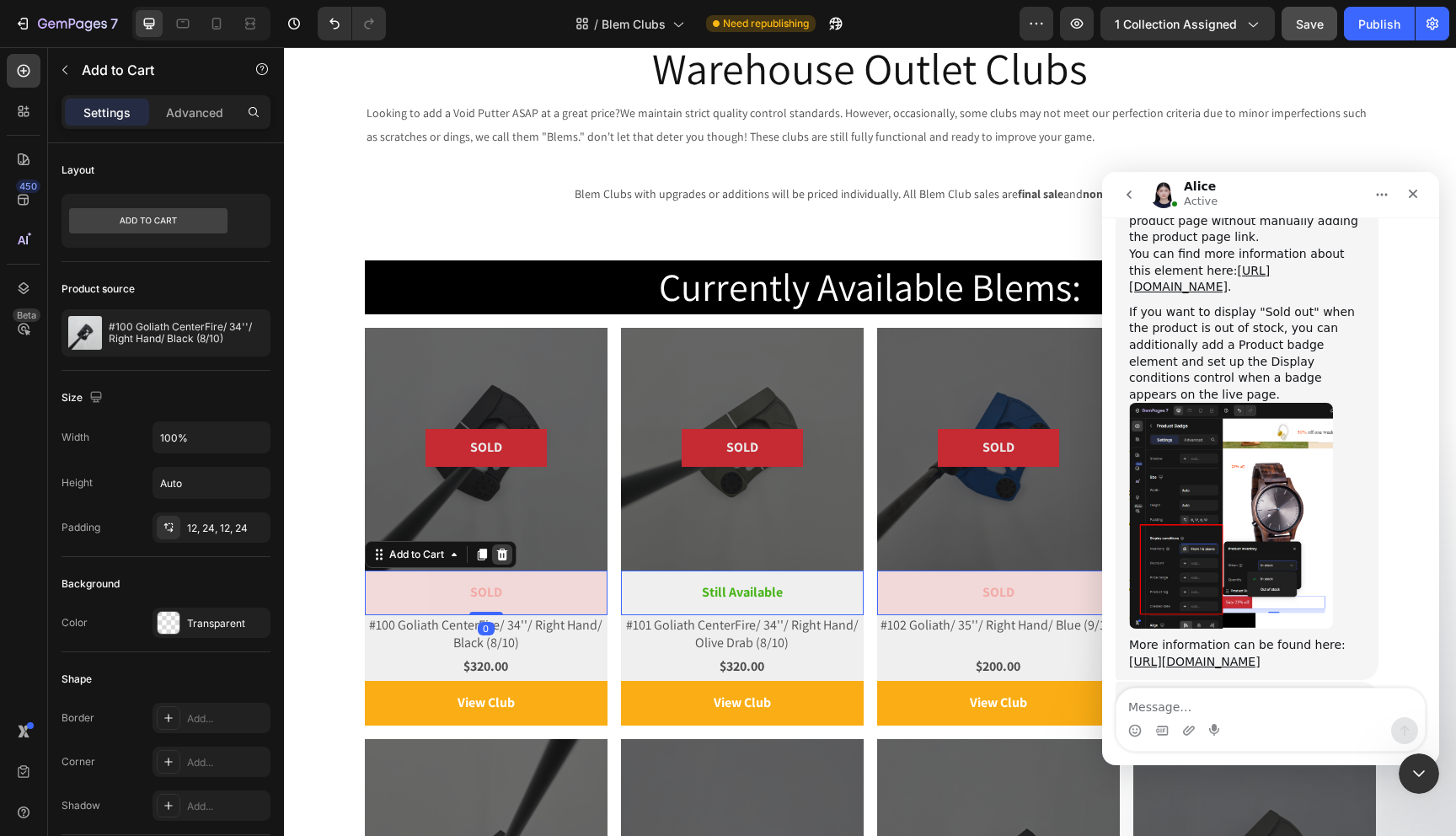
click at [506, 555] on icon at bounding box center [502, 555] width 11 height 12
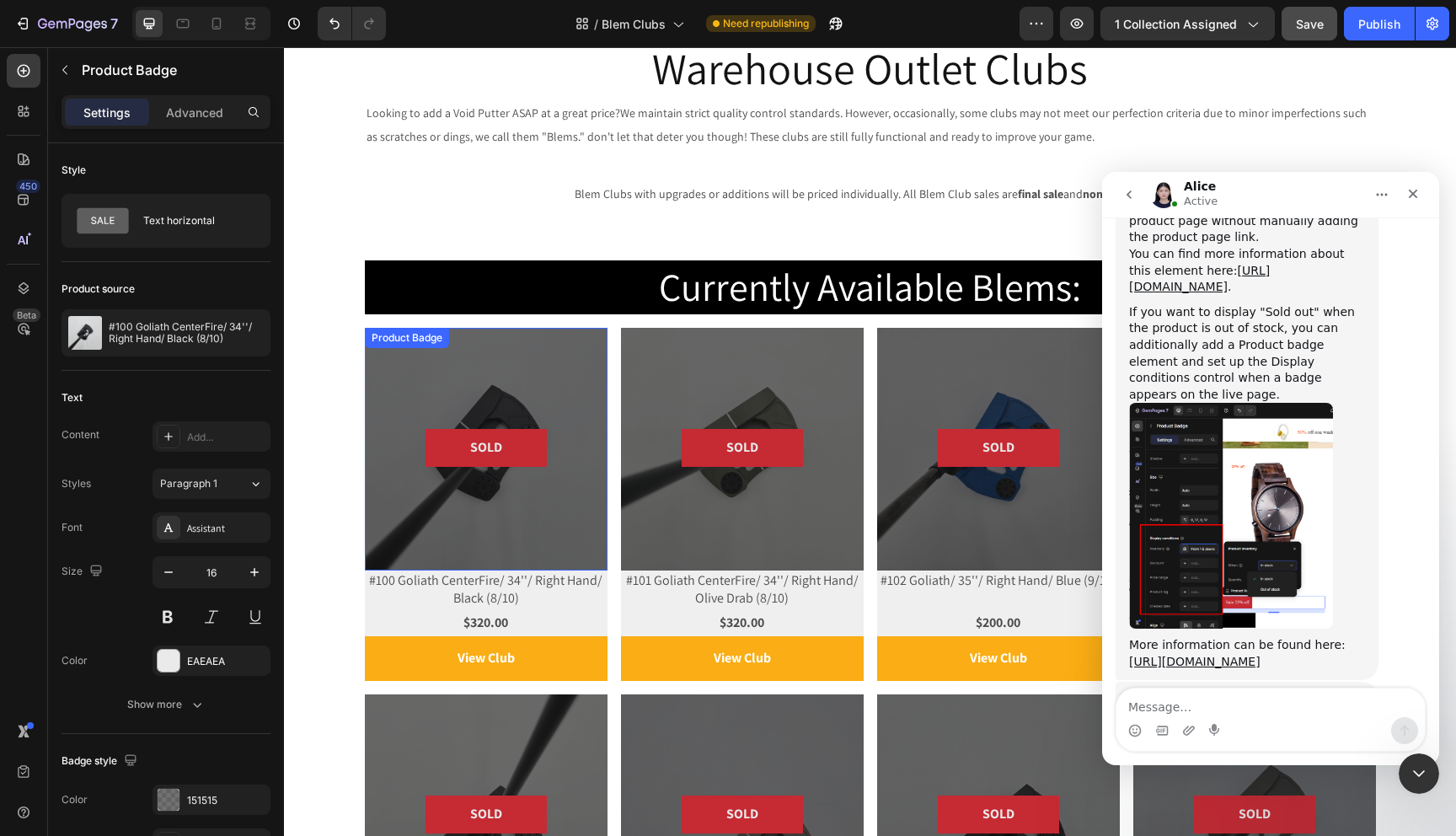
click at [386, 369] on div at bounding box center [486, 450] width 243 height 243
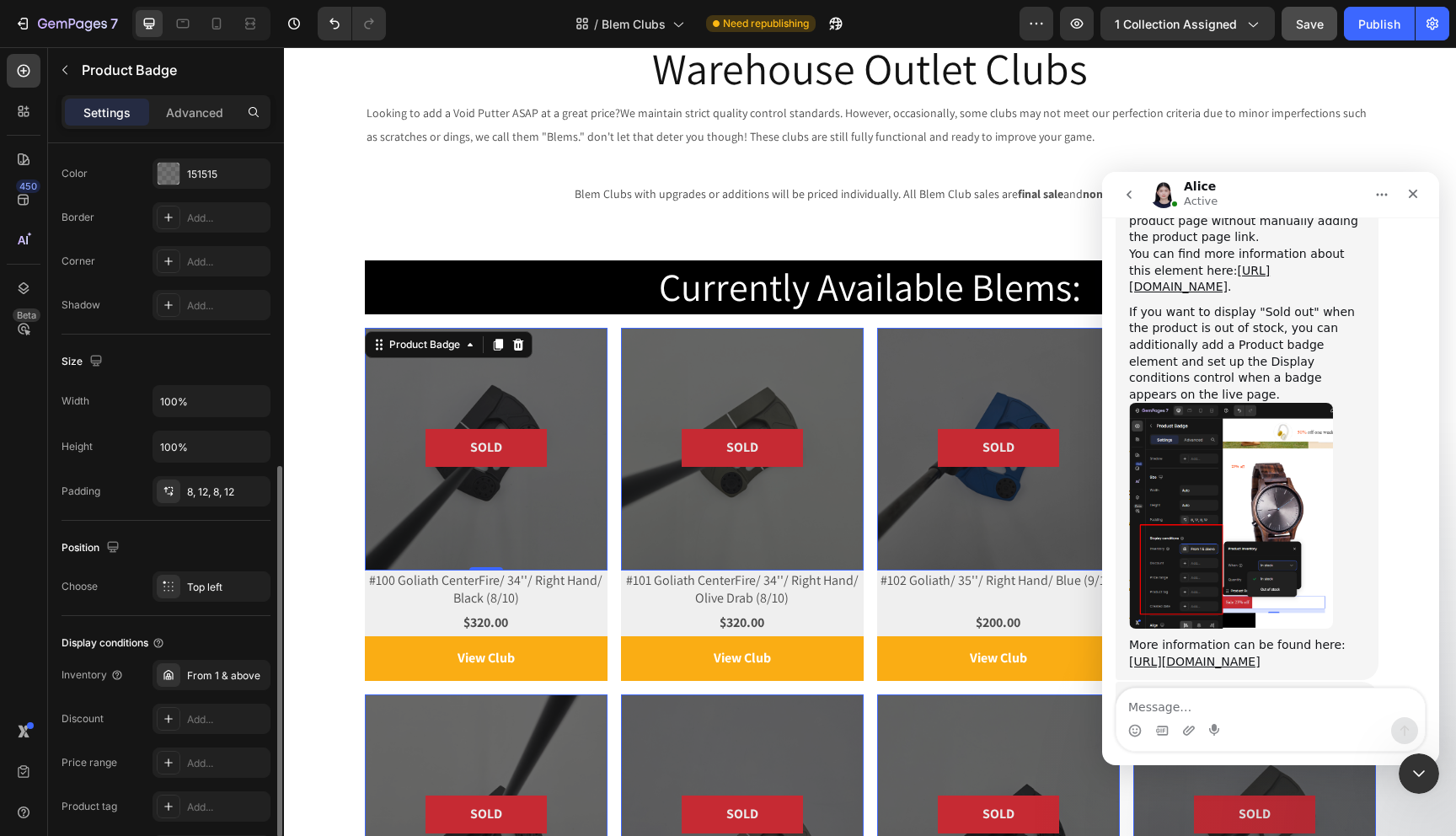
scroll to position [736, 0]
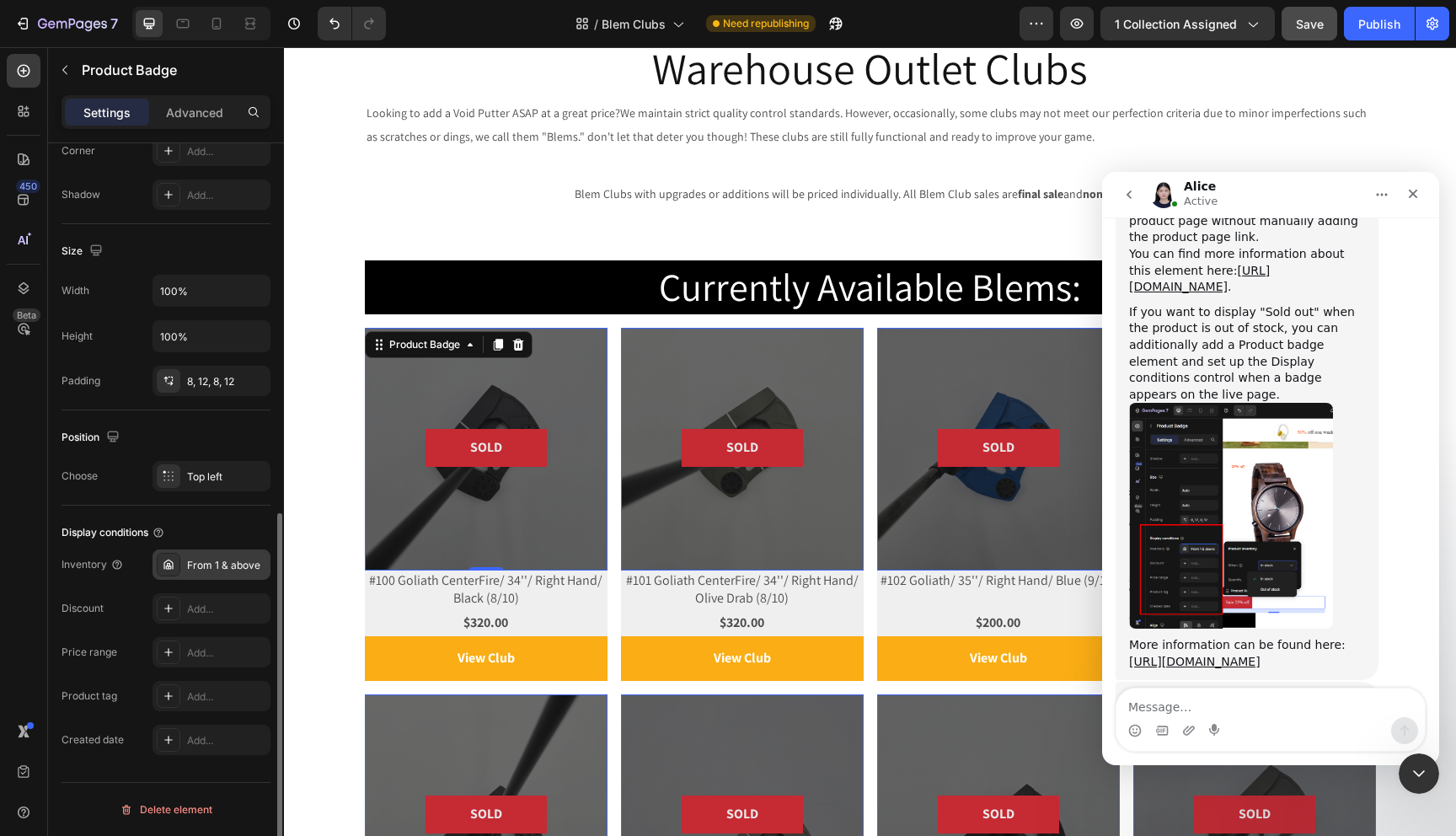
click at [225, 569] on div "From 1 & above" at bounding box center [227, 565] width 79 height 15
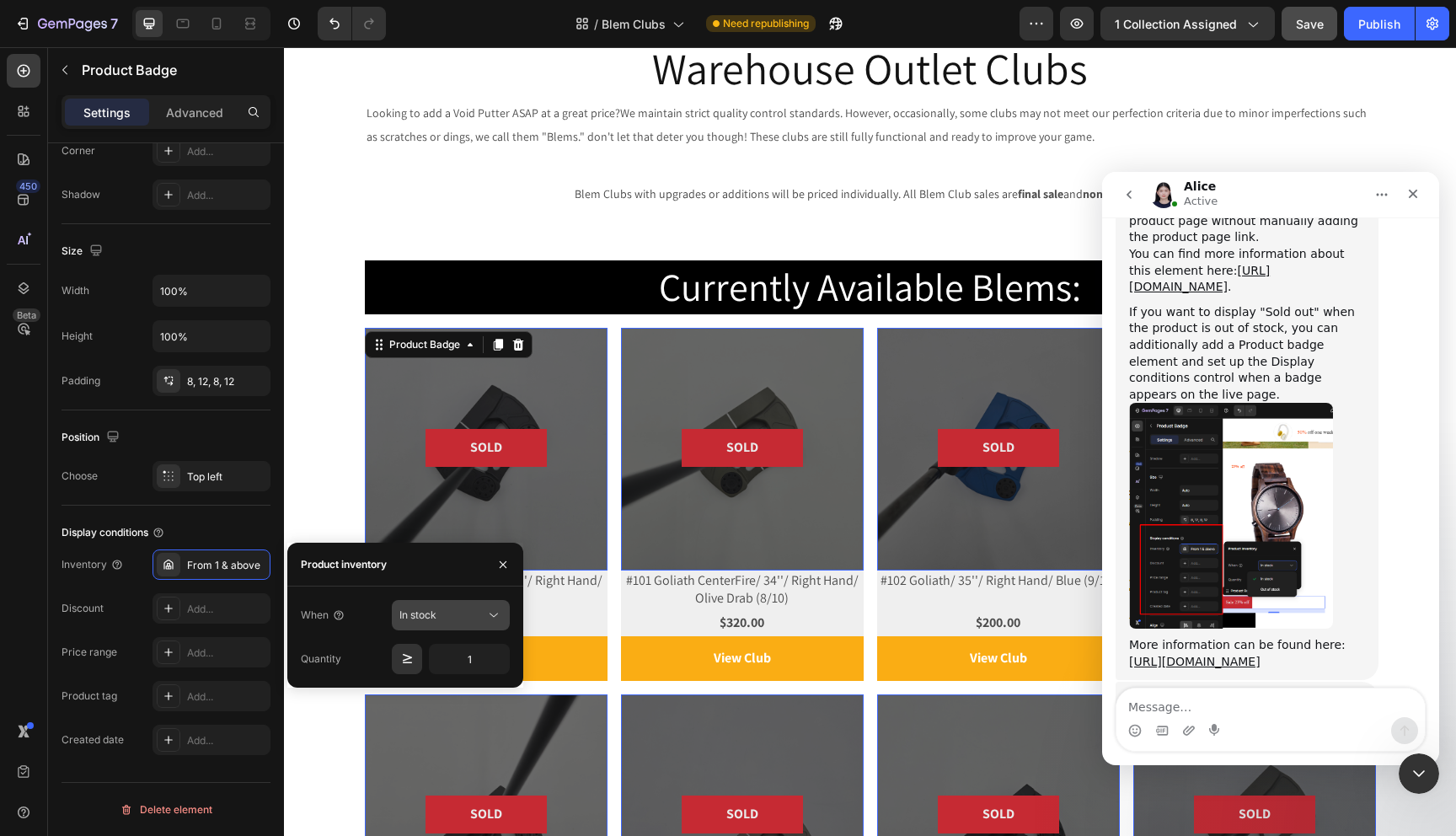
click at [499, 618] on icon at bounding box center [493, 615] width 17 height 17
click at [460, 683] on p "Out of stock" at bounding box center [447, 688] width 96 height 15
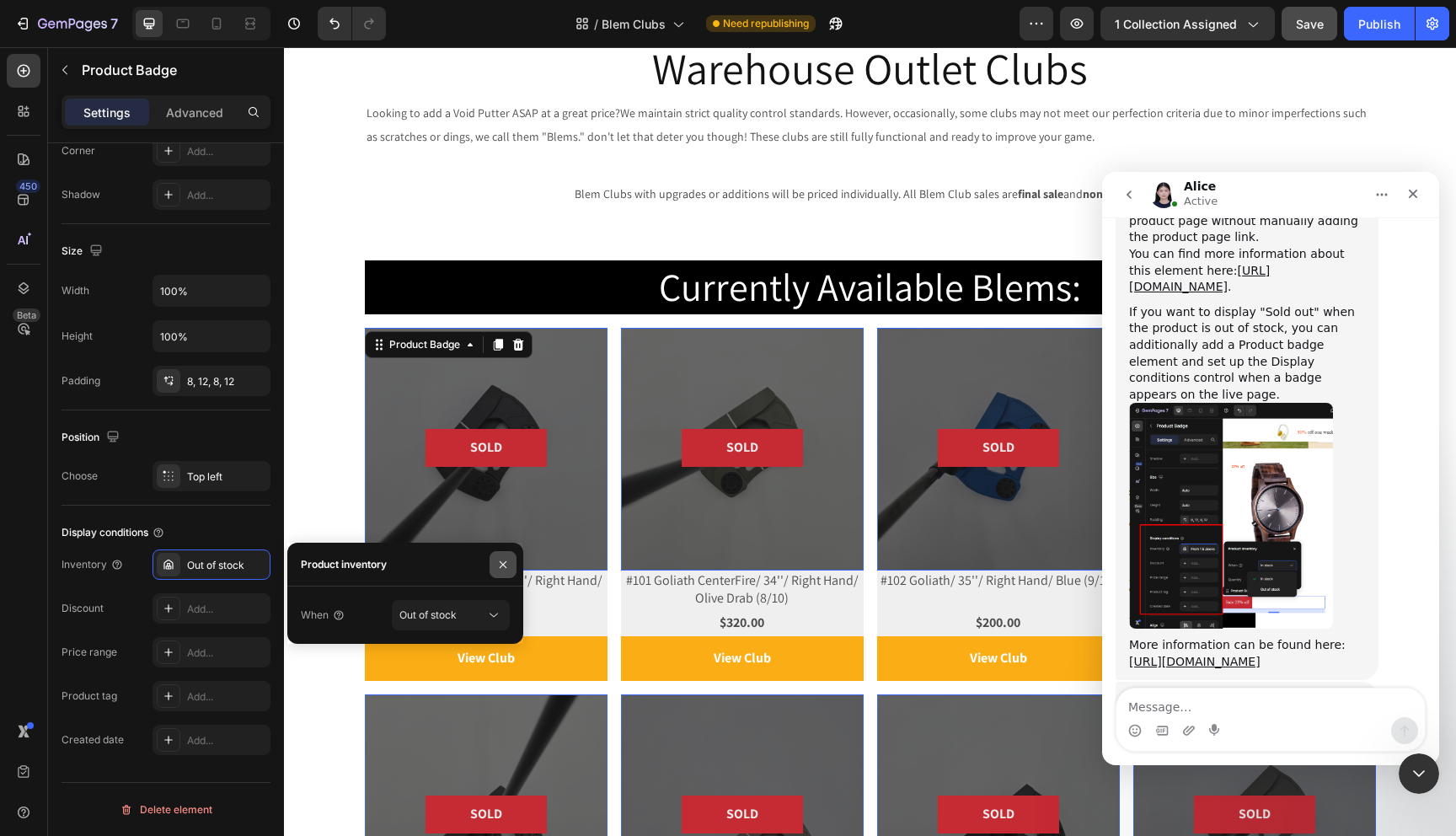
click at [503, 563] on icon "button" at bounding box center [503, 563] width 7 height 7
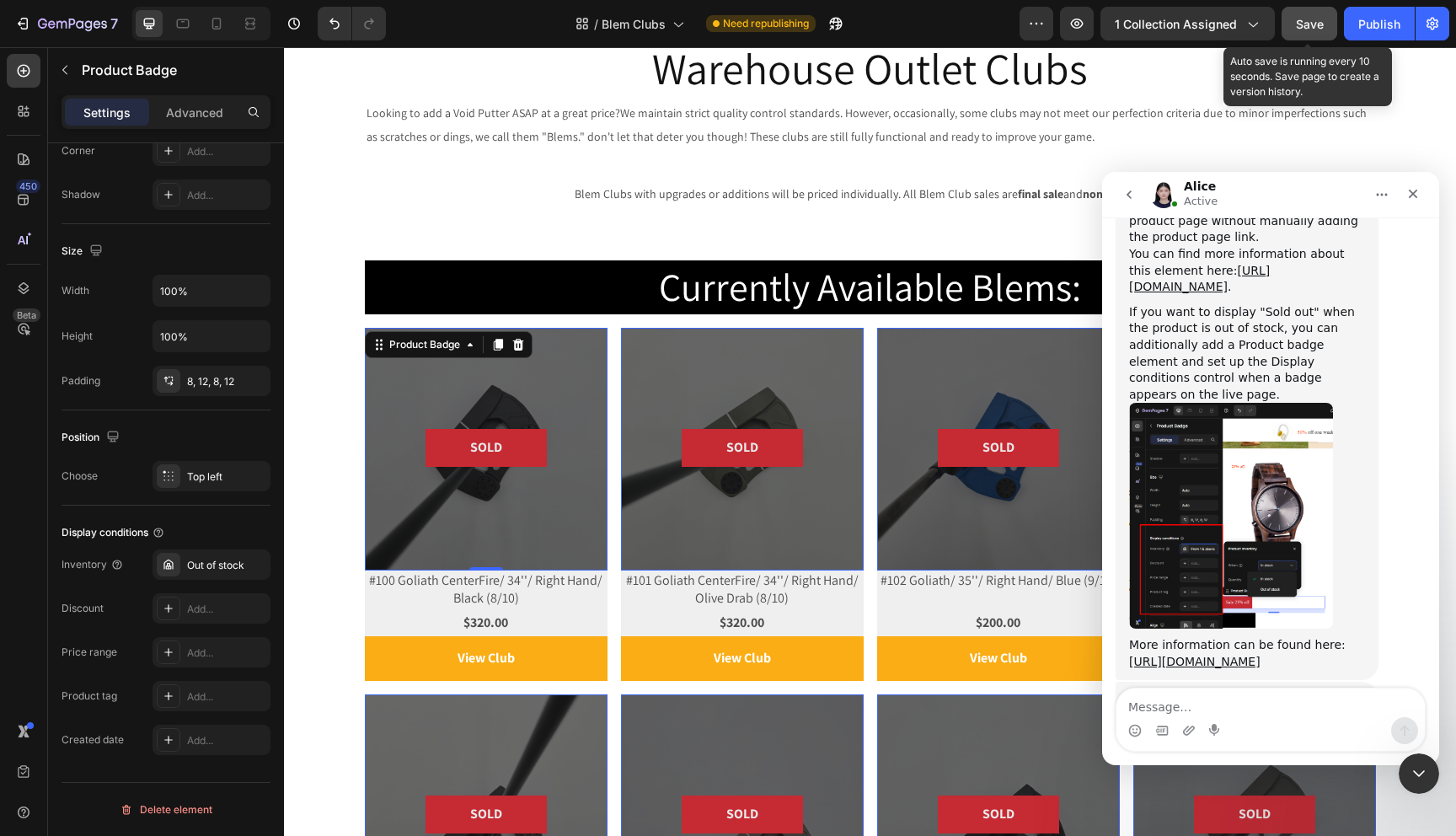
click at [1311, 31] on div "Save" at bounding box center [1310, 24] width 28 height 18
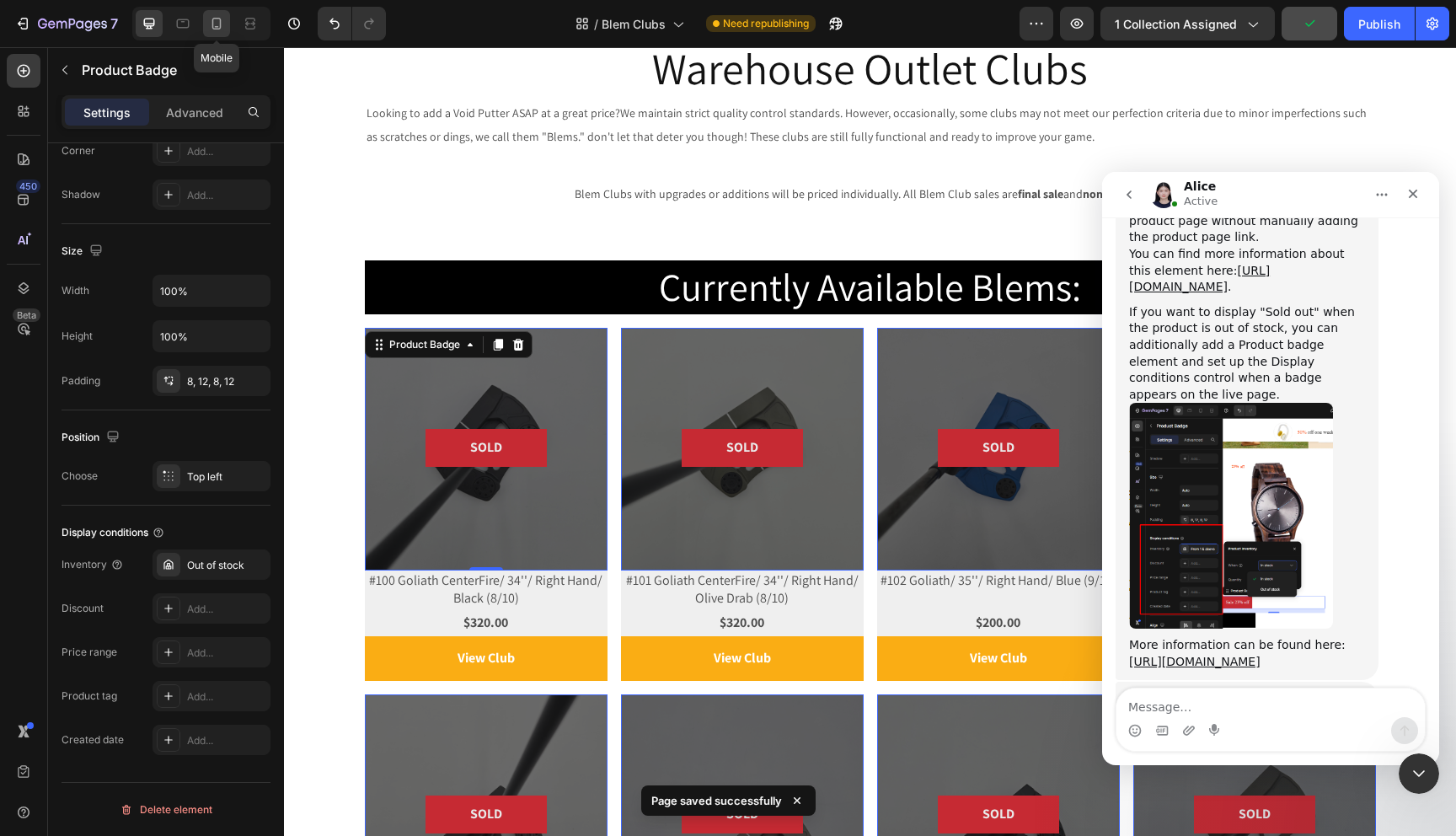
click at [208, 23] on icon at bounding box center [216, 23] width 17 height 17
type input "14"
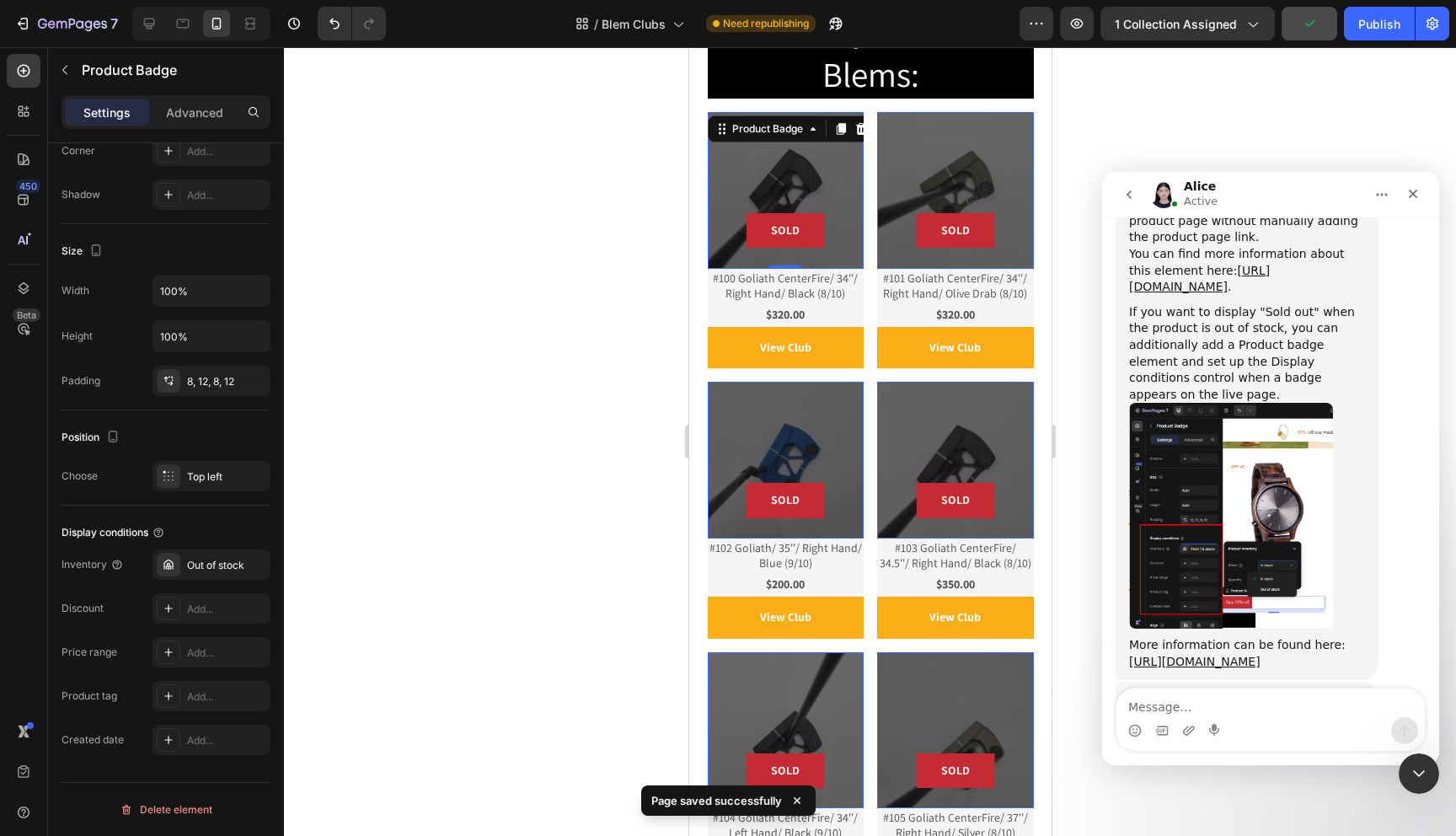
scroll to position [472, 0]
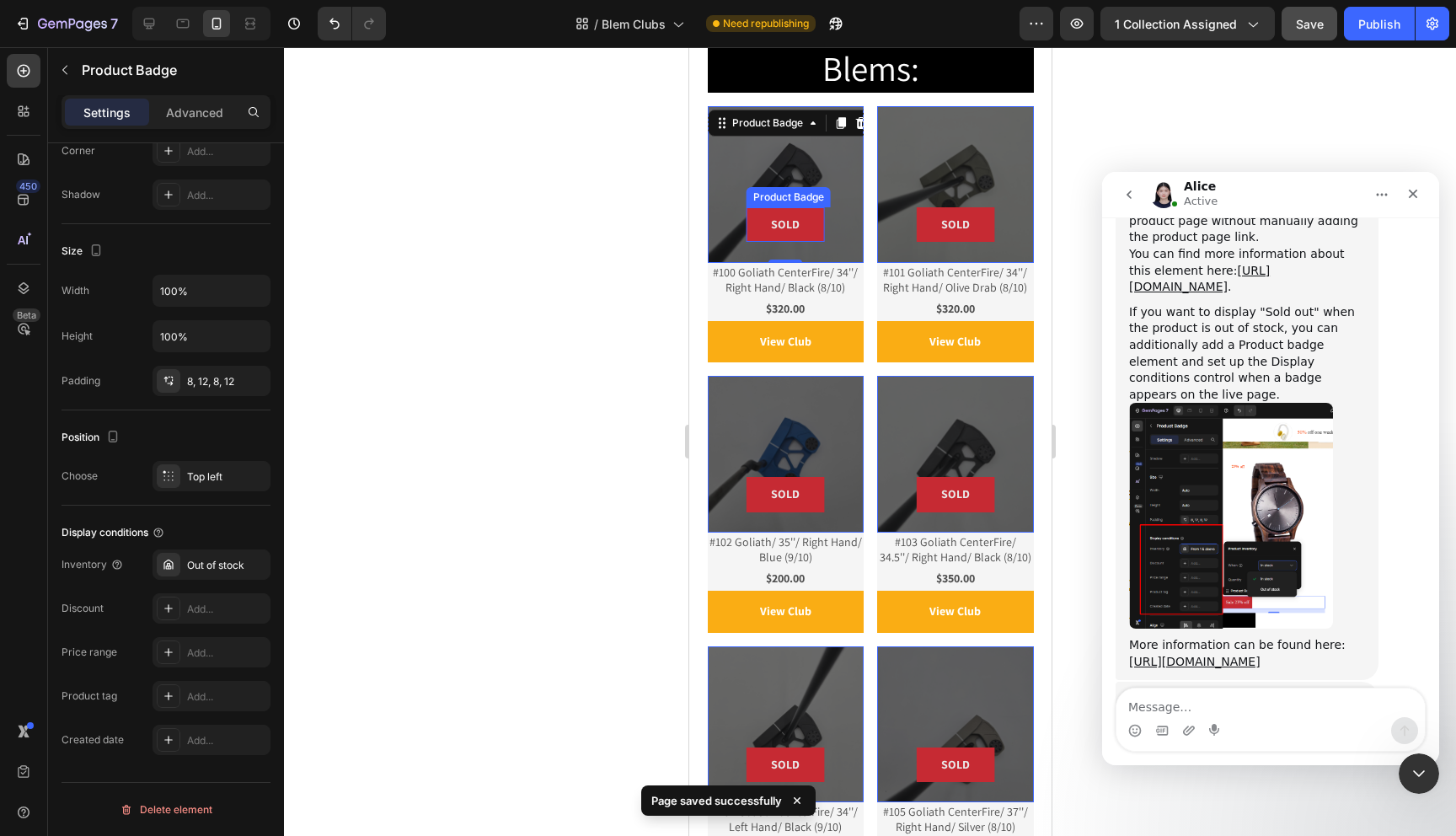
click at [801, 224] on pre "SOLD" at bounding box center [785, 224] width 49 height 35
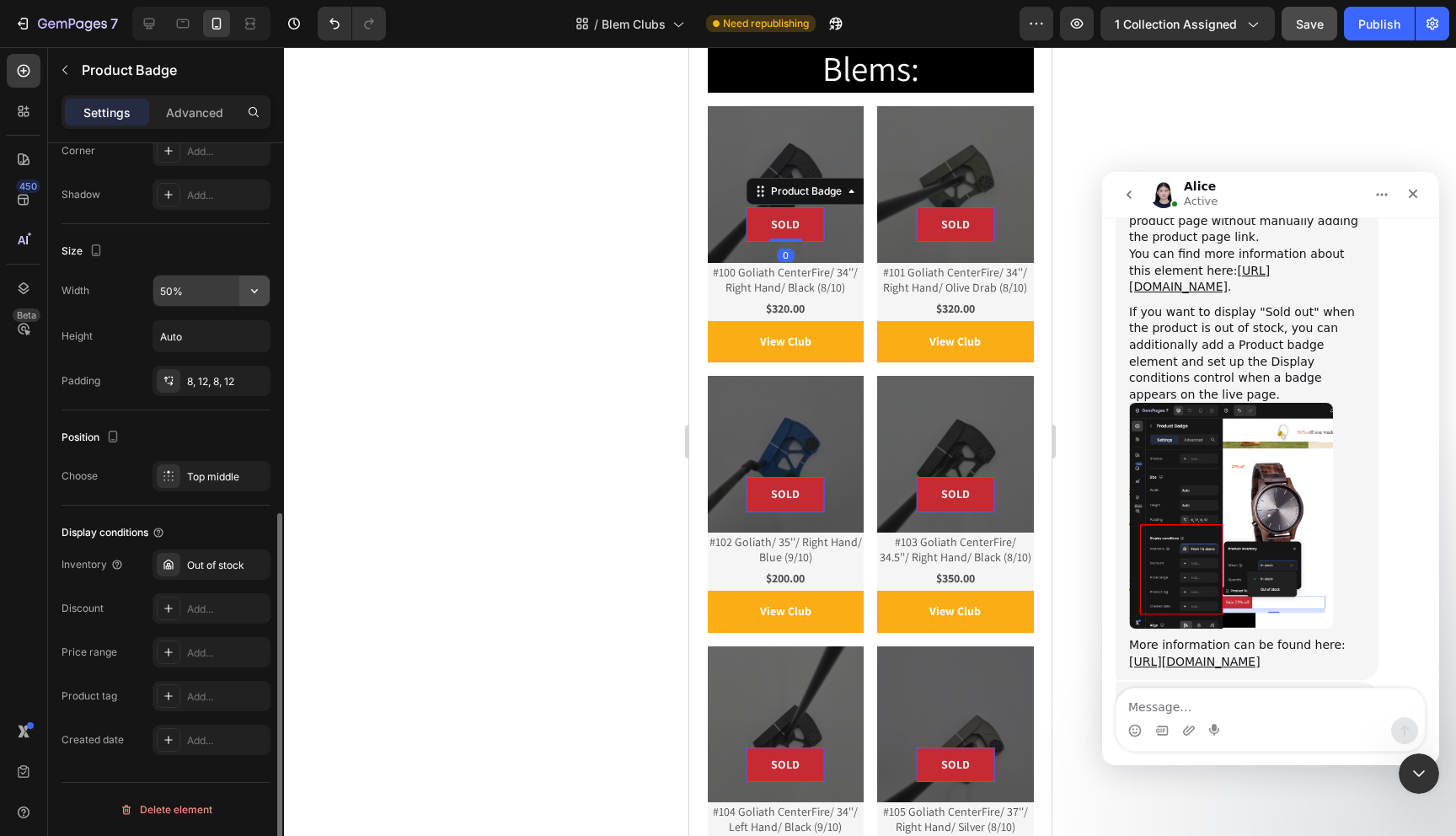
click at [256, 293] on icon "button" at bounding box center [254, 290] width 17 height 17
click at [209, 294] on input "50%" at bounding box center [212, 291] width 116 height 31
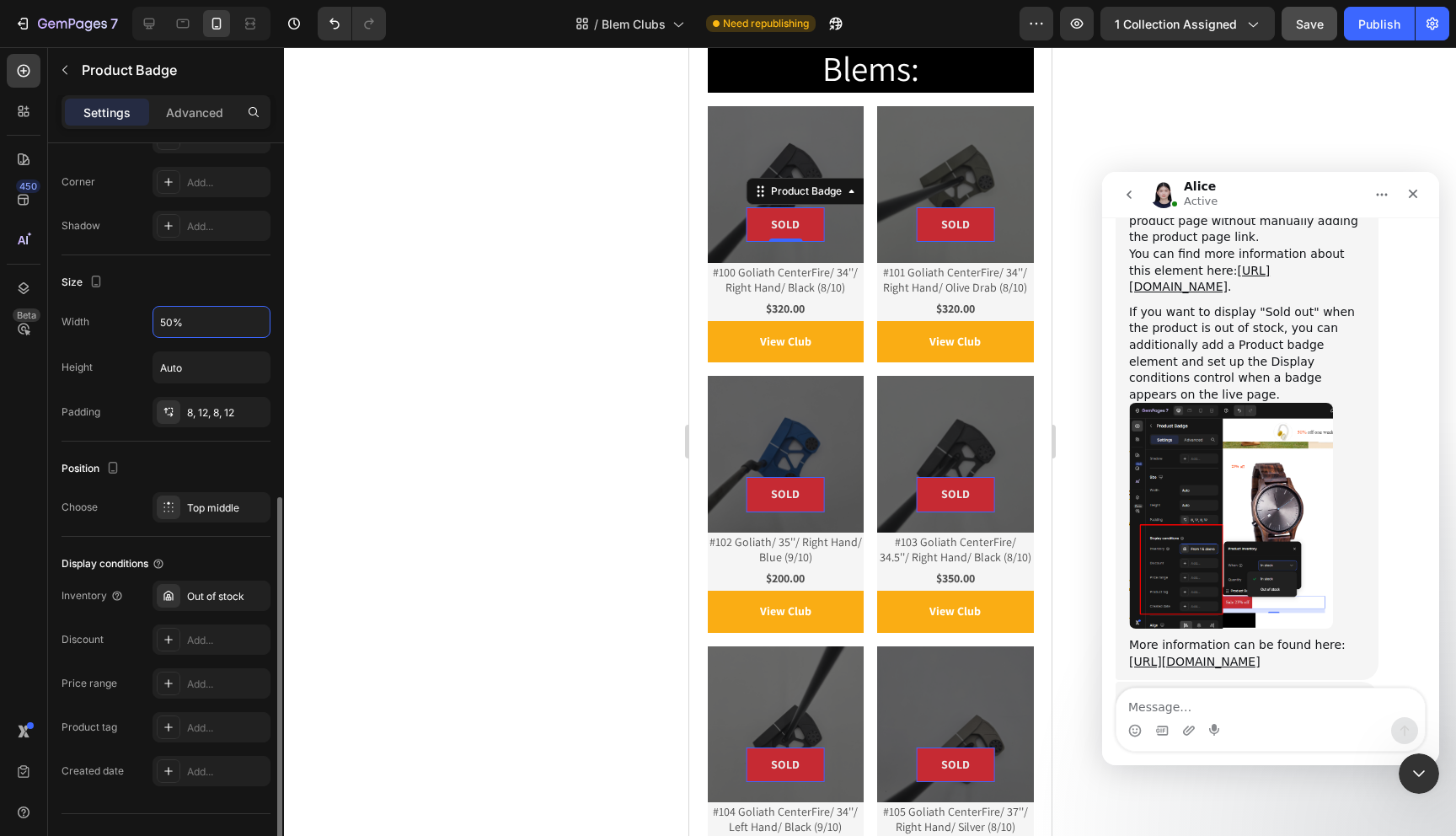
scroll to position [736, 0]
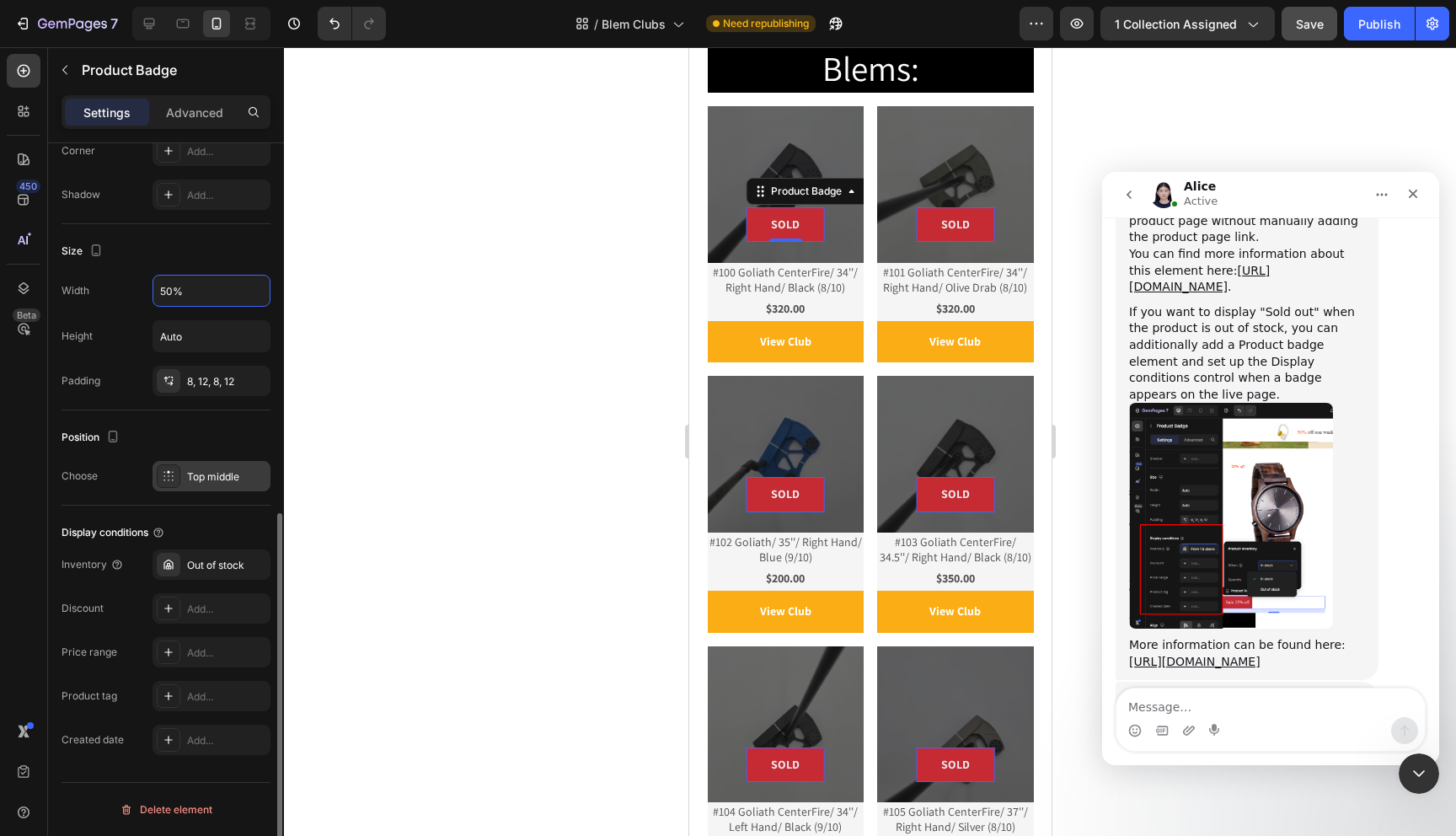
click at [208, 485] on div "Top middle" at bounding box center [212, 476] width 118 height 31
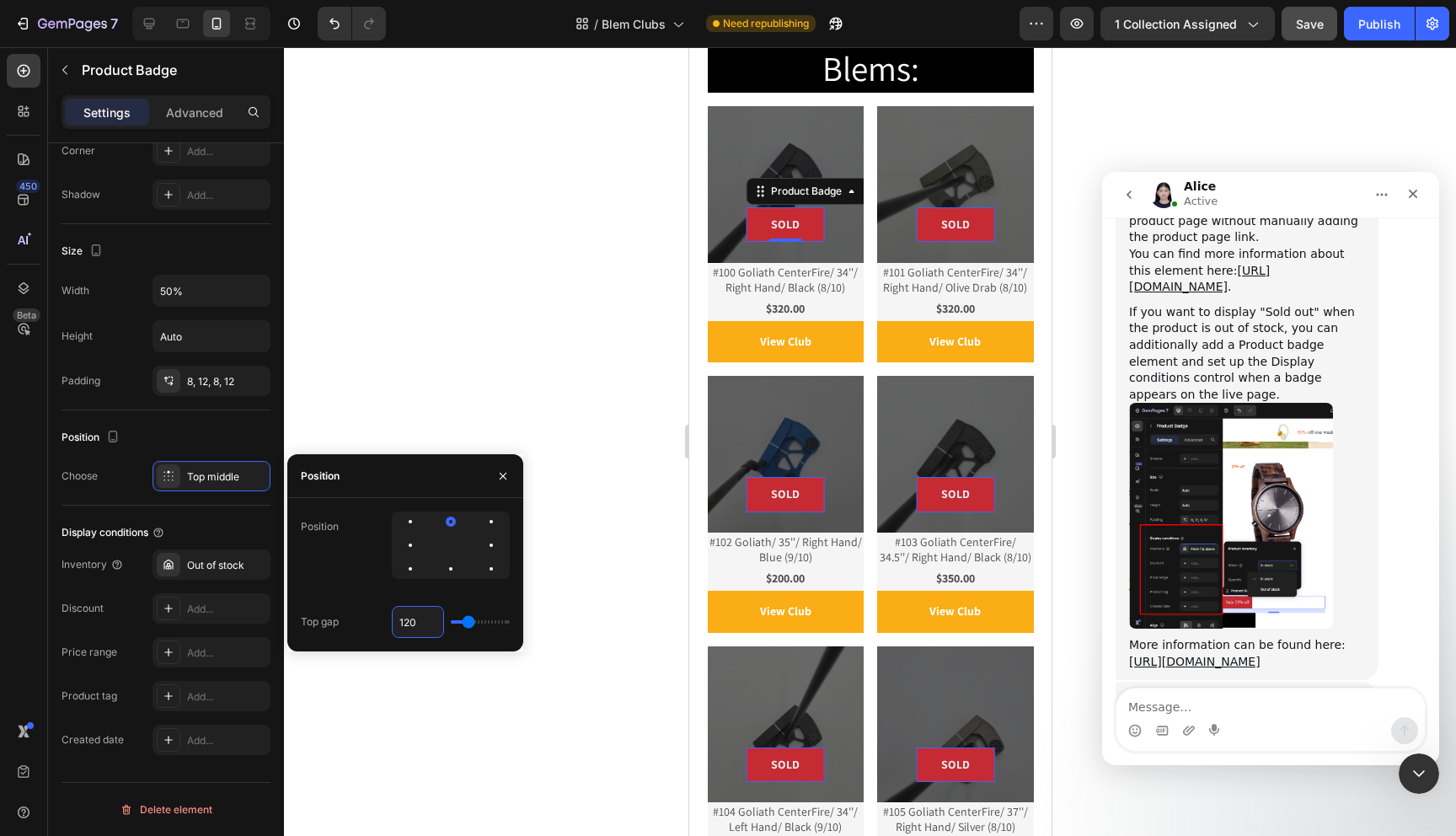
click at [420, 623] on input "120" at bounding box center [417, 622] width 50 height 31
type input "1"
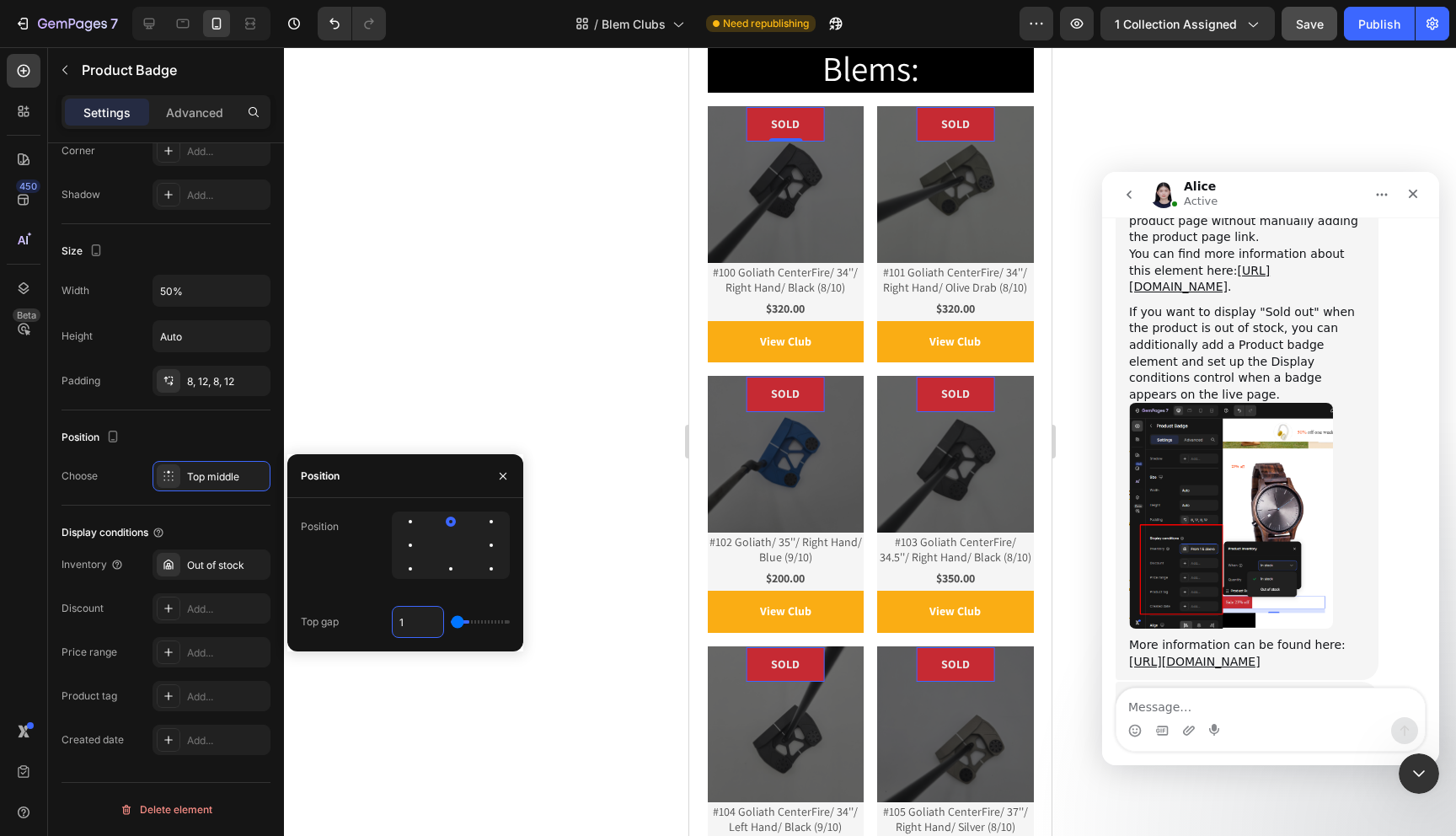
type input "10"
type input "100"
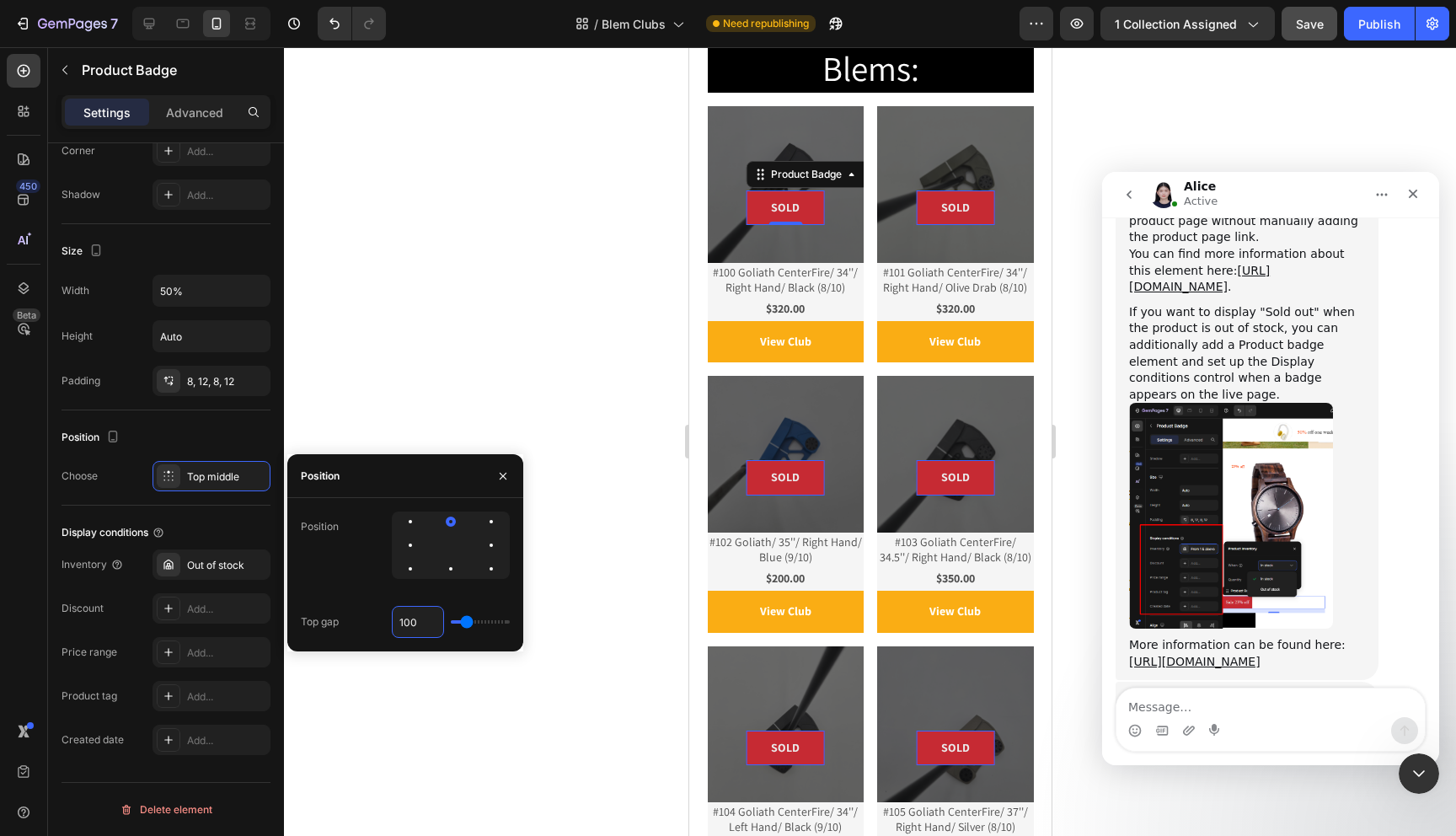
type input "10"
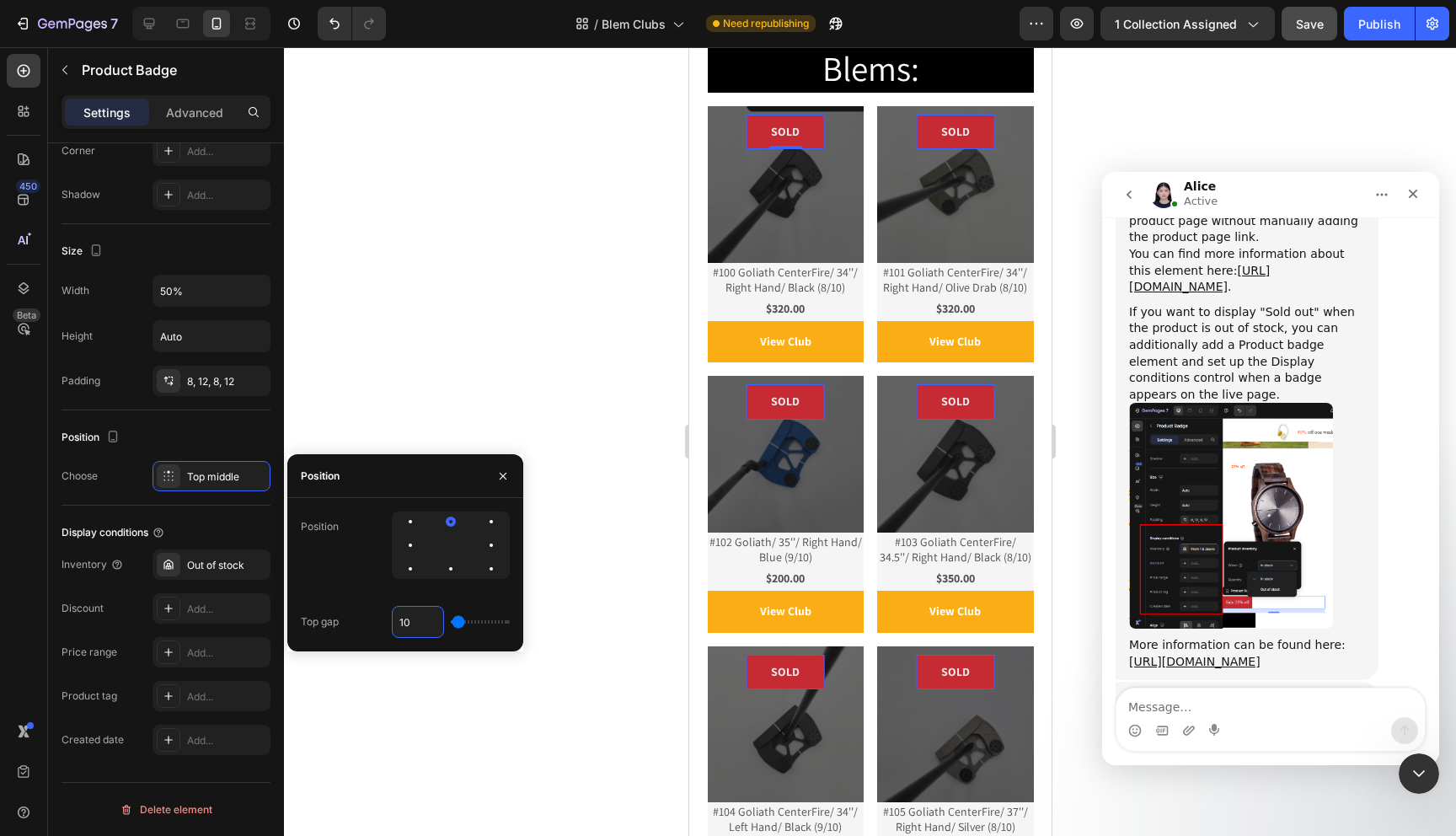
type input "1"
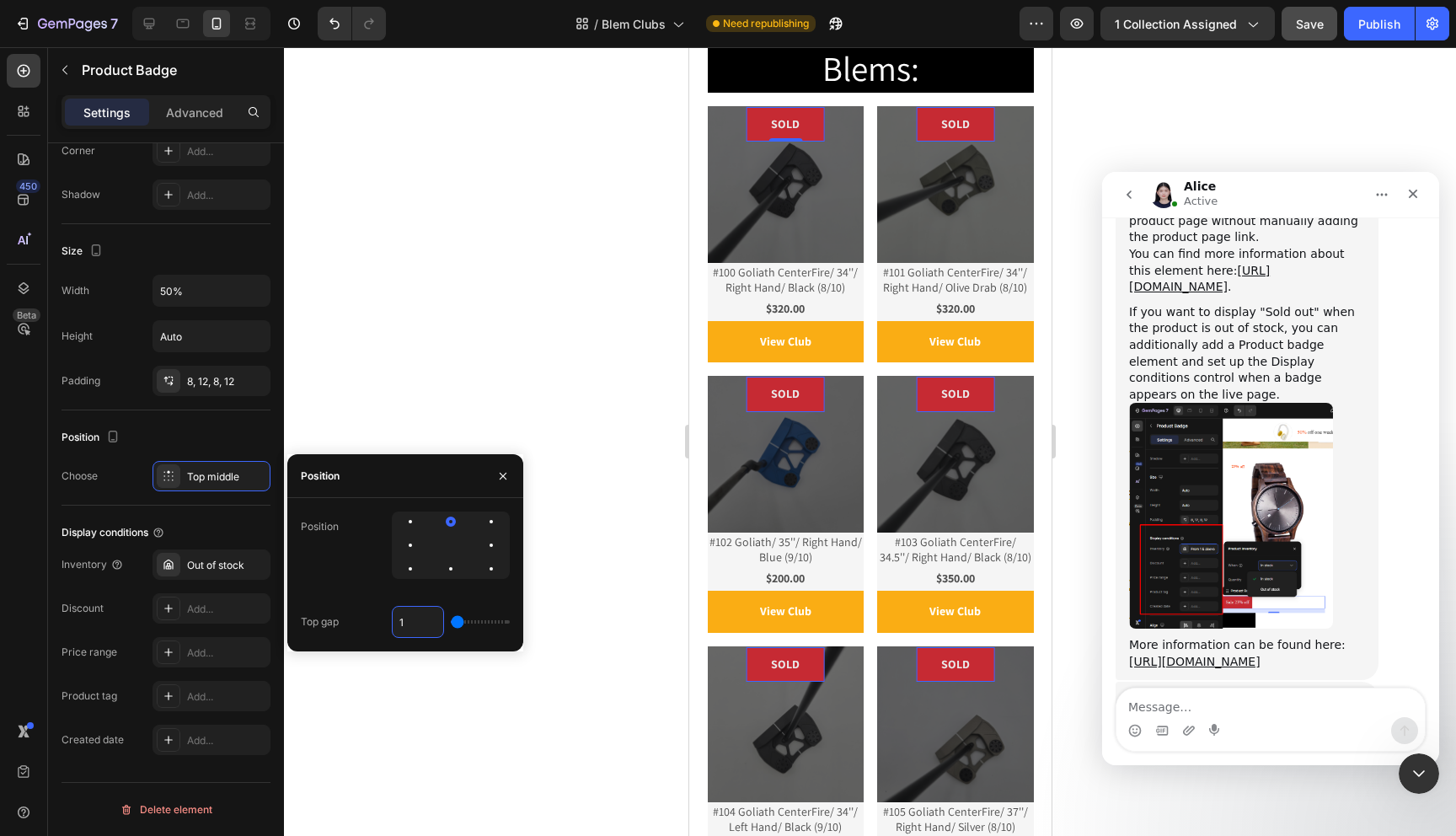
type input "17"
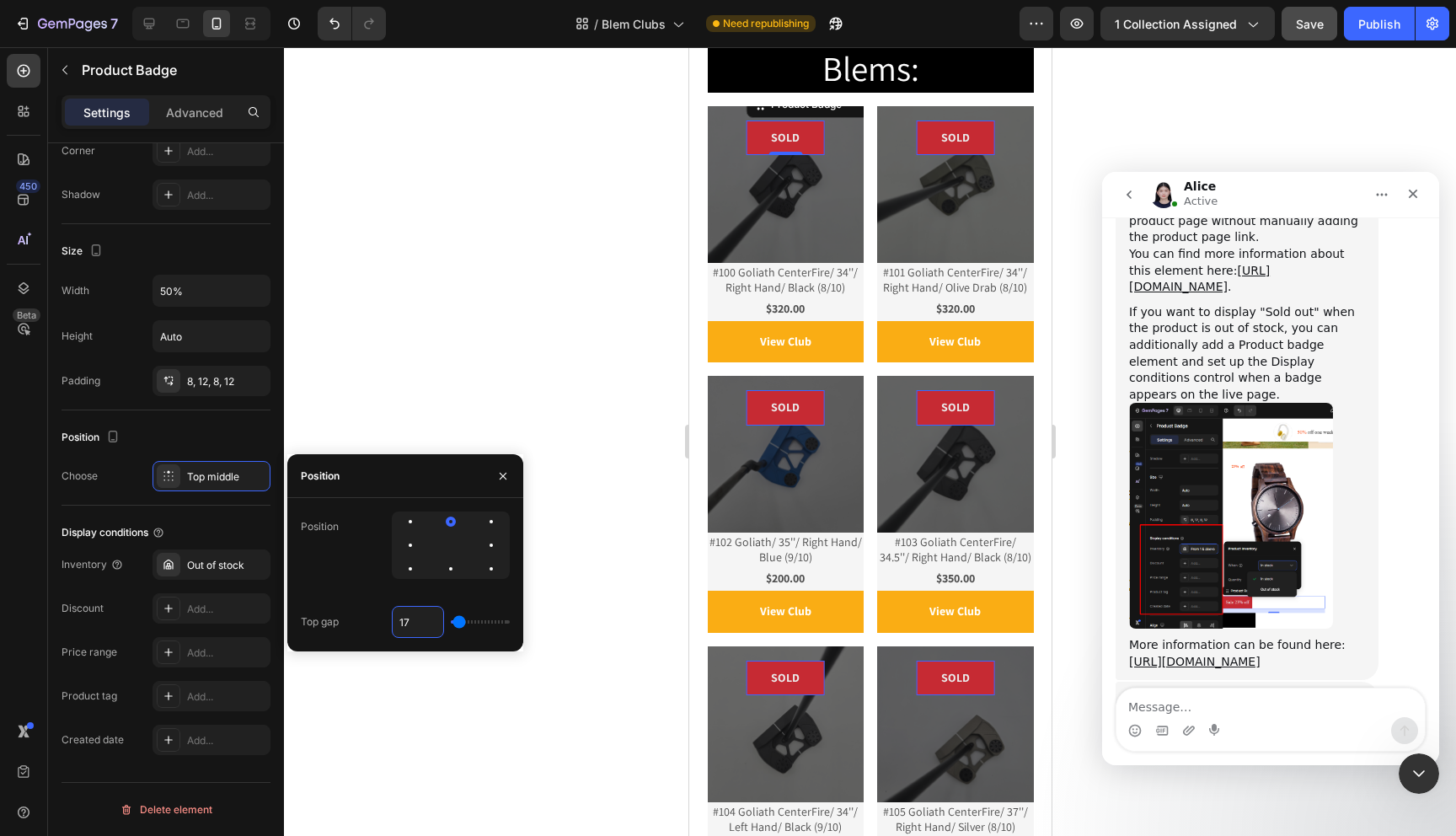
type input "175"
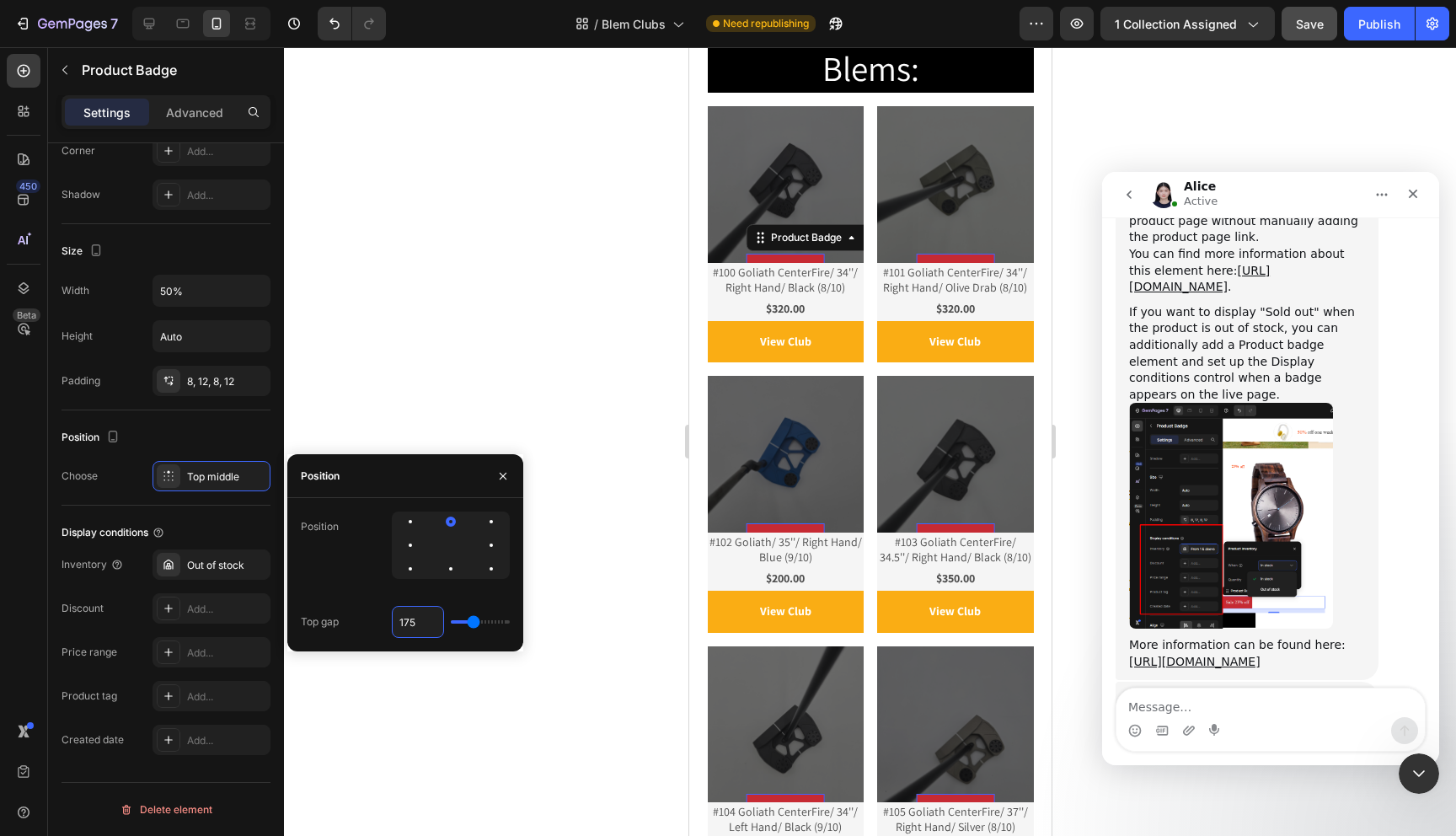
type input "17"
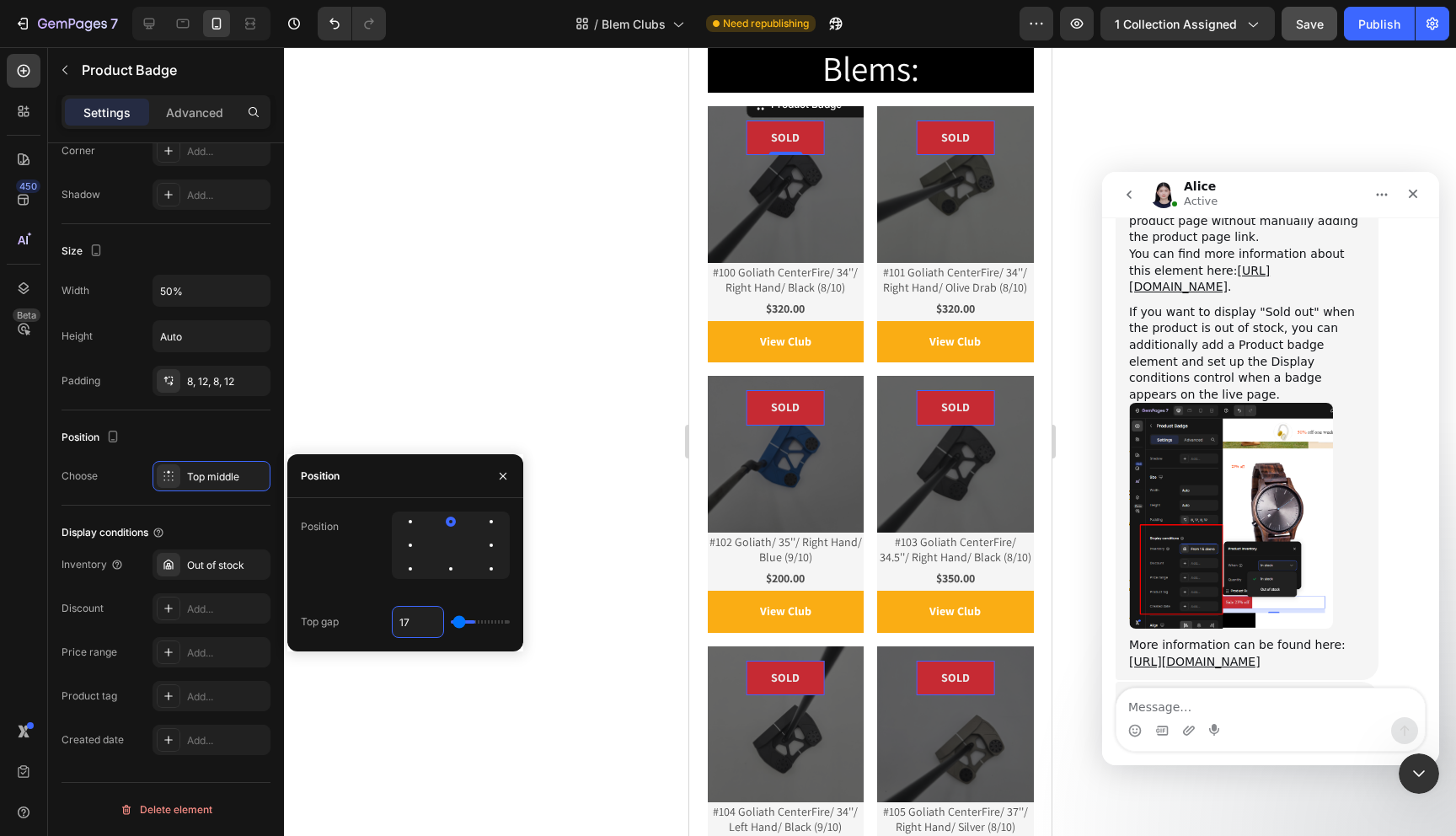
type input "1"
type input "0"
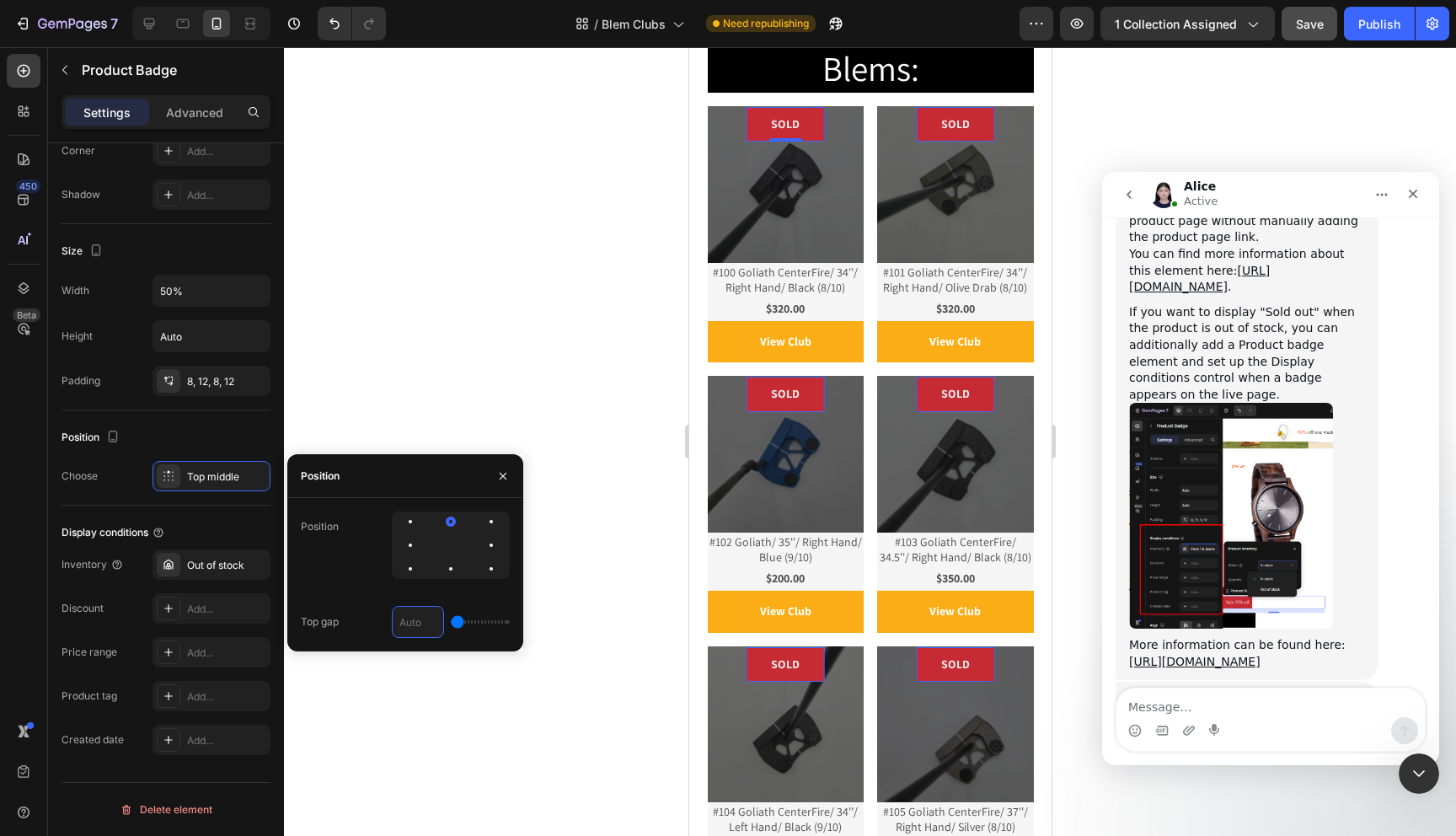
type input "7"
type input "75"
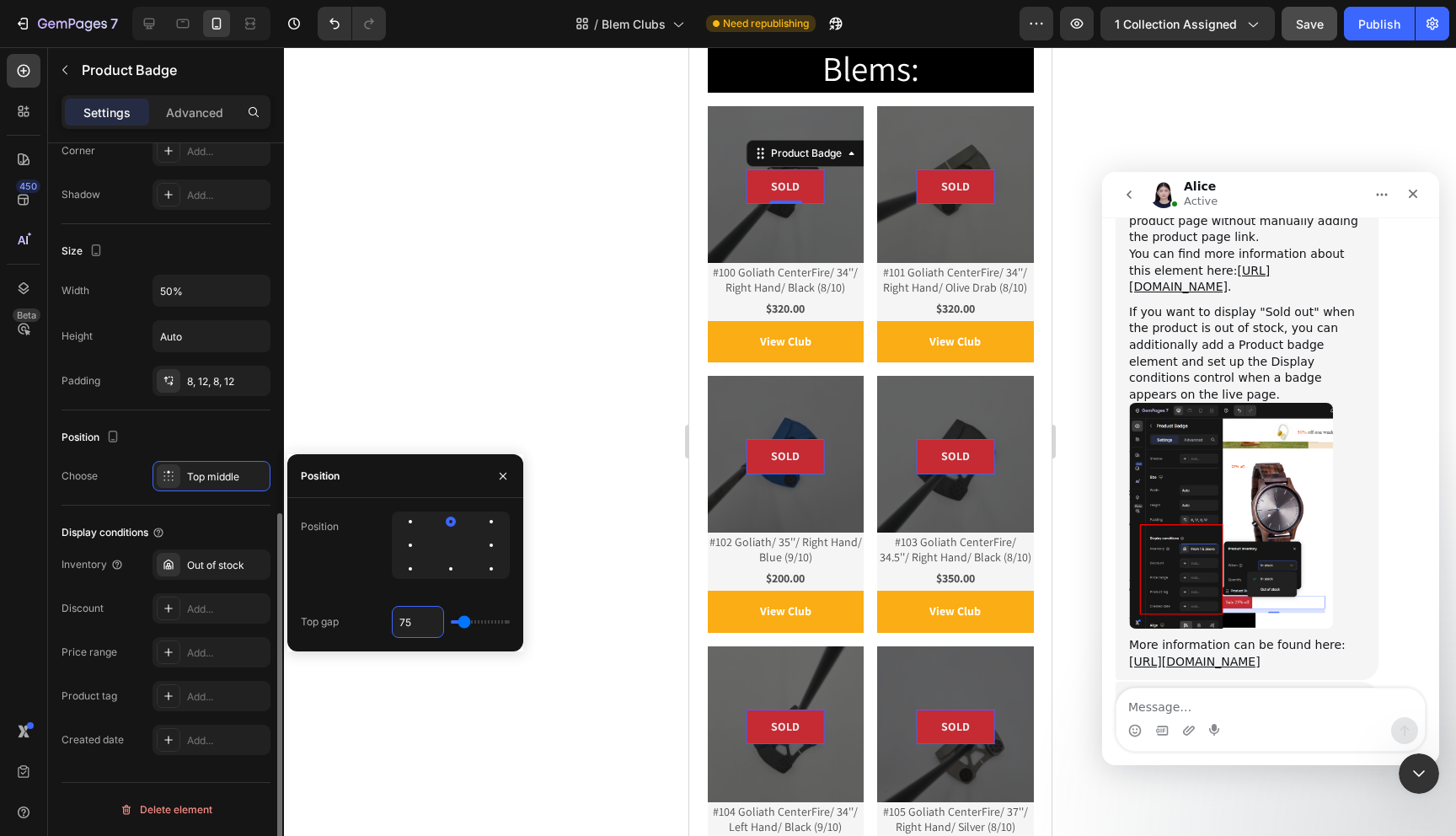
click at [239, 432] on div "Position" at bounding box center [166, 437] width 209 height 27
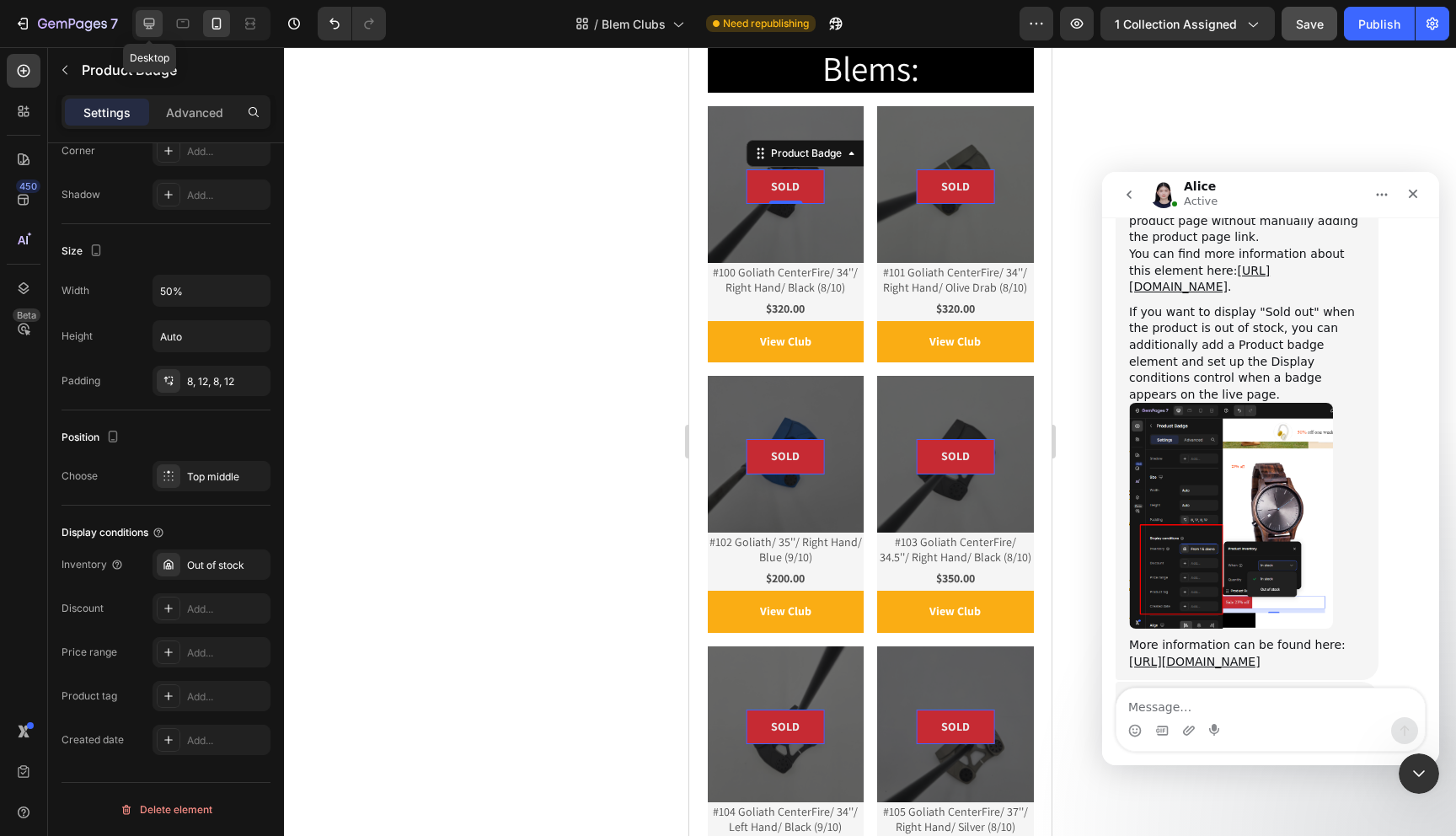
click at [151, 21] on icon at bounding box center [149, 23] width 17 height 17
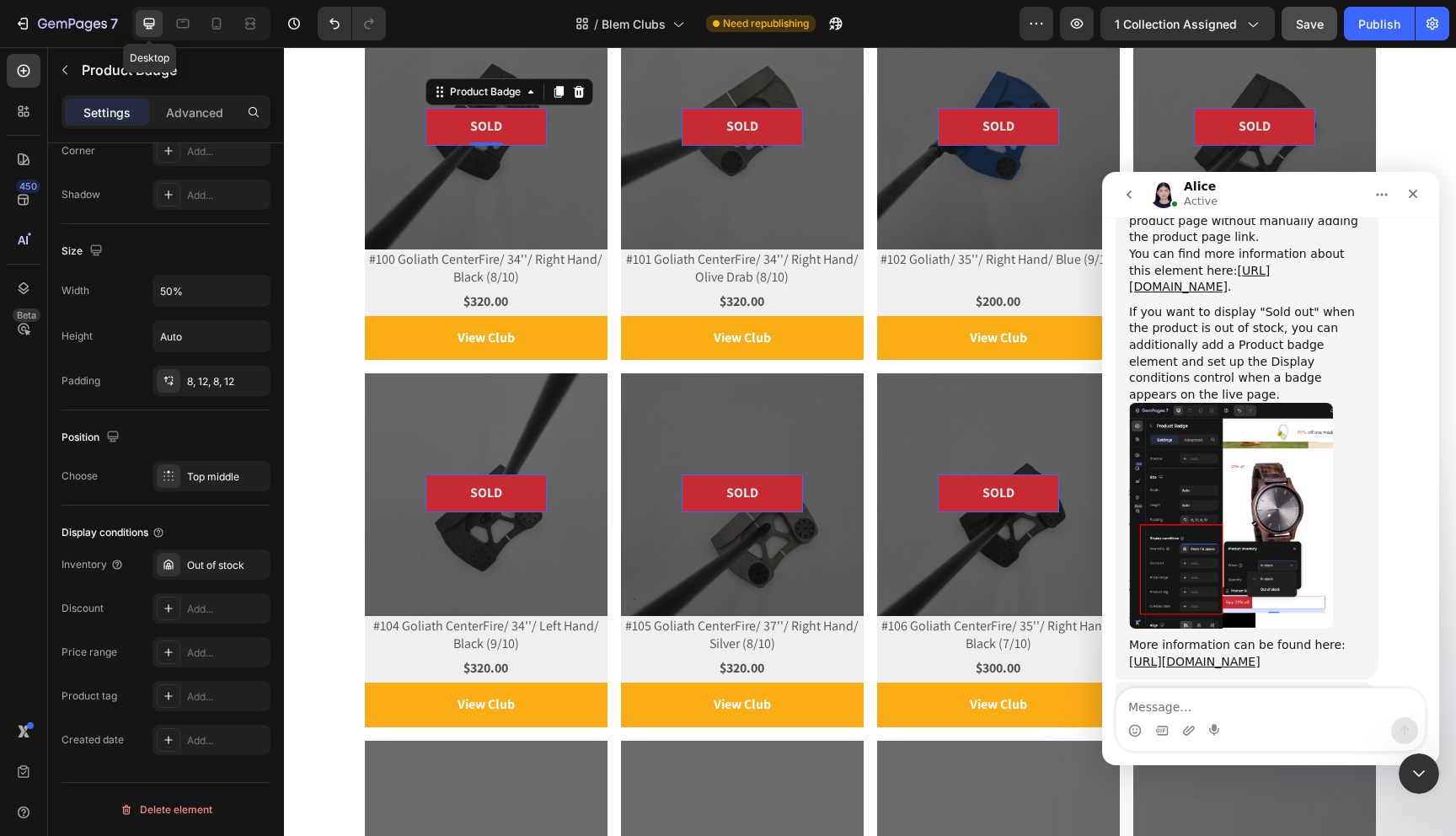
scroll to position [533, 0]
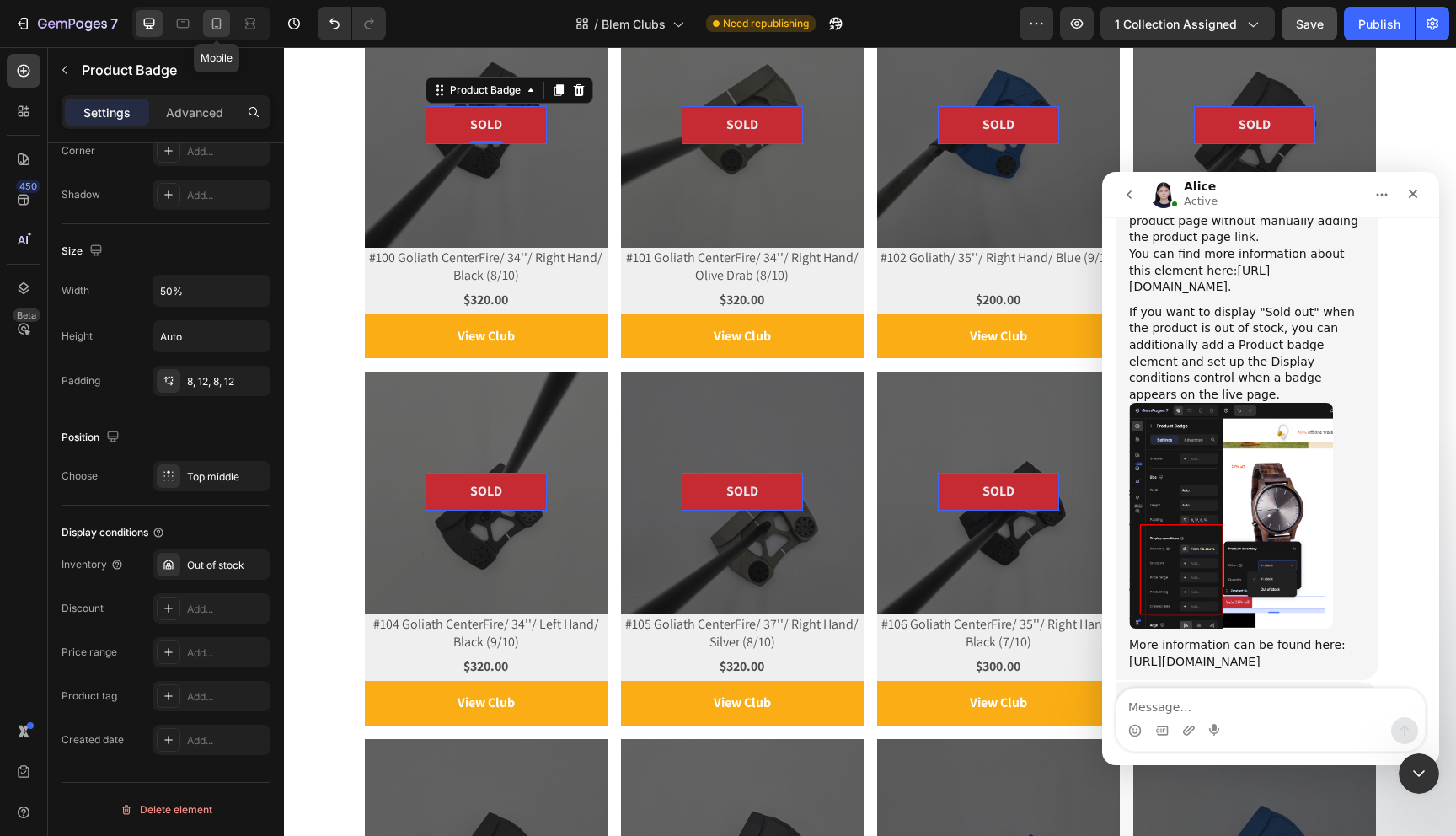
click at [213, 16] on icon at bounding box center [216, 23] width 17 height 17
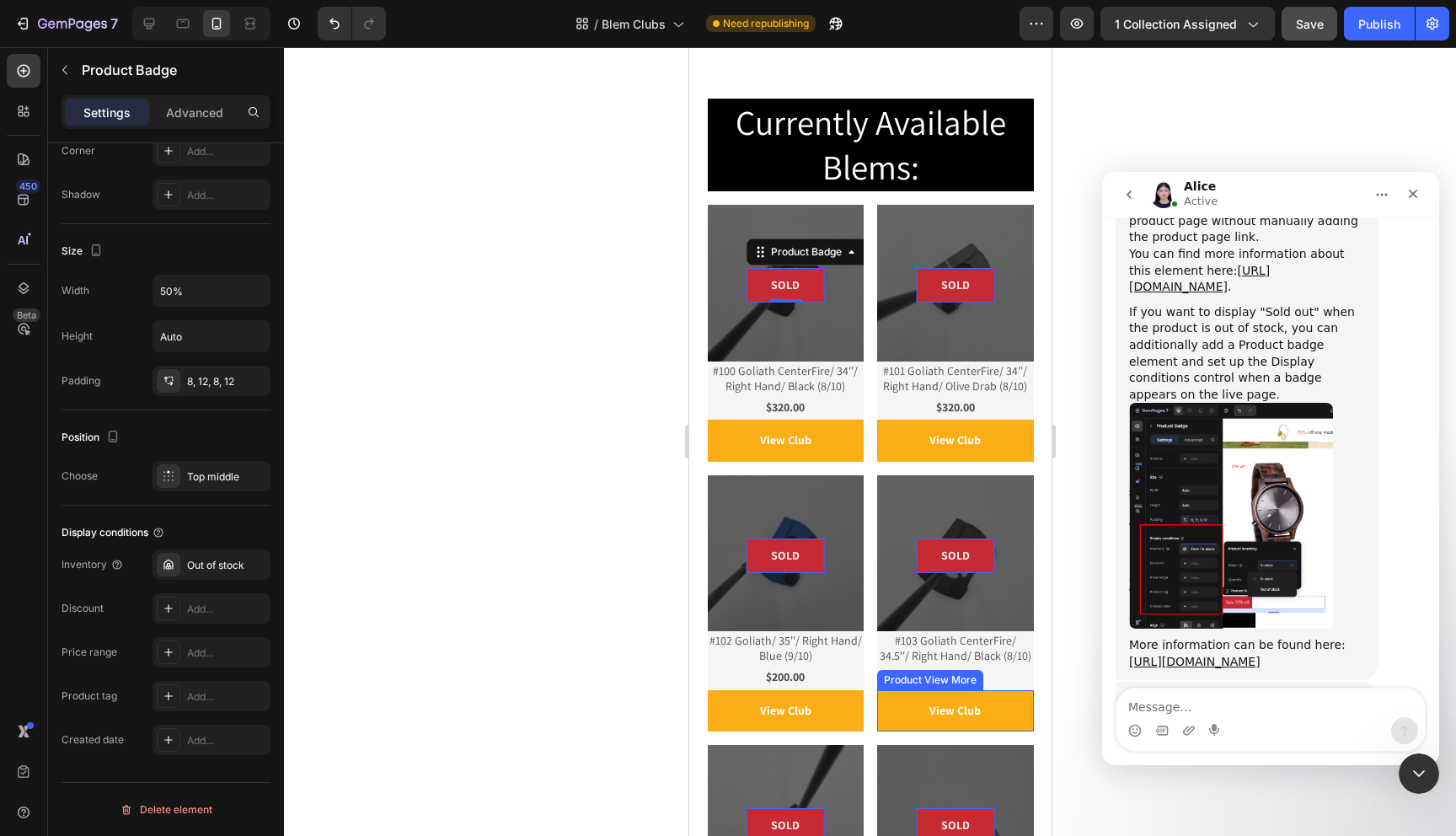
scroll to position [335, 0]
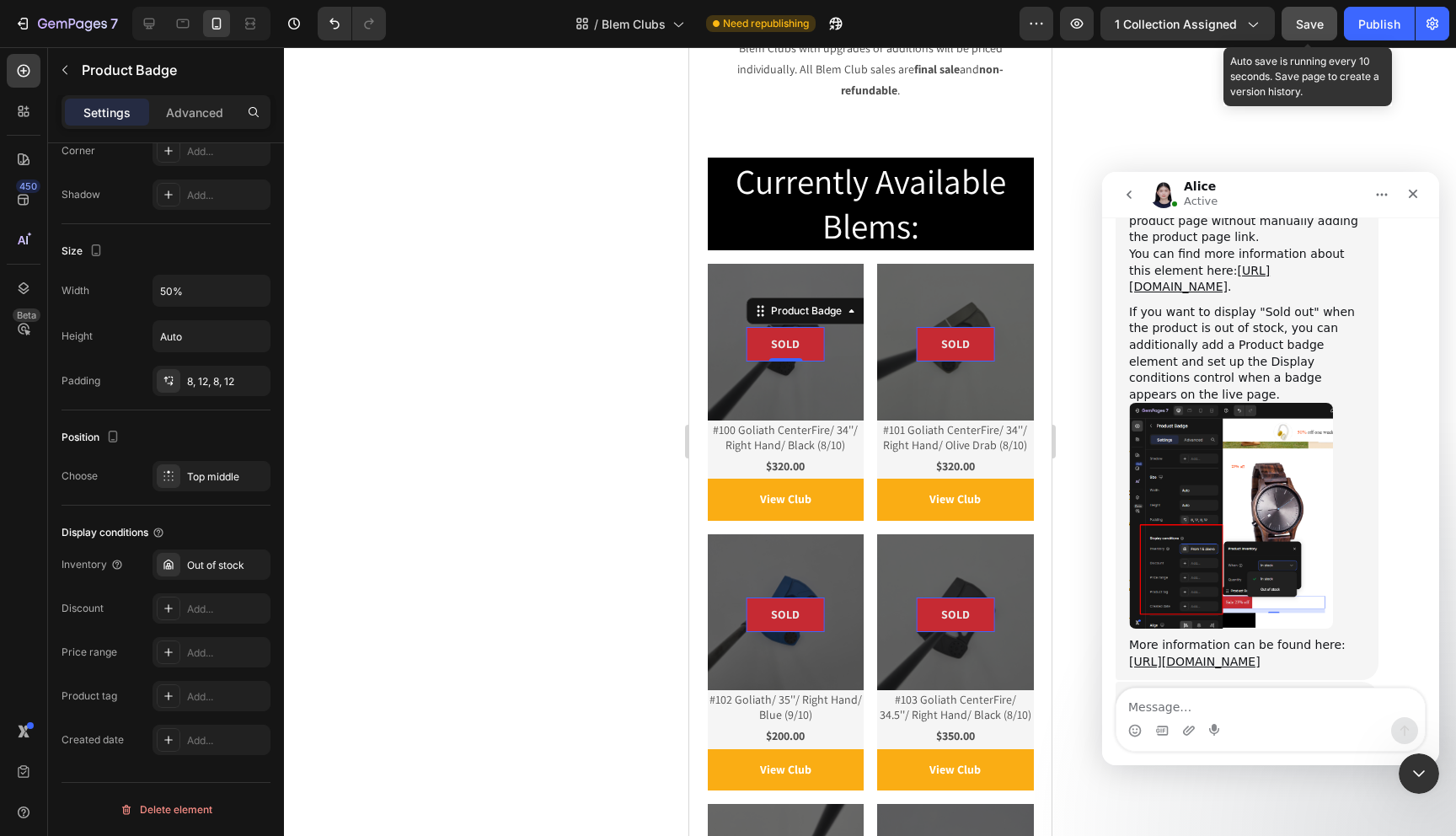
click at [1298, 28] on span "Save" at bounding box center [1310, 24] width 28 height 15
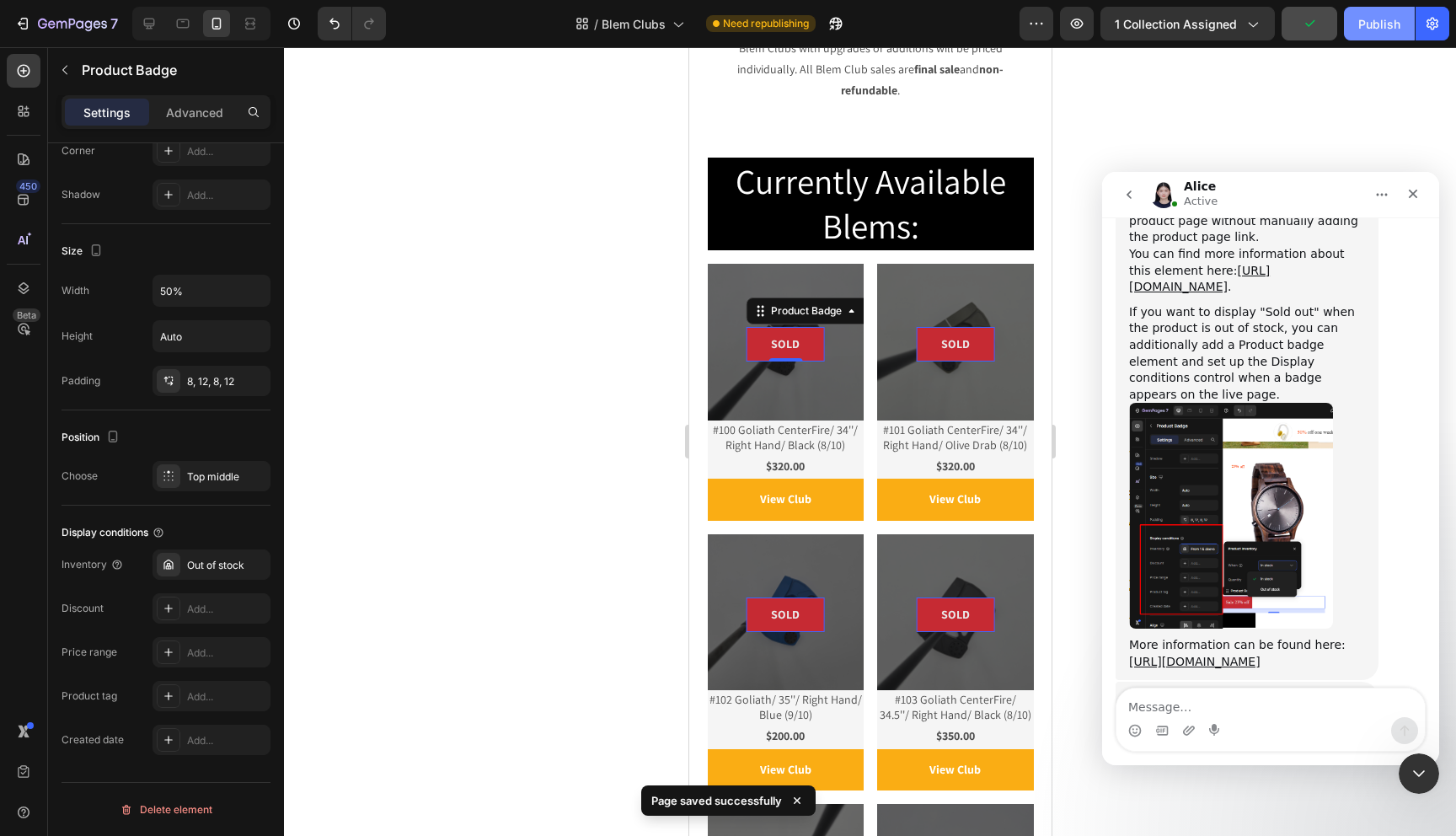
click at [1377, 27] on div "Publish" at bounding box center [1379, 24] width 42 height 18
click at [1375, 25] on div "Publish" at bounding box center [1379, 24] width 42 height 18
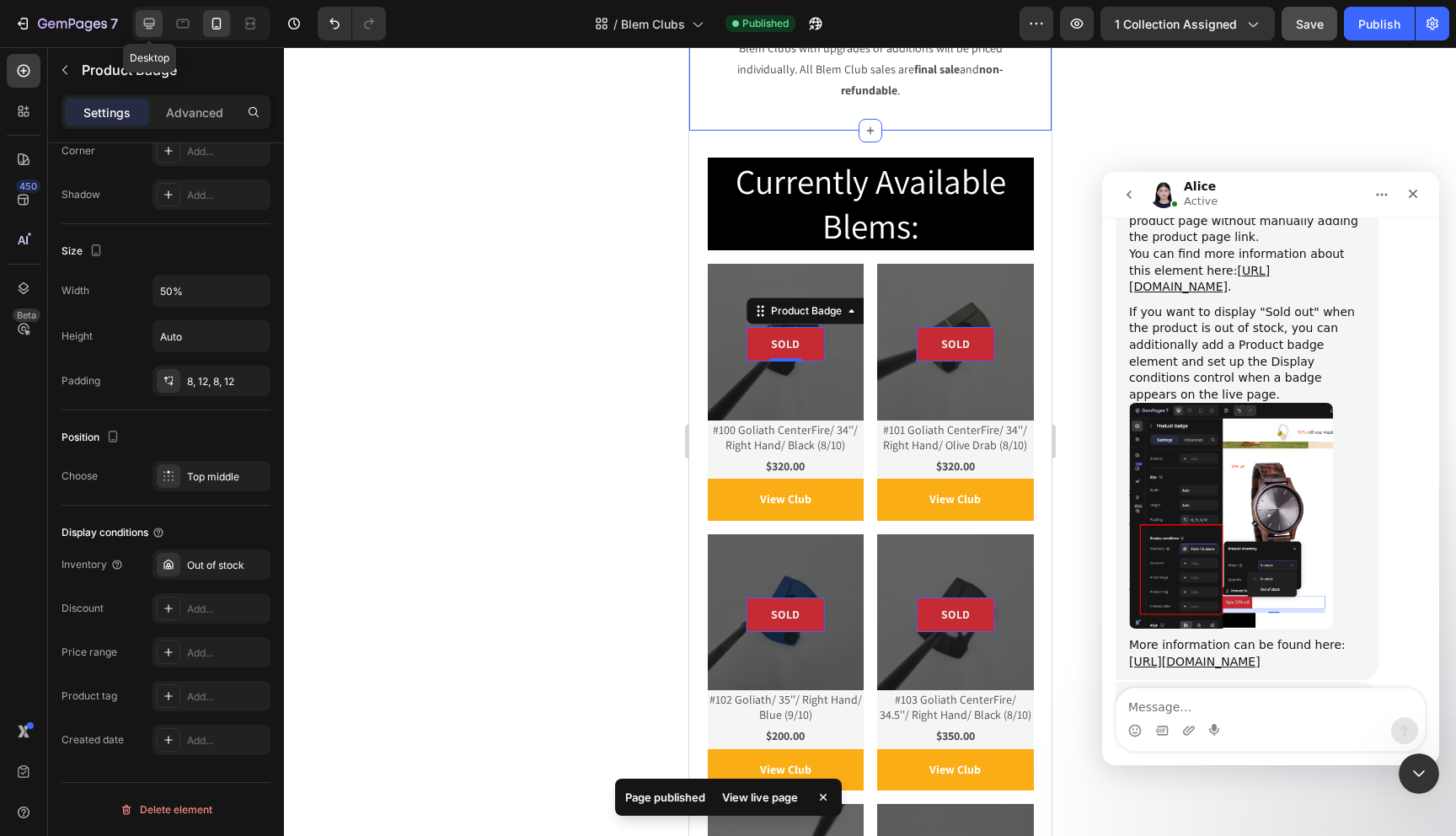
click at [155, 28] on icon at bounding box center [149, 23] width 17 height 17
type input "16"
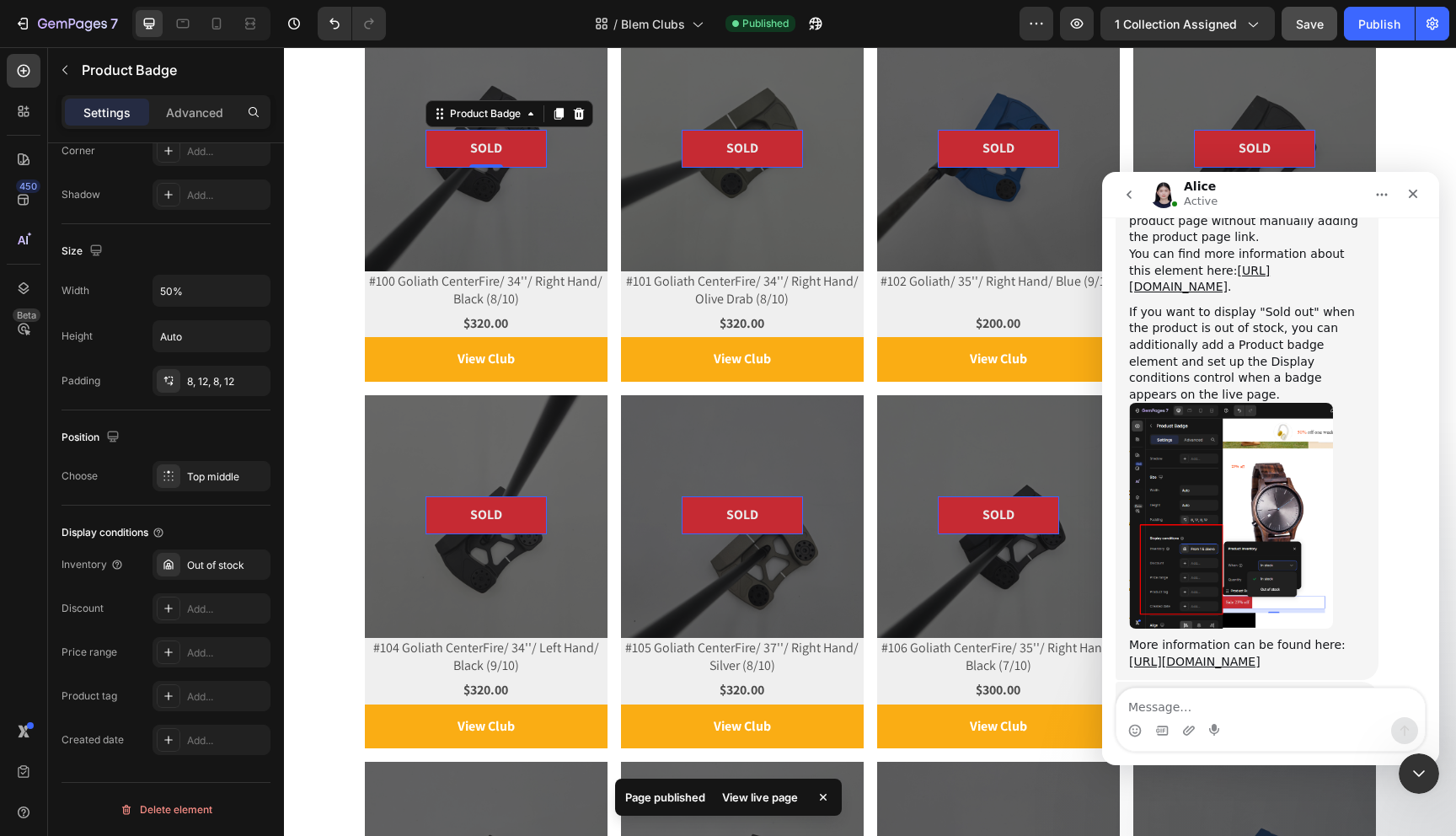
scroll to position [393, 0]
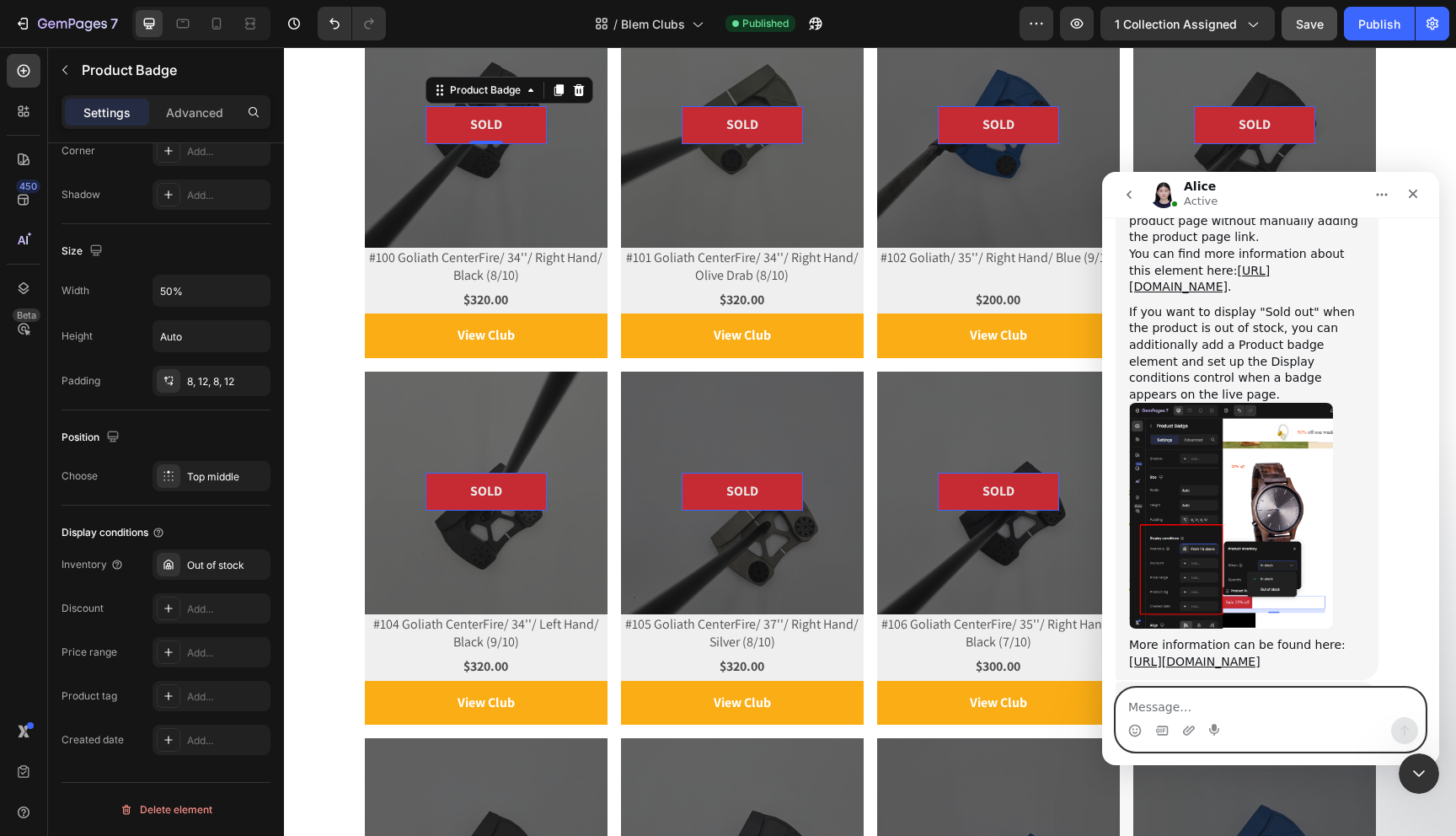
click at [1211, 707] on textarea "Message…" at bounding box center [1271, 702] width 309 height 29
type textarea "That will work. Thank you"
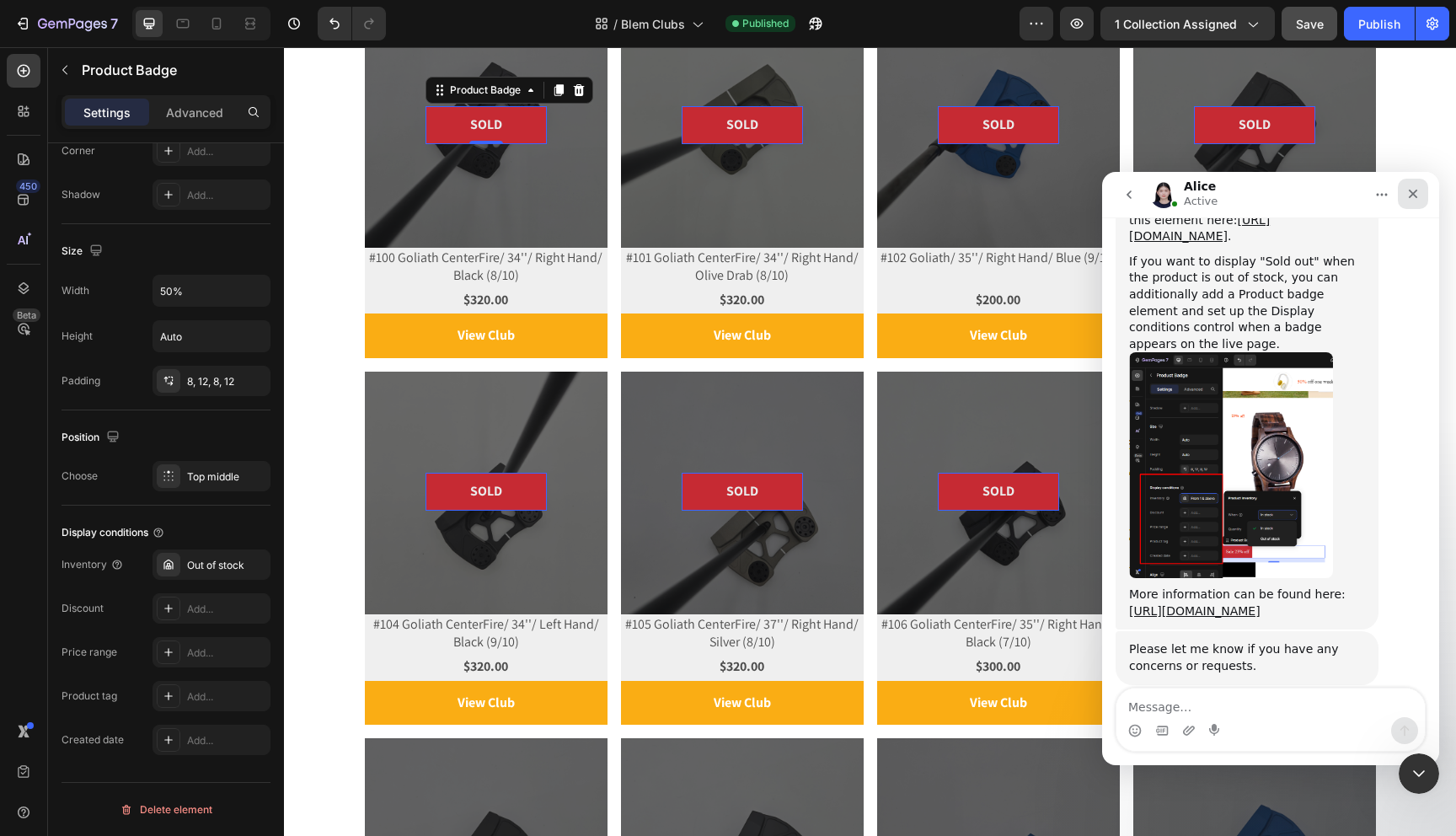
click at [1417, 188] on icon "Close" at bounding box center [1414, 194] width 14 height 14
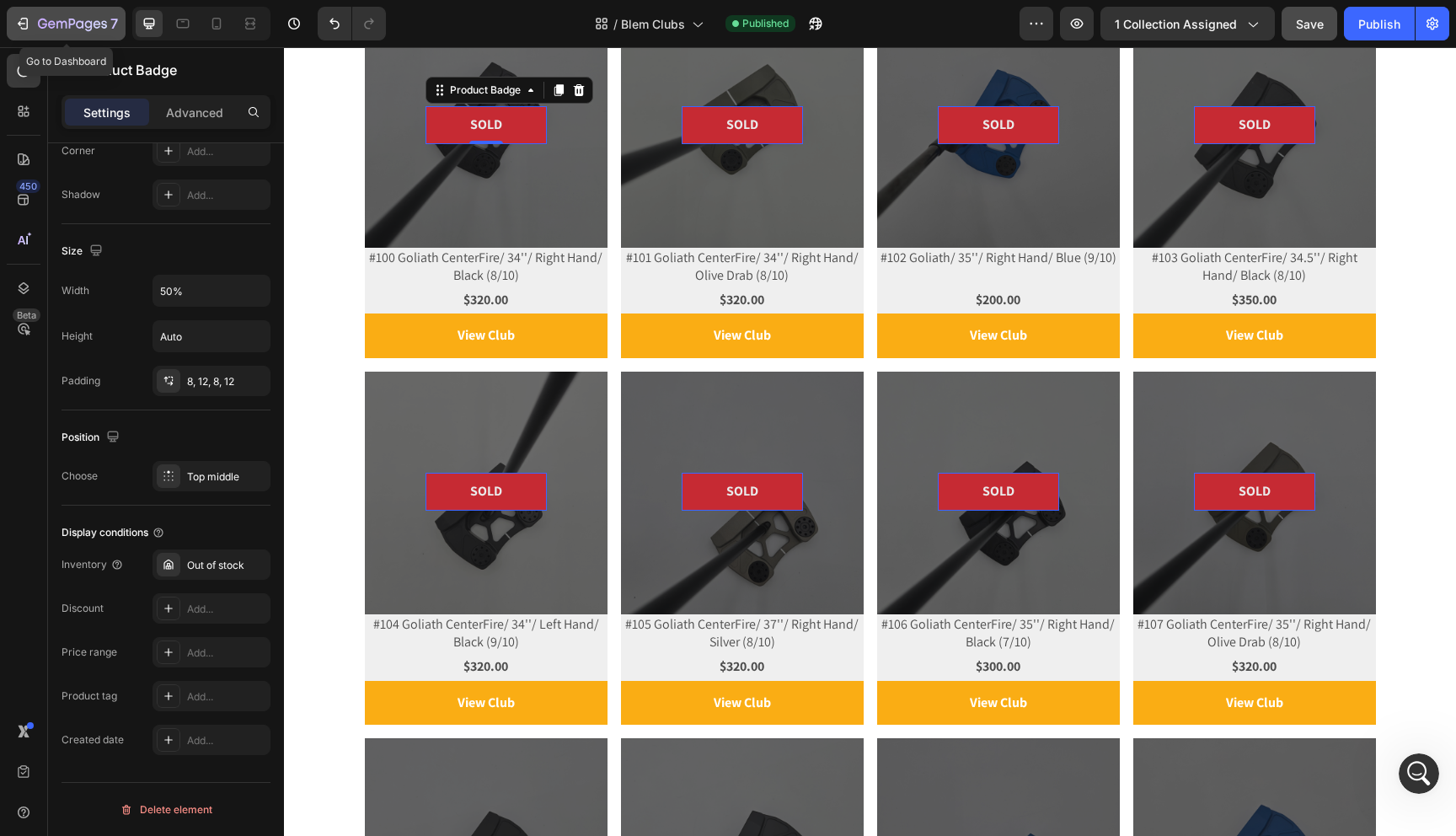
click at [82, 17] on div "7" at bounding box center [77, 24] width 80 height 21
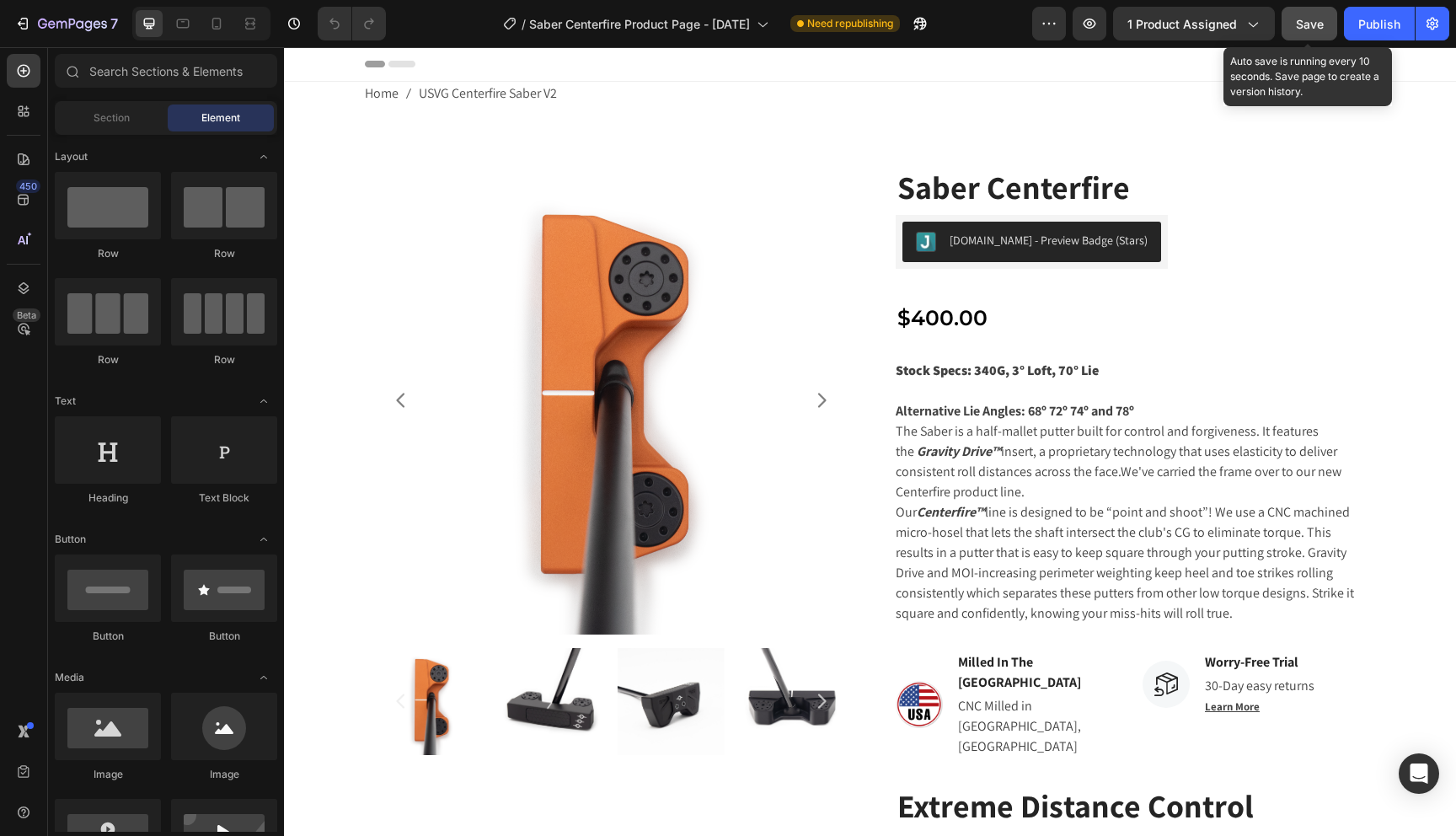
click at [1295, 24] on button "Save" at bounding box center [1309, 24] width 55 height 34
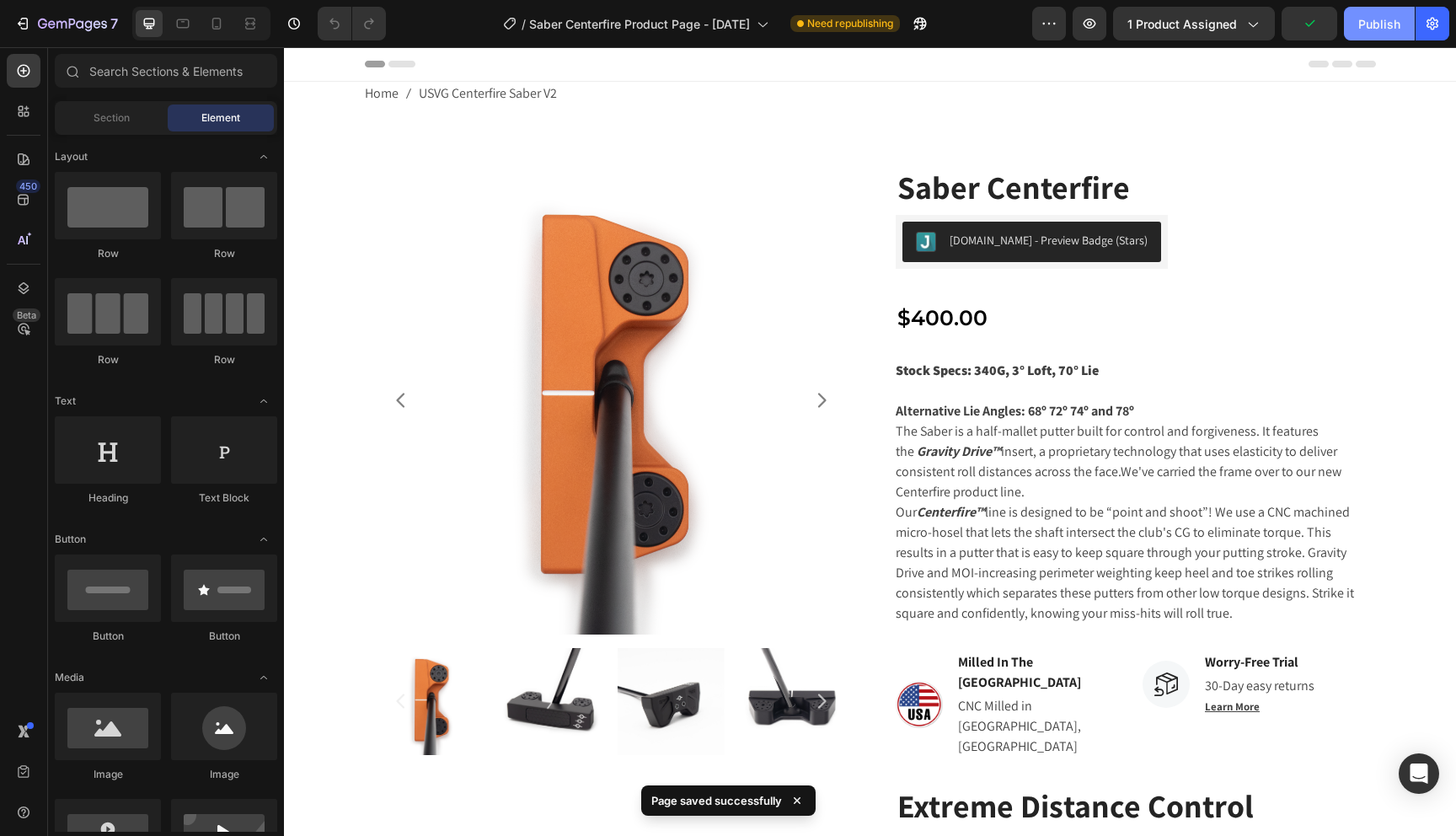
click at [1360, 23] on div "Publish" at bounding box center [1379, 24] width 42 height 18
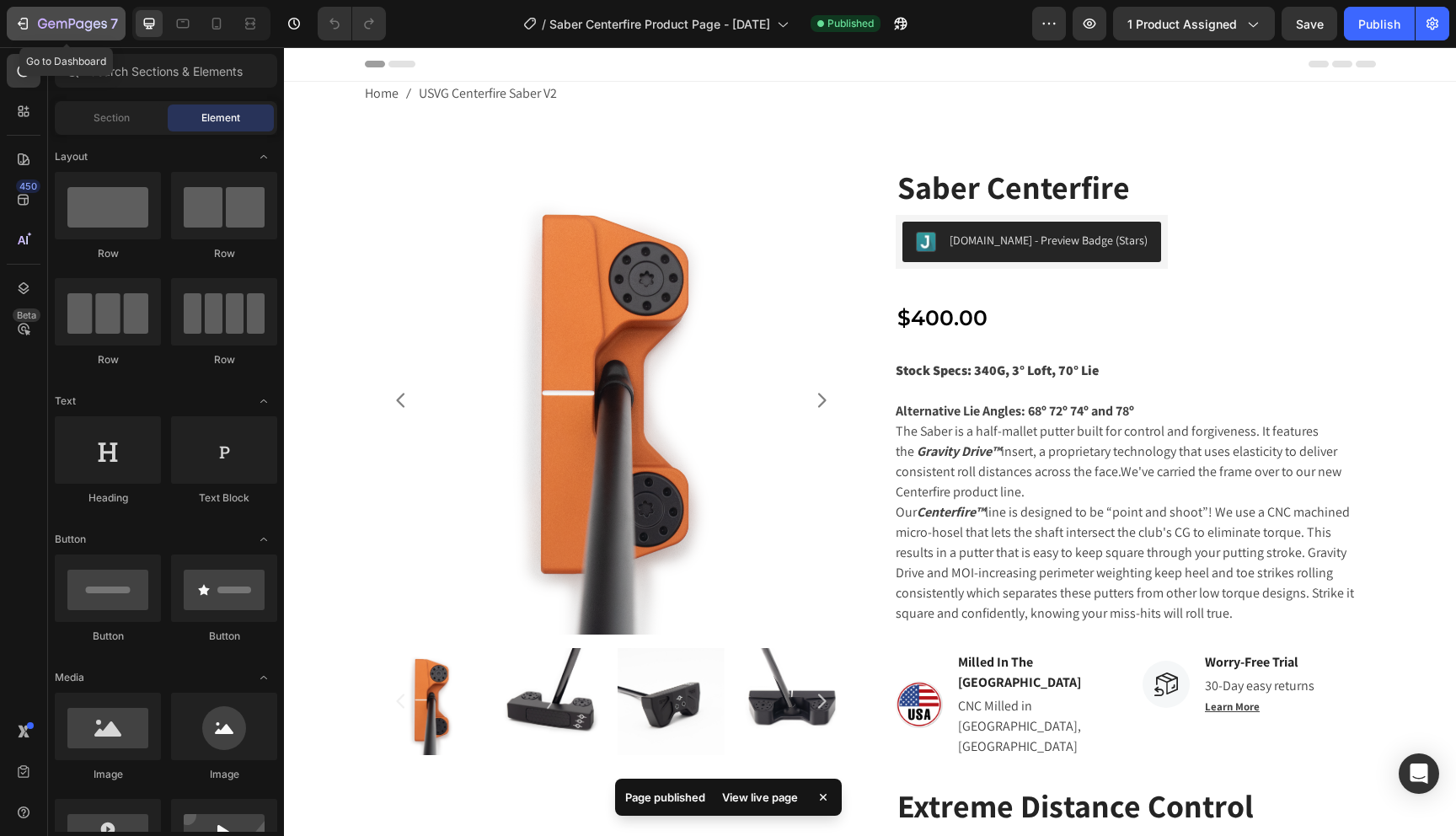
click at [37, 16] on div "7" at bounding box center [77, 24] width 80 height 21
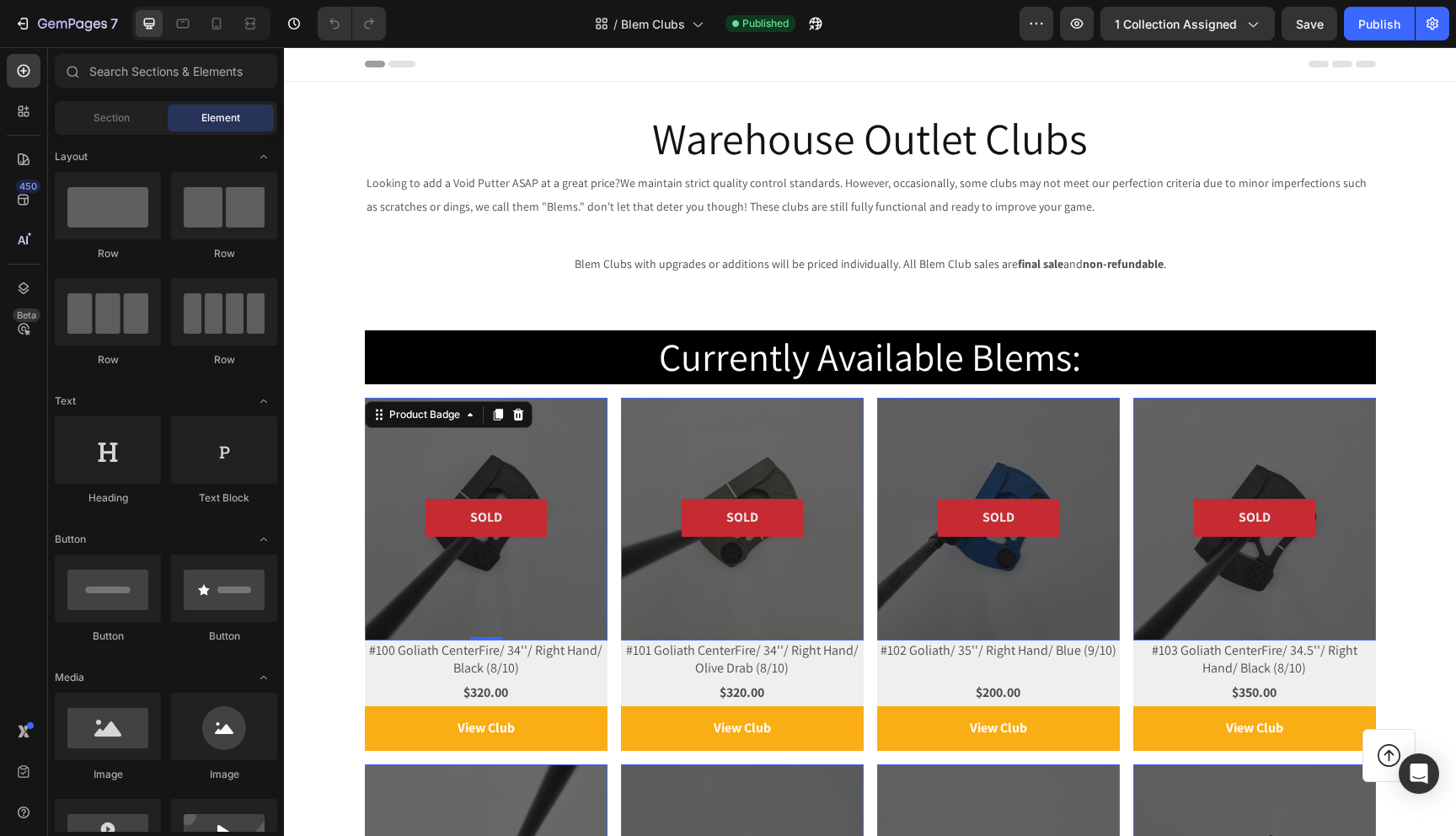
click at [579, 429] on div at bounding box center [486, 520] width 243 height 243
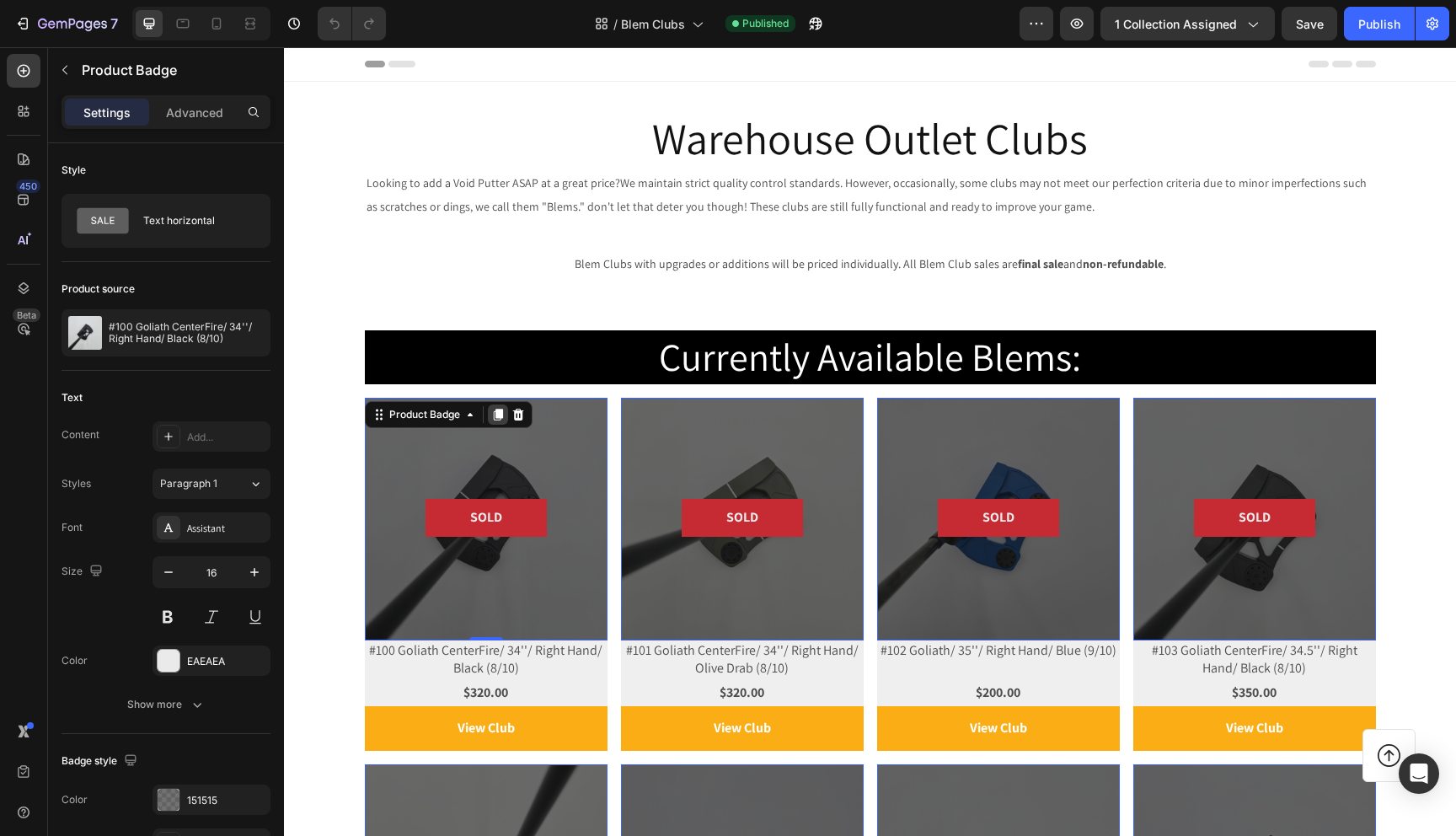
click at [499, 422] on div at bounding box center [498, 414] width 21 height 21
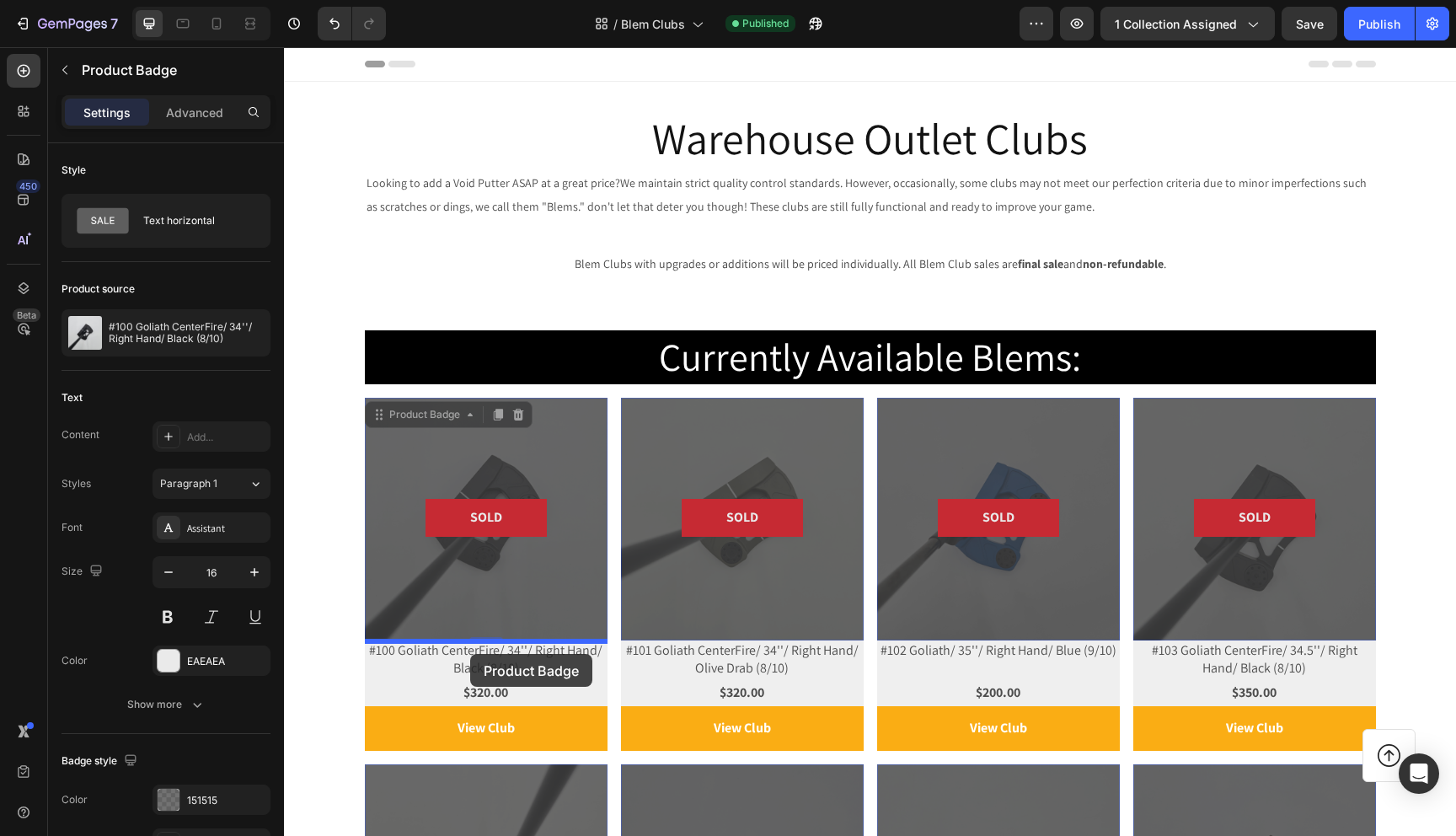
drag, startPoint x: 375, startPoint y: 416, endPoint x: 470, endPoint y: 654, distance: 256.3
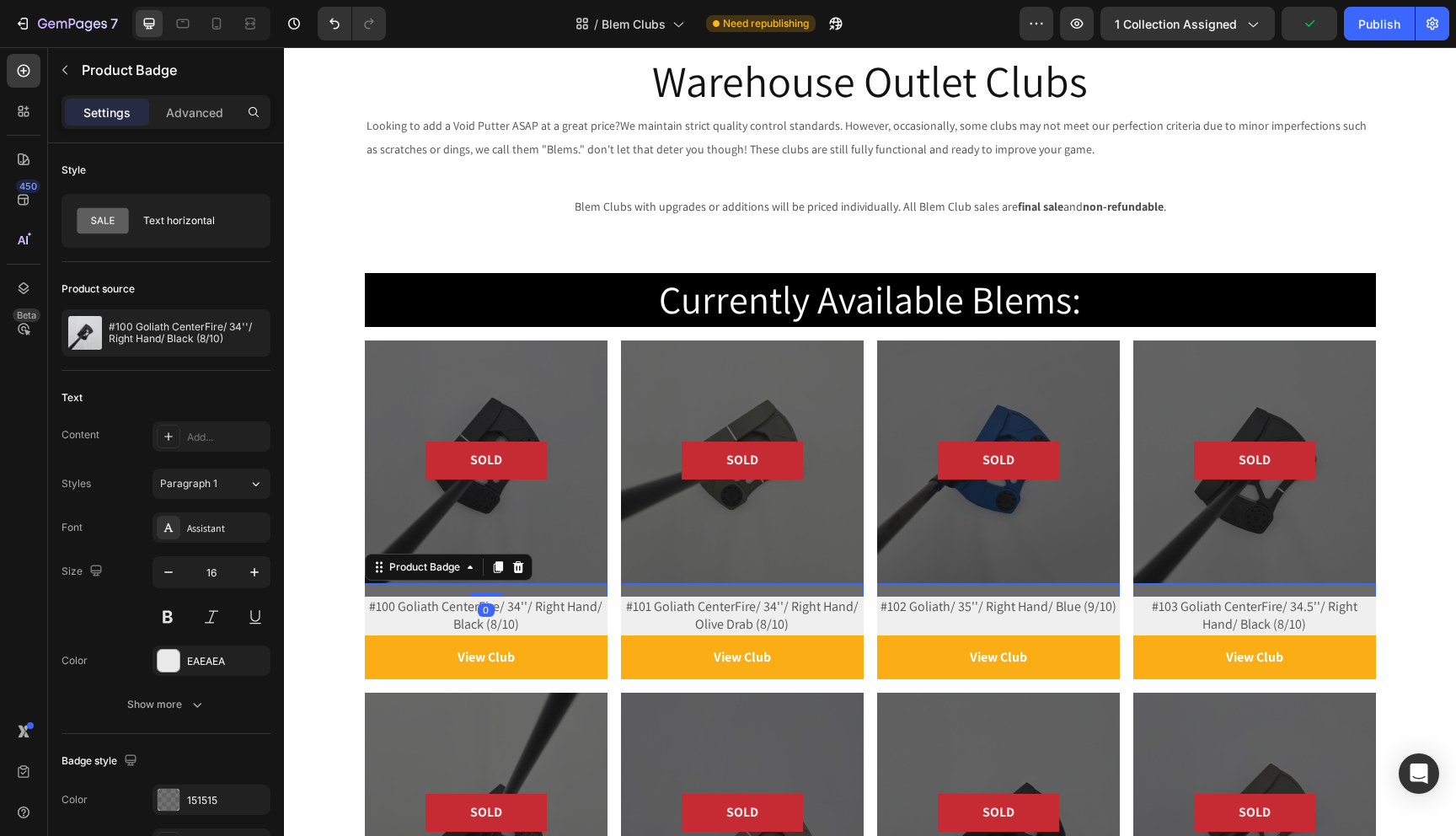
scroll to position [75, 0]
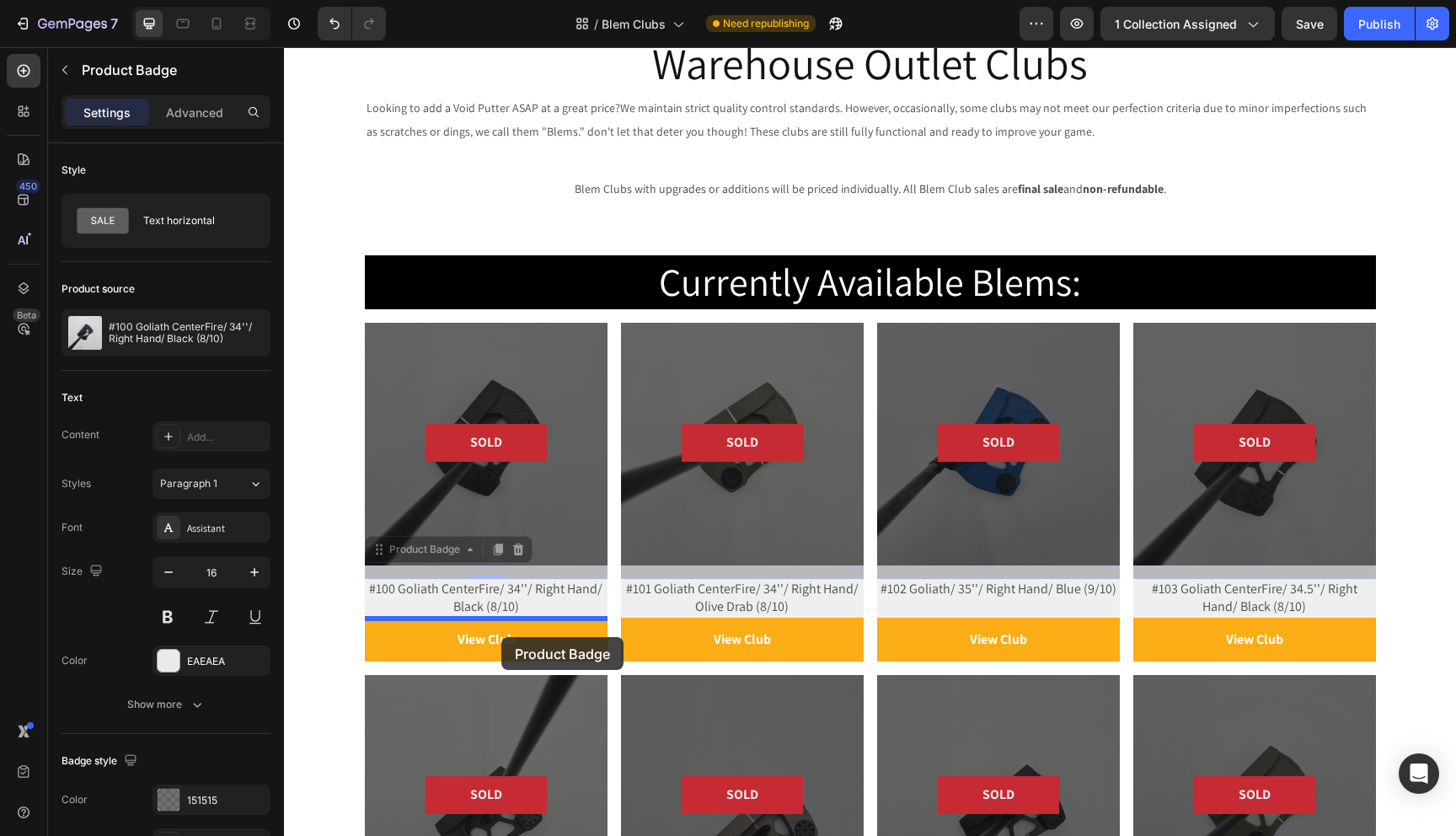
drag, startPoint x: 381, startPoint y: 553, endPoint x: 502, endPoint y: 637, distance: 147.3
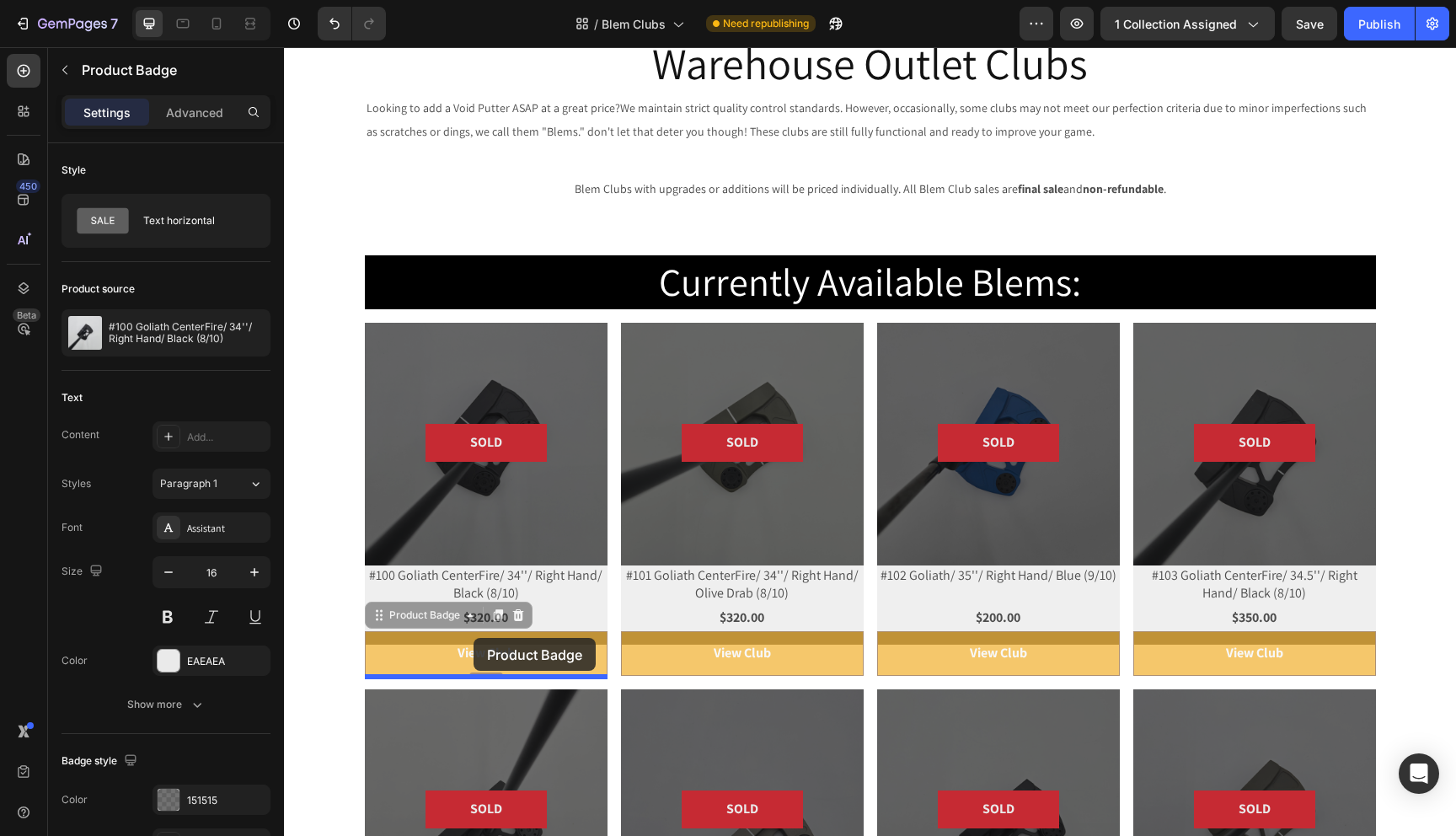
drag, startPoint x: 381, startPoint y: 620, endPoint x: 473, endPoint y: 638, distance: 93.7
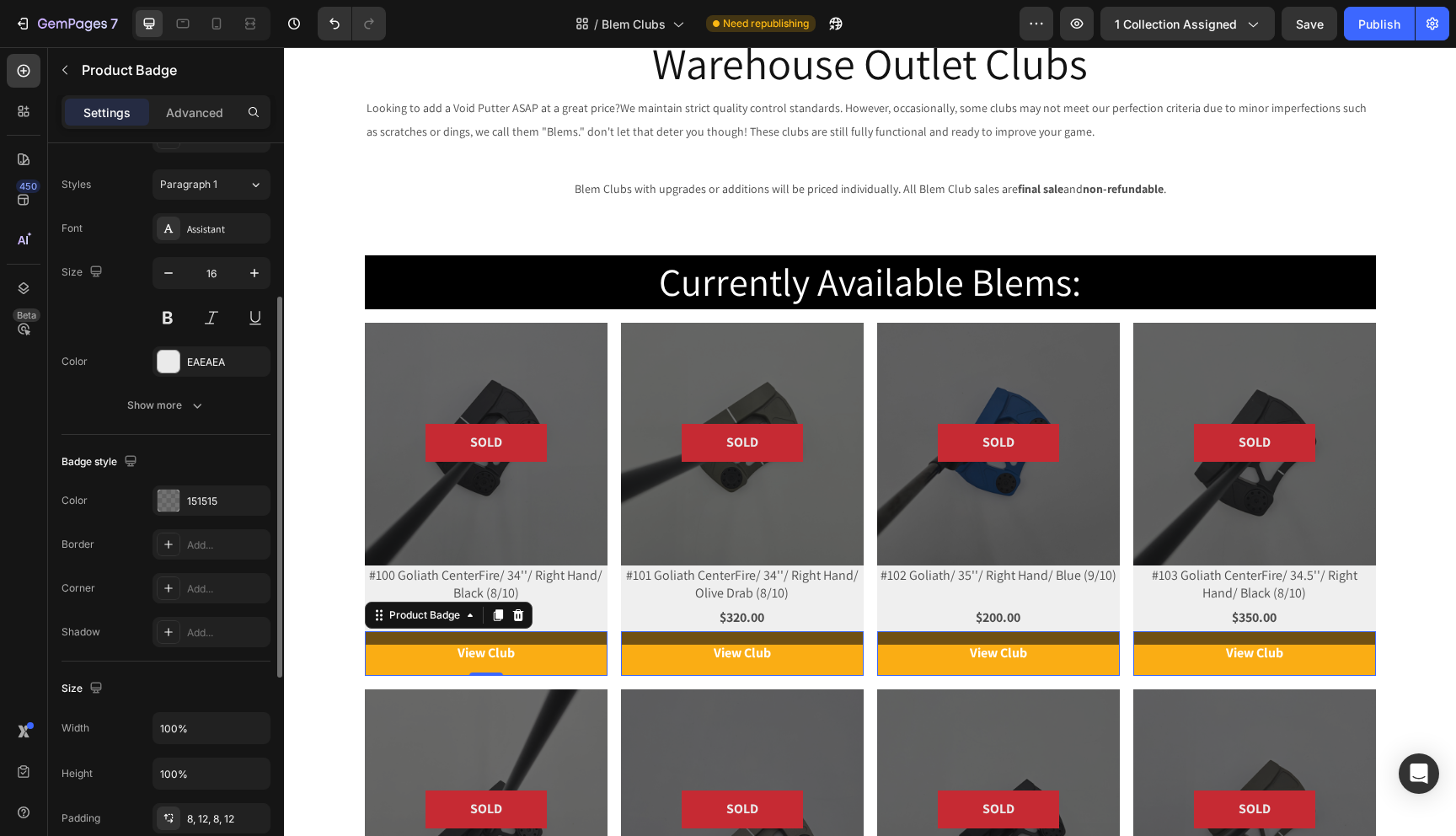
scroll to position [489, 0]
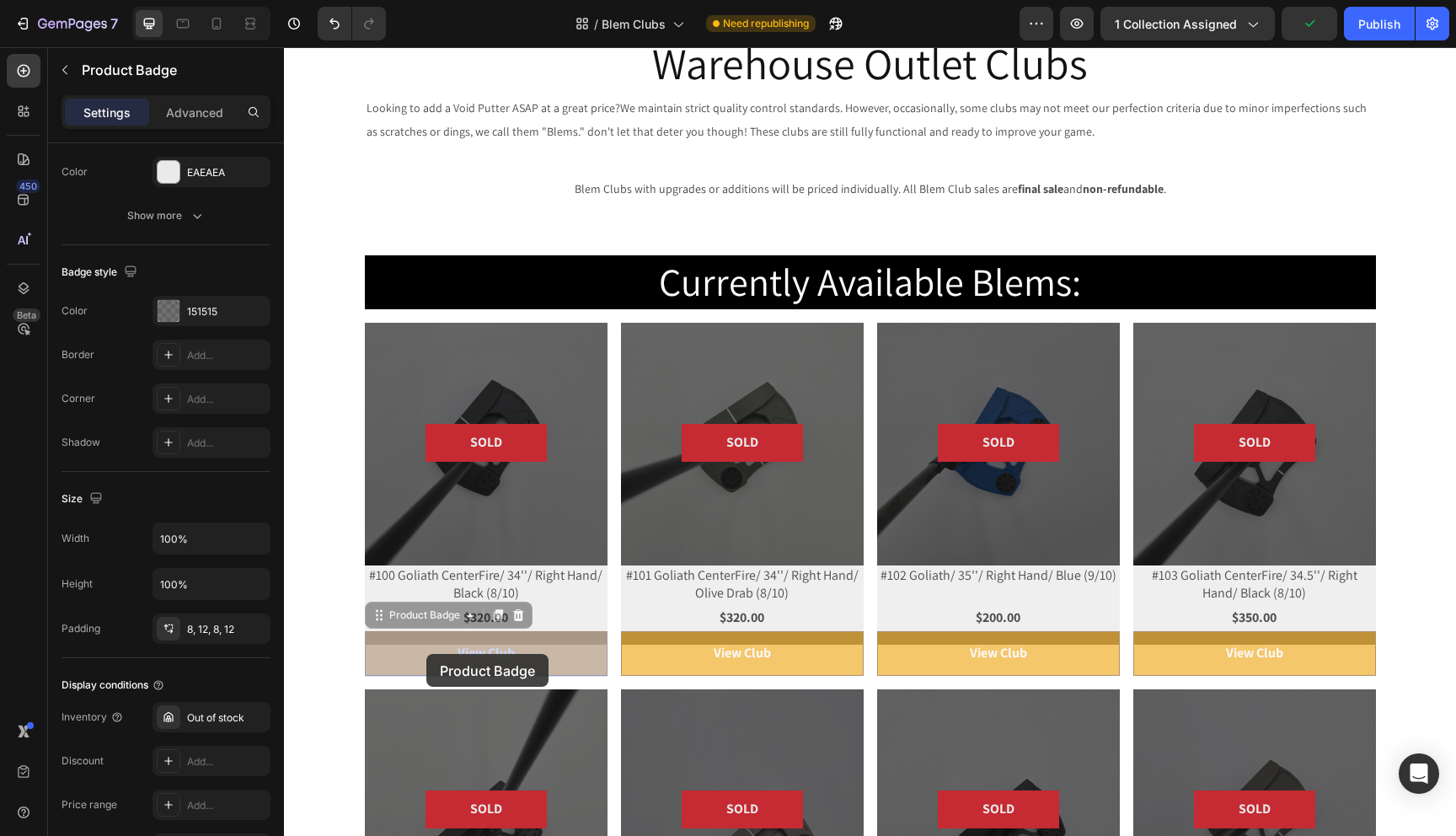
drag, startPoint x: 379, startPoint y: 619, endPoint x: 427, endPoint y: 654, distance: 59.4
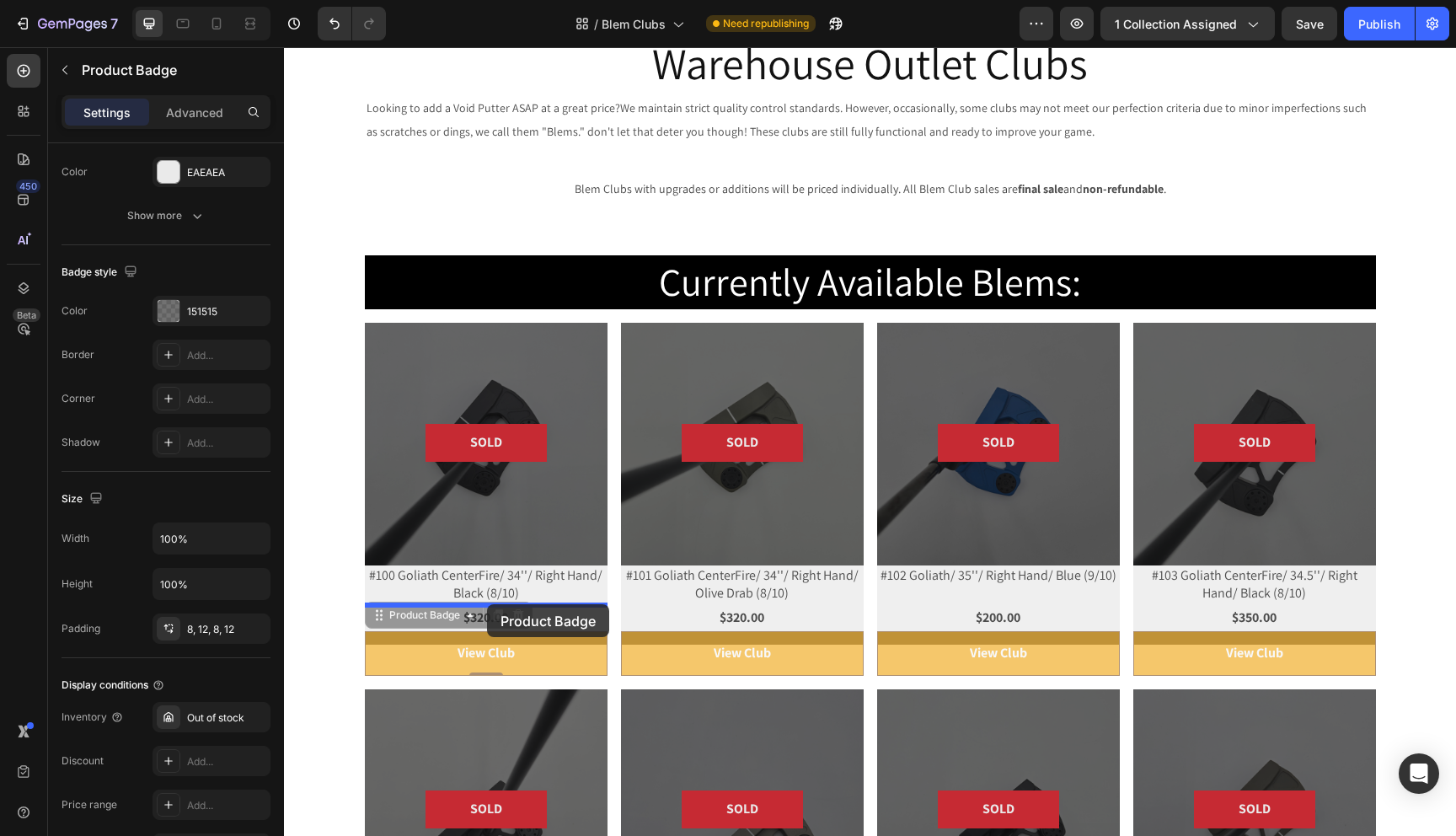
drag, startPoint x: 379, startPoint y: 616, endPoint x: 487, endPoint y: 604, distance: 108.7
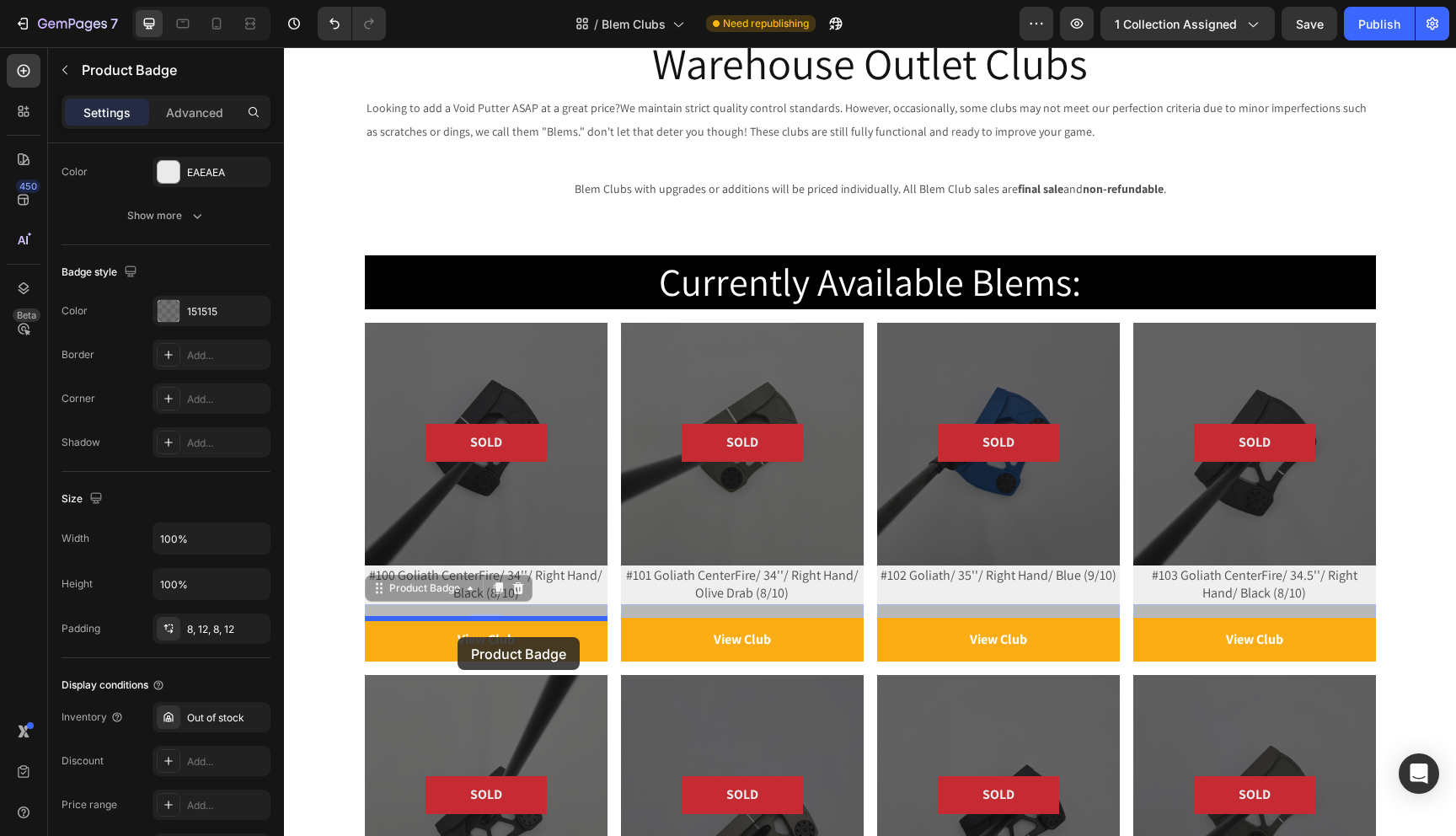
drag, startPoint x: 381, startPoint y: 592, endPoint x: 457, endPoint y: 637, distance: 88.3
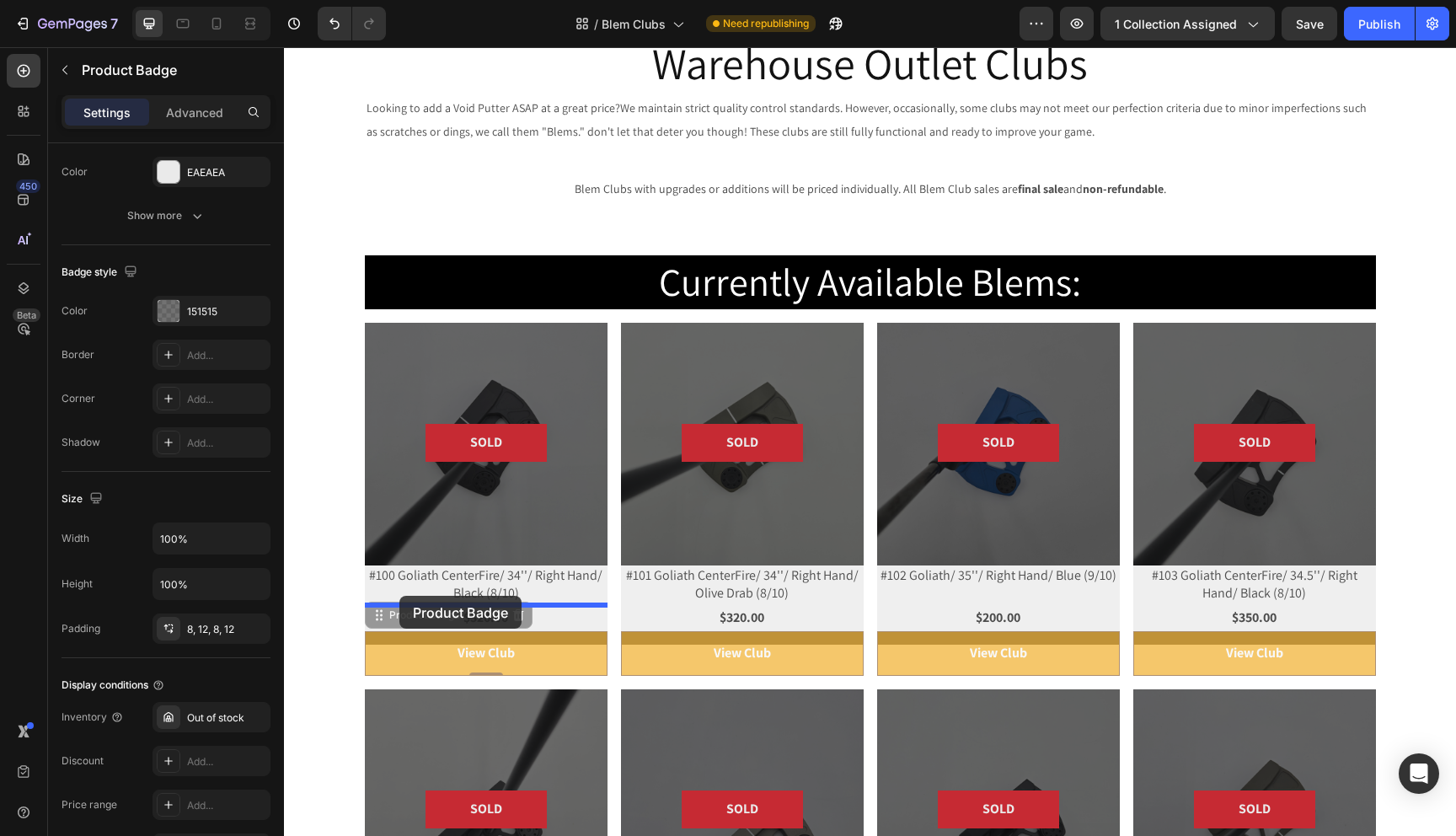
drag, startPoint x: 380, startPoint y: 618, endPoint x: 399, endPoint y: 595, distance: 29.8
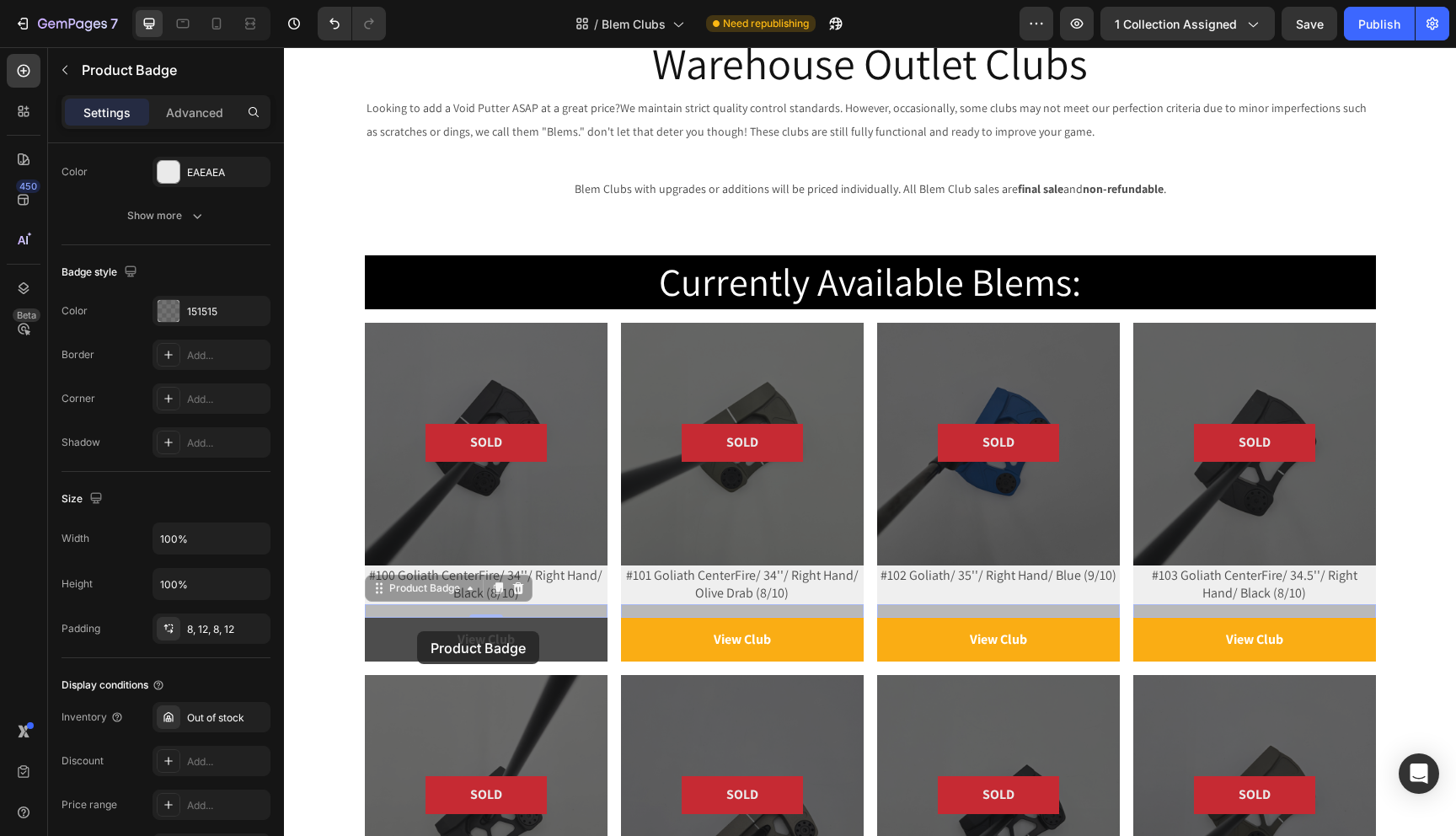
drag, startPoint x: 381, startPoint y: 590, endPoint x: 423, endPoint y: 635, distance: 61.6
click at [284, 47] on div "Product Badge SOLD Product Badge Product Images #100 Goliath CenterFire/ 34''/ …" at bounding box center [284, 47] width 0 height 0
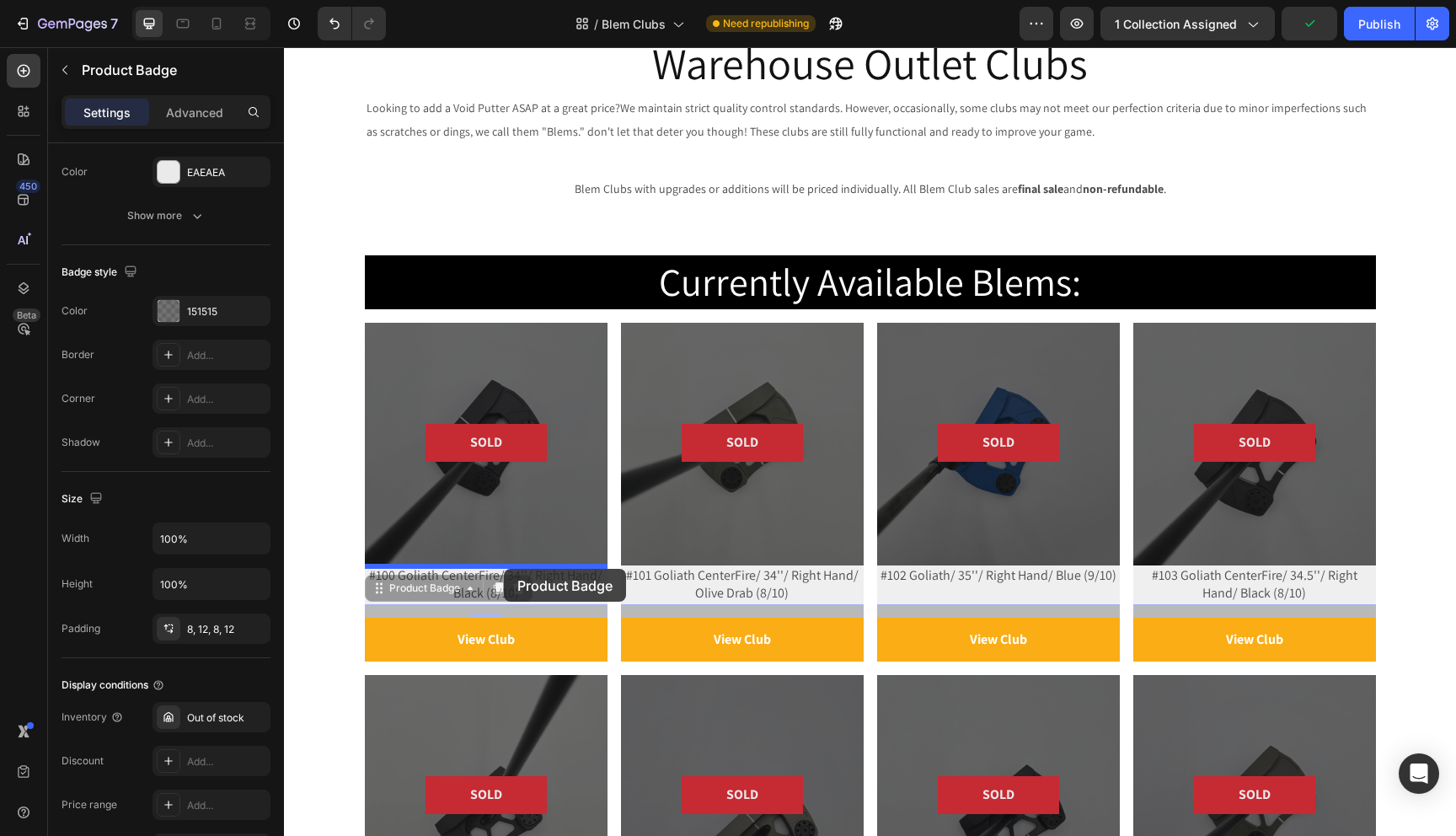
drag, startPoint x: 375, startPoint y: 591, endPoint x: 504, endPoint y: 569, distance: 130.9
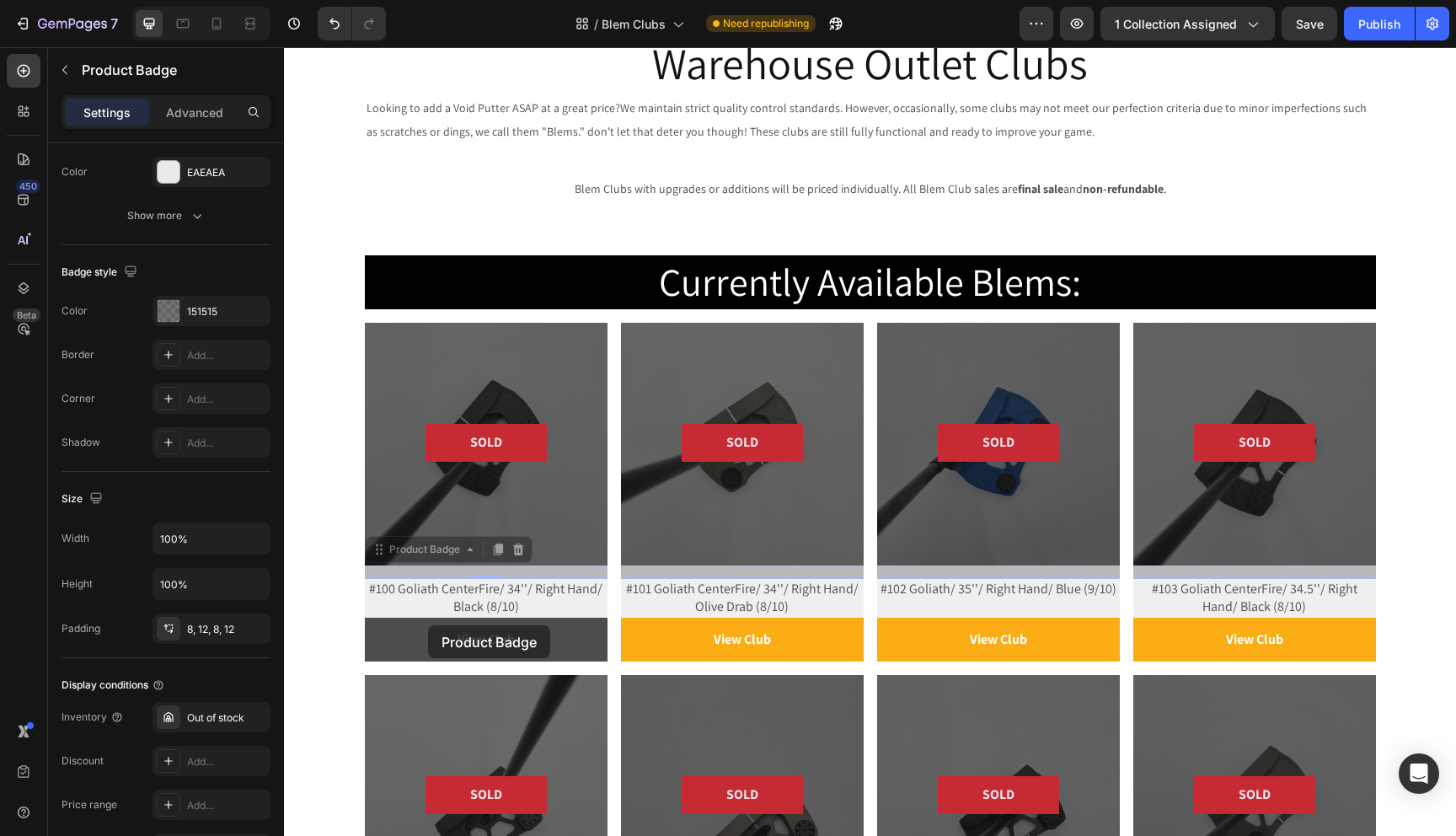
drag, startPoint x: 381, startPoint y: 549, endPoint x: 444, endPoint y: 631, distance: 103.4
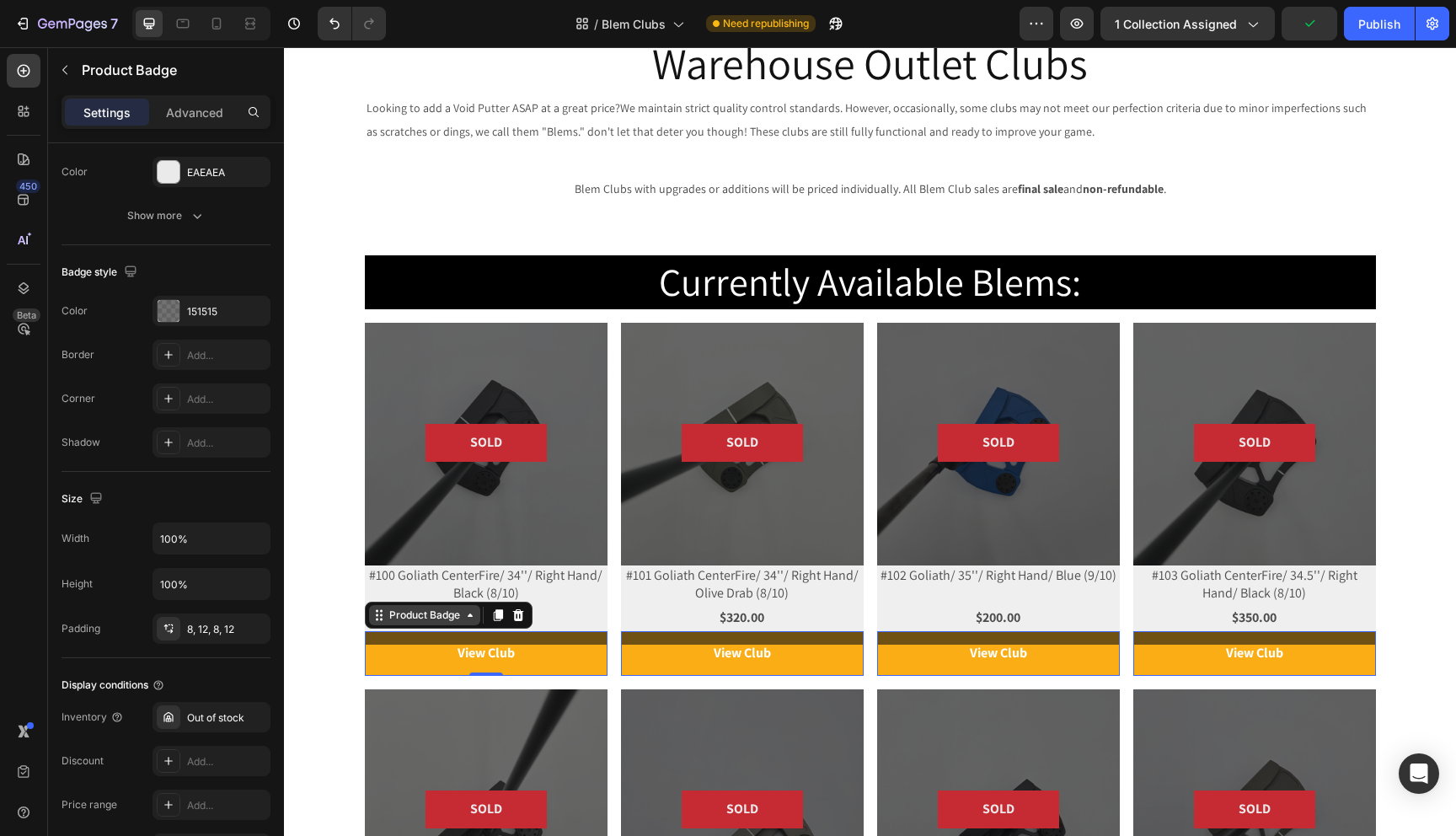
click at [473, 615] on icon at bounding box center [470, 615] width 14 height 14
click at [400, 577] on div "Row 1 col" at bounding box center [398, 585] width 65 height 27
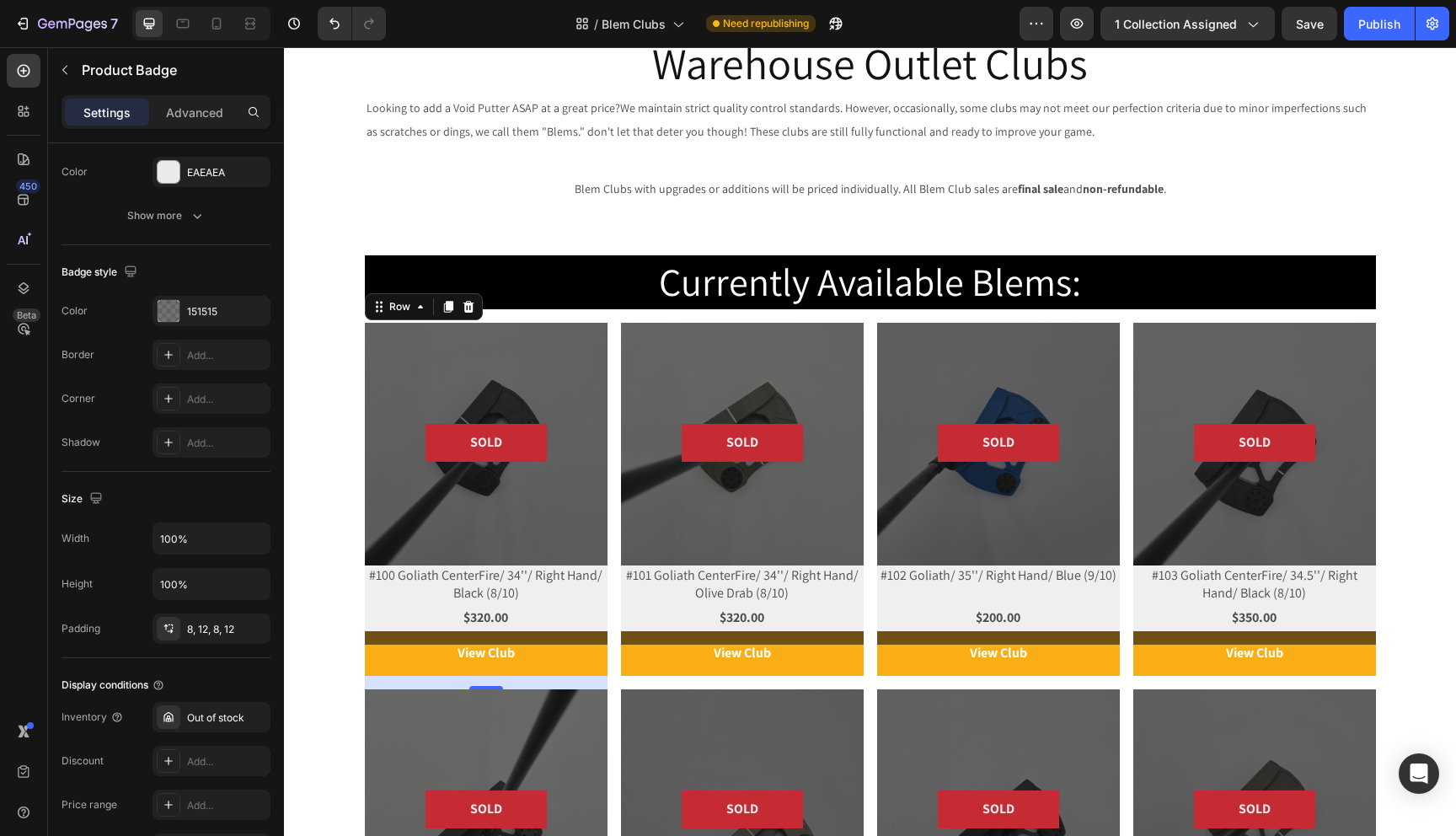
scroll to position [0, 0]
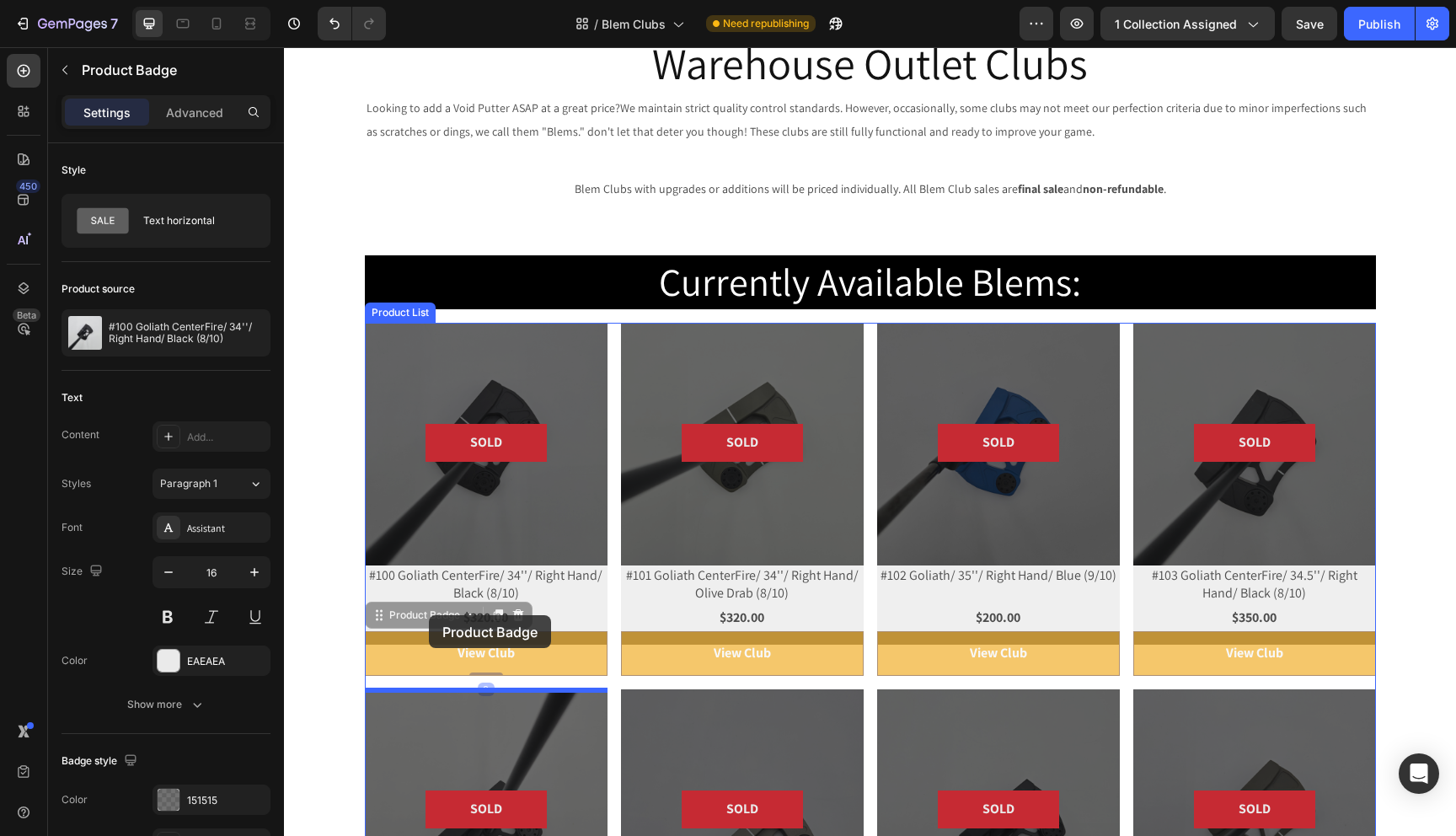
drag, startPoint x: 409, startPoint y: 629, endPoint x: 429, endPoint y: 615, distance: 24.4
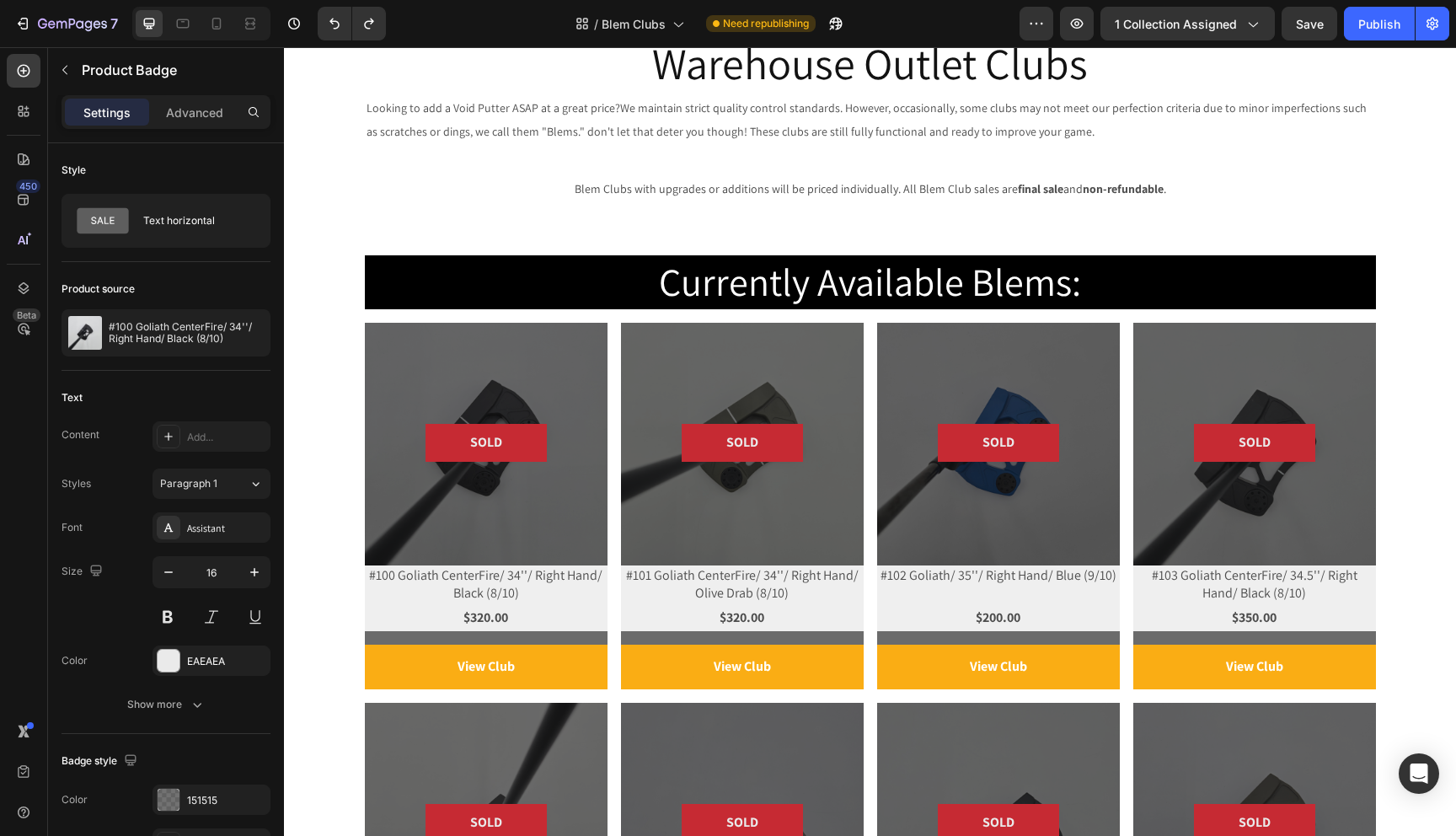
click at [441, 634] on div at bounding box center [486, 638] width 243 height 14
click at [440, 642] on div at bounding box center [486, 638] width 243 height 14
click at [404, 639] on div at bounding box center [486, 638] width 243 height 14
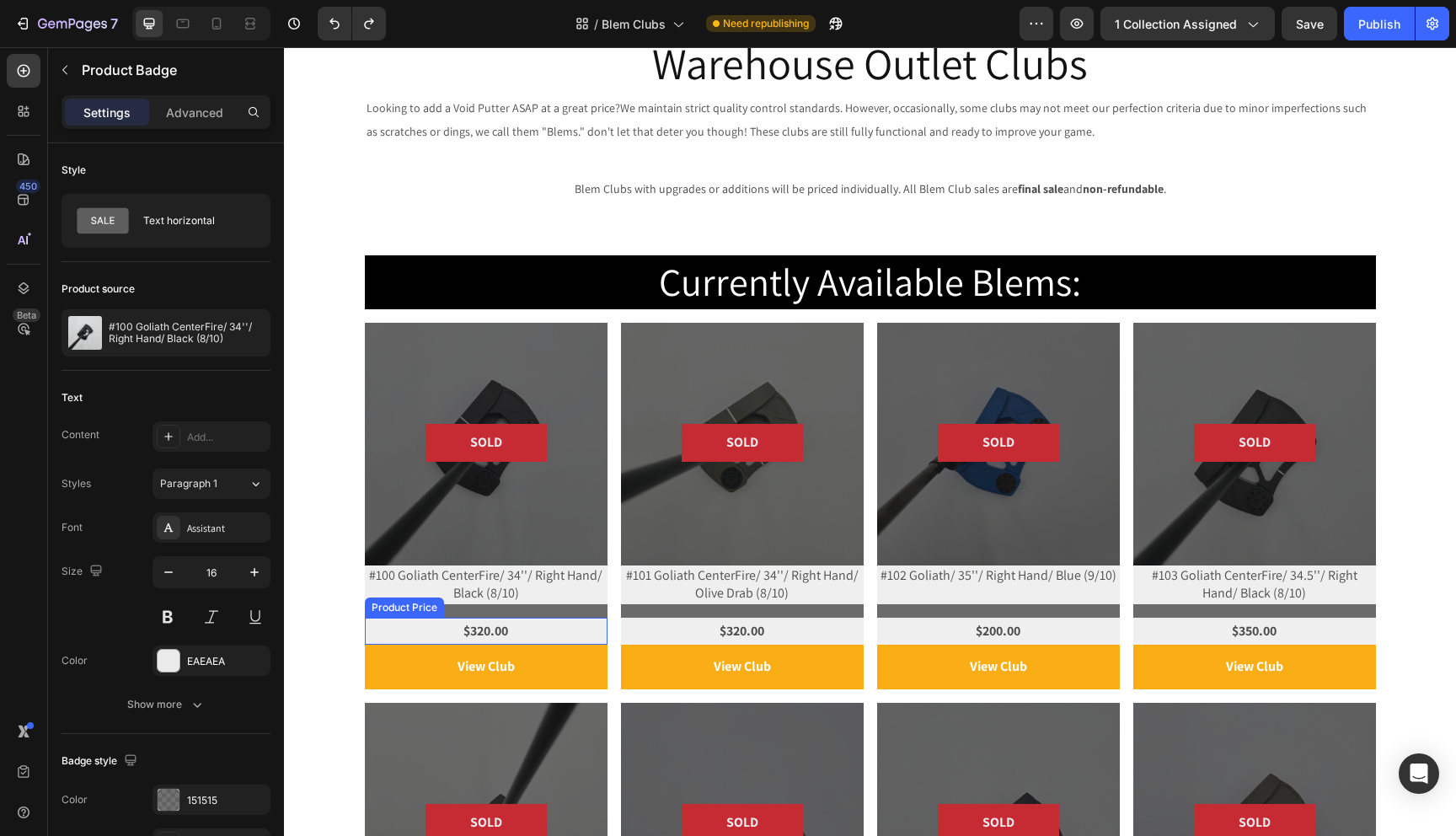
click at [402, 605] on div "Product Price" at bounding box center [405, 607] width 73 height 15
click at [591, 607] on div at bounding box center [486, 611] width 243 height 14
click at [473, 590] on icon at bounding box center [470, 589] width 14 height 14
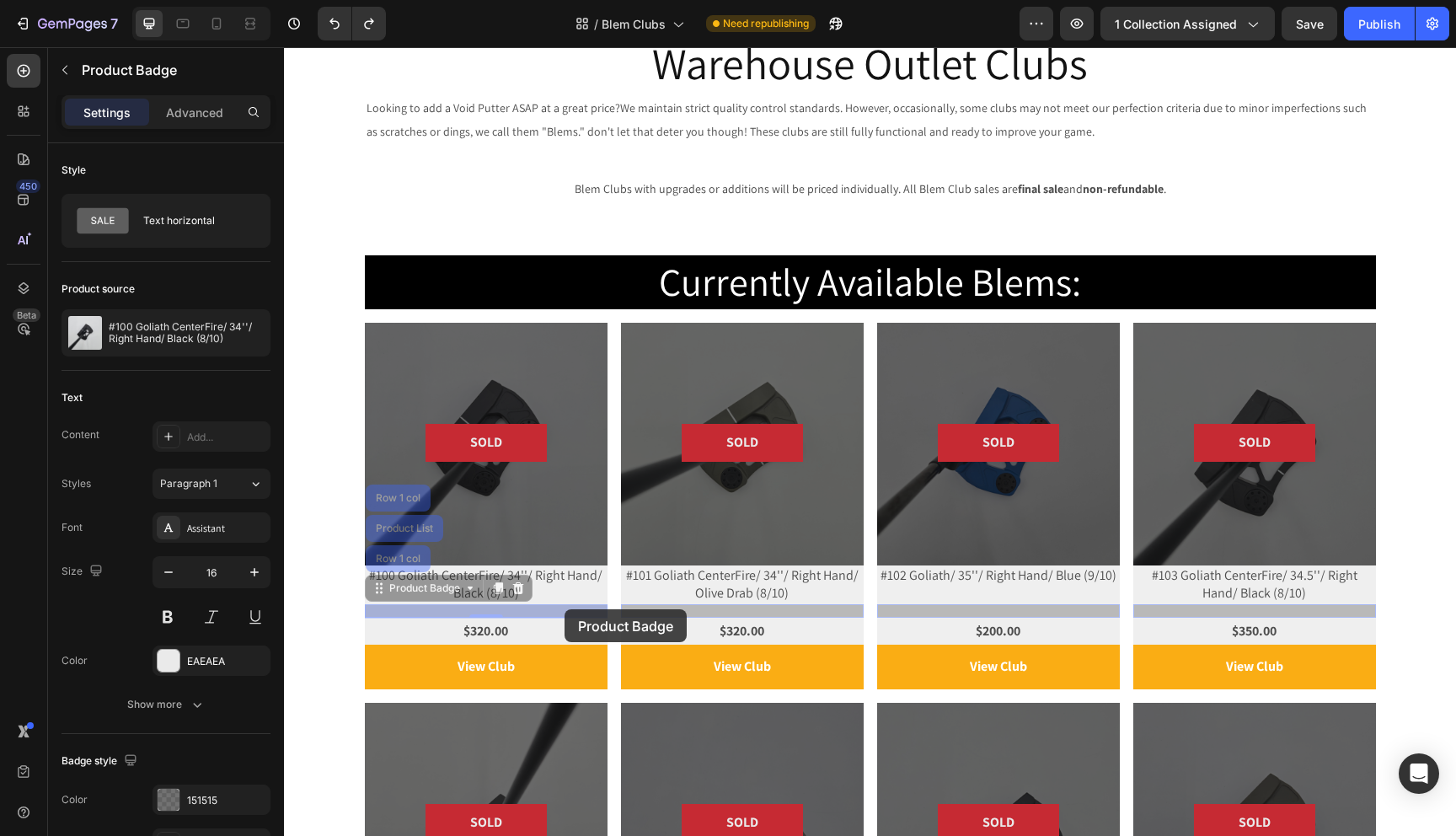
drag, startPoint x: 379, startPoint y: 588, endPoint x: 565, endPoint y: 609, distance: 187.2
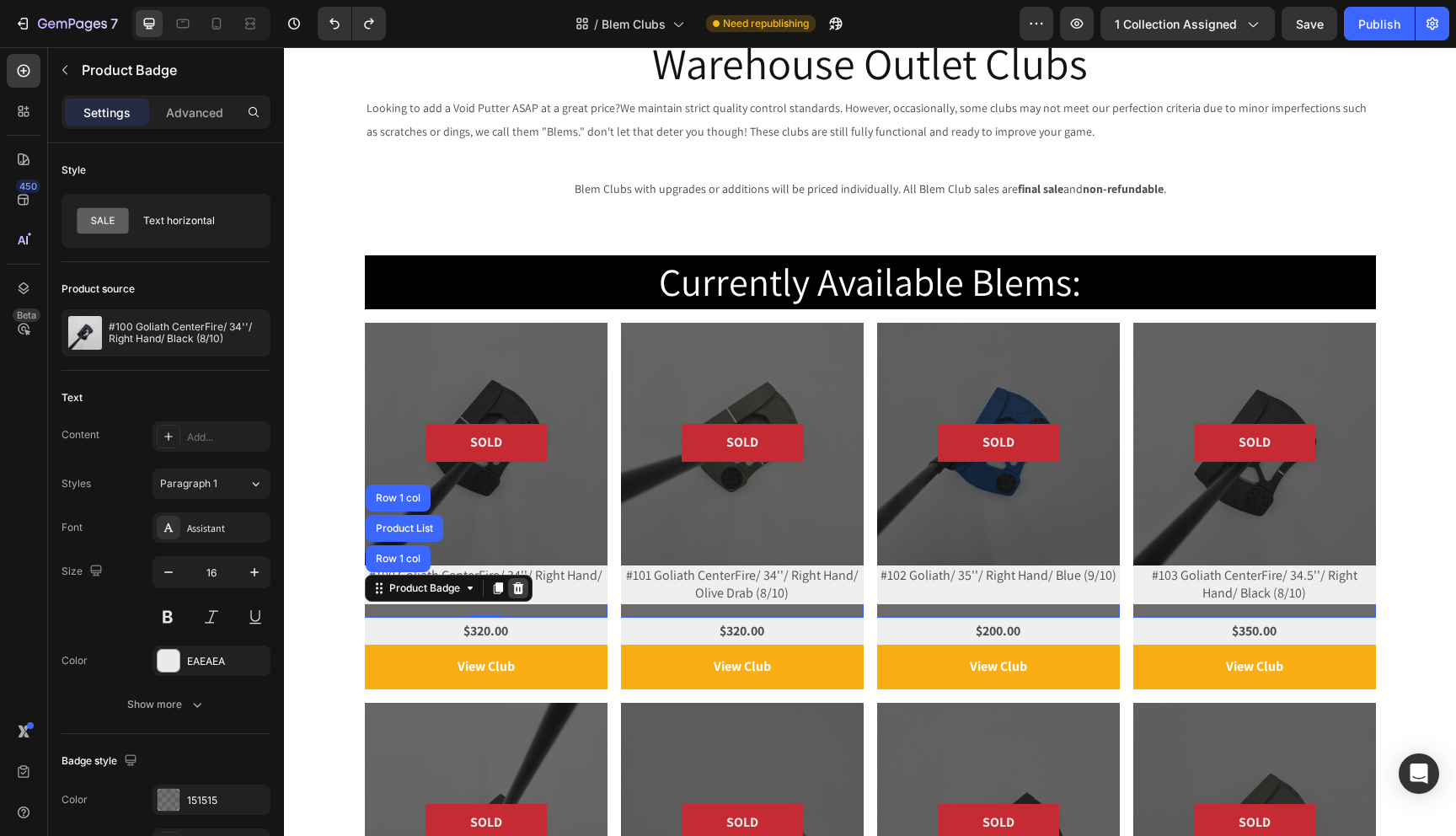
click at [517, 582] on icon at bounding box center [519, 589] width 14 height 14
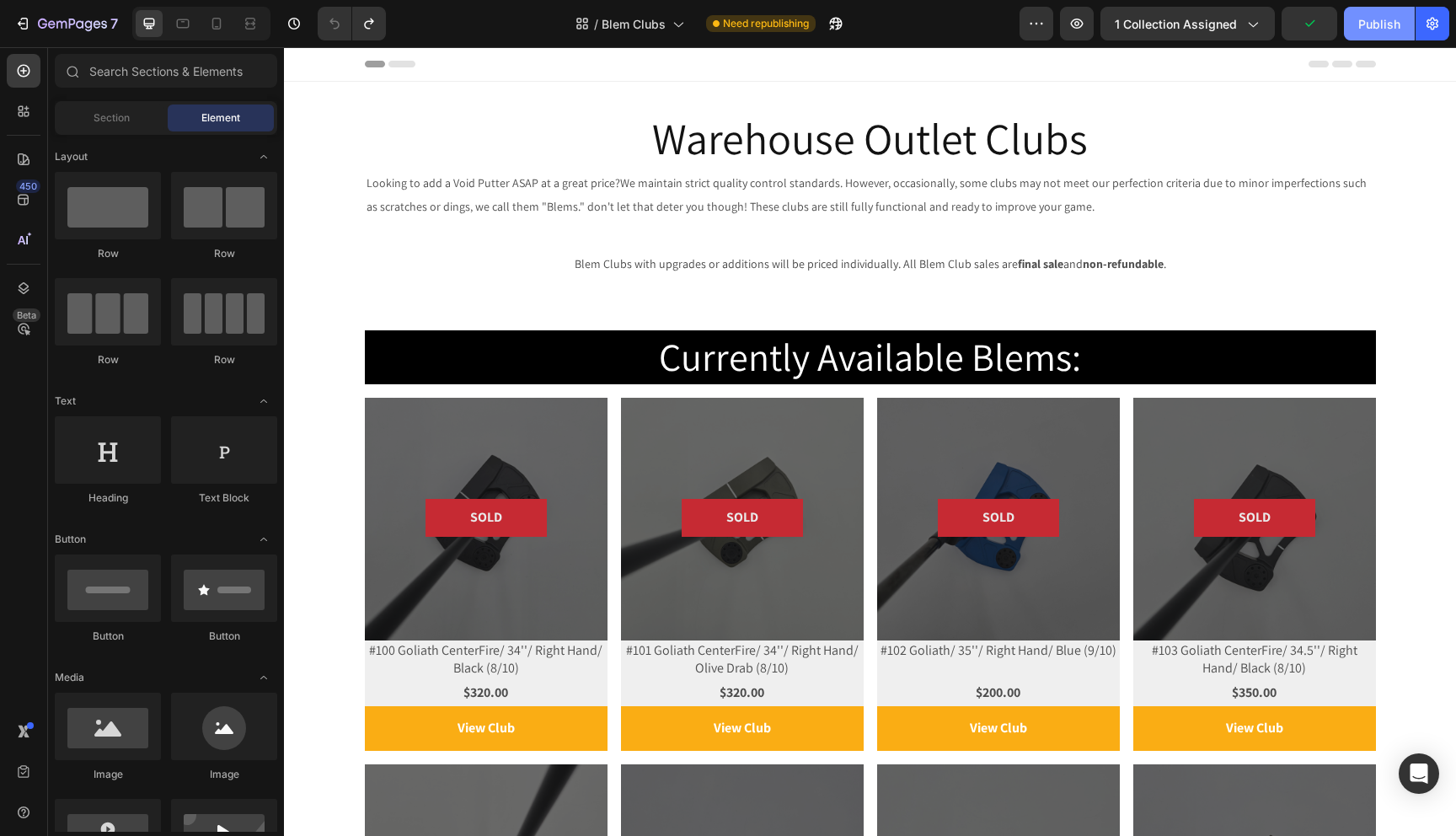
click at [1383, 25] on div "Publish" at bounding box center [1379, 24] width 42 height 18
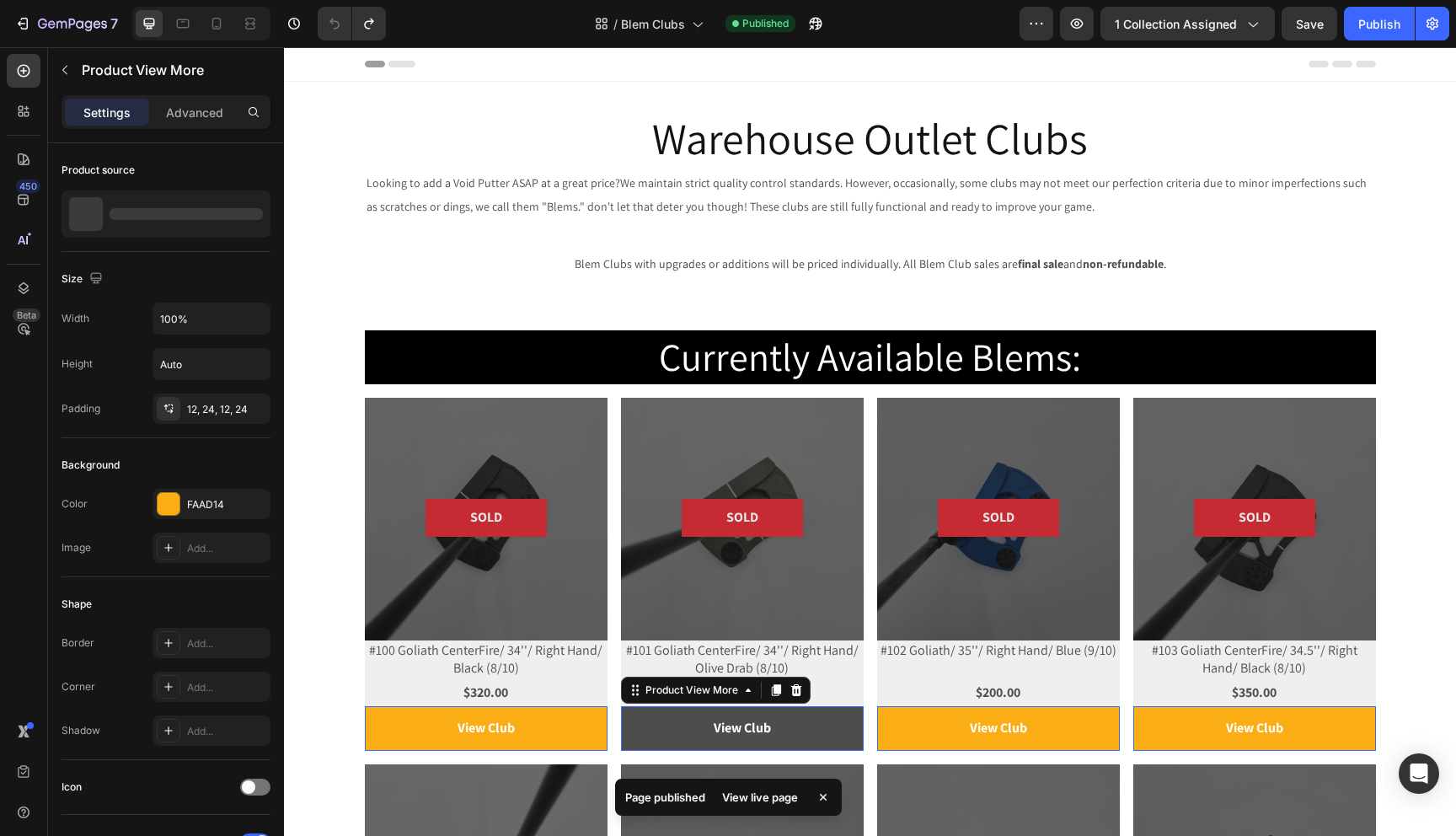
click at [607, 728] on button "View Club" at bounding box center [486, 728] width 243 height 44
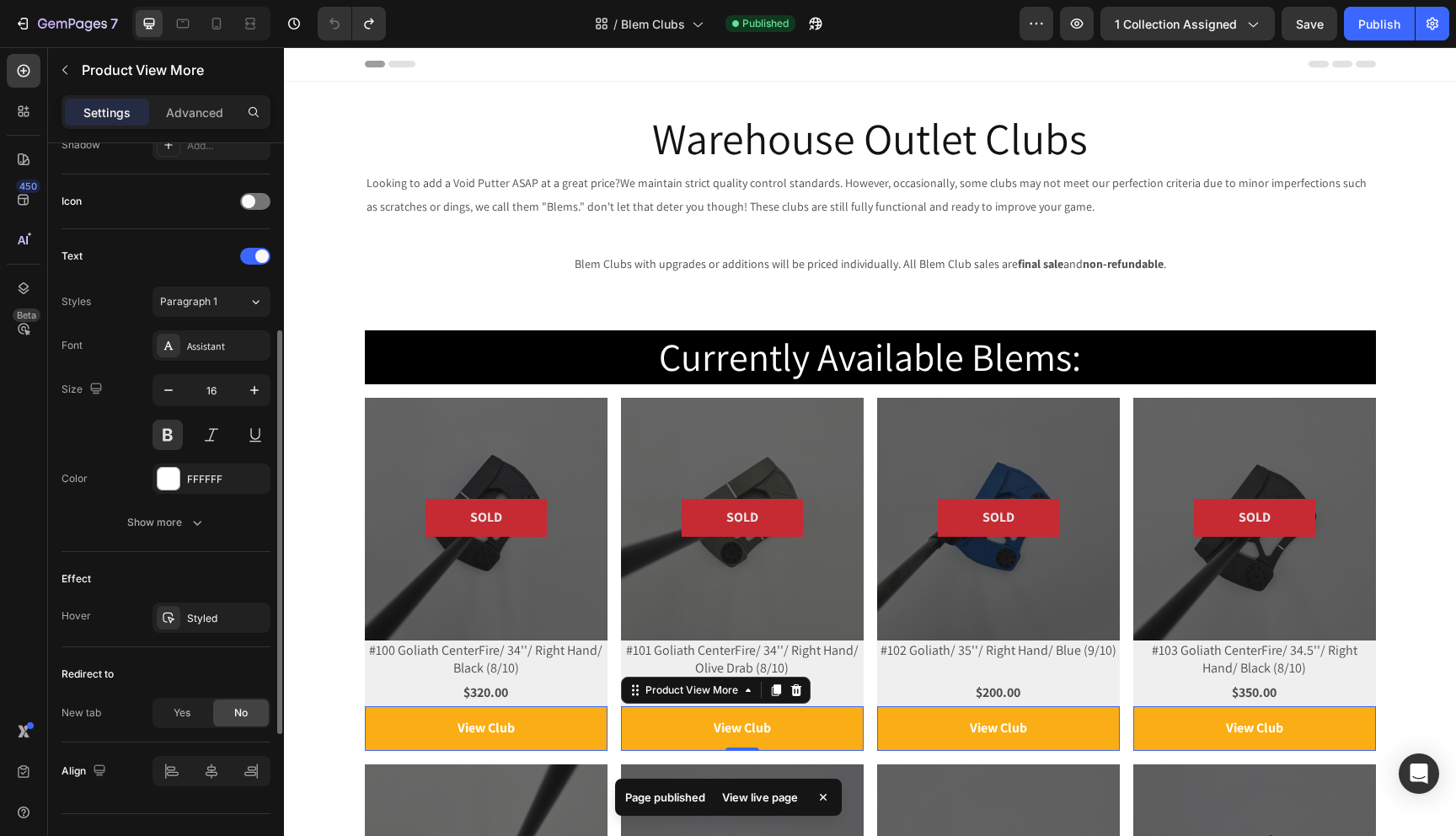
scroll to position [617, 0]
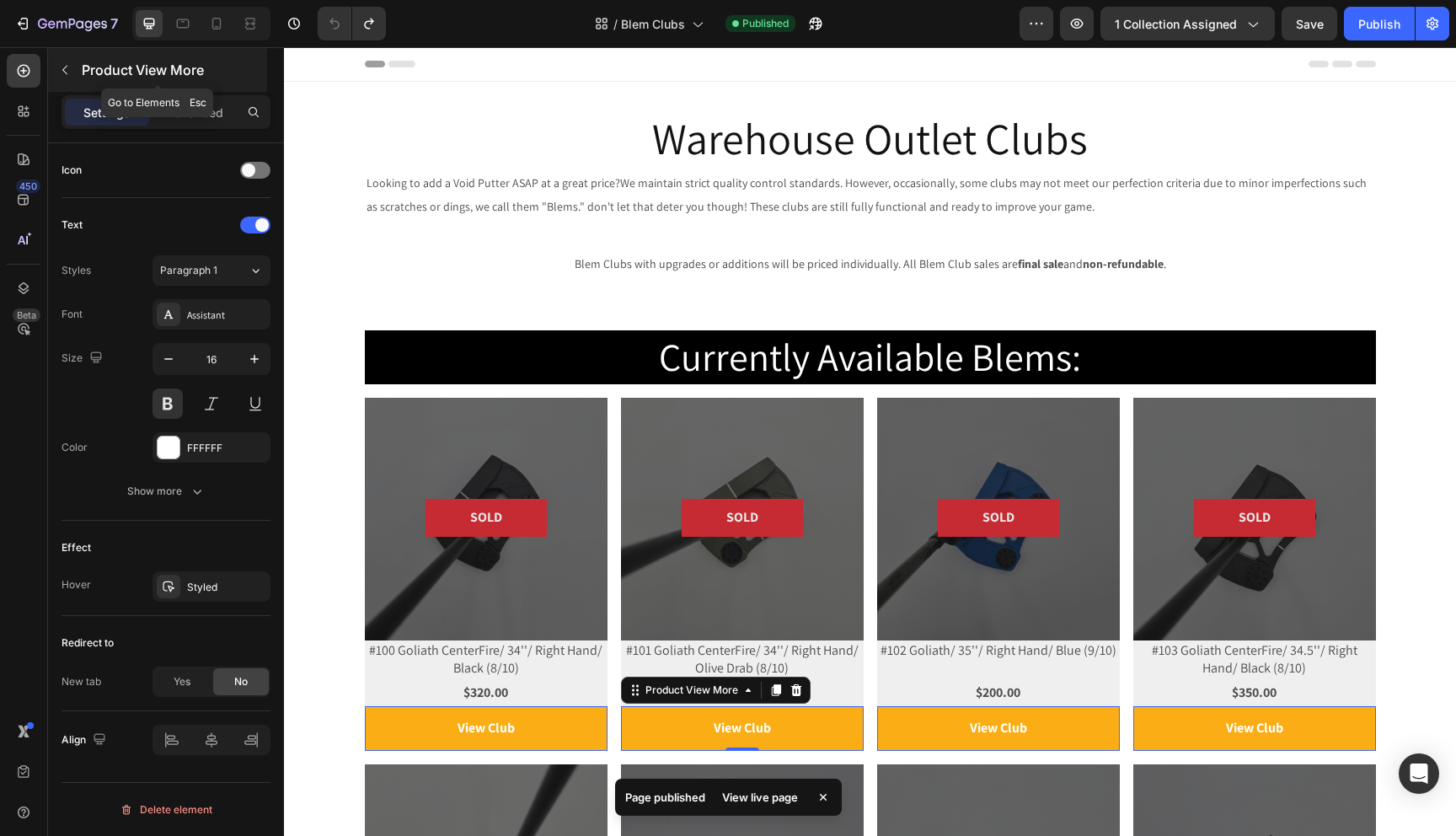
click at [76, 69] on button "button" at bounding box center [64, 69] width 27 height 27
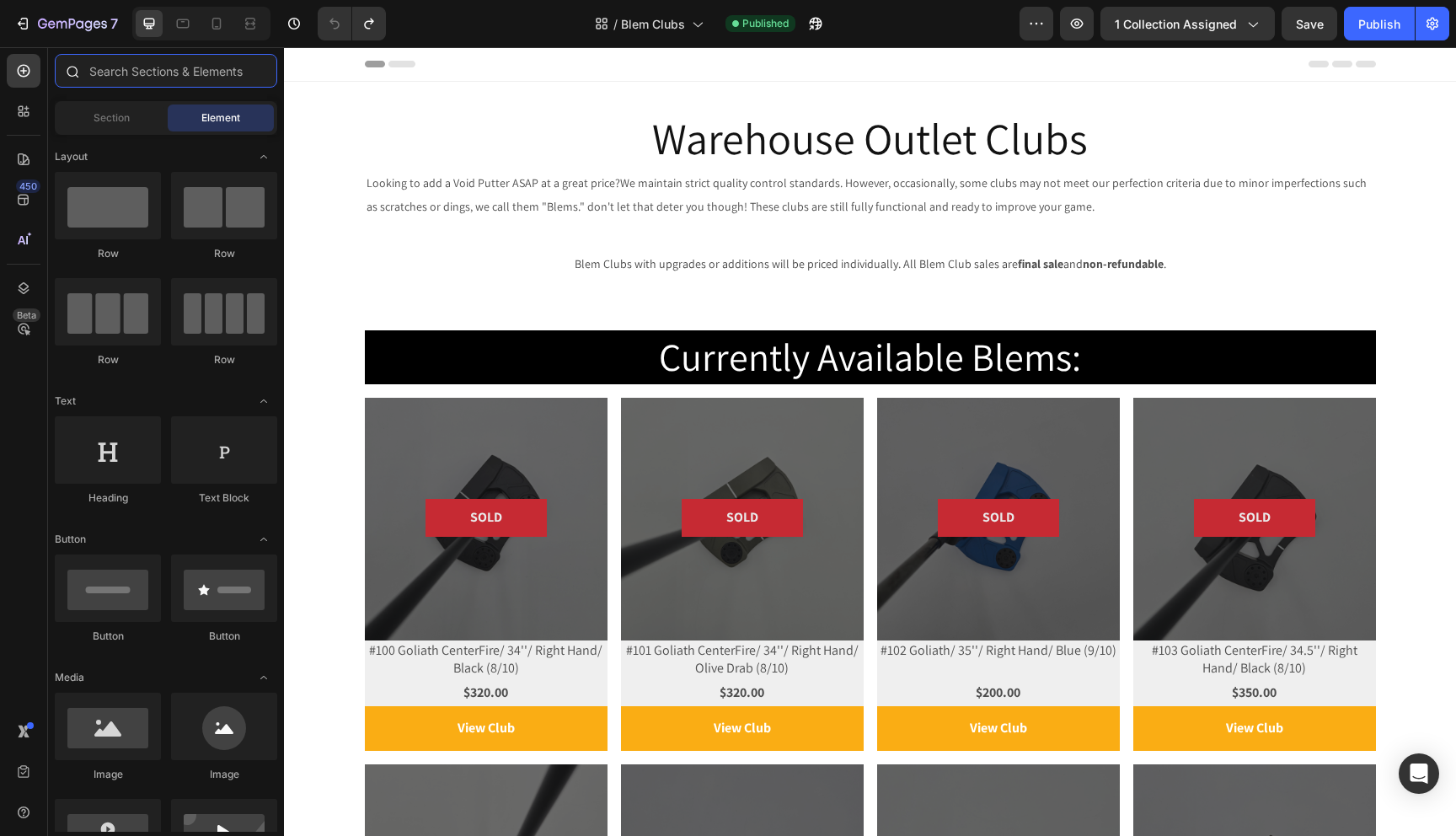
click at [125, 76] on input "text" at bounding box center [167, 71] width 223 height 34
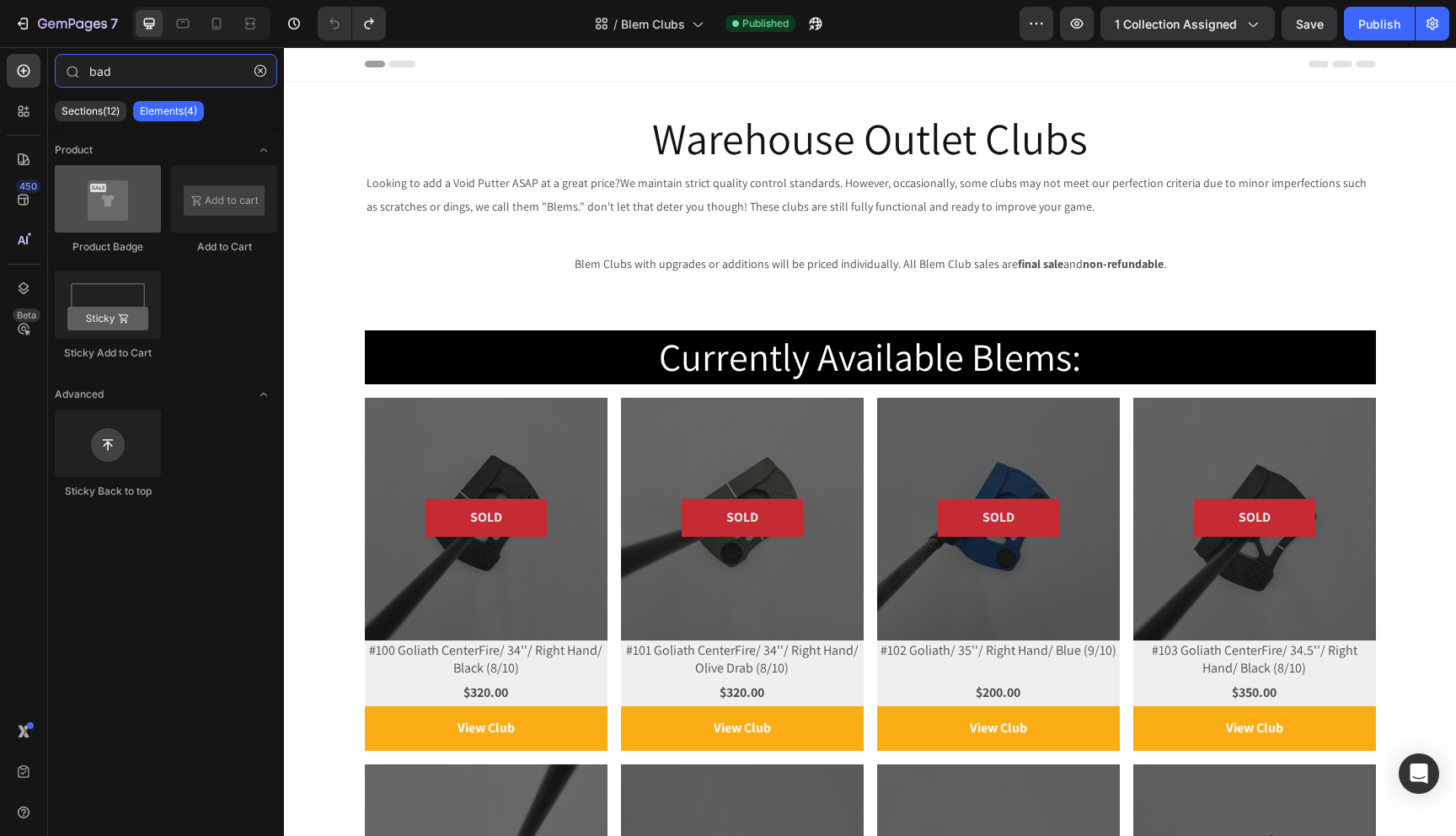
type input "bad"
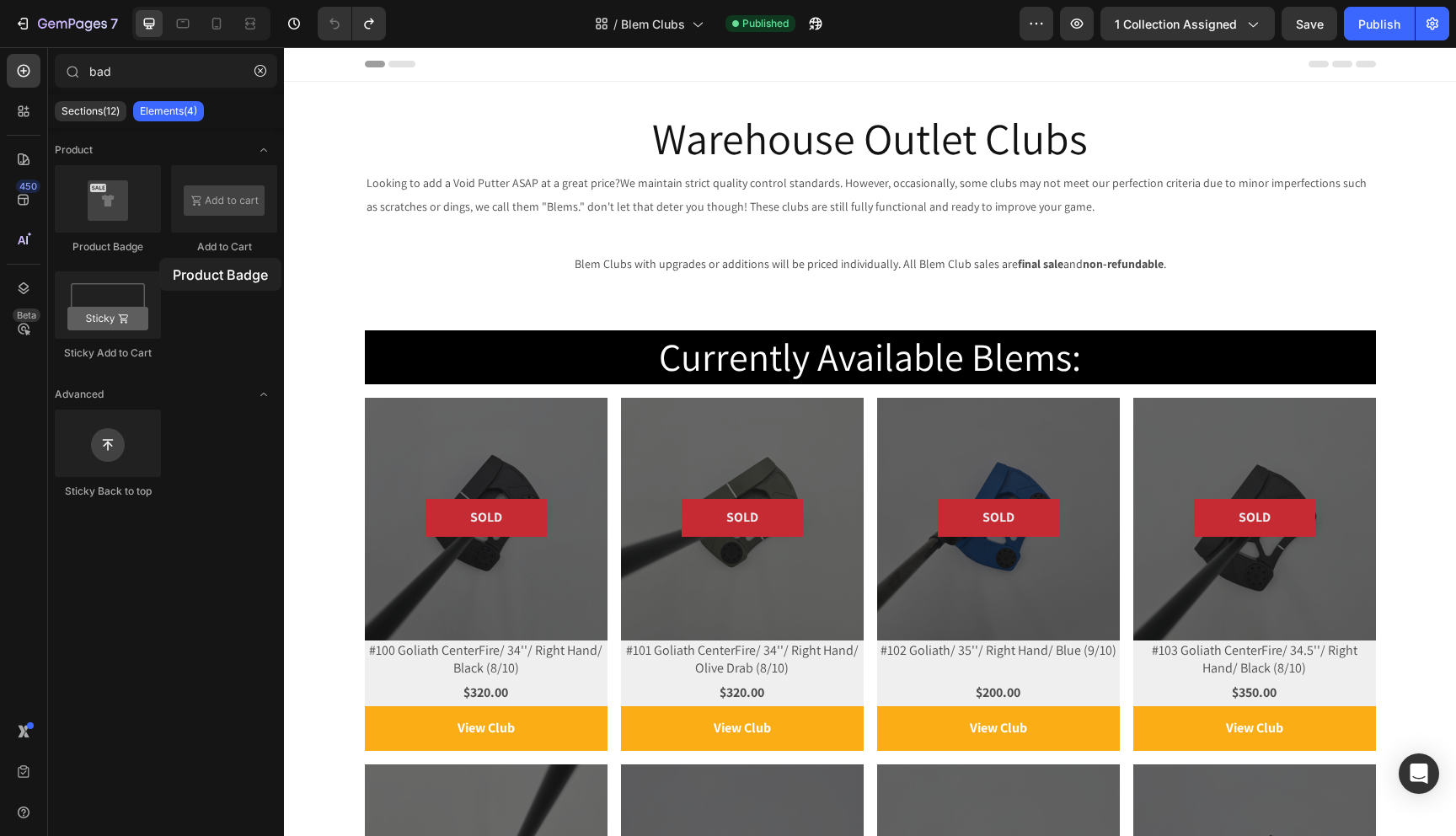
drag, startPoint x: 96, startPoint y: 194, endPoint x: 158, endPoint y: 258, distance: 89.1
click at [158, 409] on div "Product Badge Add to Cart Sticky Add to Cart" at bounding box center [167, 461] width 223 height 104
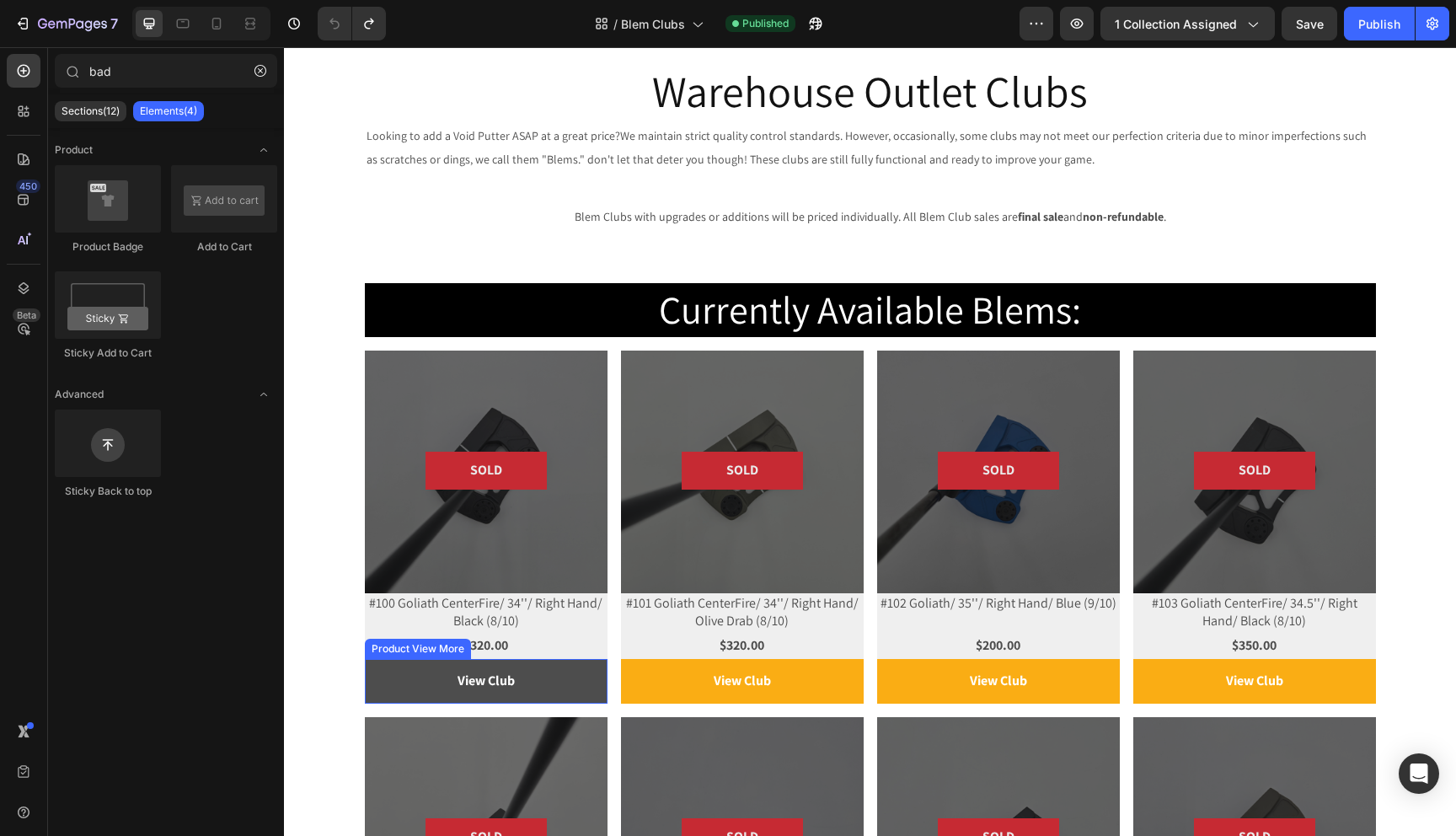
scroll to position [63, 0]
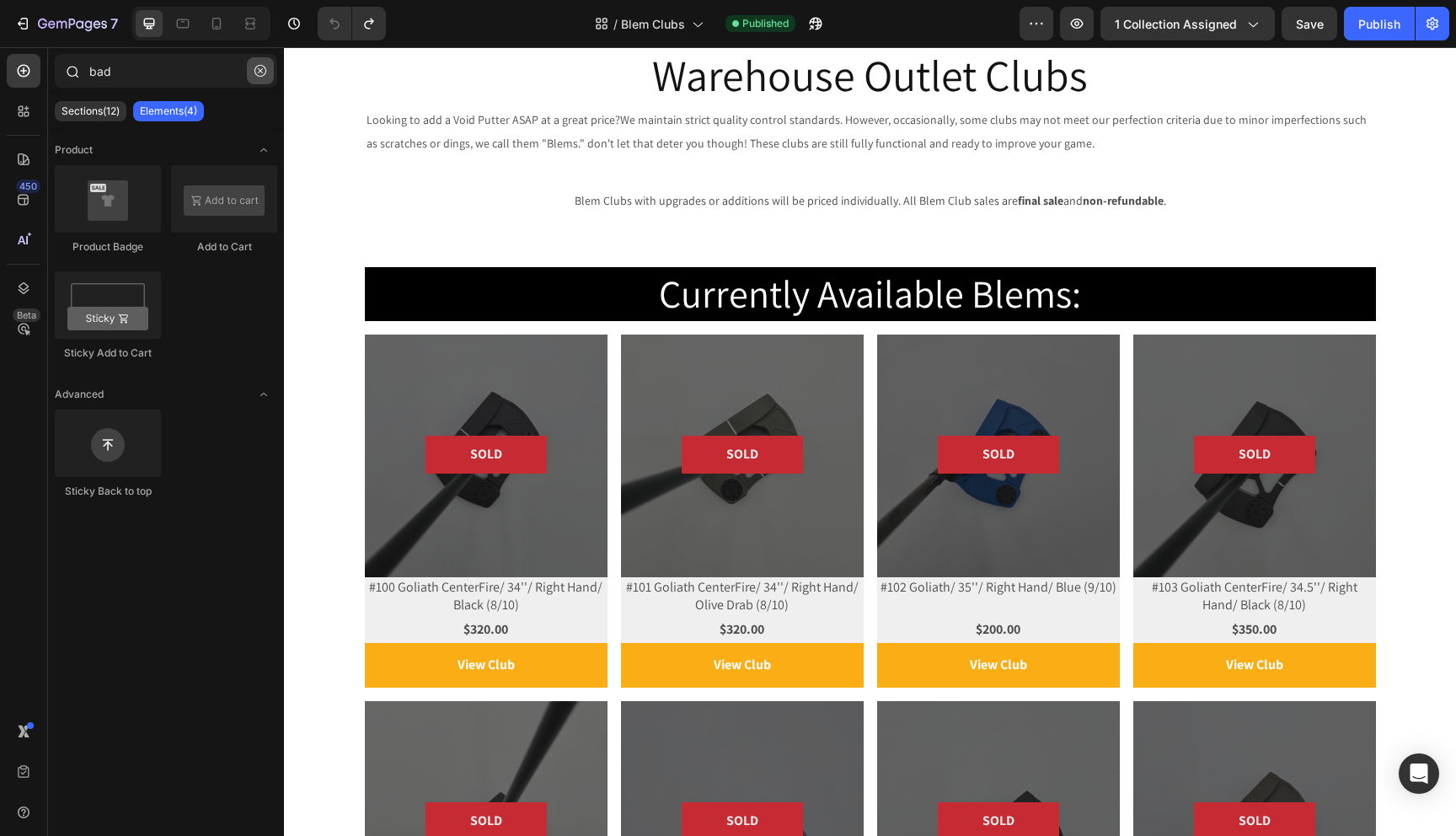
click at [262, 73] on icon "button" at bounding box center [260, 71] width 12 height 12
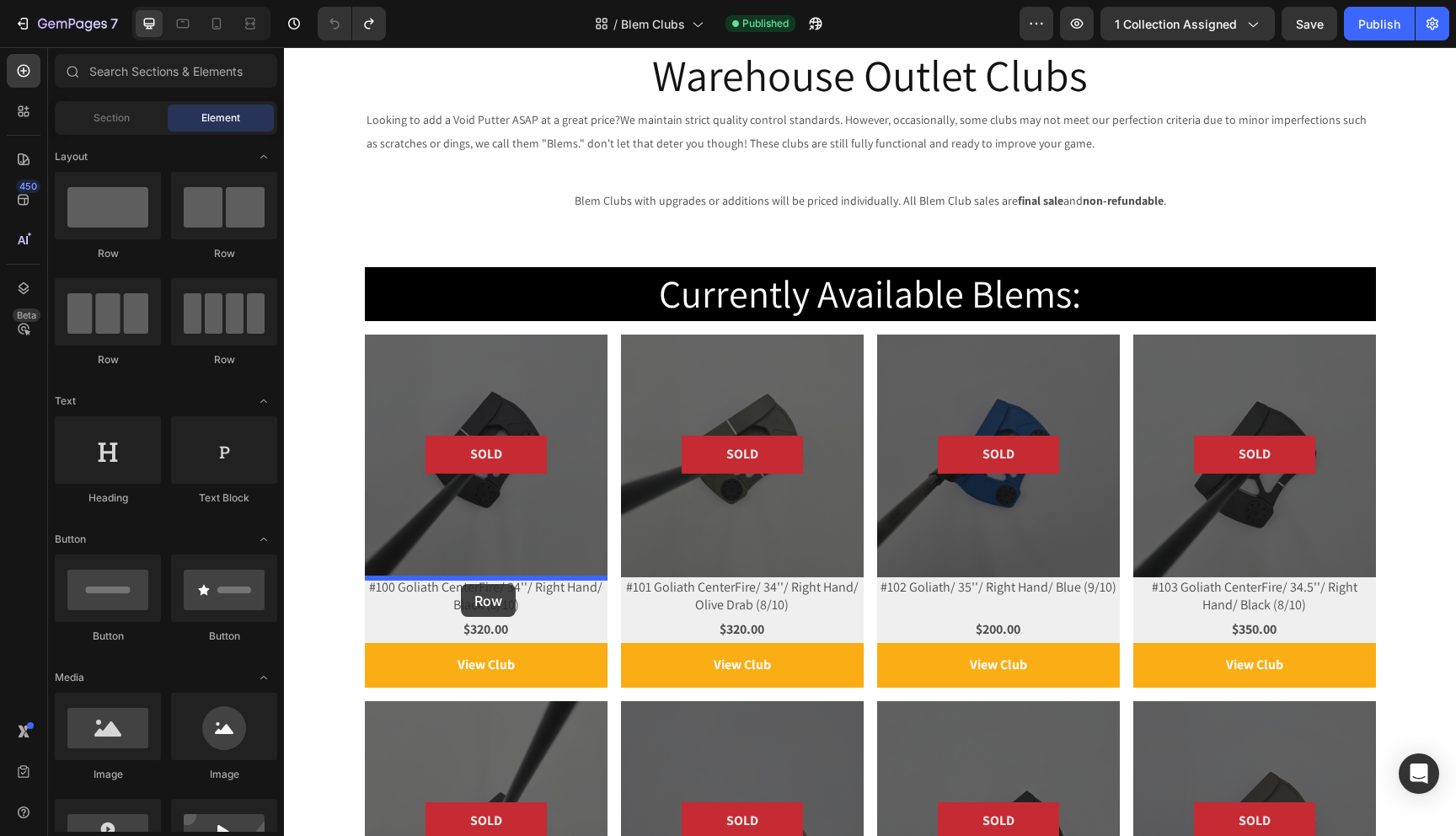
drag, startPoint x: 404, startPoint y: 261, endPoint x: 461, endPoint y: 584, distance: 328.0
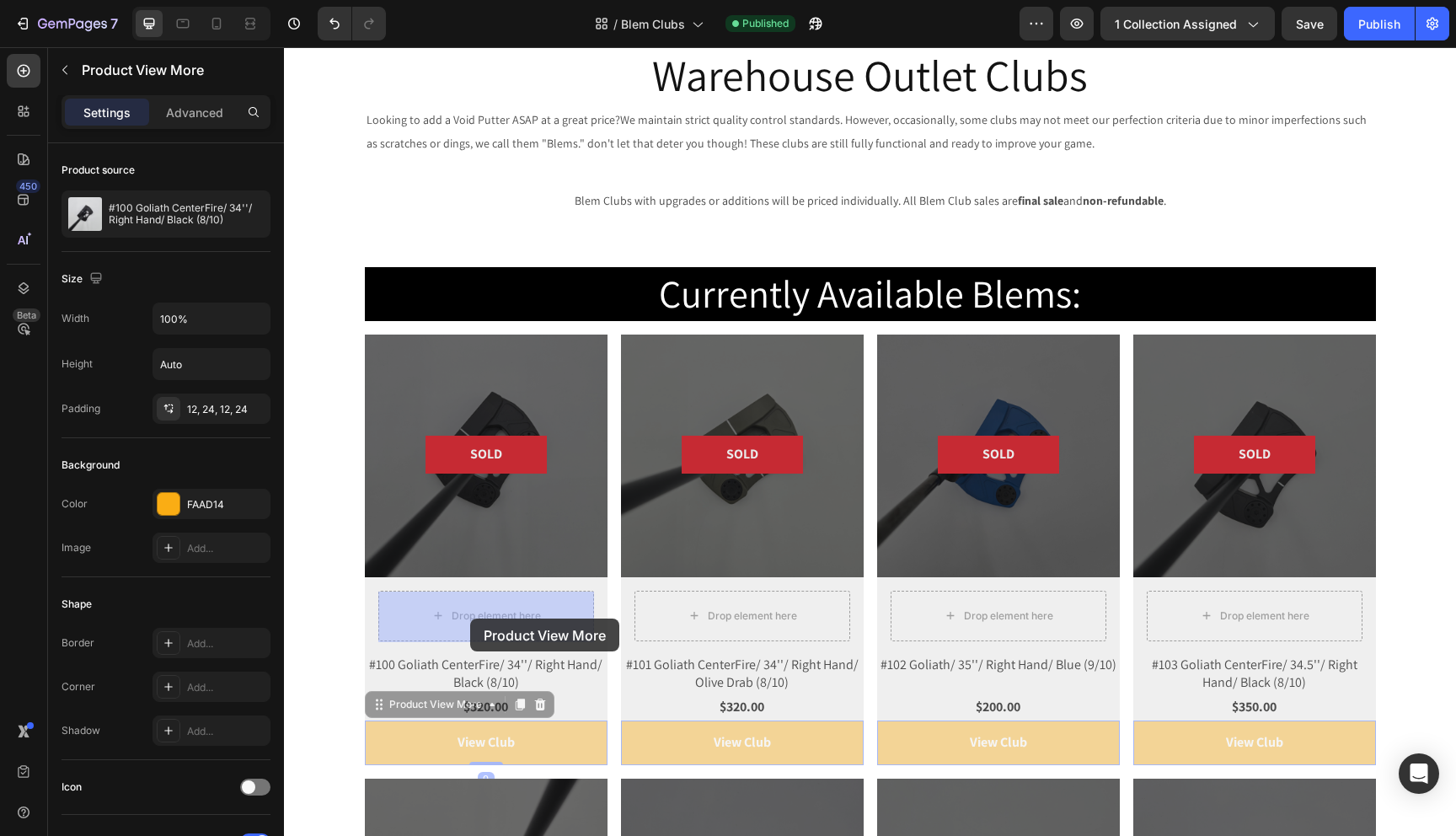
drag, startPoint x: 472, startPoint y: 736, endPoint x: 470, endPoint y: 618, distance: 118.0
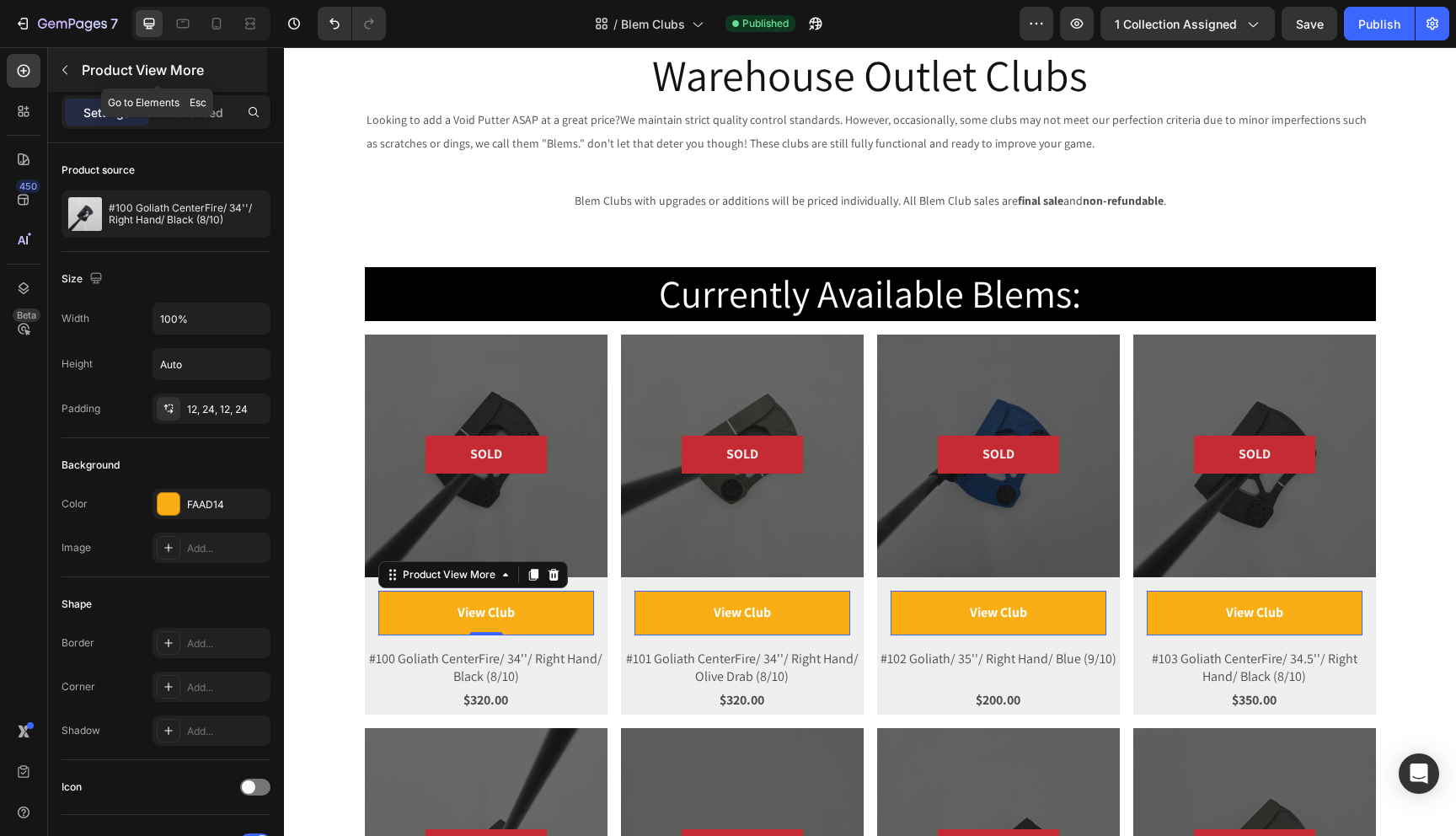
click at [71, 68] on icon "button" at bounding box center [65, 70] width 14 height 14
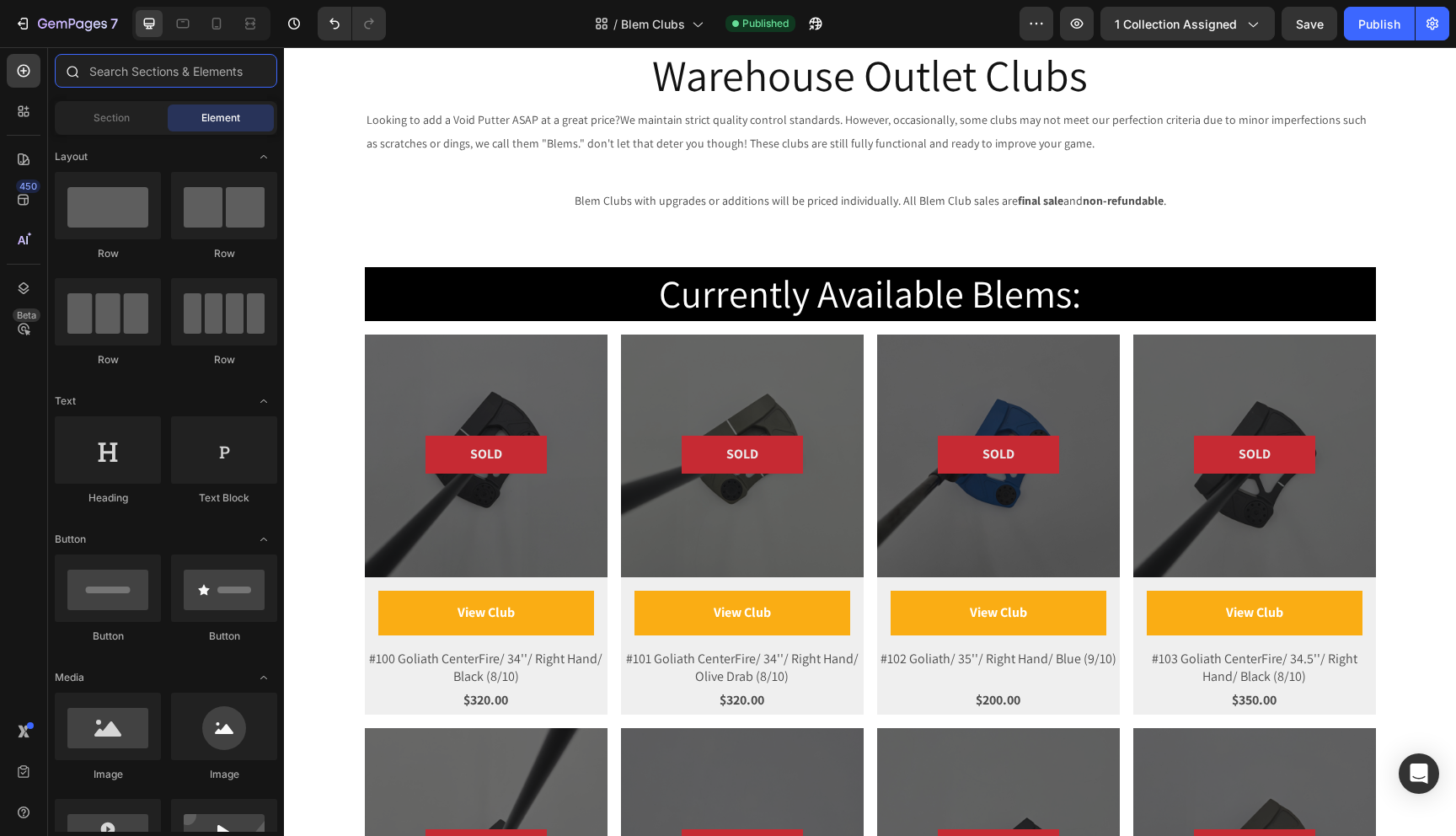
click at [122, 72] on input "text" at bounding box center [167, 71] width 223 height 34
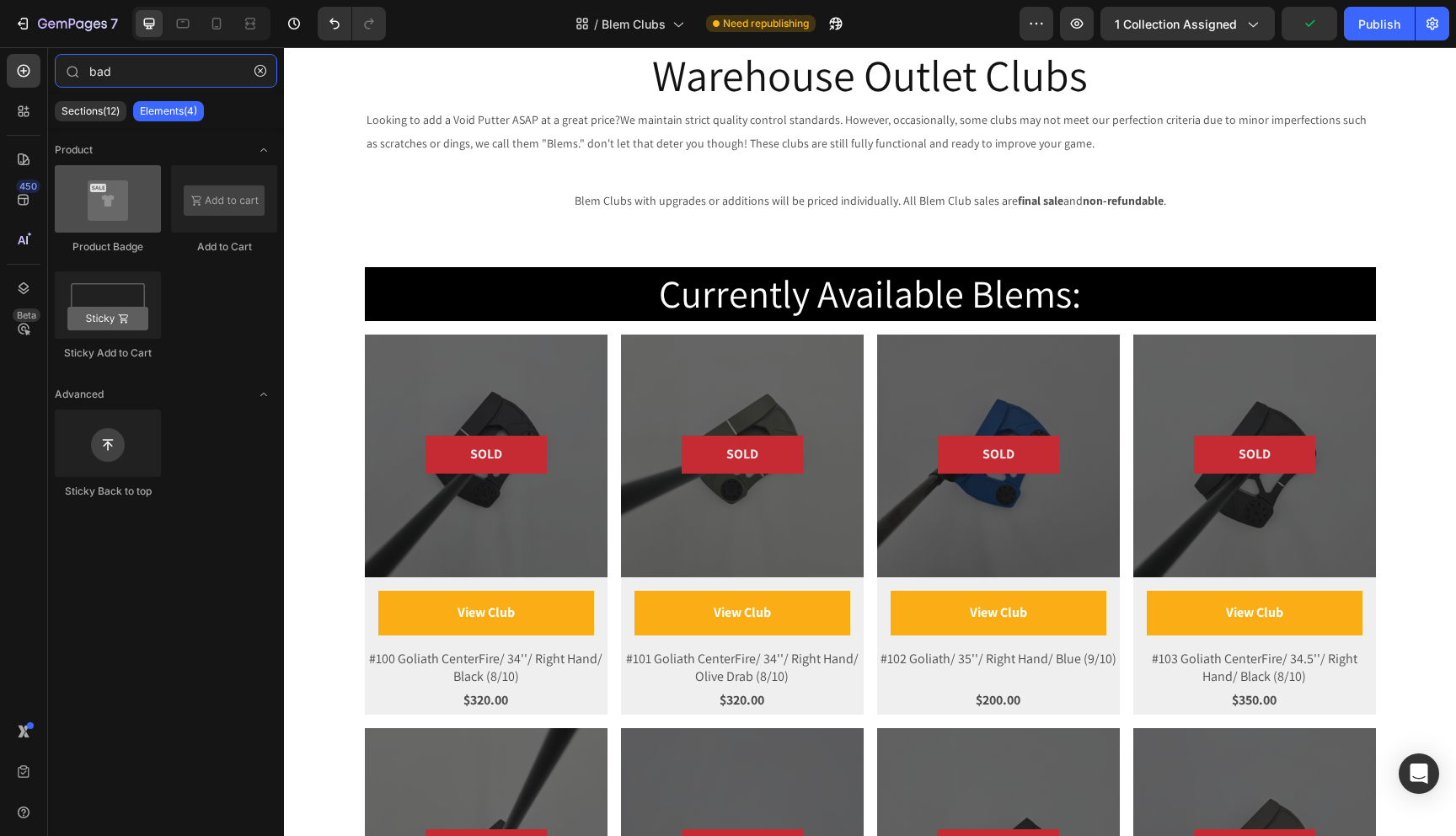
type input "bad"
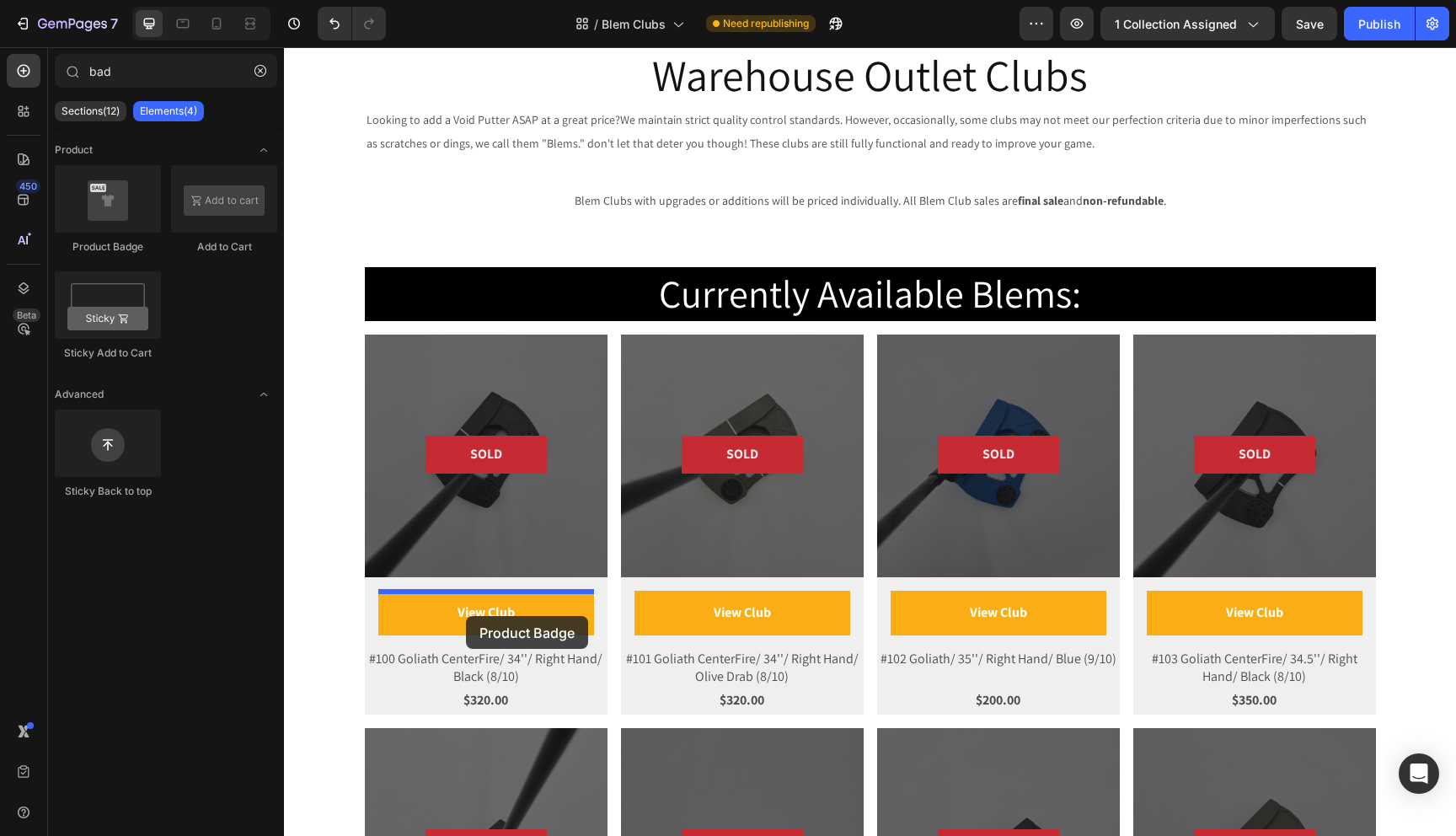
drag, startPoint x: 410, startPoint y: 256, endPoint x: 466, endPoint y: 616, distance: 364.3
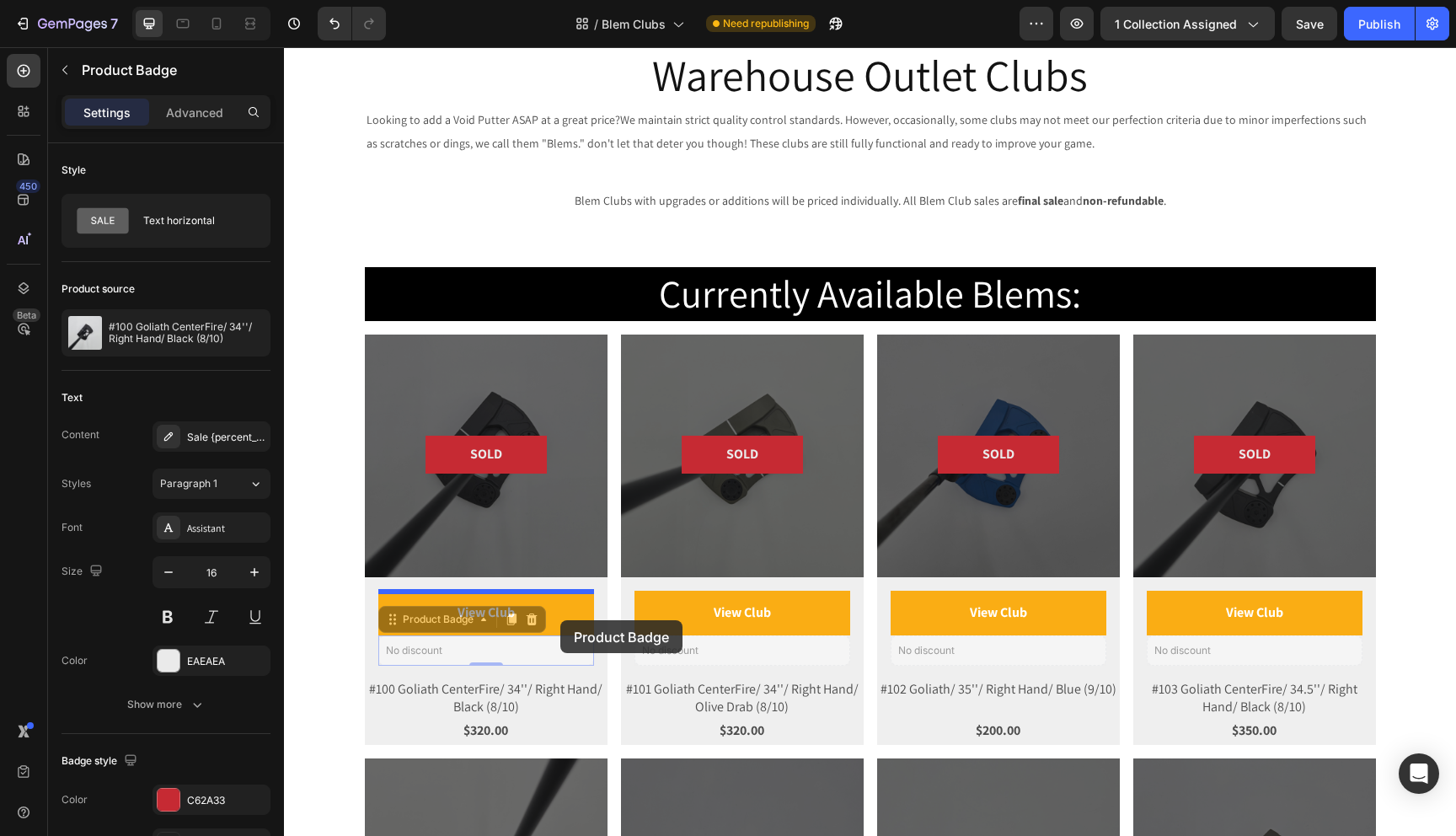
drag, startPoint x: 395, startPoint y: 623, endPoint x: 560, endPoint y: 622, distance: 165.0
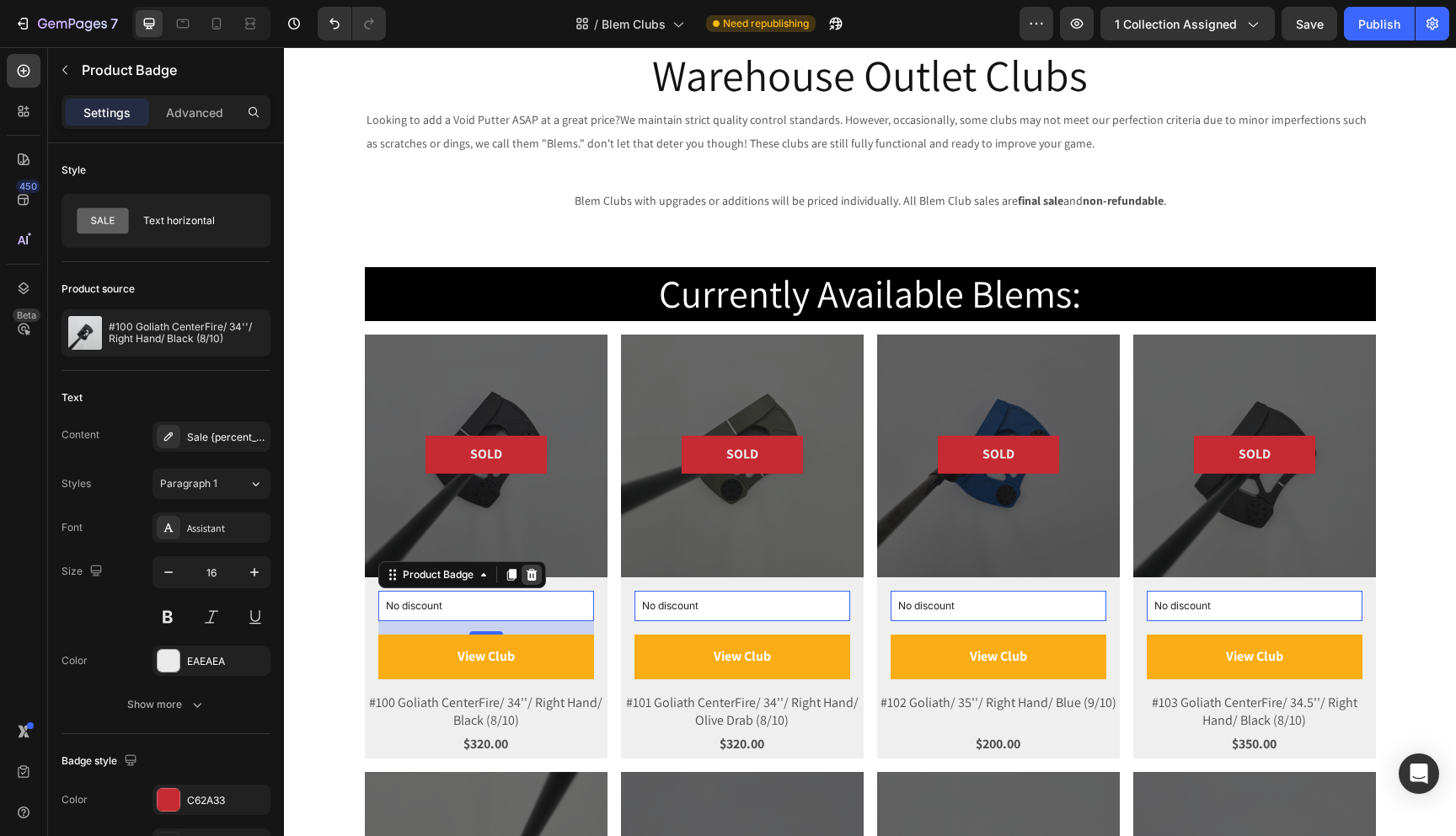
click at [532, 578] on icon at bounding box center [532, 575] width 14 height 14
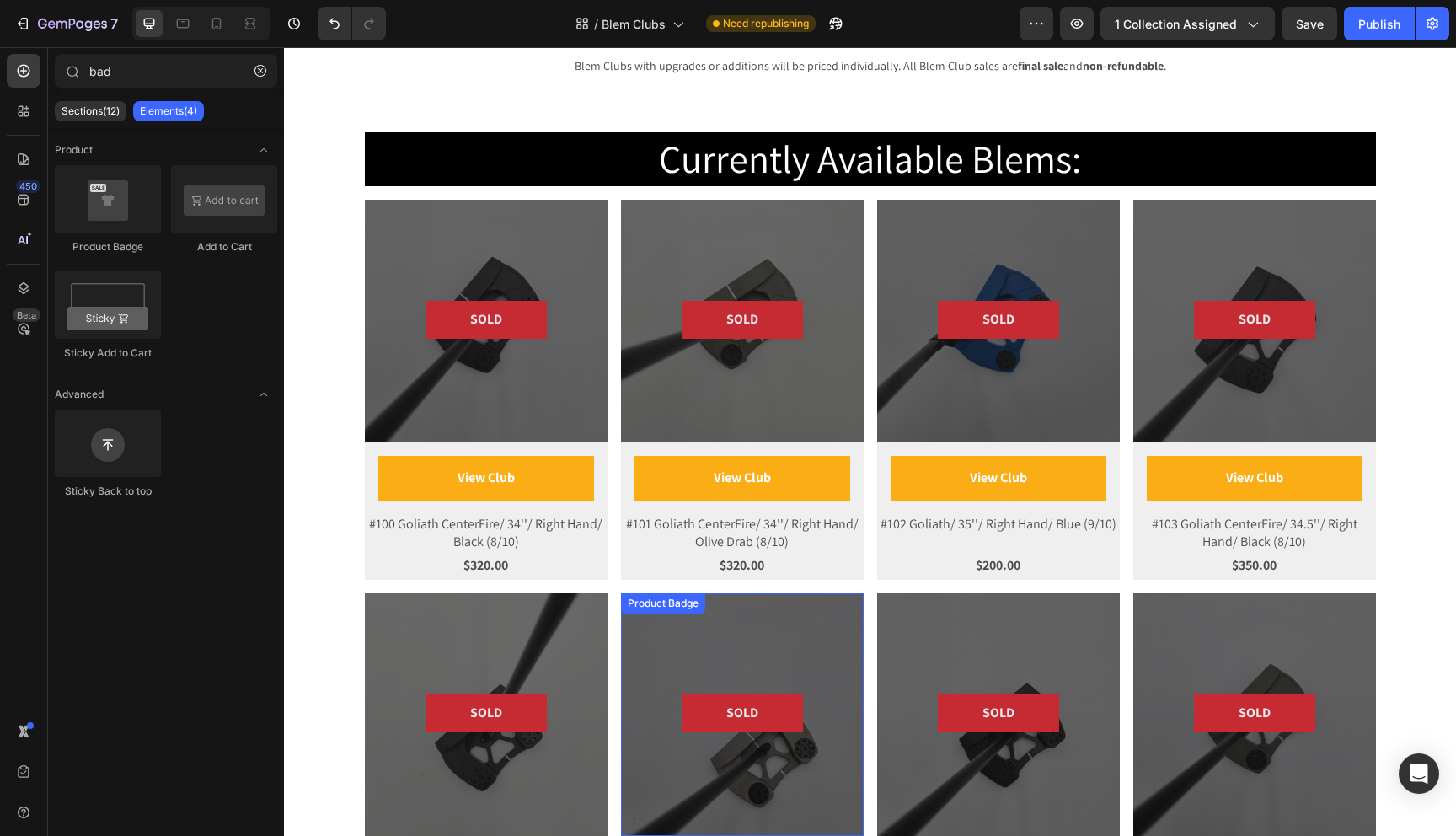
scroll to position [217, 0]
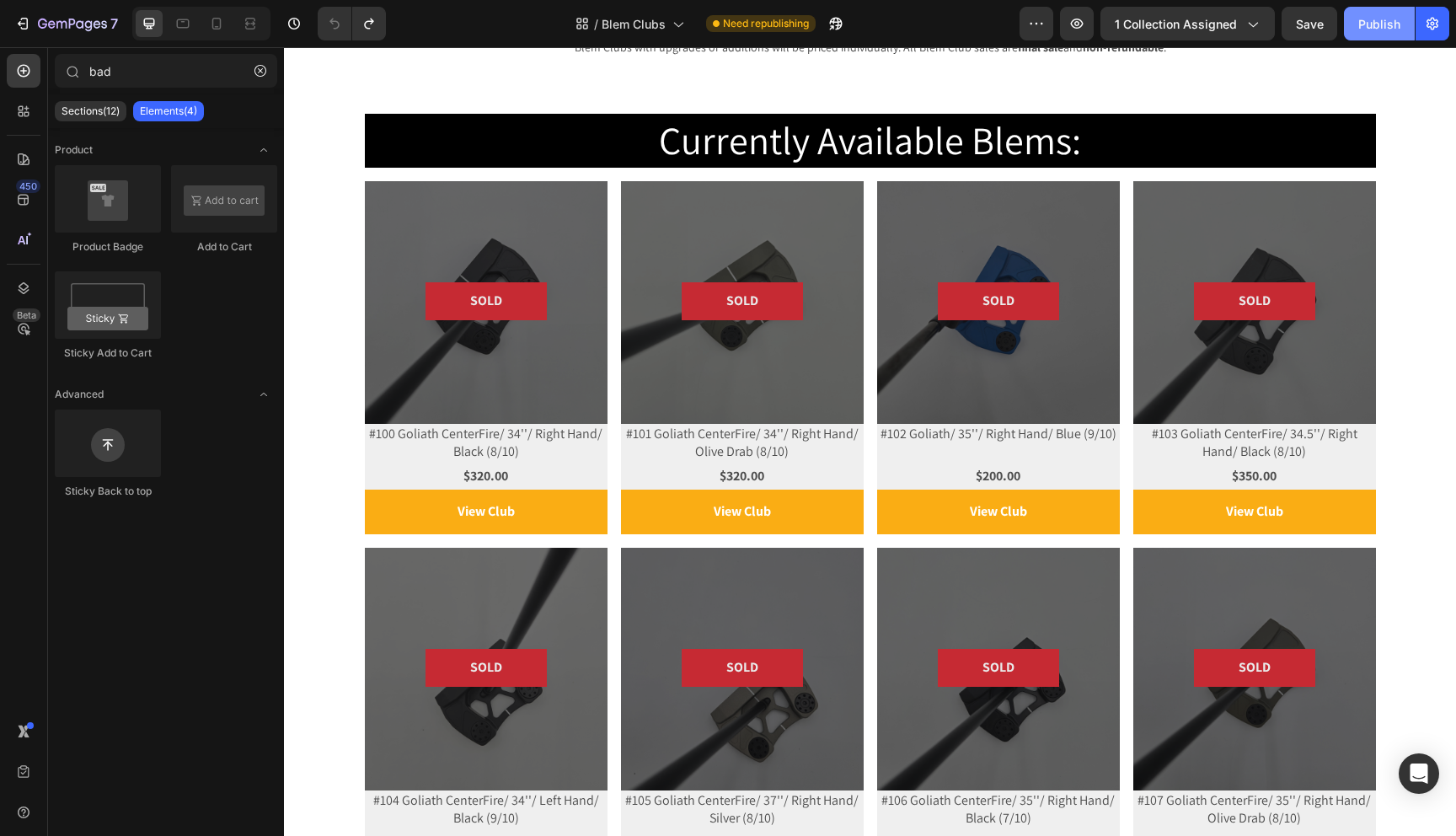
click at [1376, 32] on button "Publish" at bounding box center [1380, 24] width 71 height 34
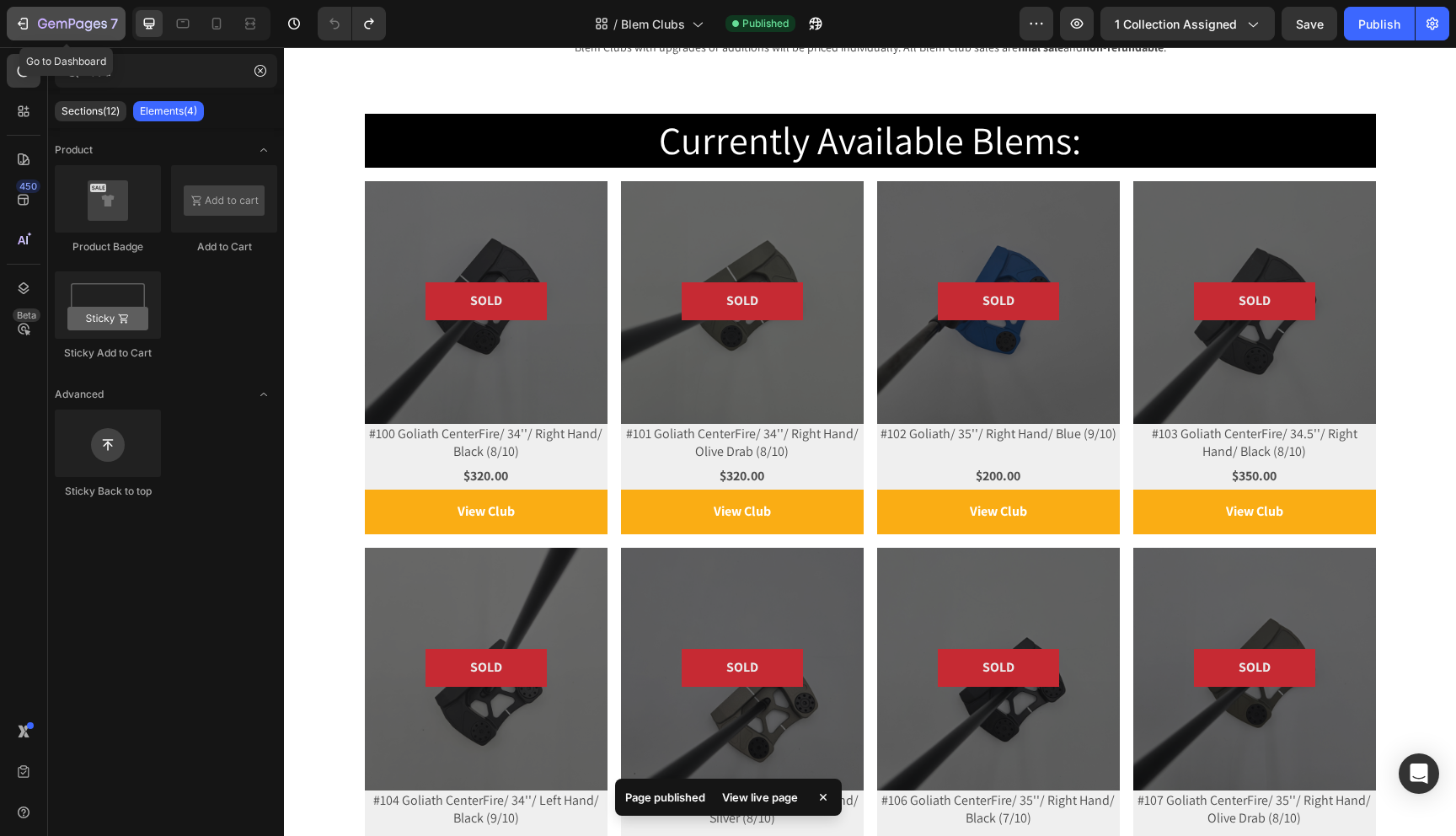
click at [39, 20] on icon "button" at bounding box center [41, 24] width 9 height 10
